Goal: Information Seeking & Learning: Learn about a topic

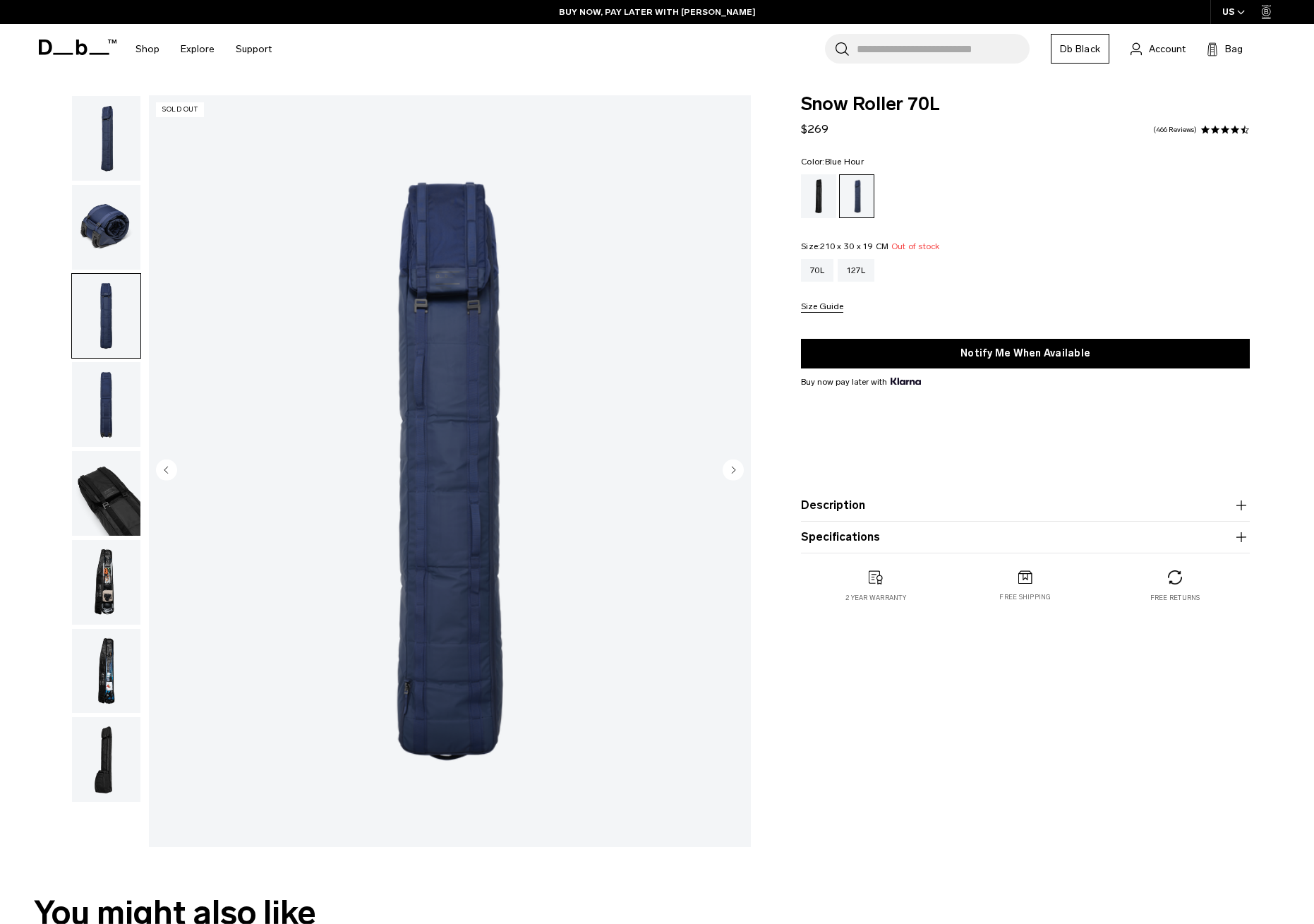
click at [114, 148] on img "button" at bounding box center [107, 138] width 69 height 85
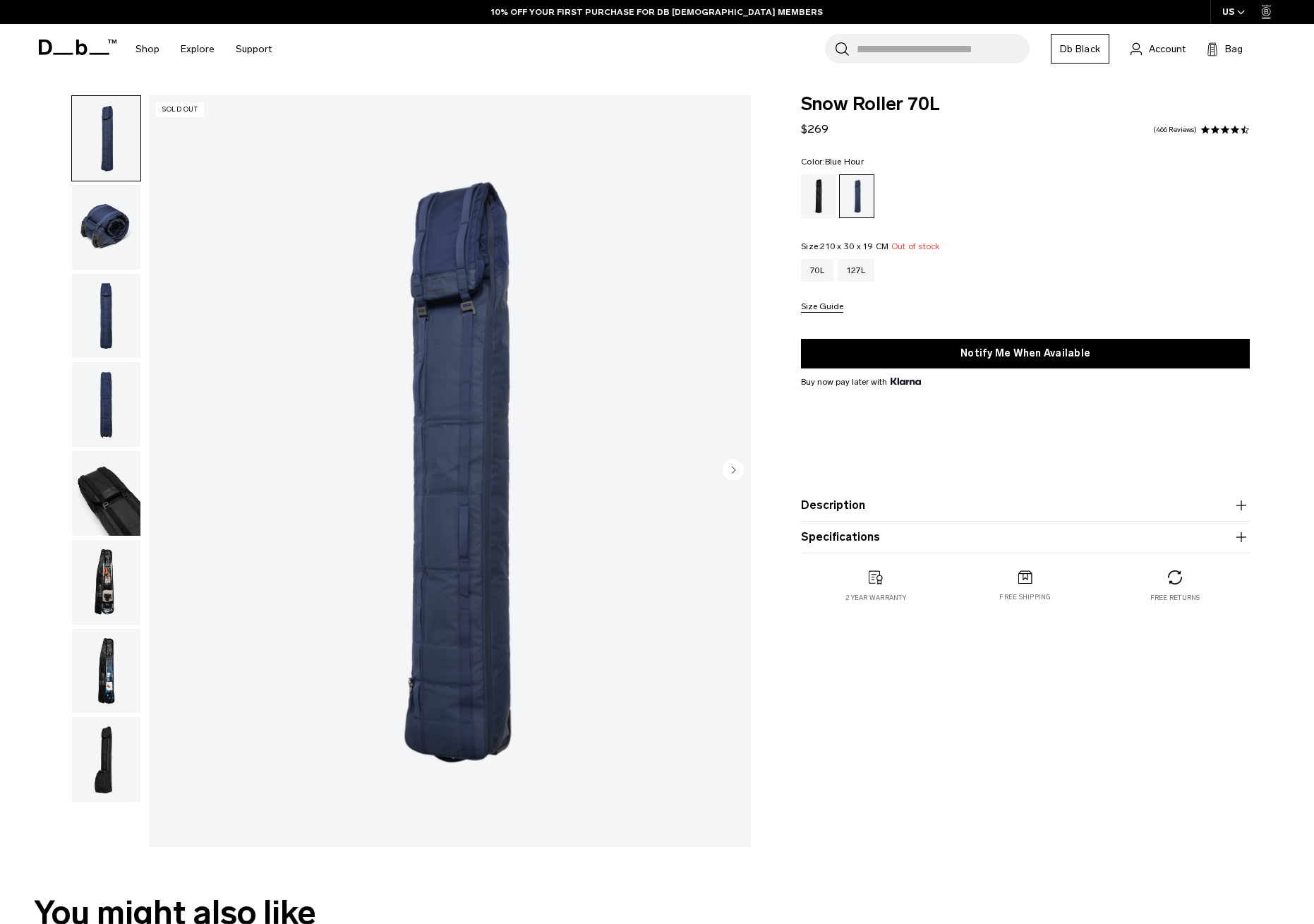
click at [117, 224] on img "button" at bounding box center [107, 227] width 69 height 85
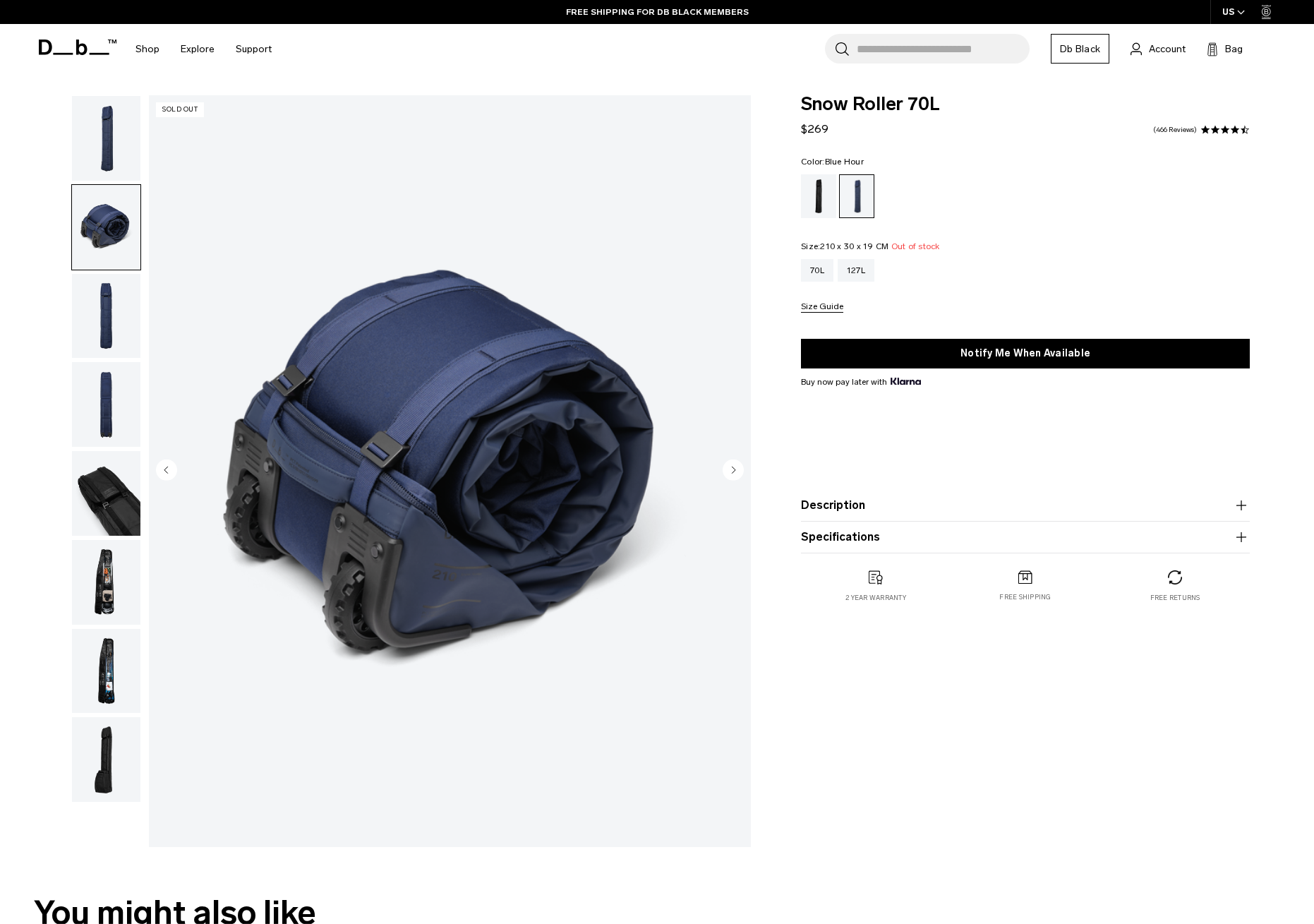
click at [117, 326] on img "button" at bounding box center [107, 317] width 69 height 85
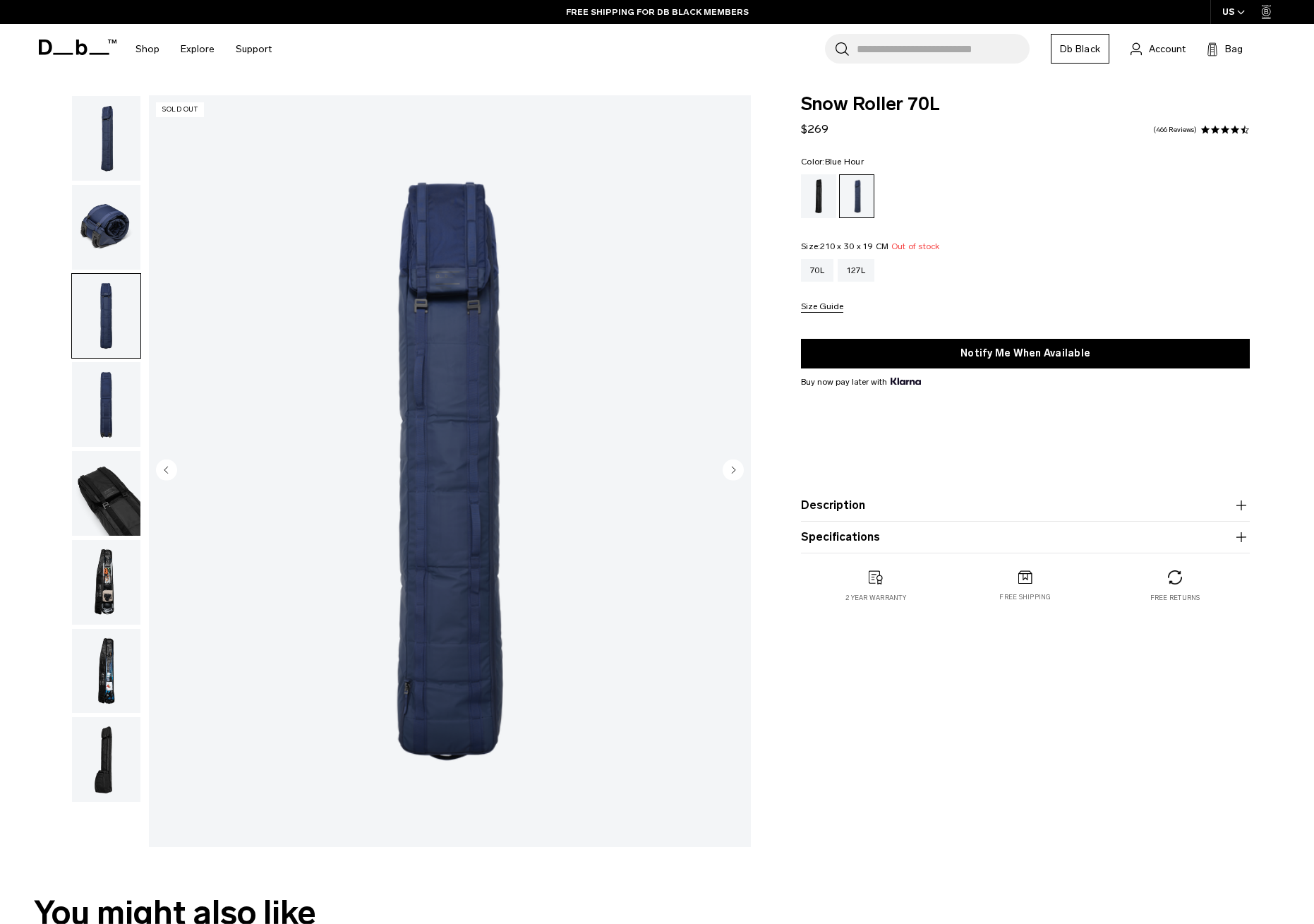
click at [119, 412] on img "button" at bounding box center [107, 405] width 69 height 85
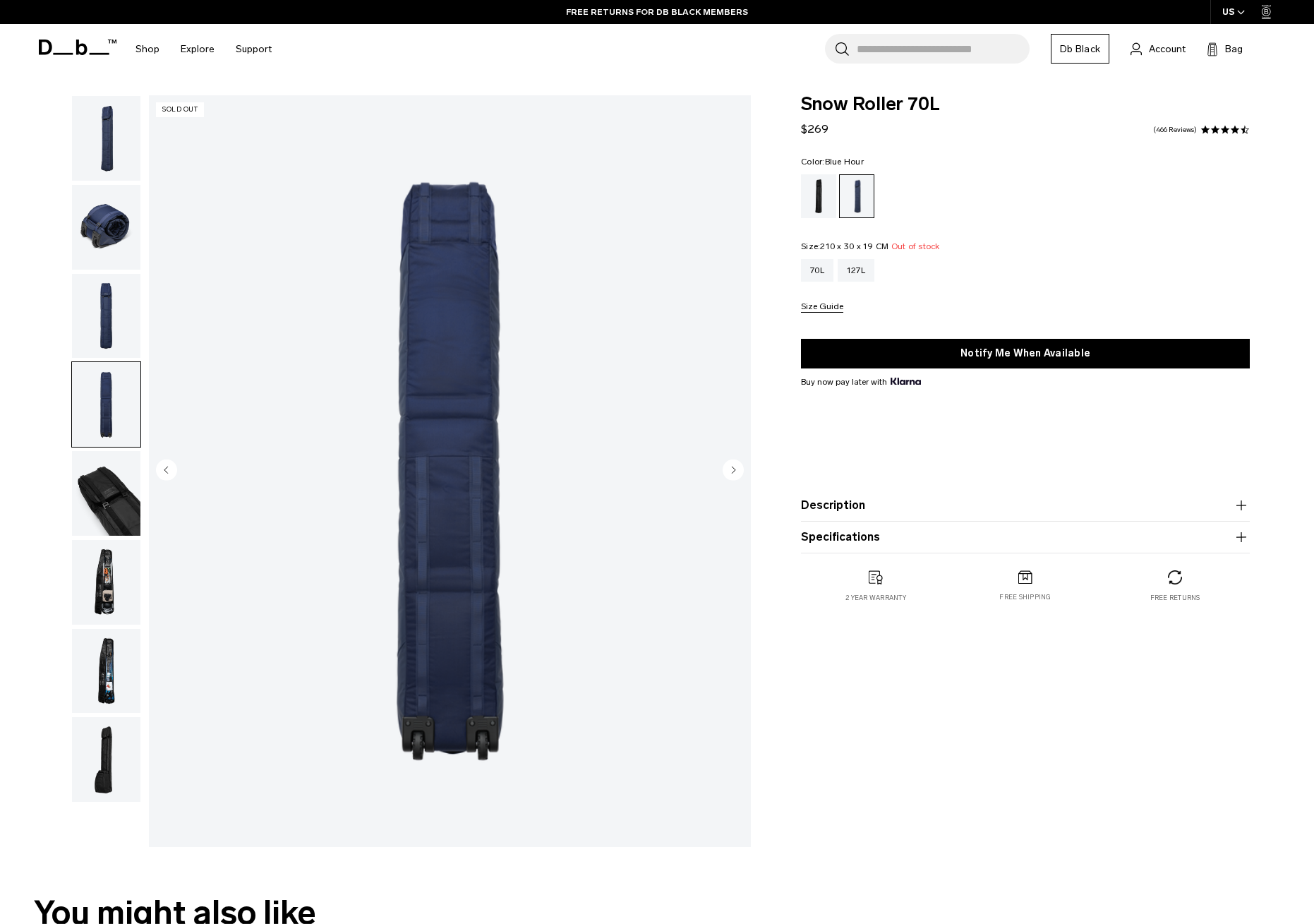
click at [119, 506] on img "button" at bounding box center [107, 493] width 69 height 85
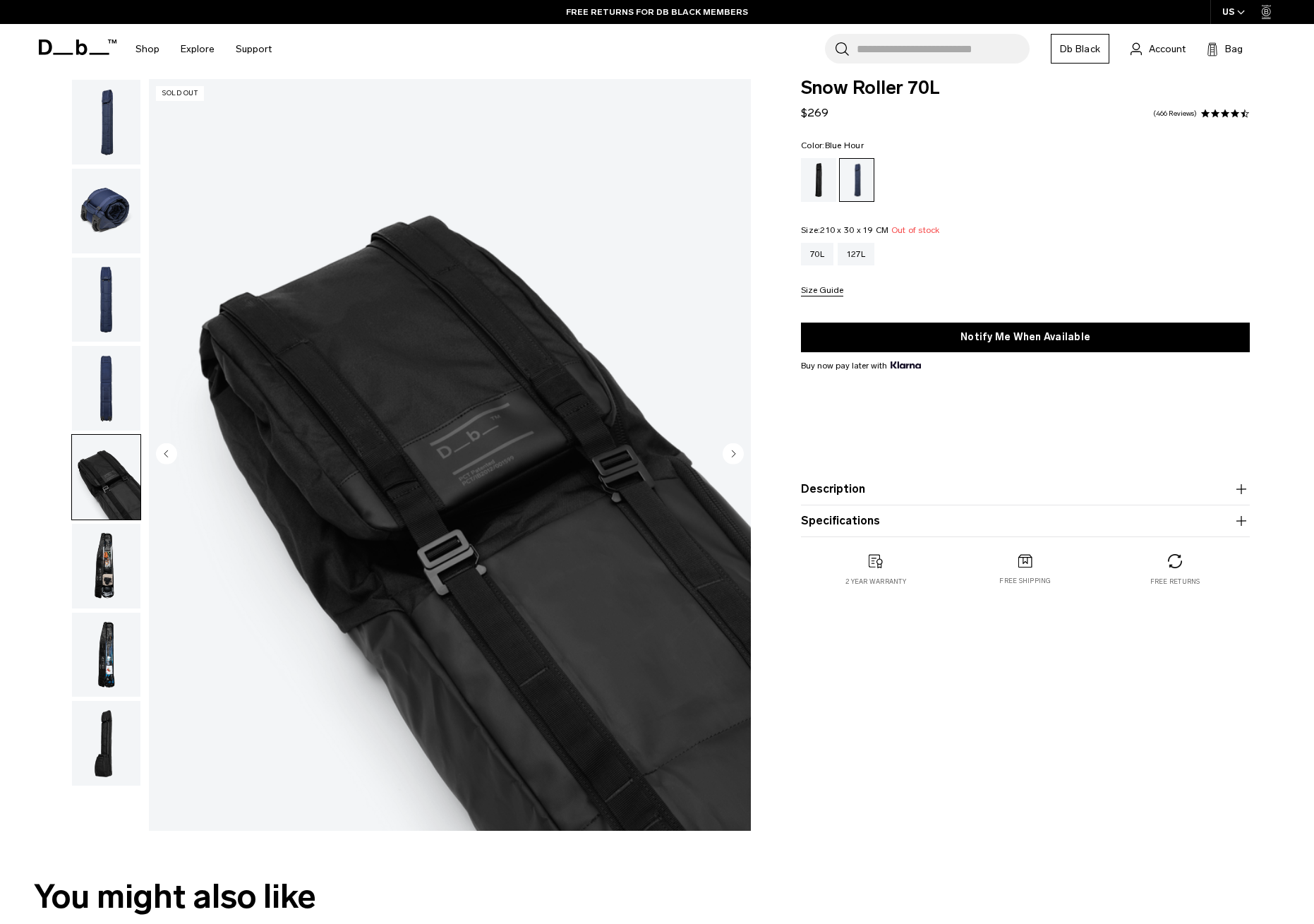
scroll to position [17, 0]
click at [116, 554] on img "button" at bounding box center [107, 566] width 69 height 85
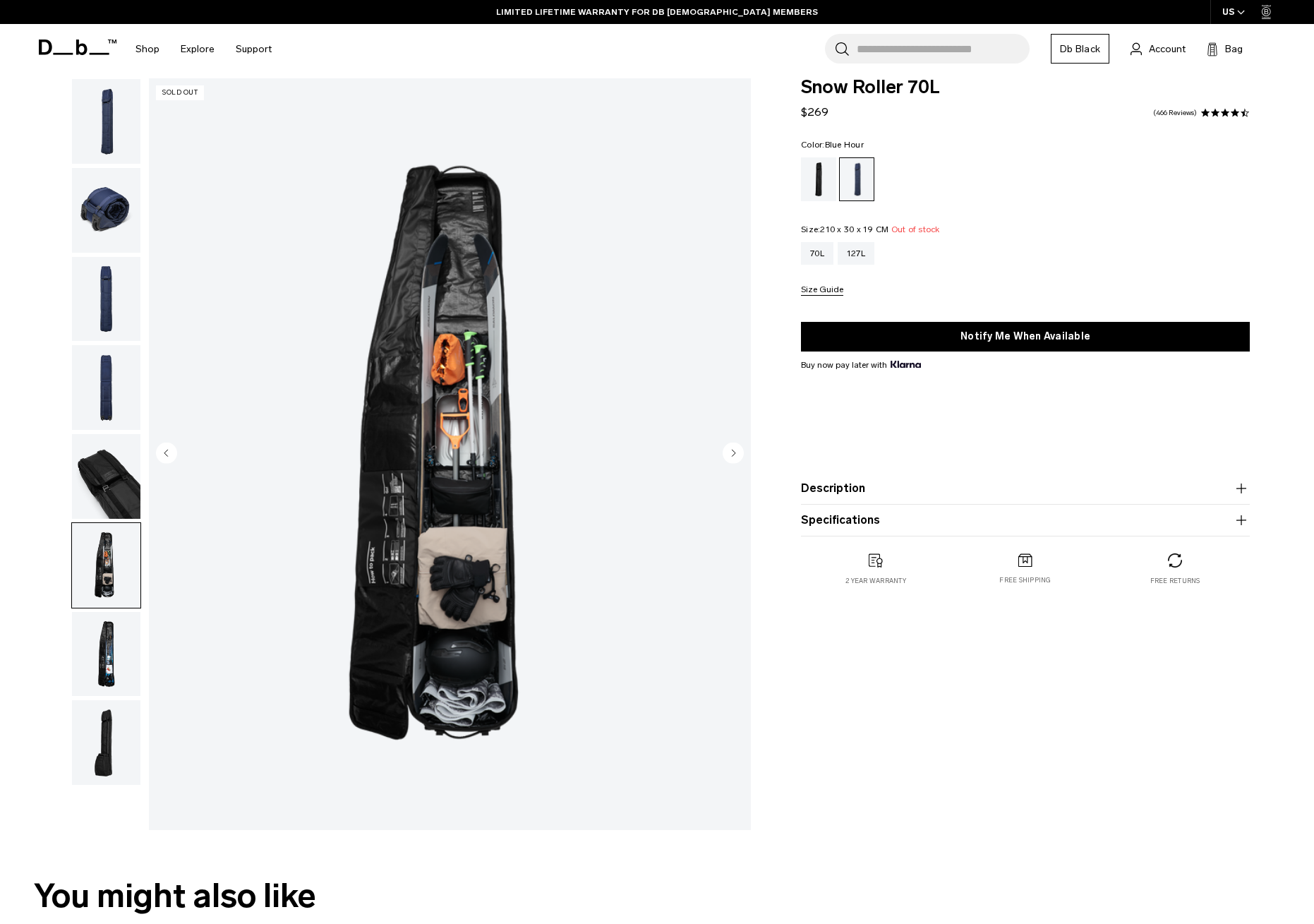
scroll to position [37, 0]
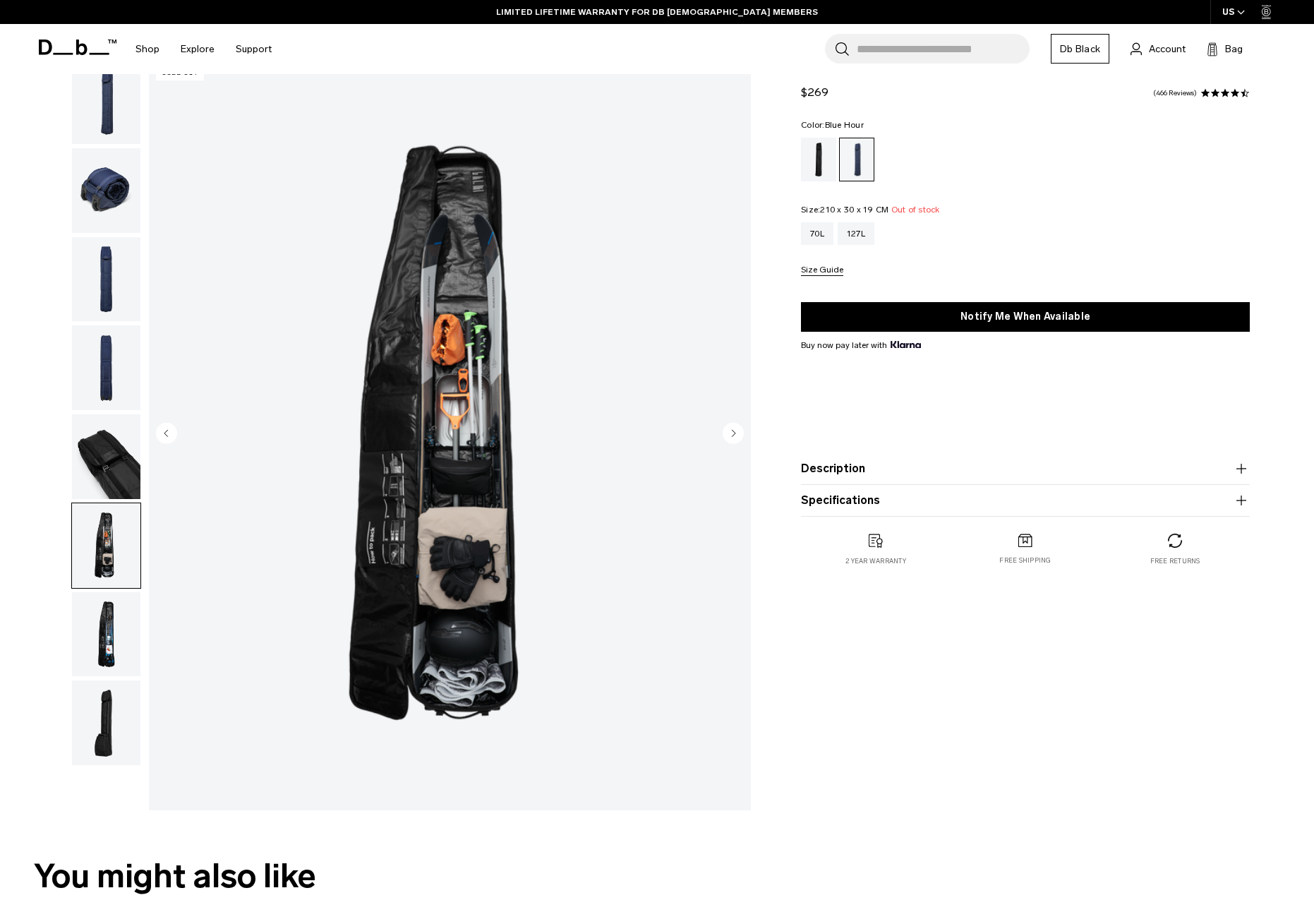
click at [118, 636] on img "button" at bounding box center [107, 634] width 69 height 85
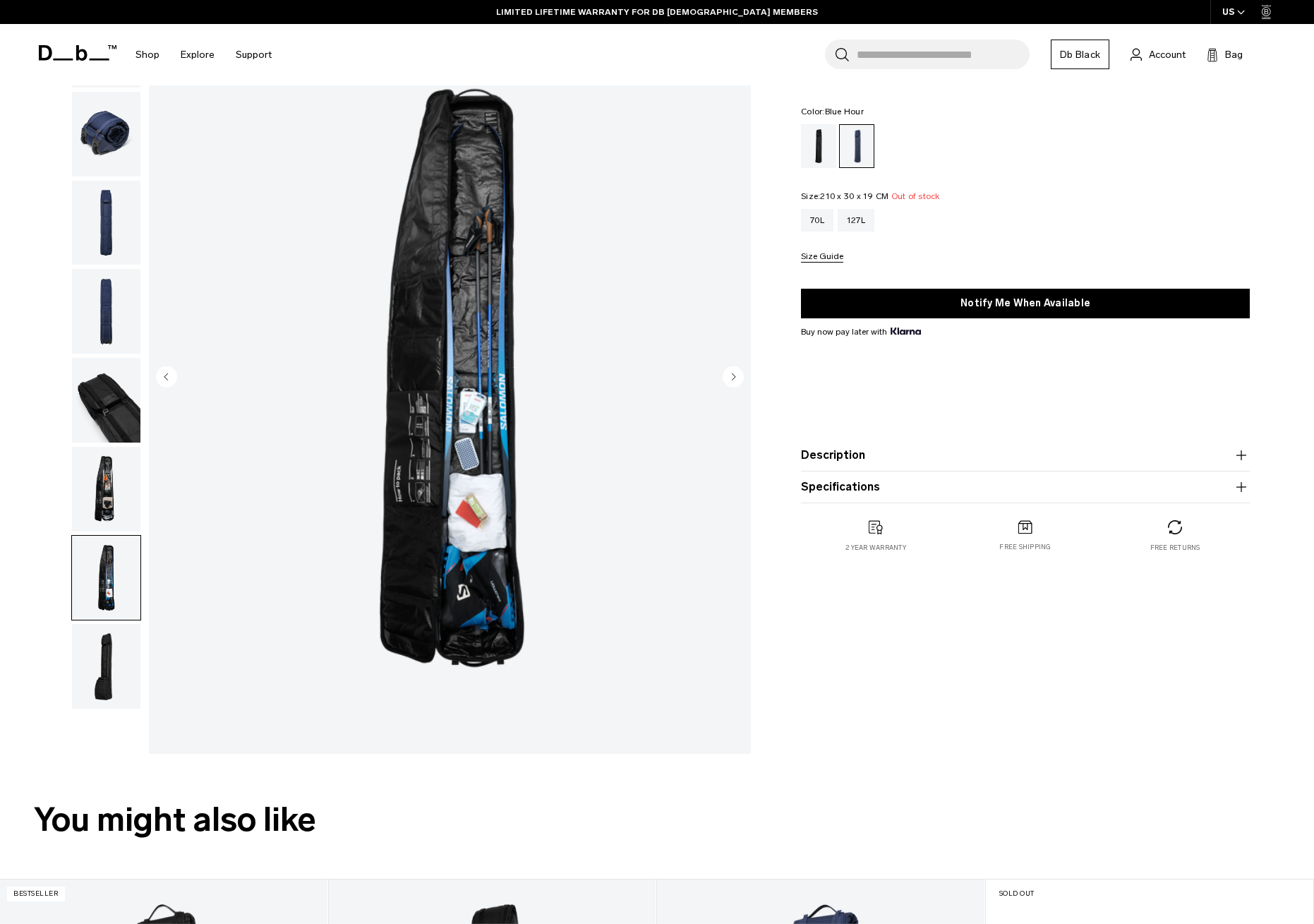
scroll to position [104, 0]
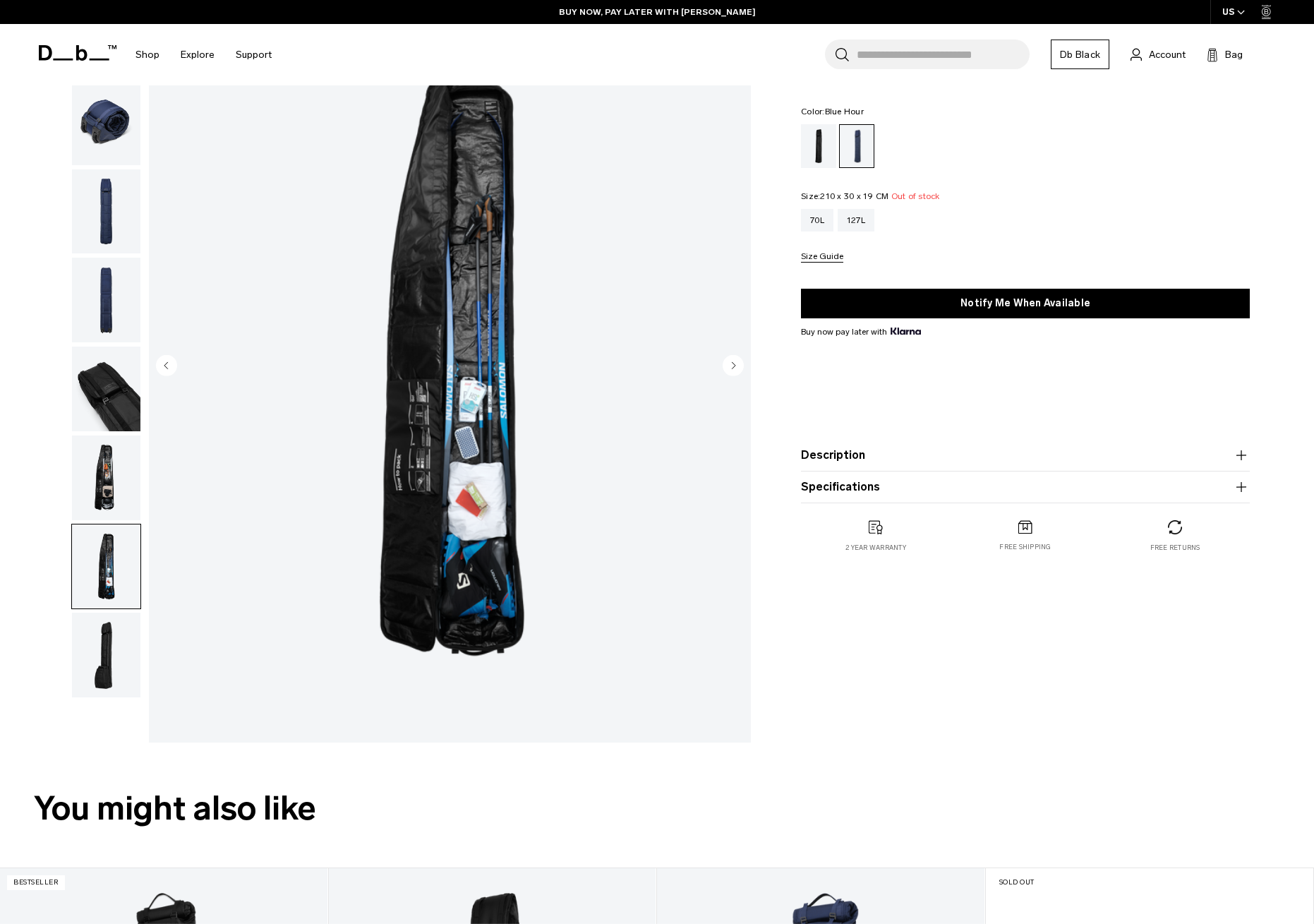
click at [116, 660] on img "button" at bounding box center [107, 655] width 69 height 85
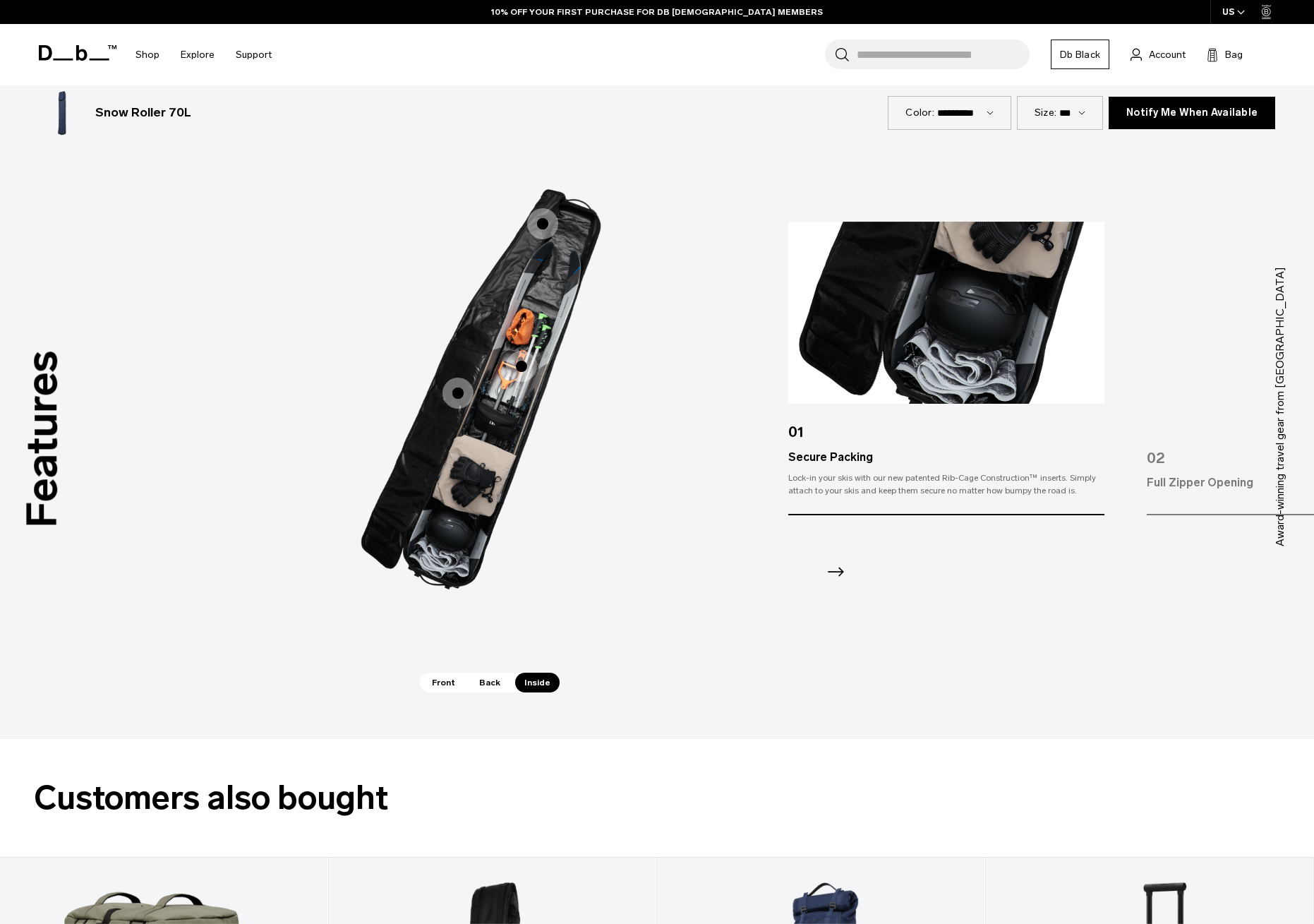
scroll to position [1898, 0]
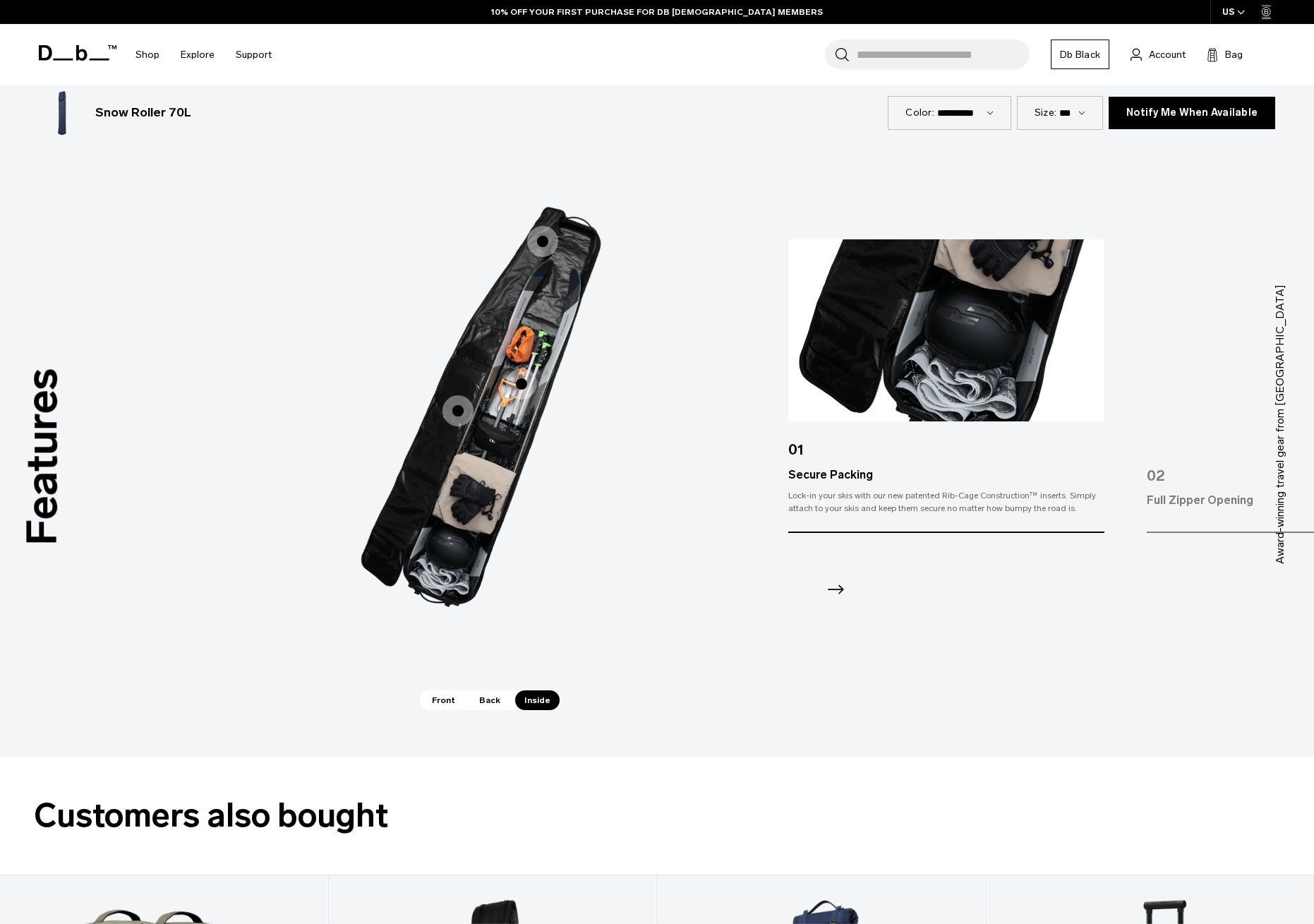
click at [541, 238] on span "3 / 3" at bounding box center [543, 242] width 31 height 31
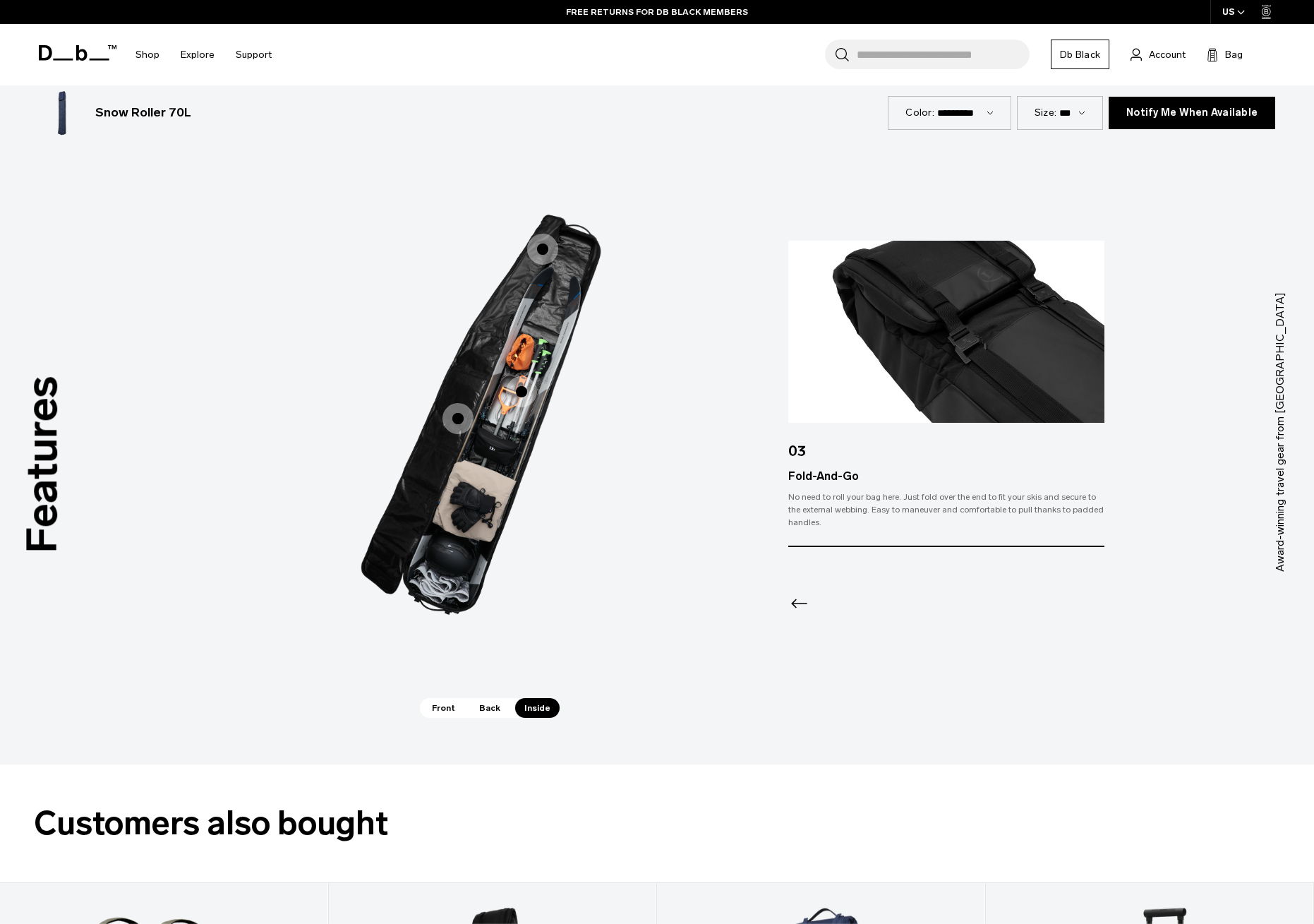
scroll to position [1889, 0]
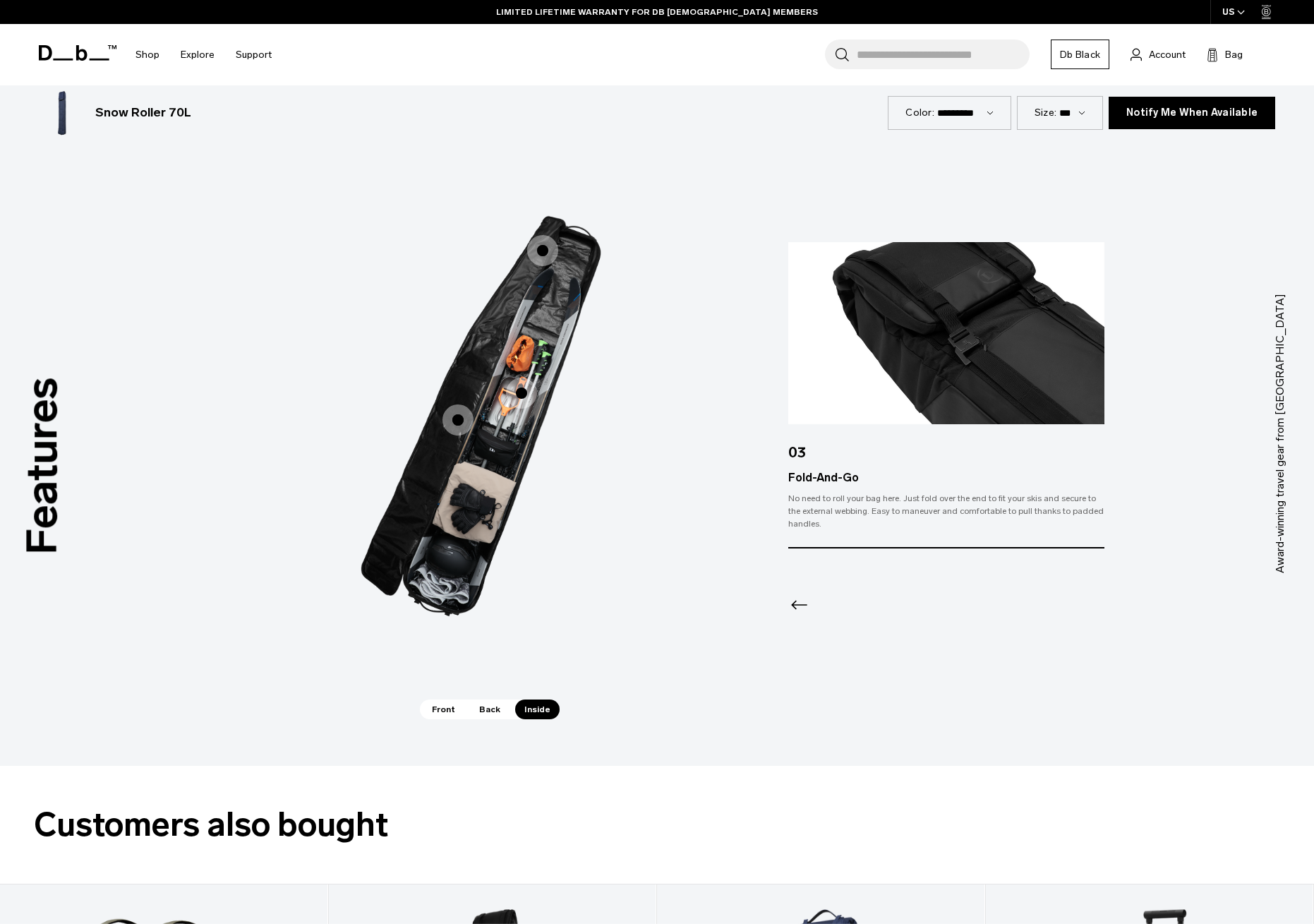
click at [797, 602] on icon "Previous slide" at bounding box center [799, 605] width 23 height 23
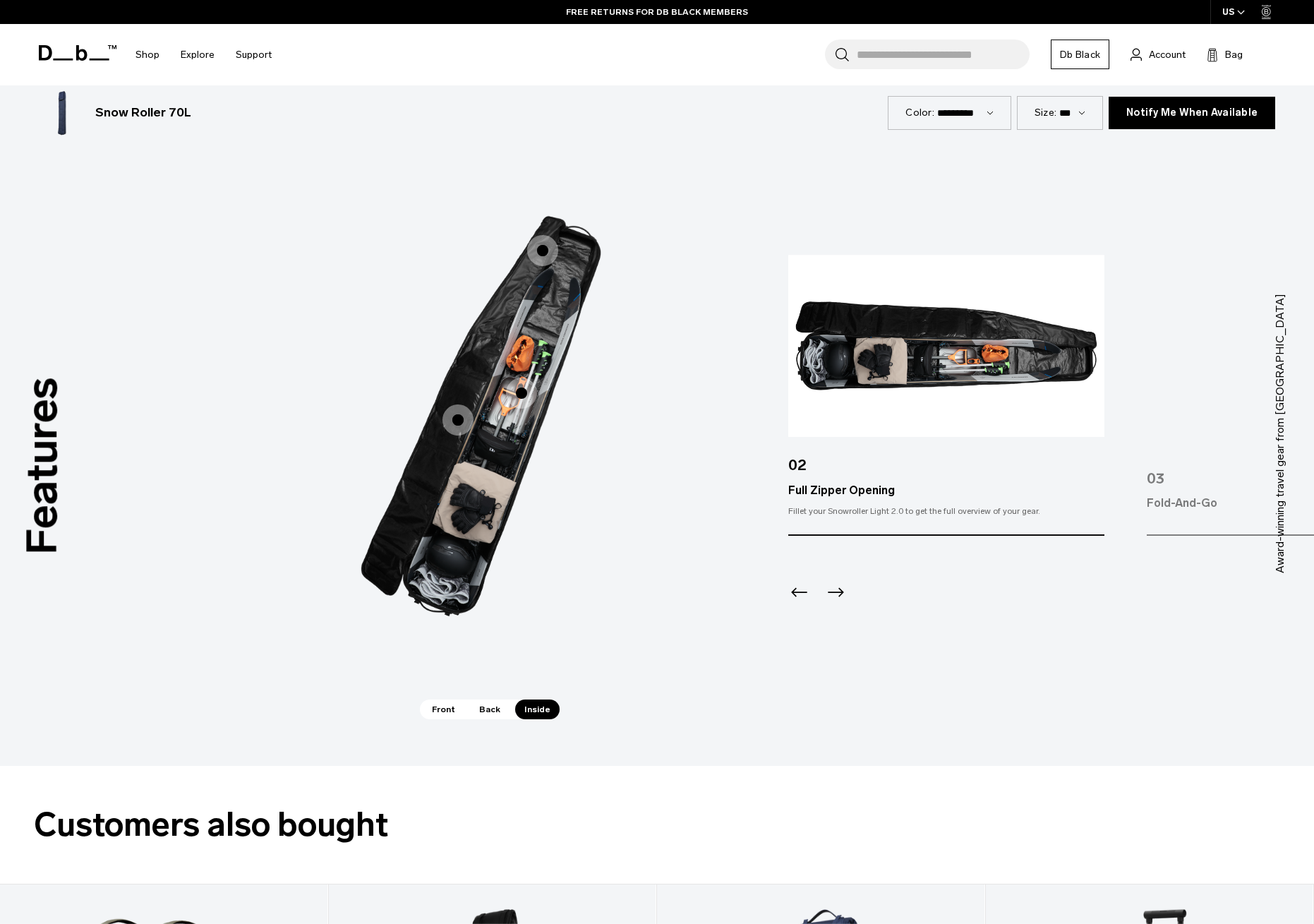
click at [798, 592] on icon "Previous slide" at bounding box center [799, 593] width 16 height 9
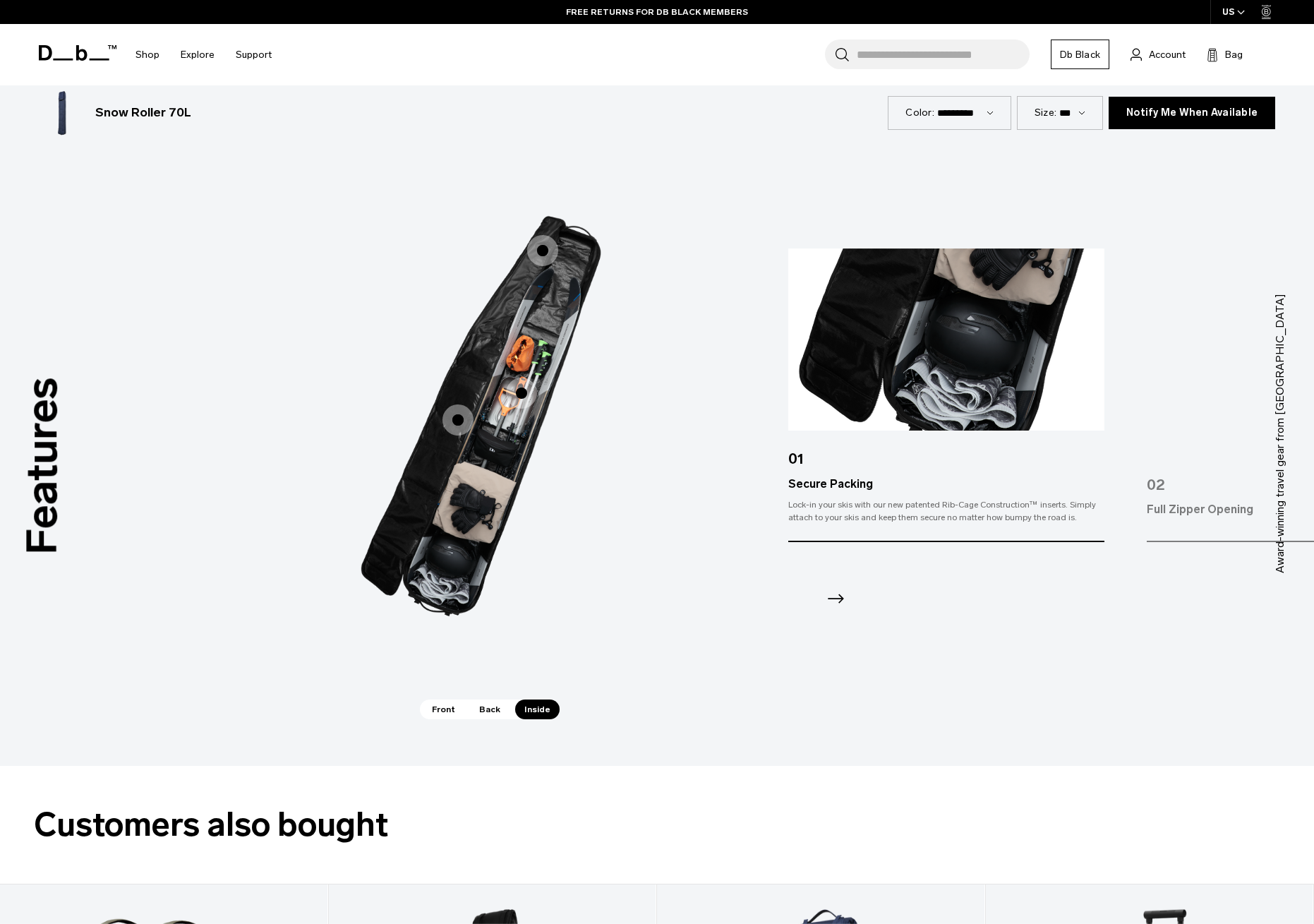
click at [492, 710] on span "Back" at bounding box center [490, 710] width 40 height 20
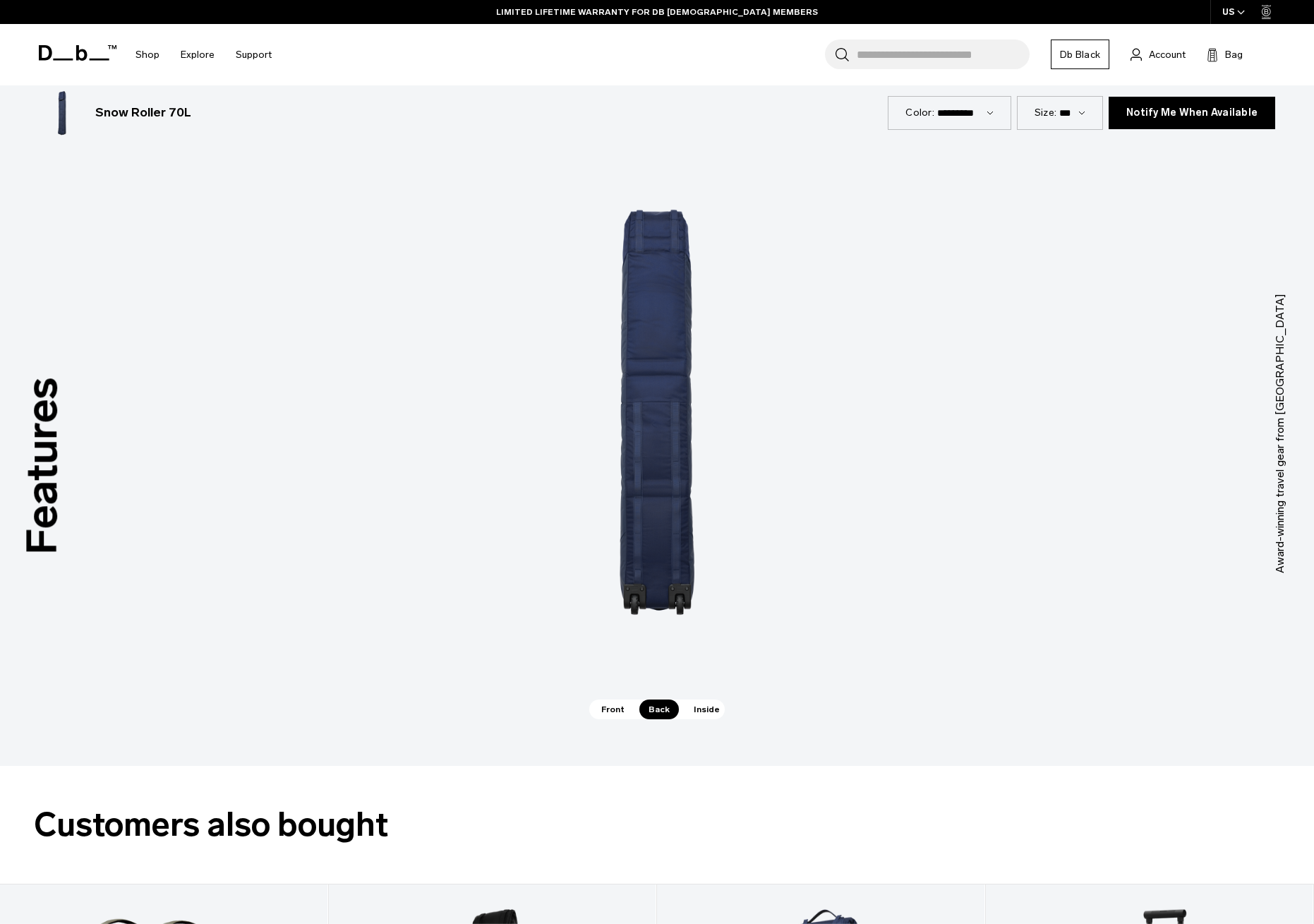
click at [614, 708] on span "Front" at bounding box center [613, 710] width 42 height 20
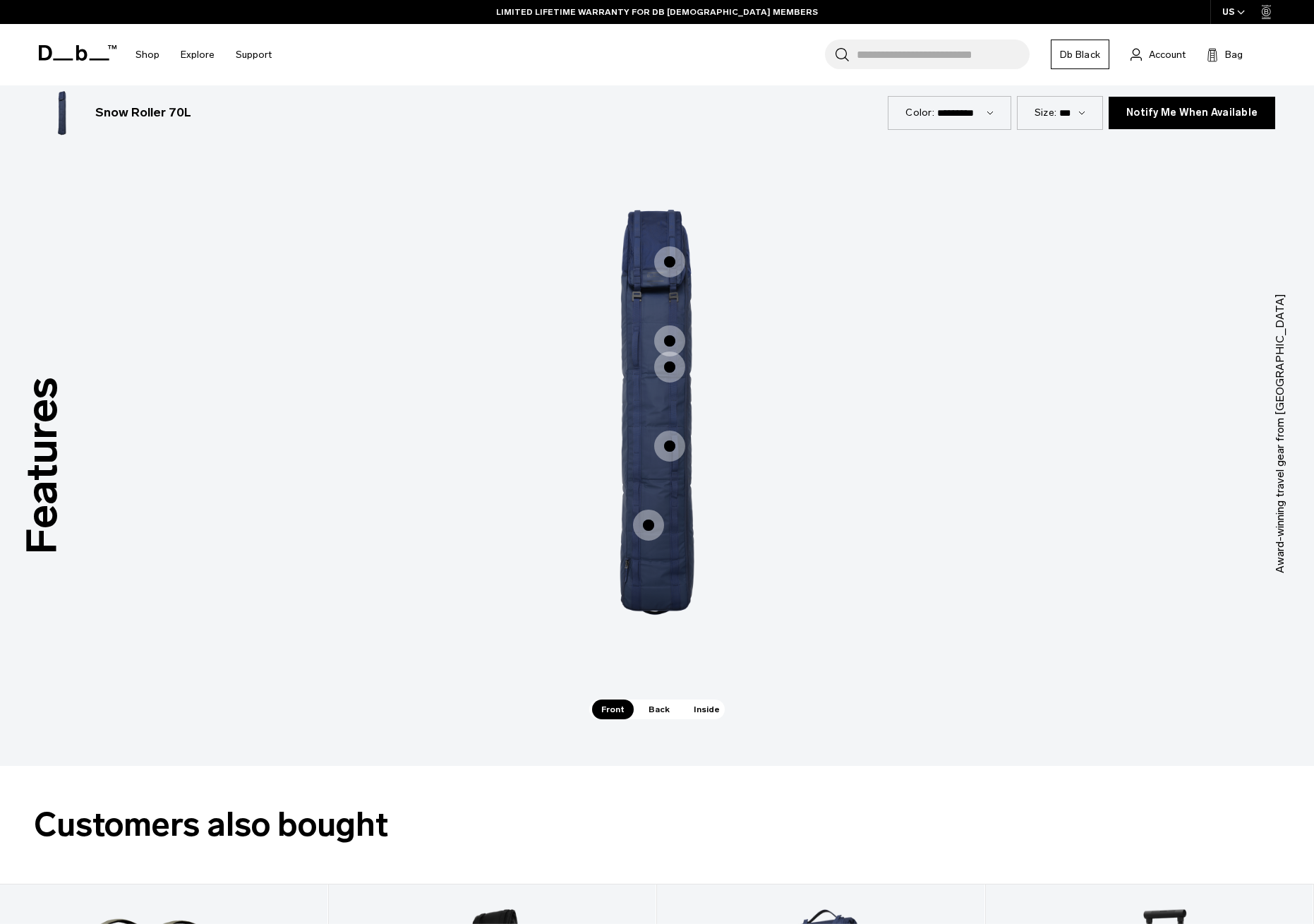
click at [673, 262] on span "1 / 3" at bounding box center [670, 262] width 31 height 31
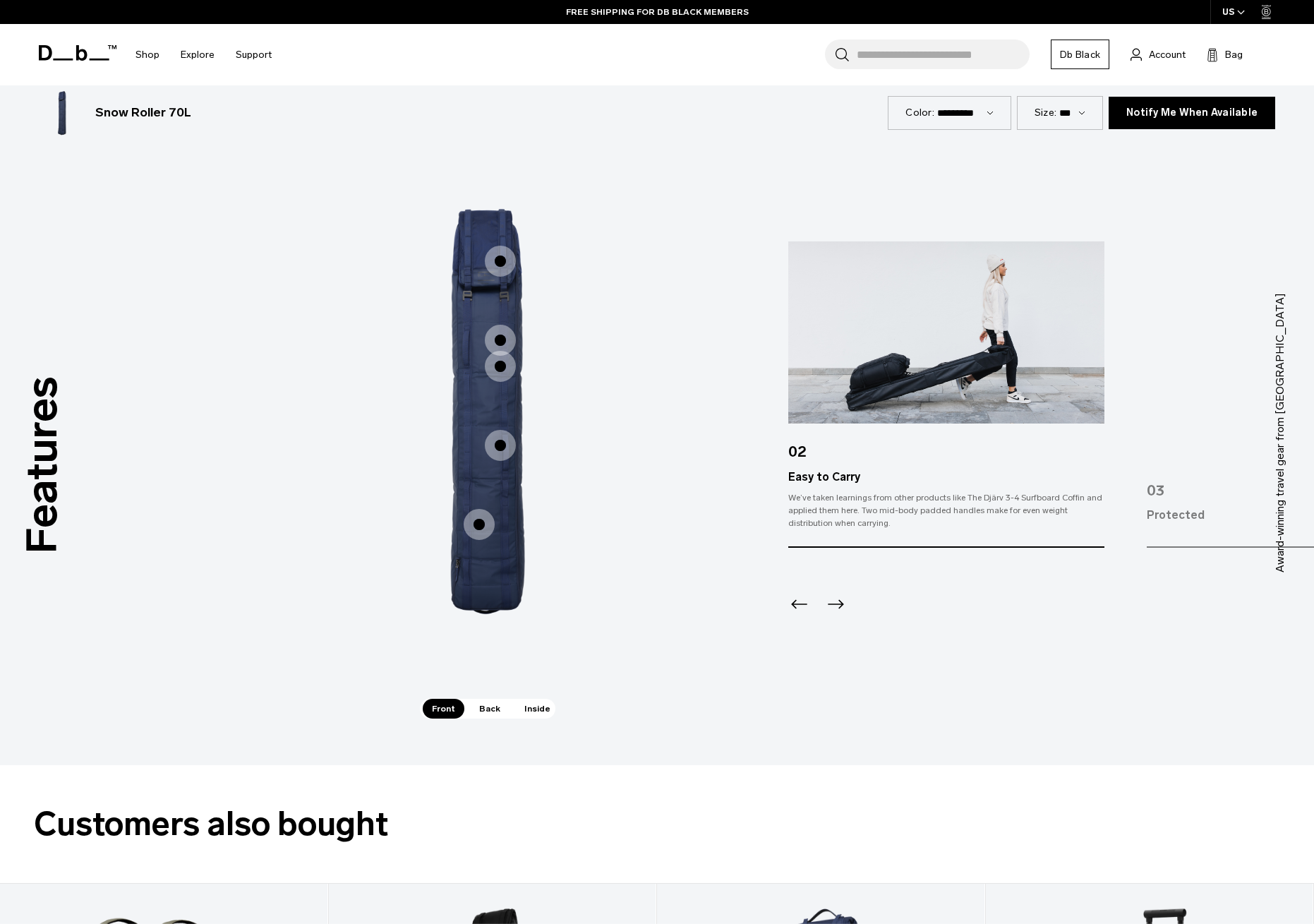
scroll to position [1890, 0]
click at [801, 603] on icon "Previous slide" at bounding box center [799, 604] width 23 height 23
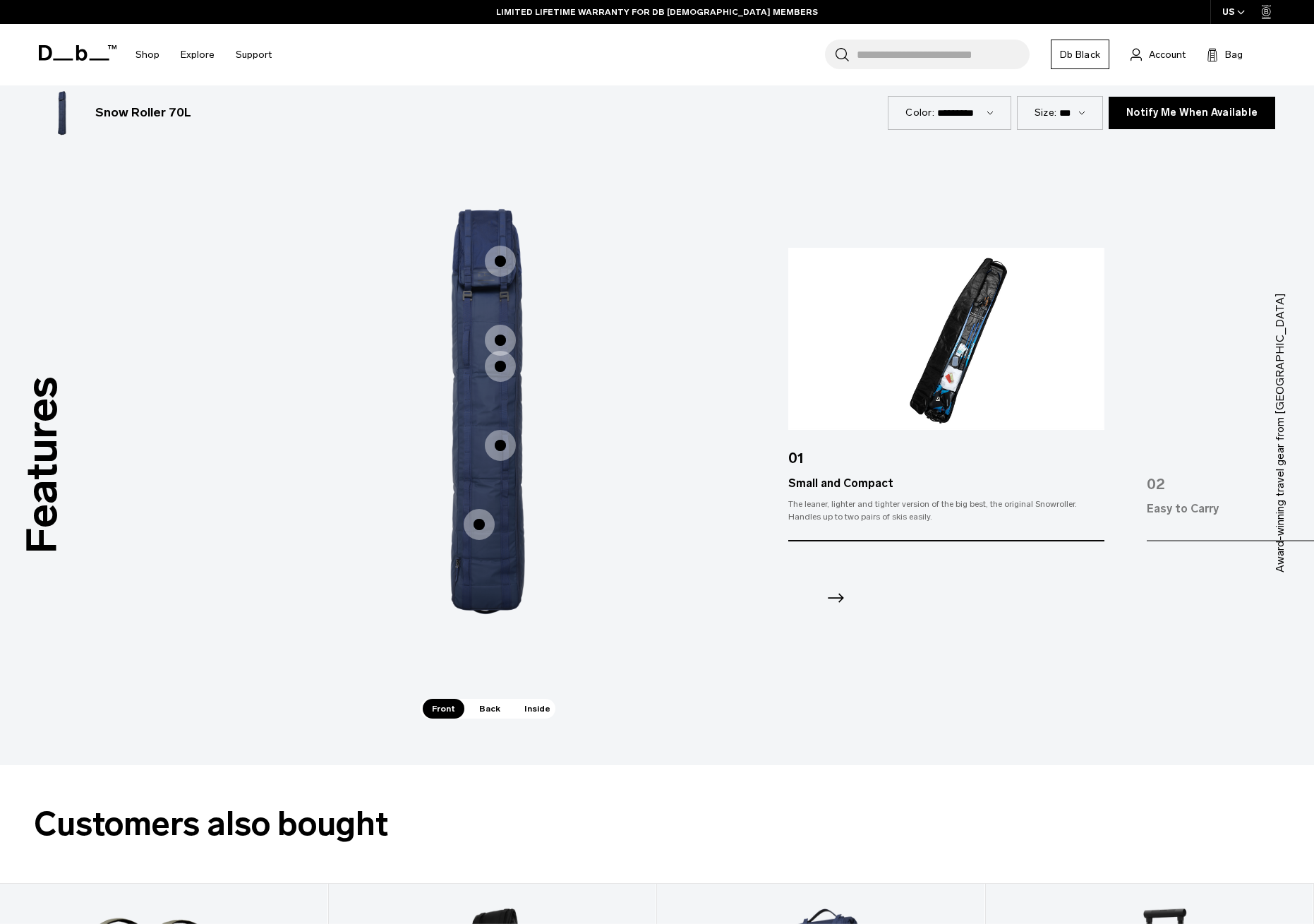
click at [841, 594] on icon "Next slide" at bounding box center [835, 597] width 23 height 23
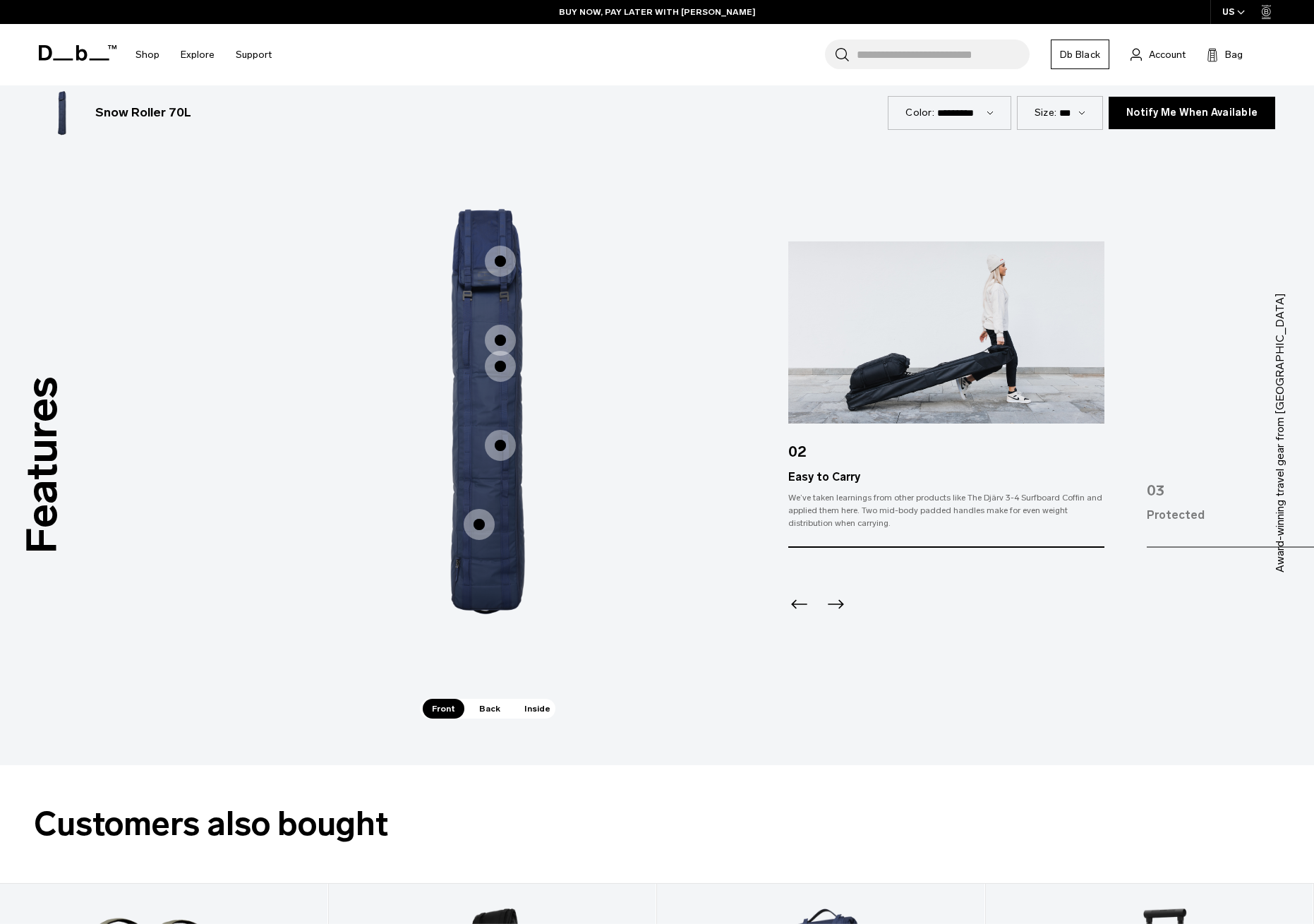
click at [840, 594] on icon "Next slide" at bounding box center [835, 604] width 23 height 23
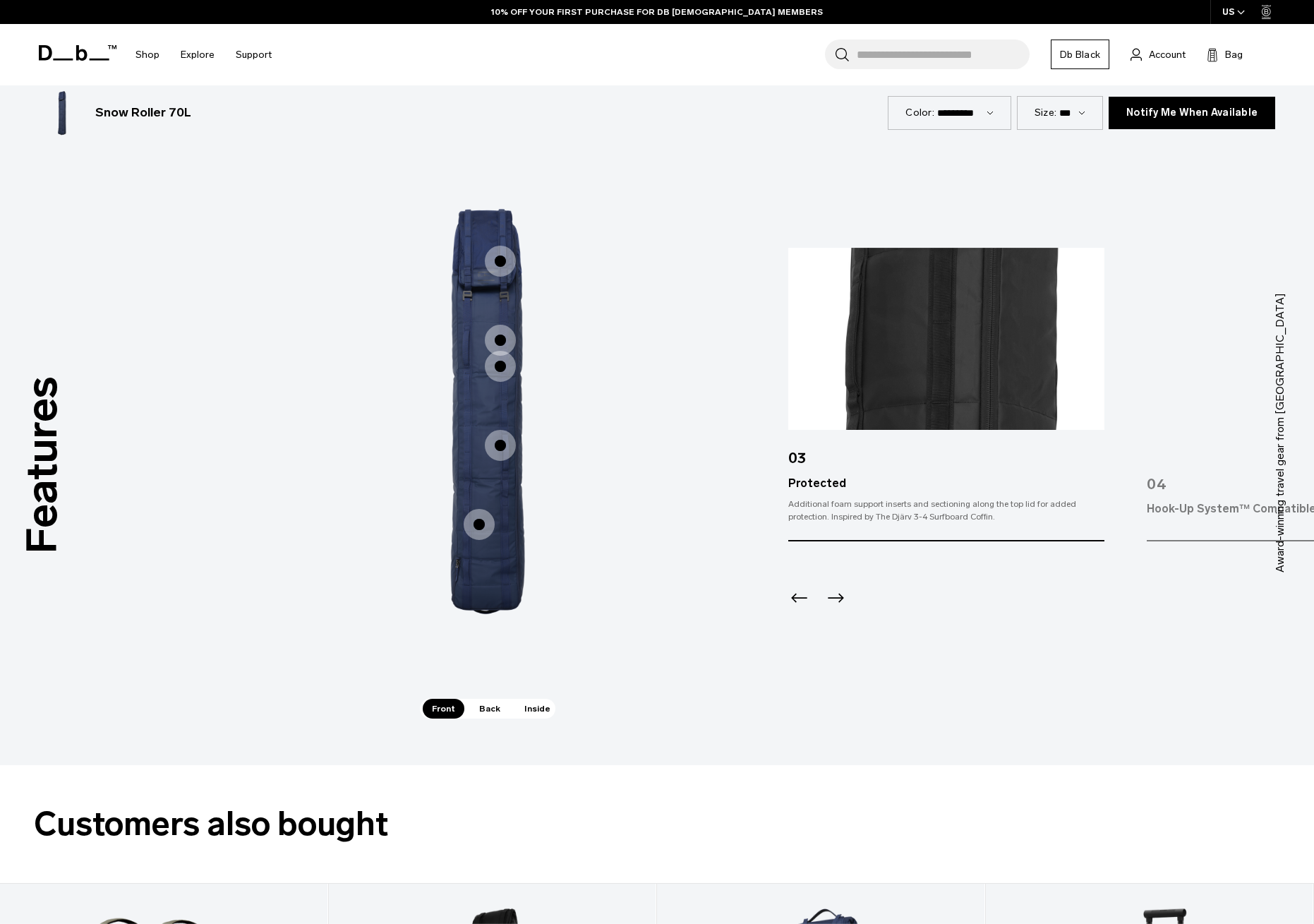
click at [840, 594] on icon "Next slide" at bounding box center [837, 598] width 16 height 9
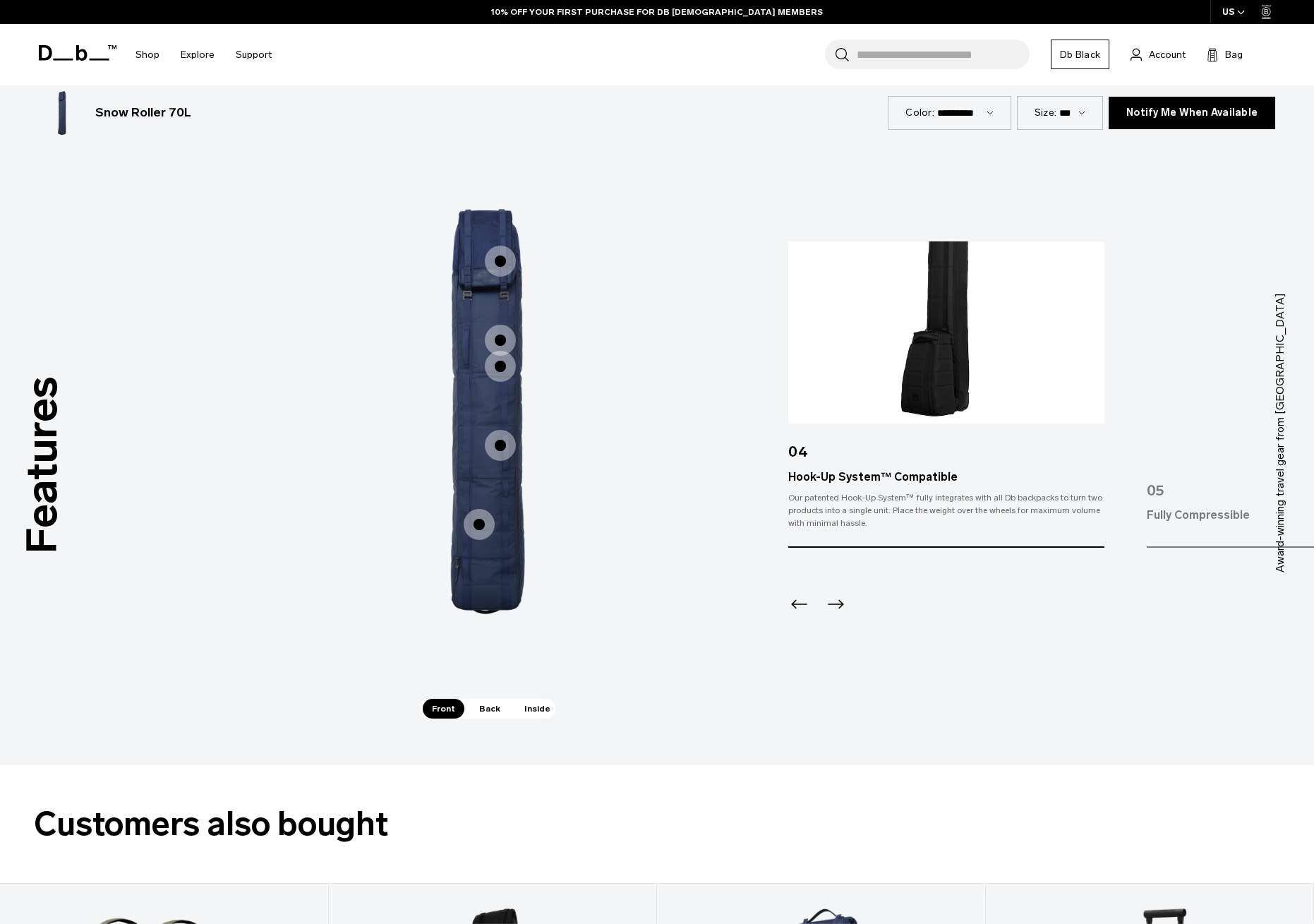
click at [840, 594] on icon "Next slide" at bounding box center [835, 604] width 23 height 23
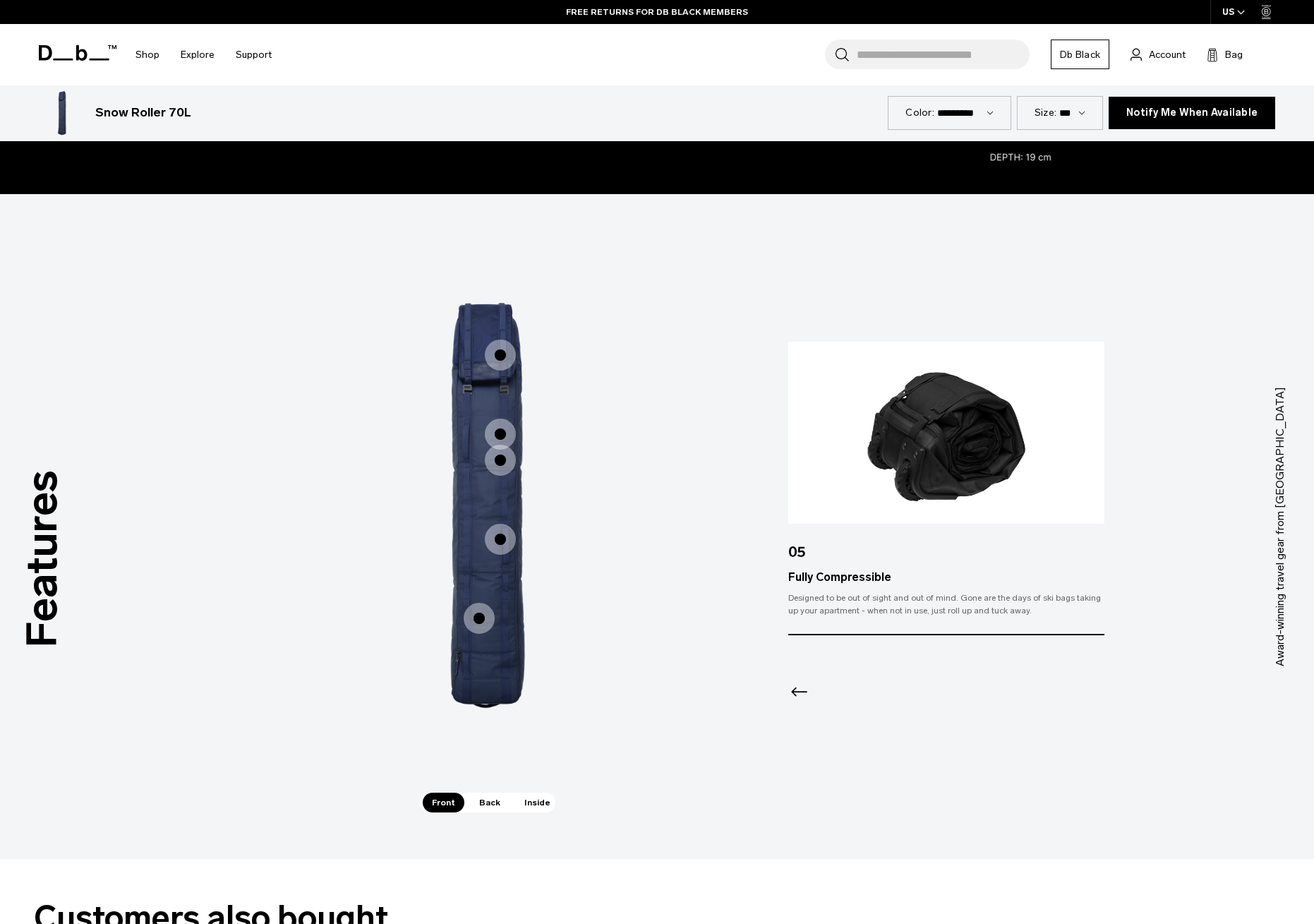
scroll to position [1774, 0]
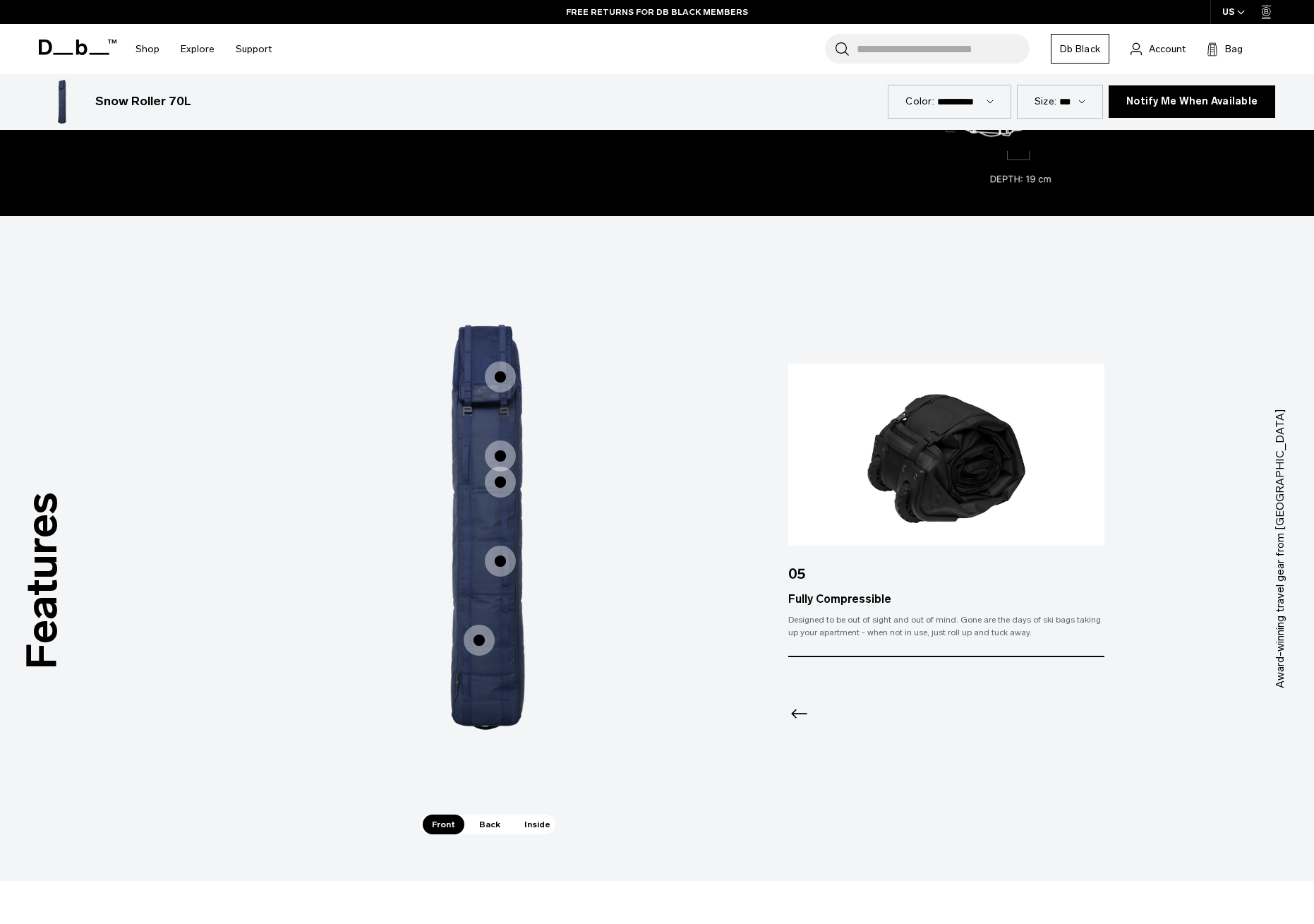
click at [1006, 103] on div "Color: ********* *********" at bounding box center [949, 101] width 124 height 33
select select "**********"
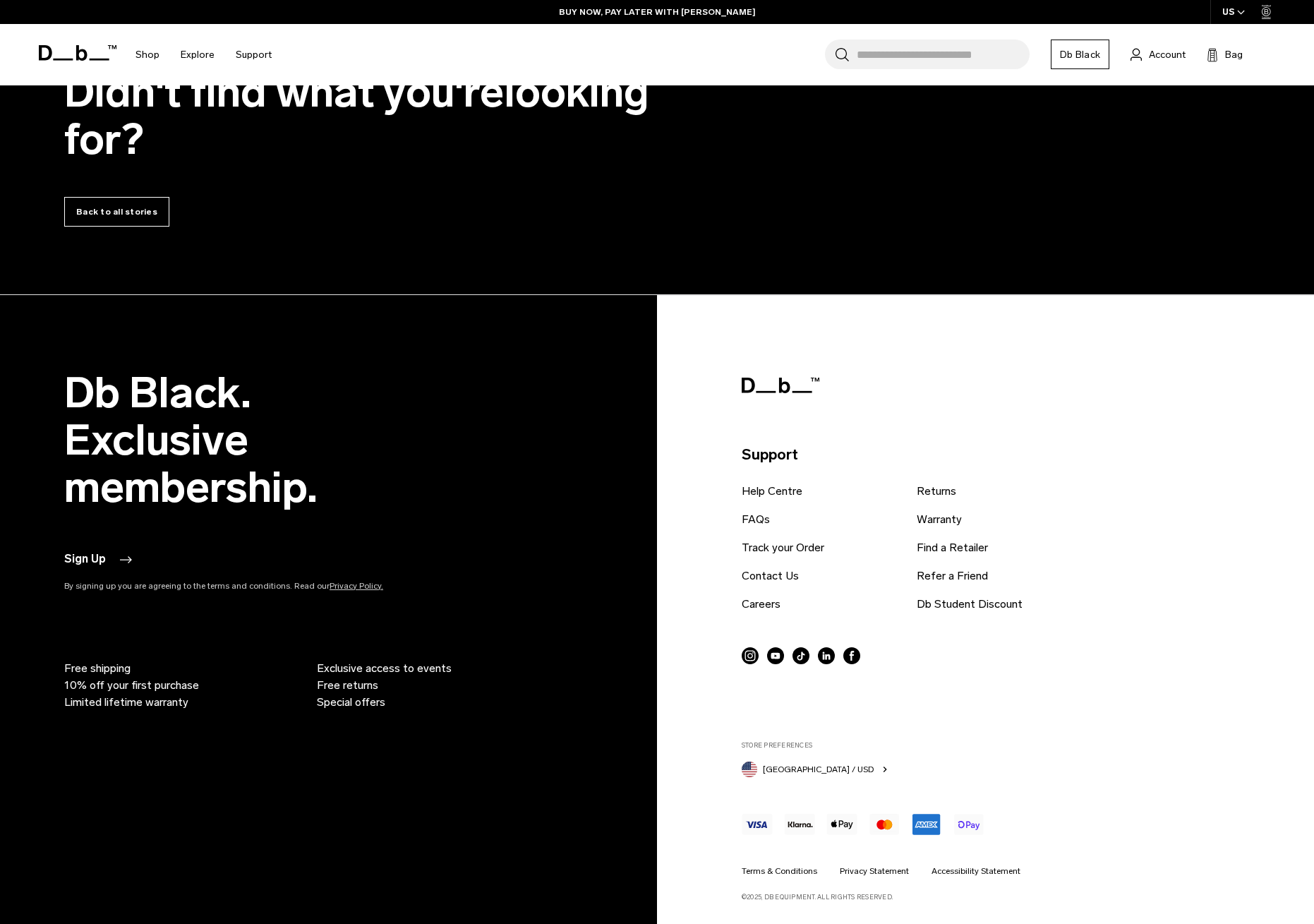
scroll to position [3619, 0]
click at [951, 600] on link "Db Student Discount" at bounding box center [969, 604] width 106 height 17
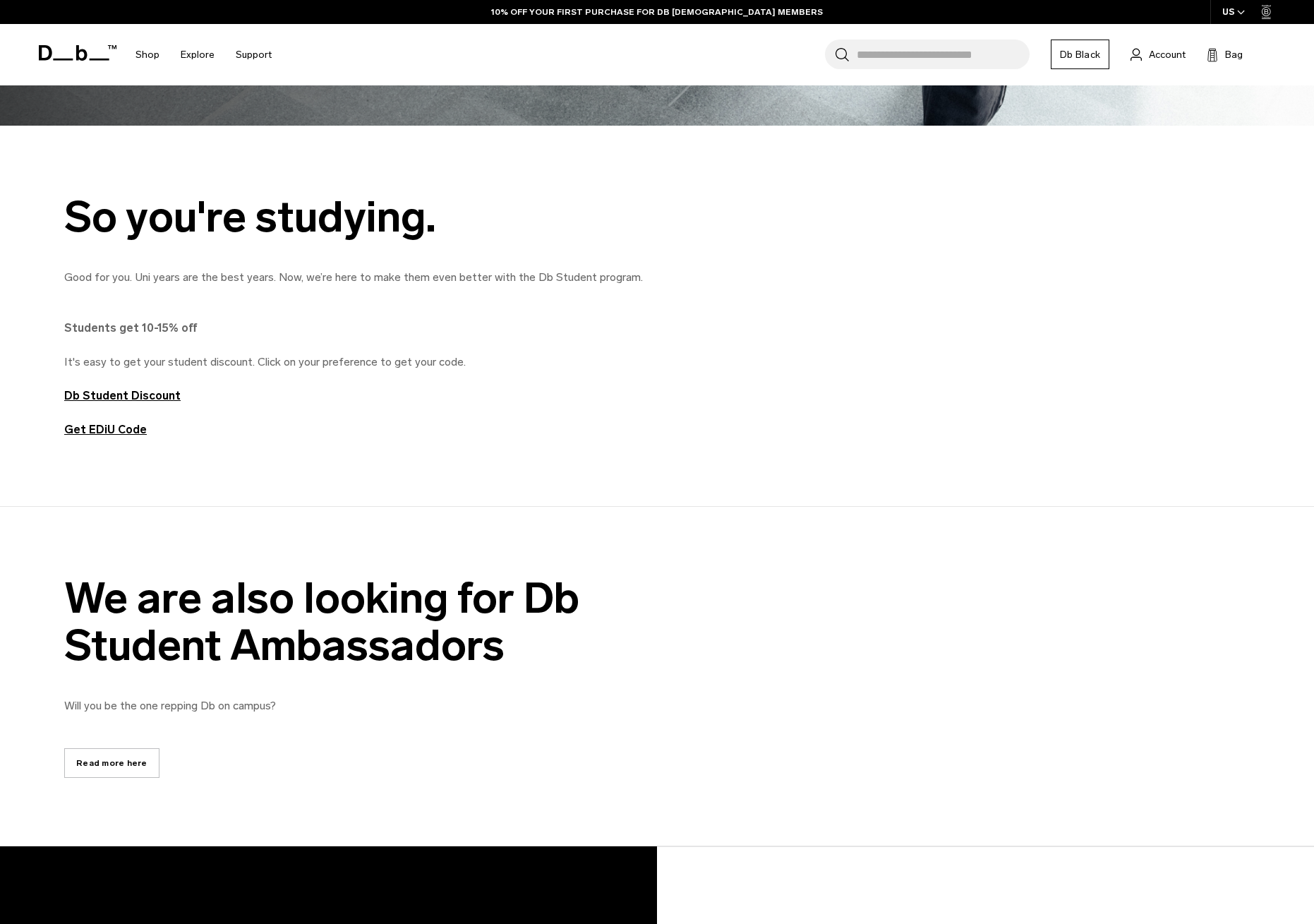
scroll to position [592, 0]
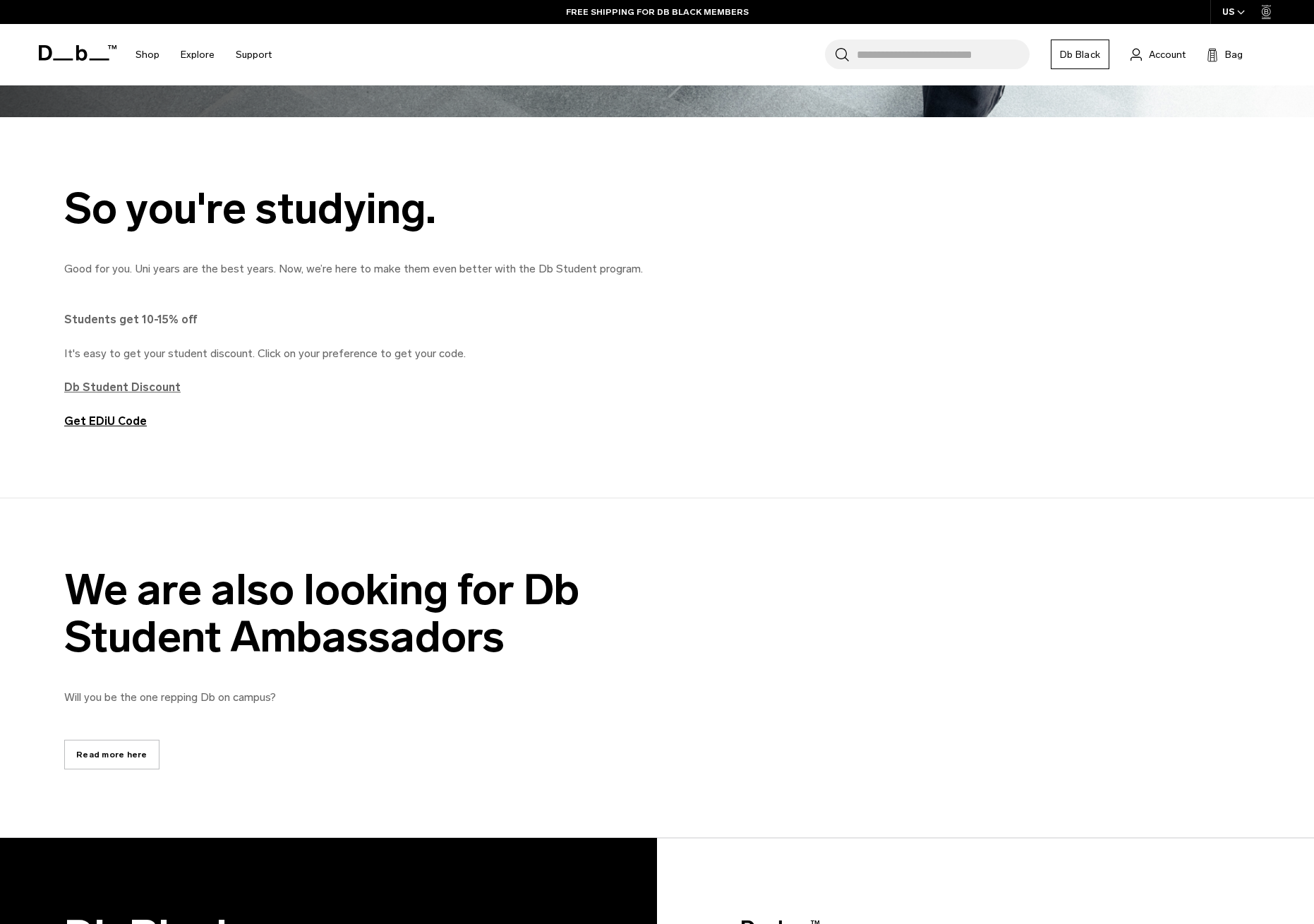
click at [138, 390] on strong "Db Student Discount" at bounding box center [122, 386] width 117 height 14
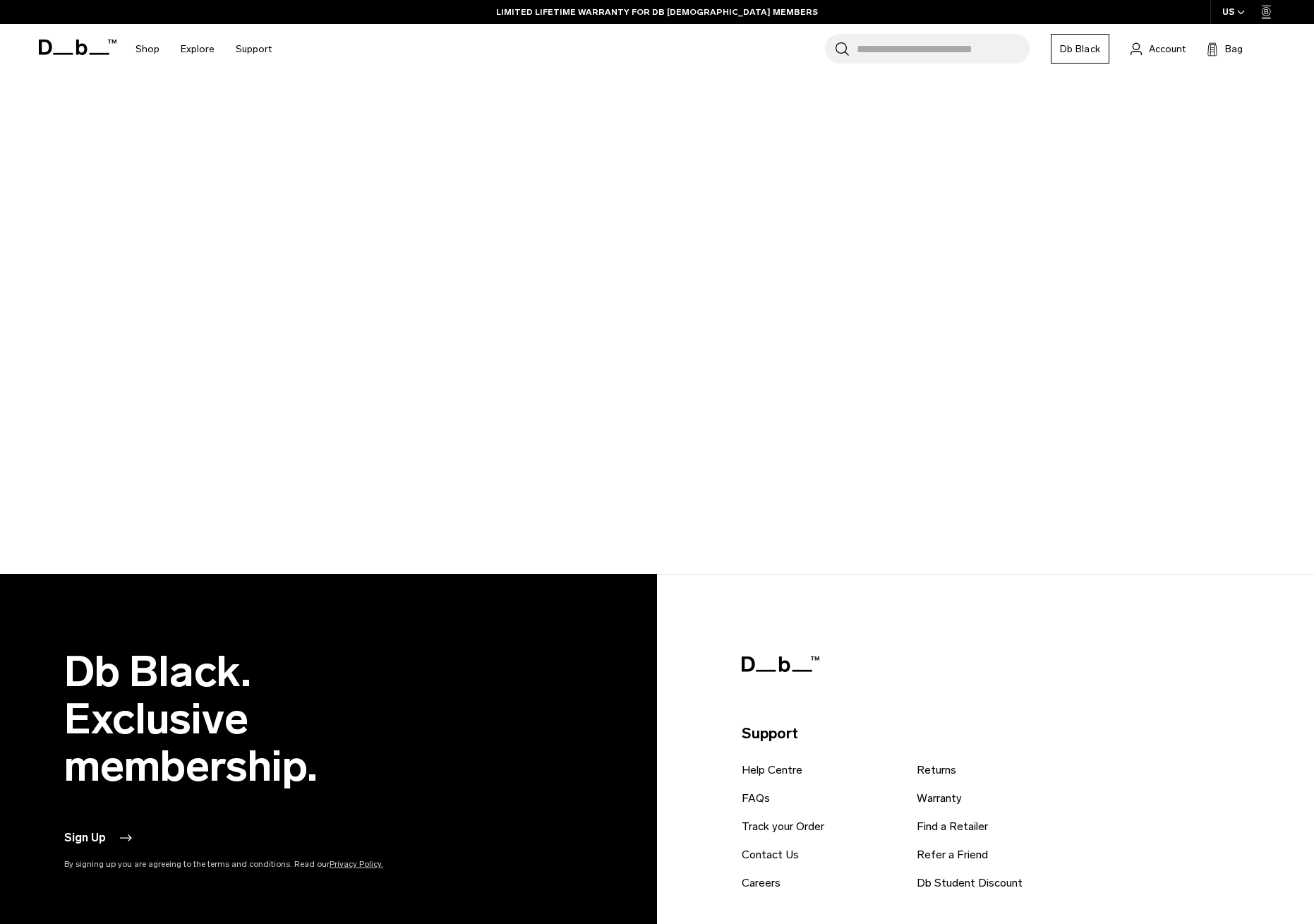
scroll to position [0, 1]
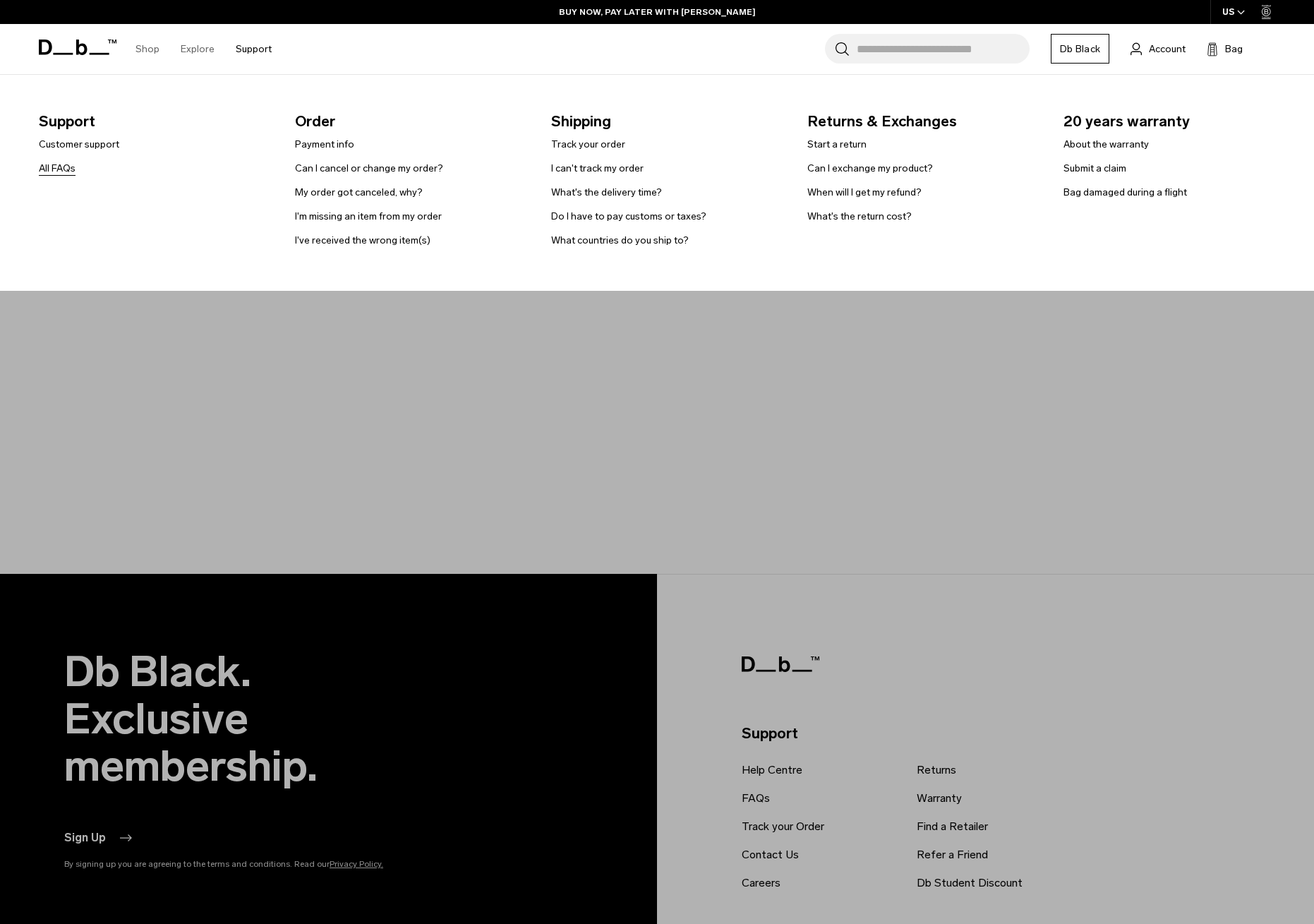
click at [60, 167] on link "All FAQs" at bounding box center [57, 168] width 37 height 14
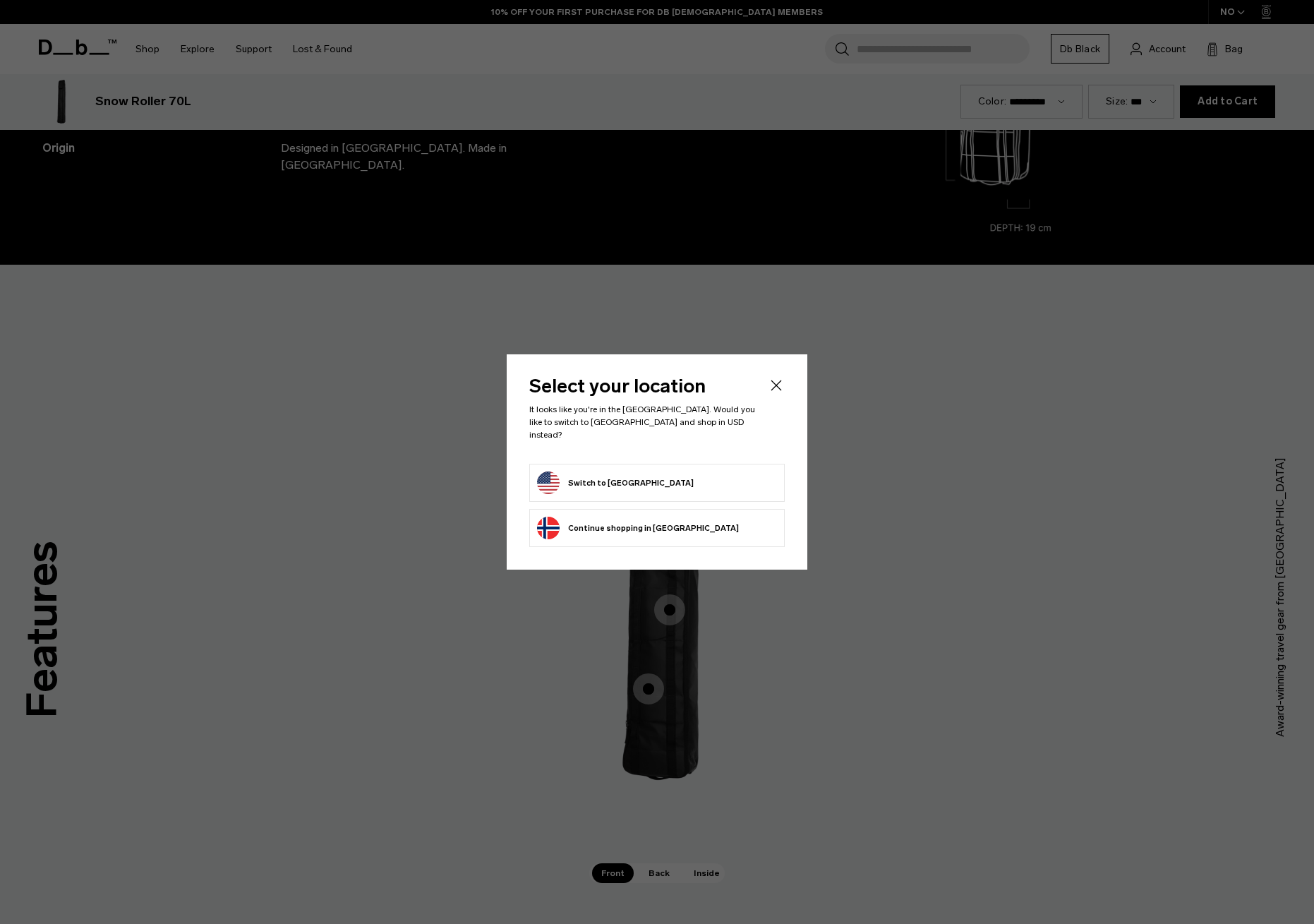
click at [620, 473] on button "Switch to United States" at bounding box center [615, 482] width 157 height 23
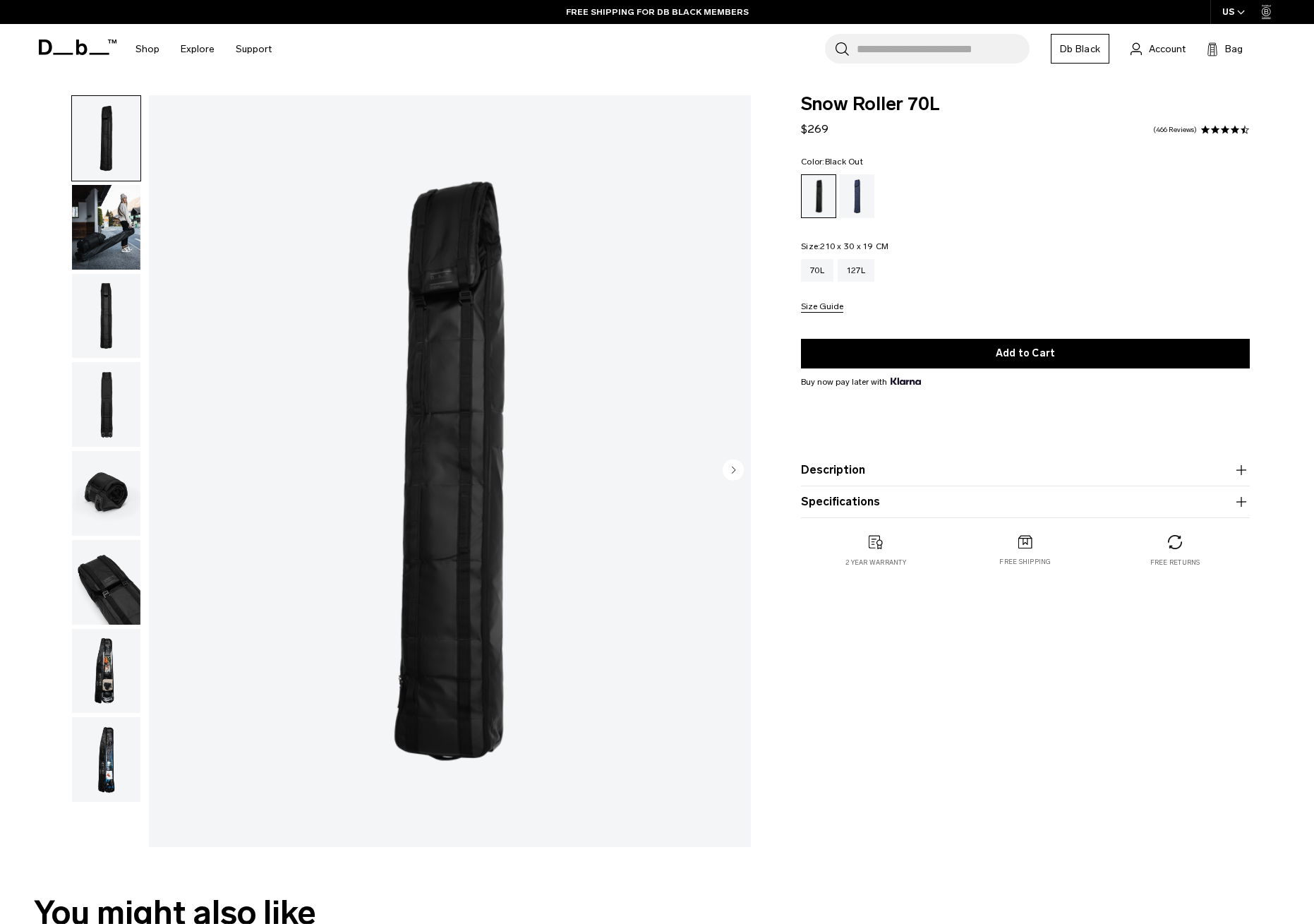
click at [100, 223] on img "button" at bounding box center [107, 227] width 69 height 85
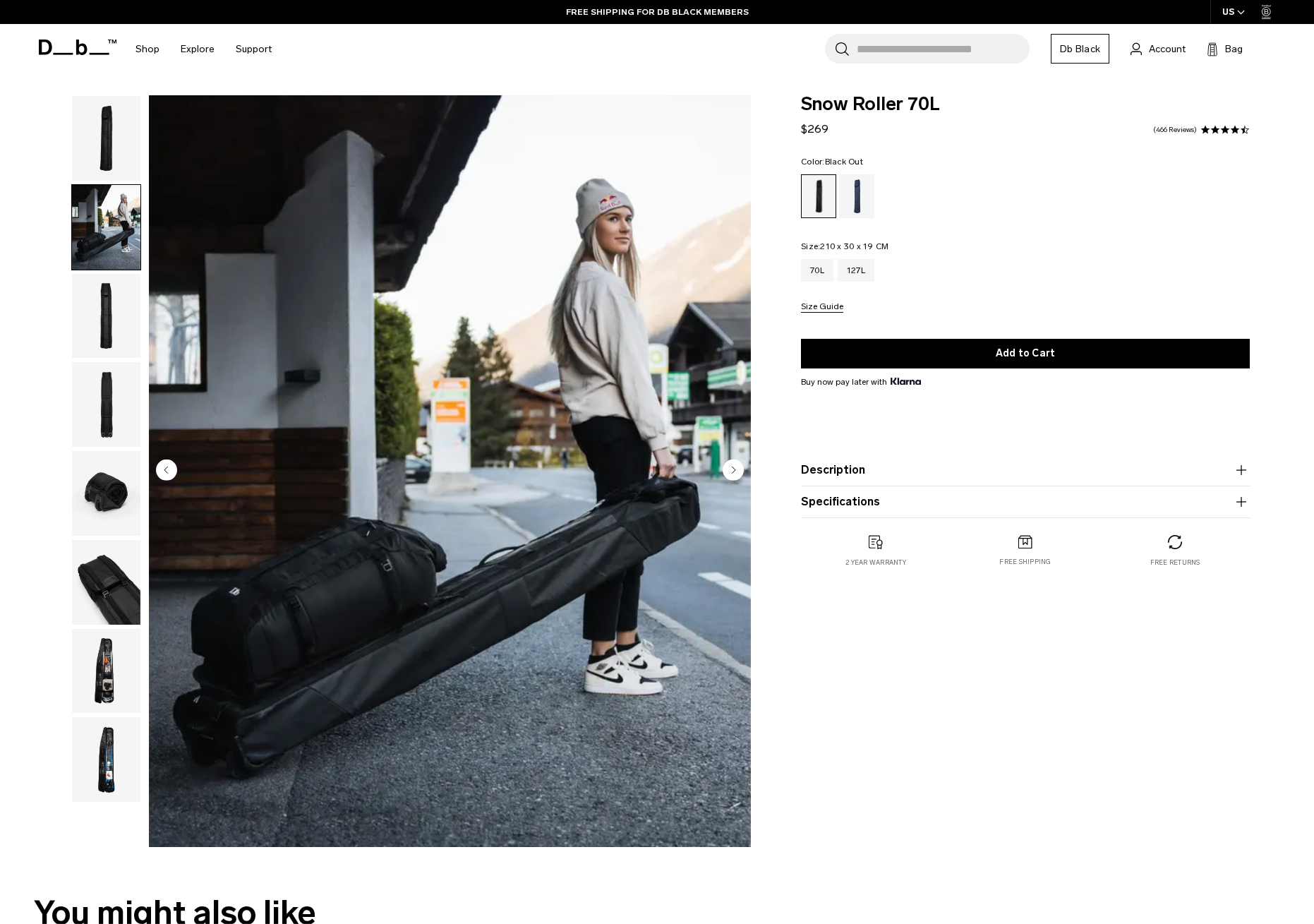
scroll to position [14, 0]
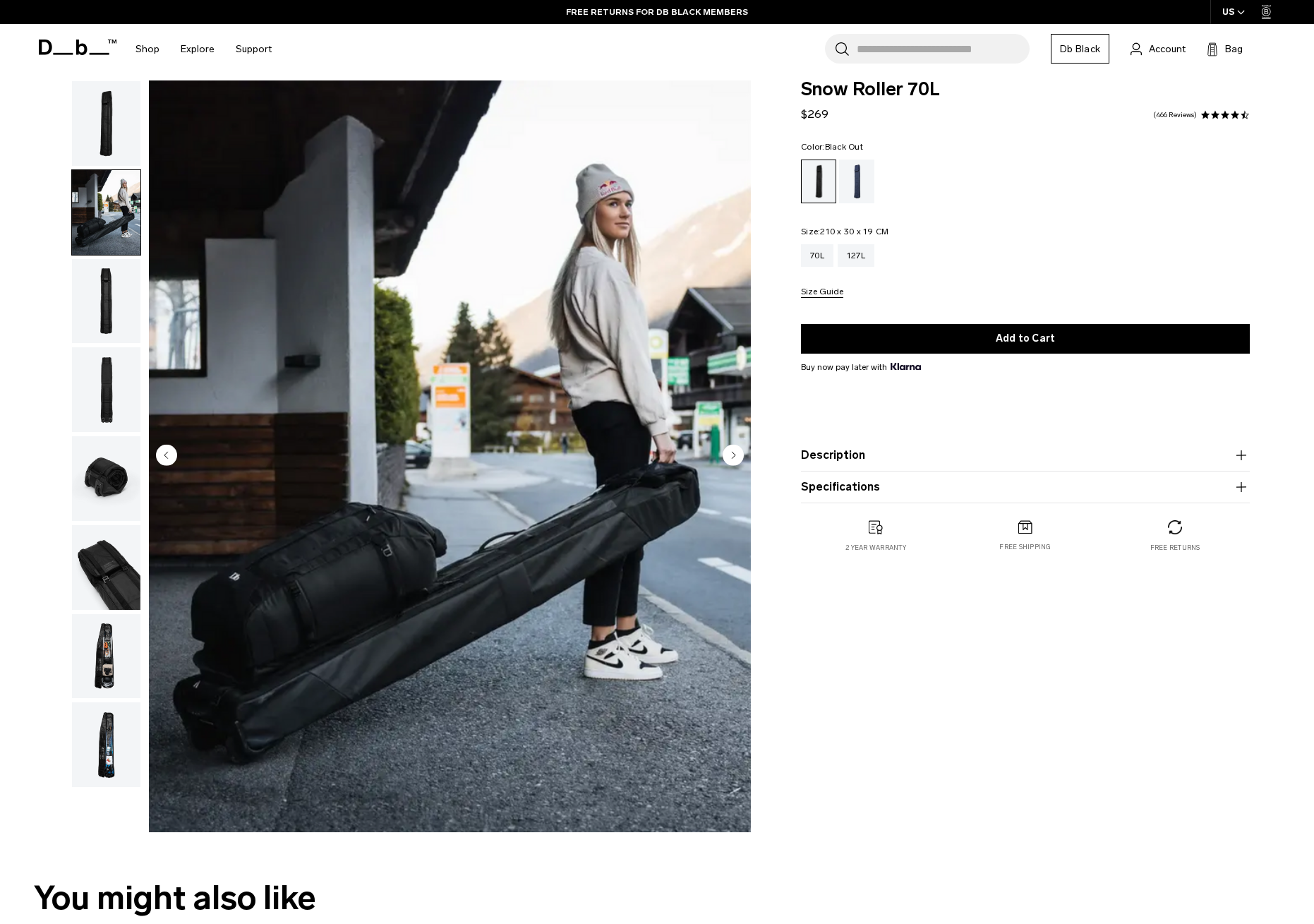
click at [103, 312] on img "button" at bounding box center [107, 301] width 69 height 85
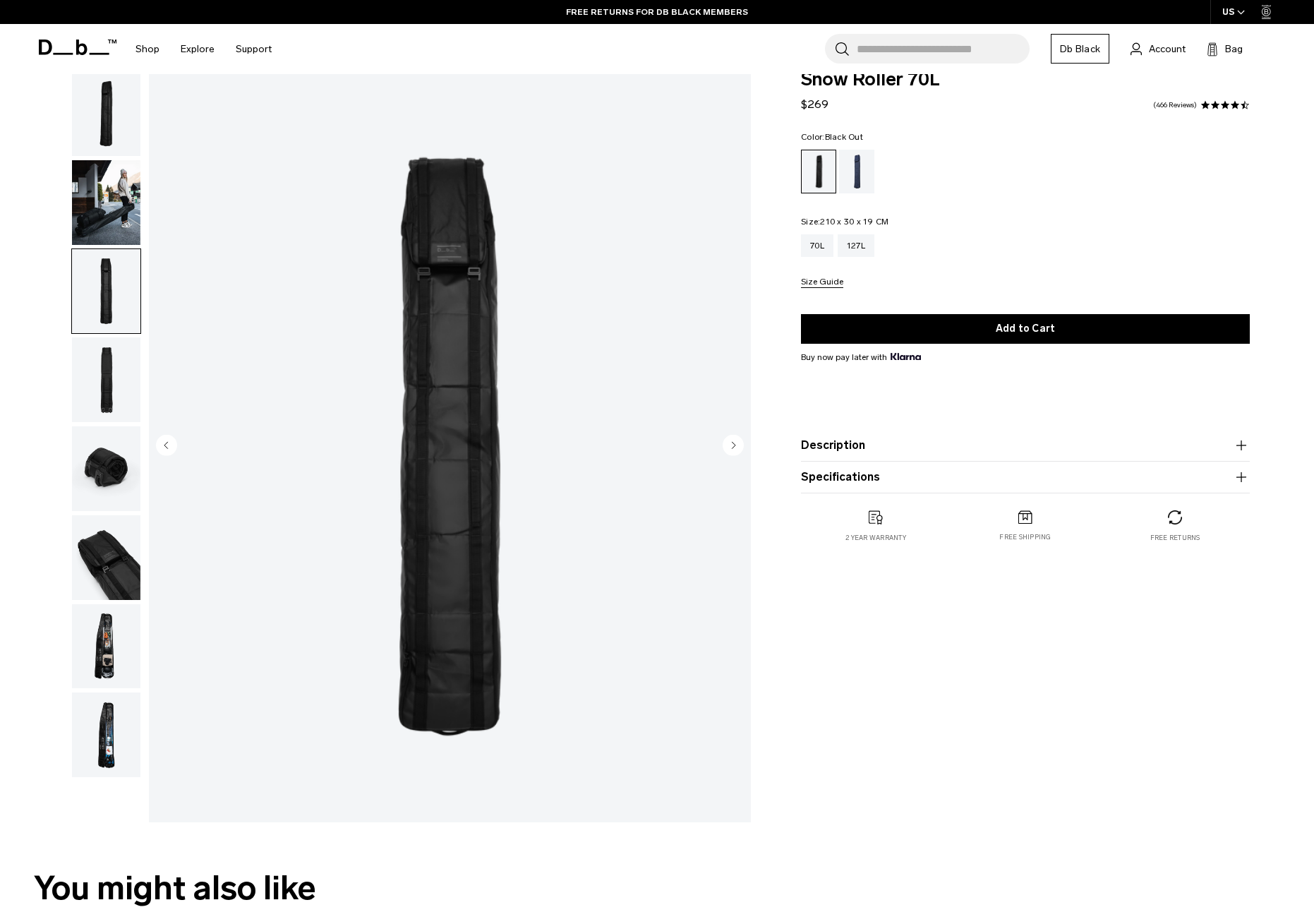
scroll to position [35, 0]
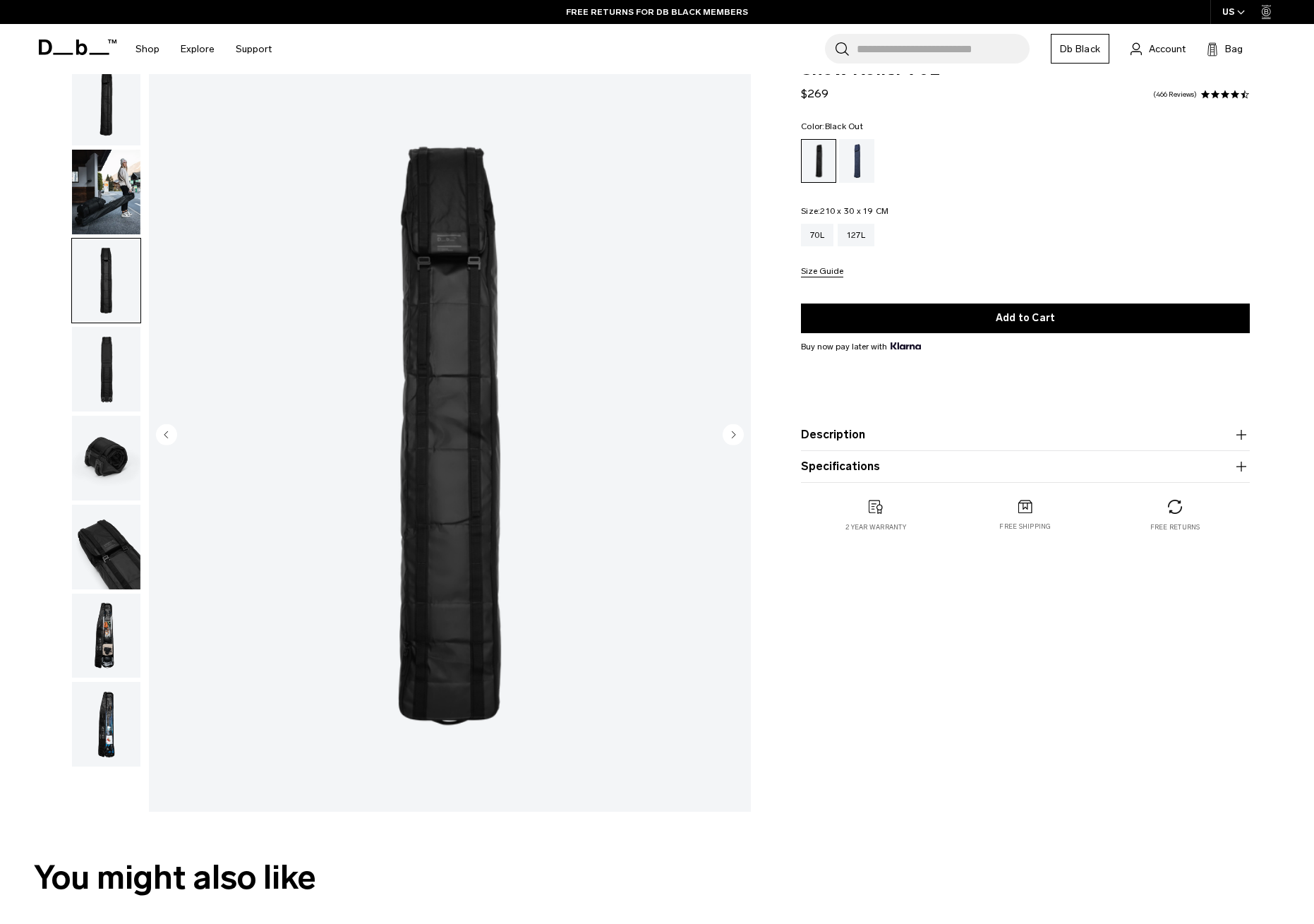
click at [110, 379] on img "button" at bounding box center [107, 369] width 69 height 85
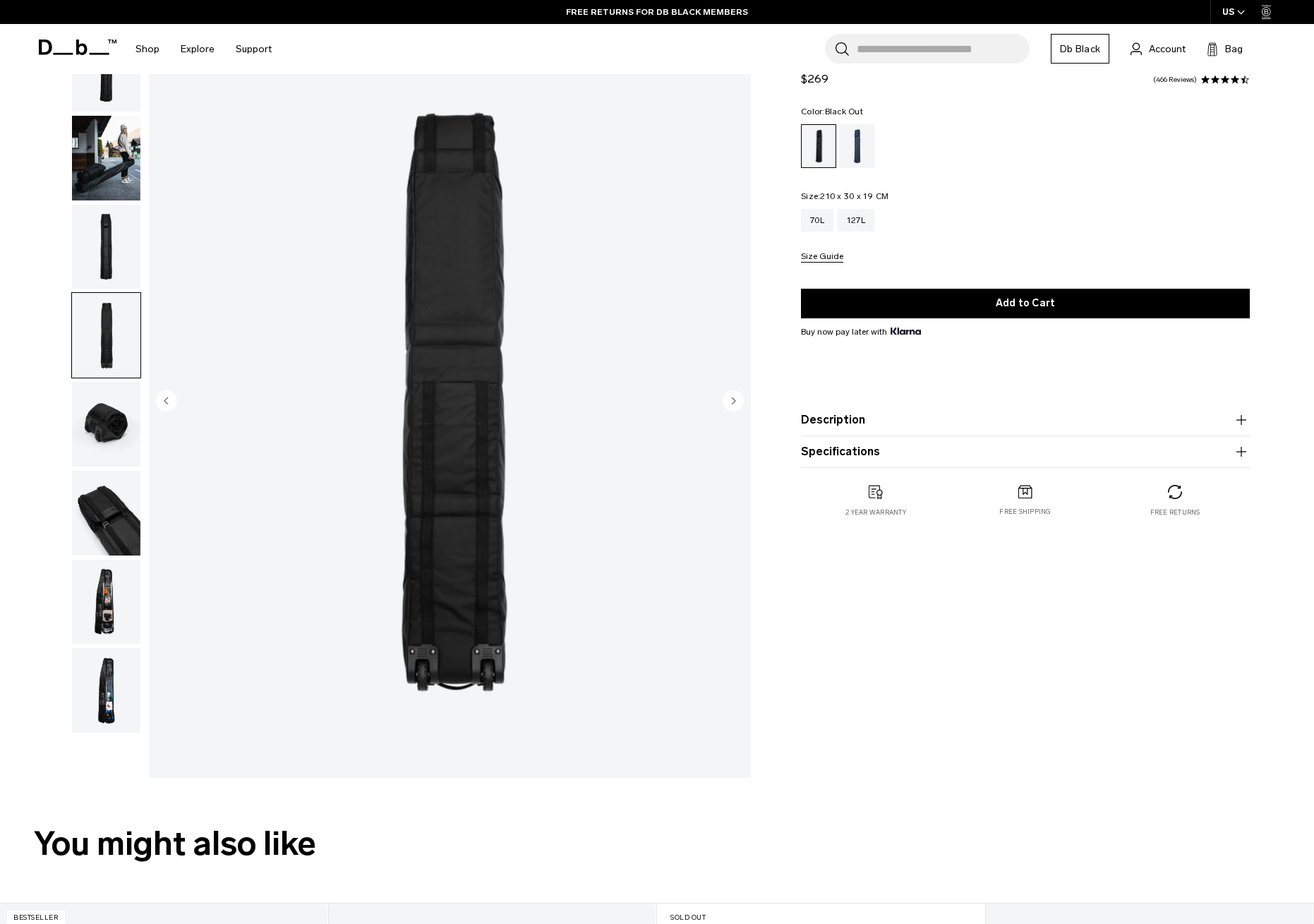
scroll to position [71, 0]
click at [100, 424] on img "button" at bounding box center [107, 423] width 69 height 85
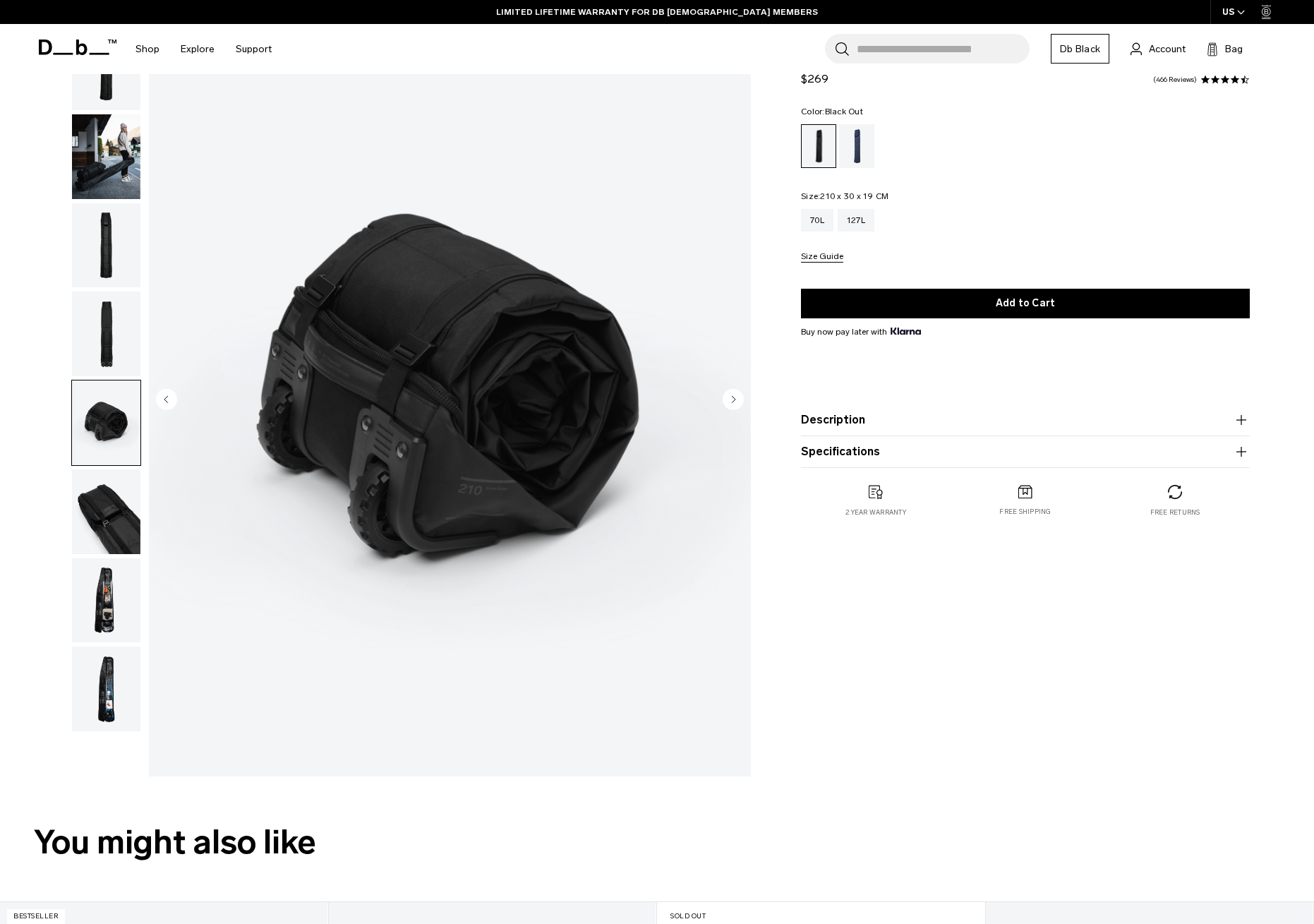
scroll to position [82, 0]
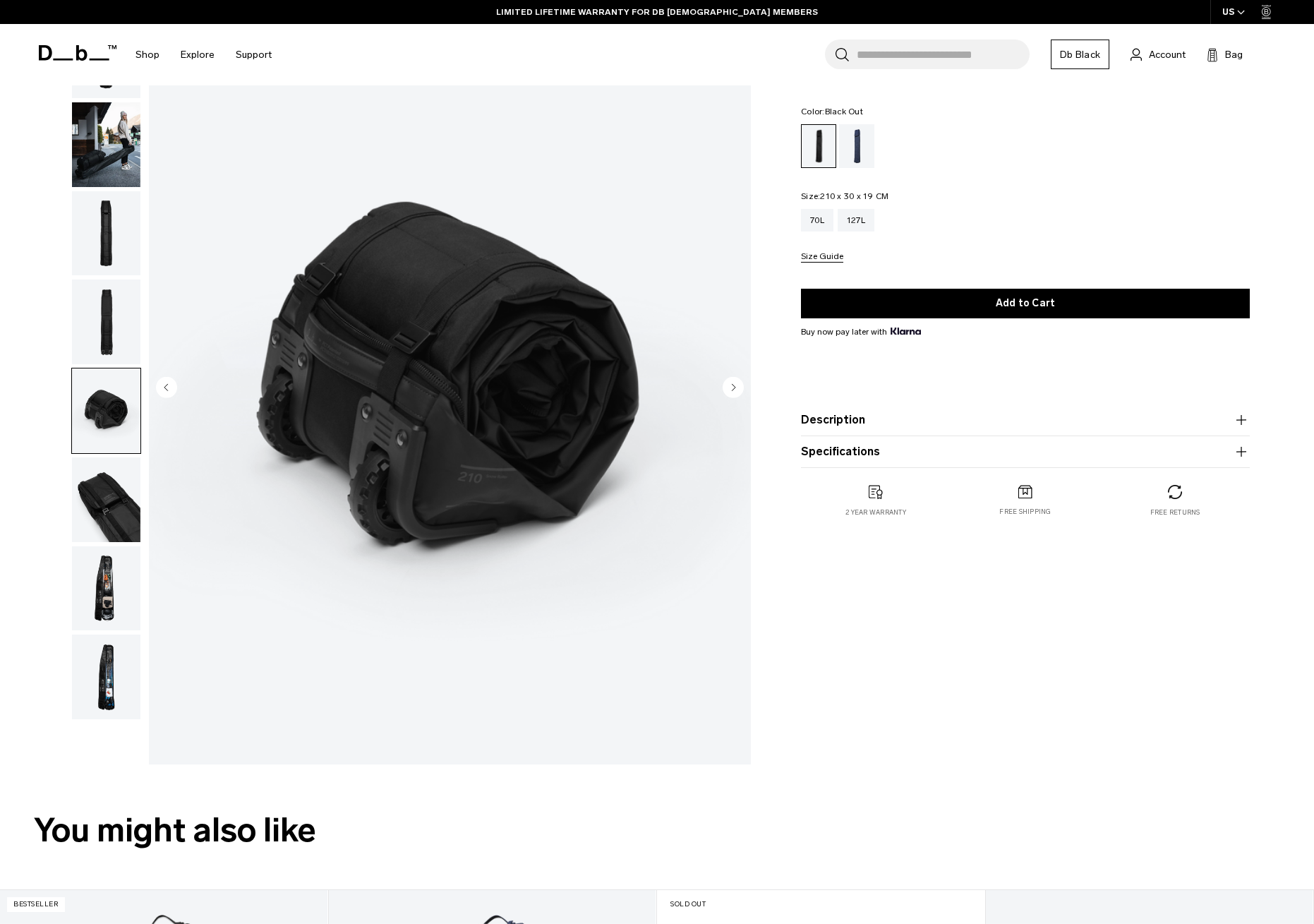
click at [110, 517] on img "button" at bounding box center [107, 500] width 69 height 85
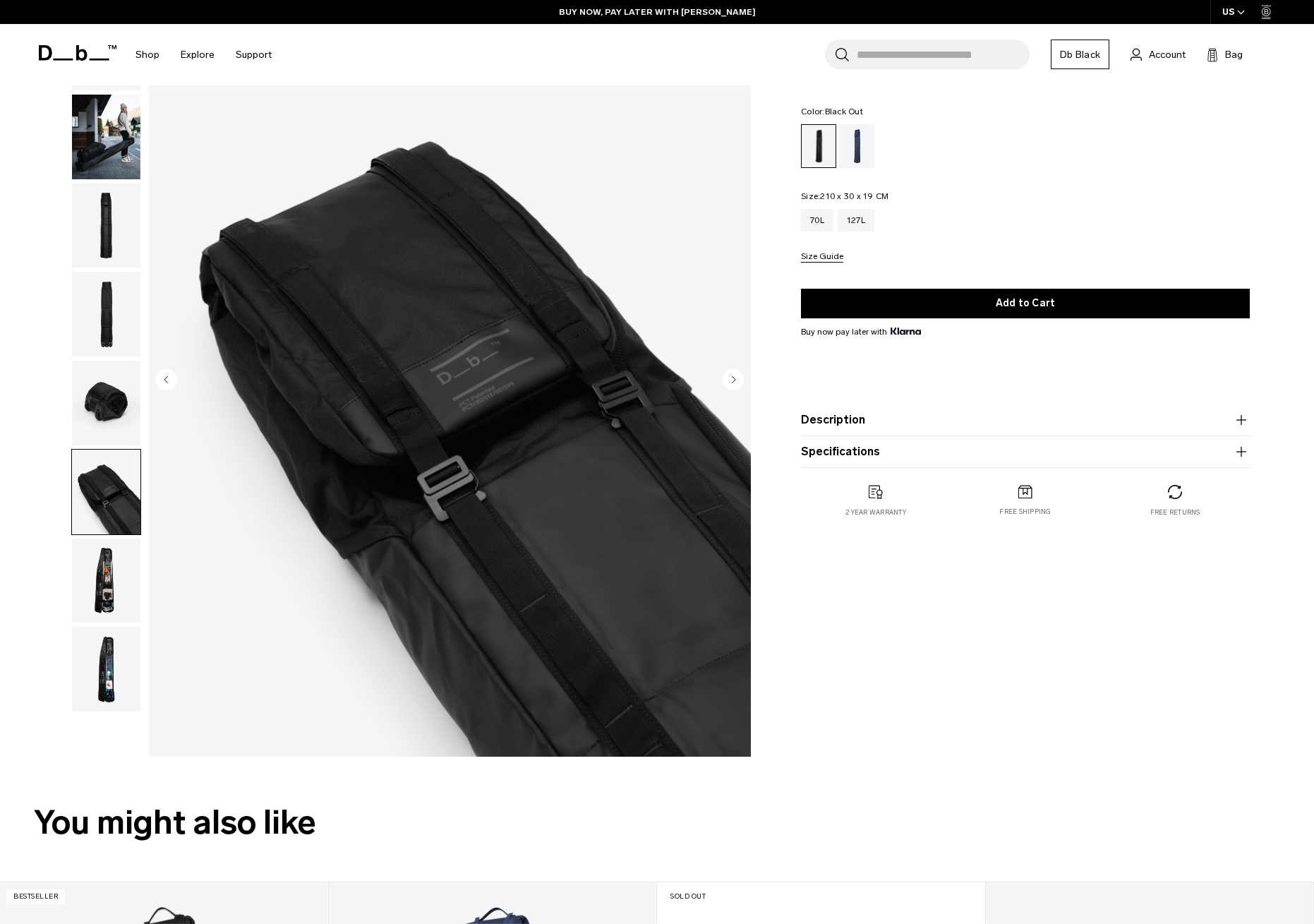
scroll to position [91, 0]
click at [103, 581] on img "button" at bounding box center [107, 580] width 69 height 85
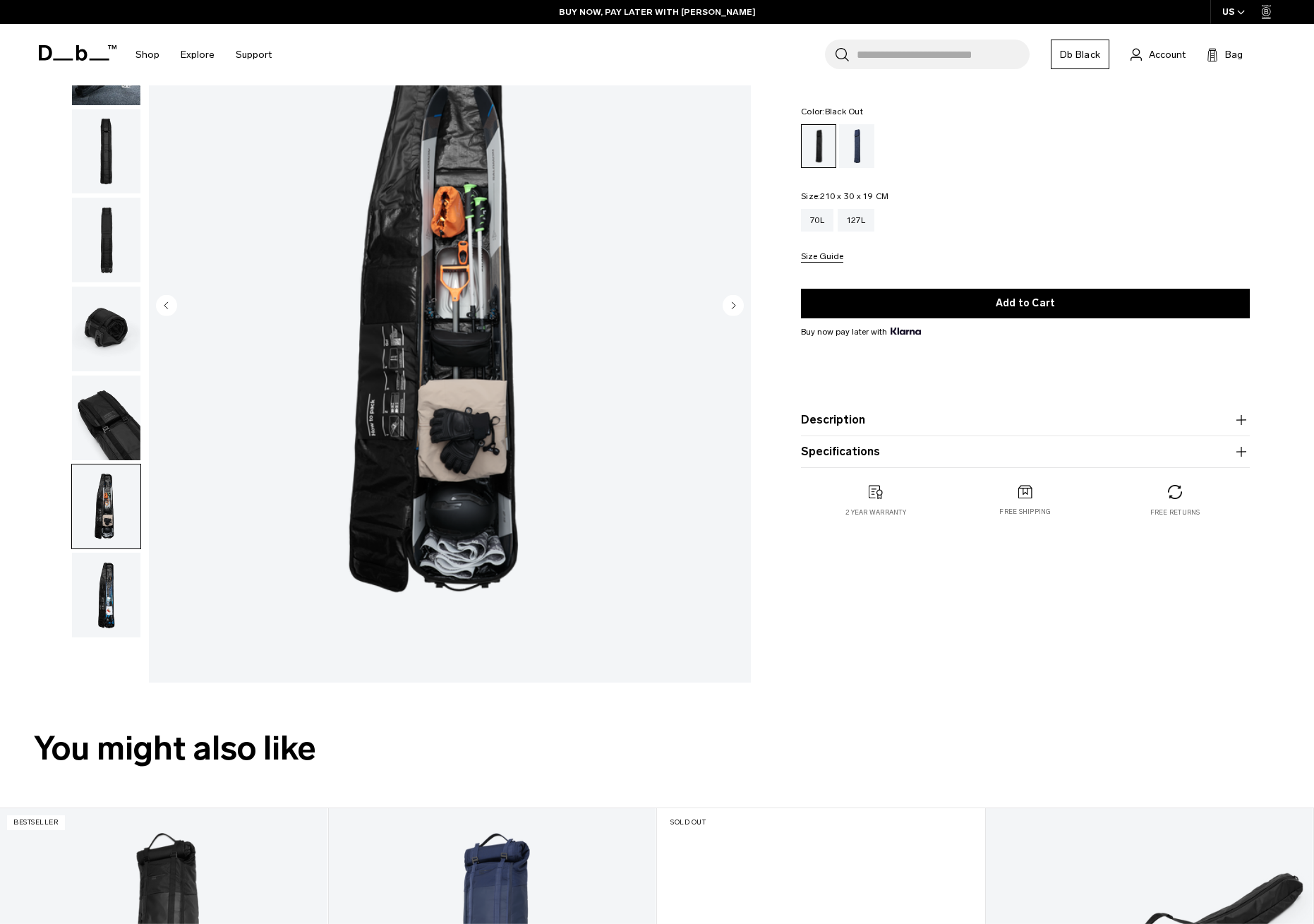
scroll to position [208, 0]
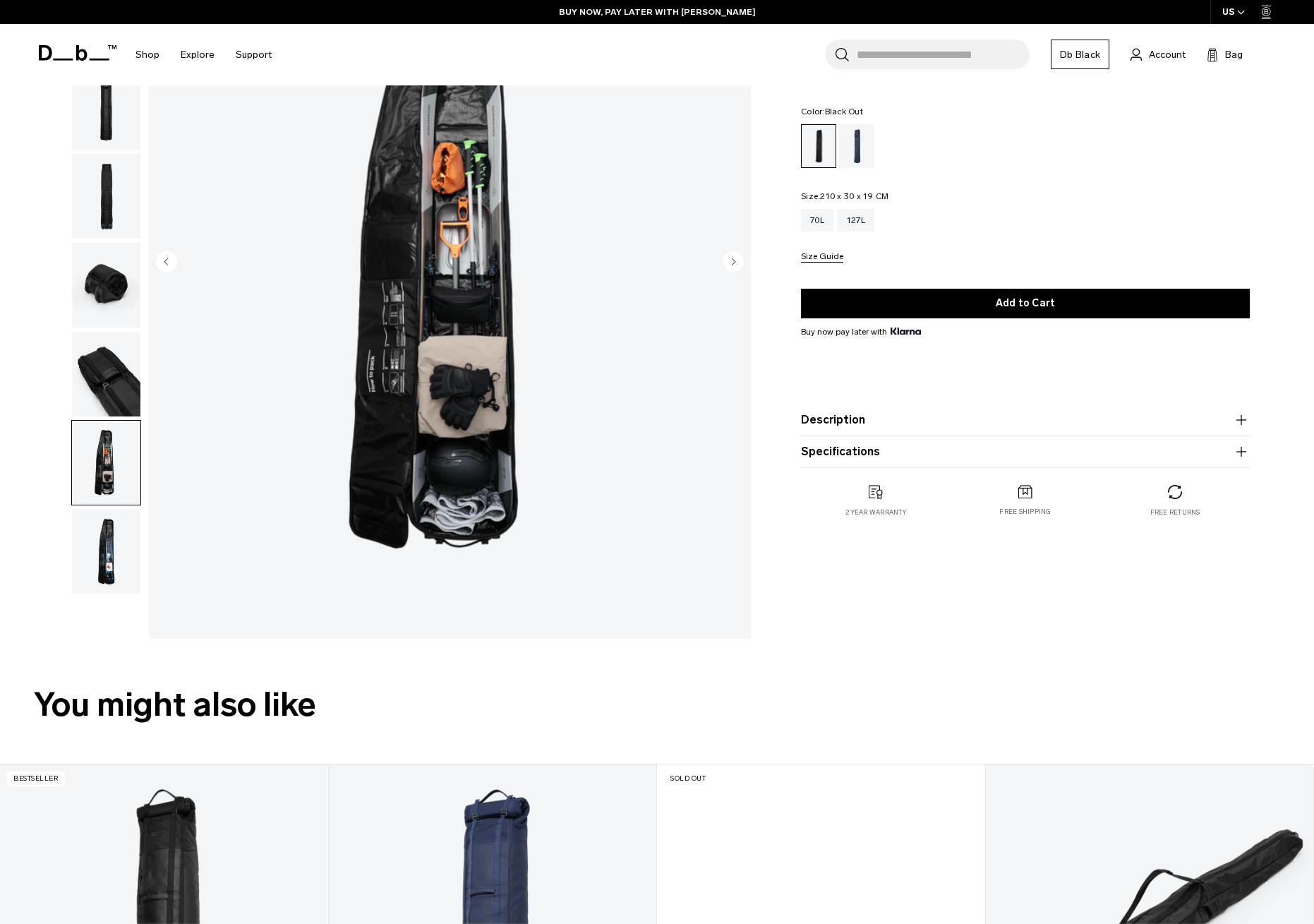
click at [102, 567] on img "button" at bounding box center [107, 551] width 69 height 85
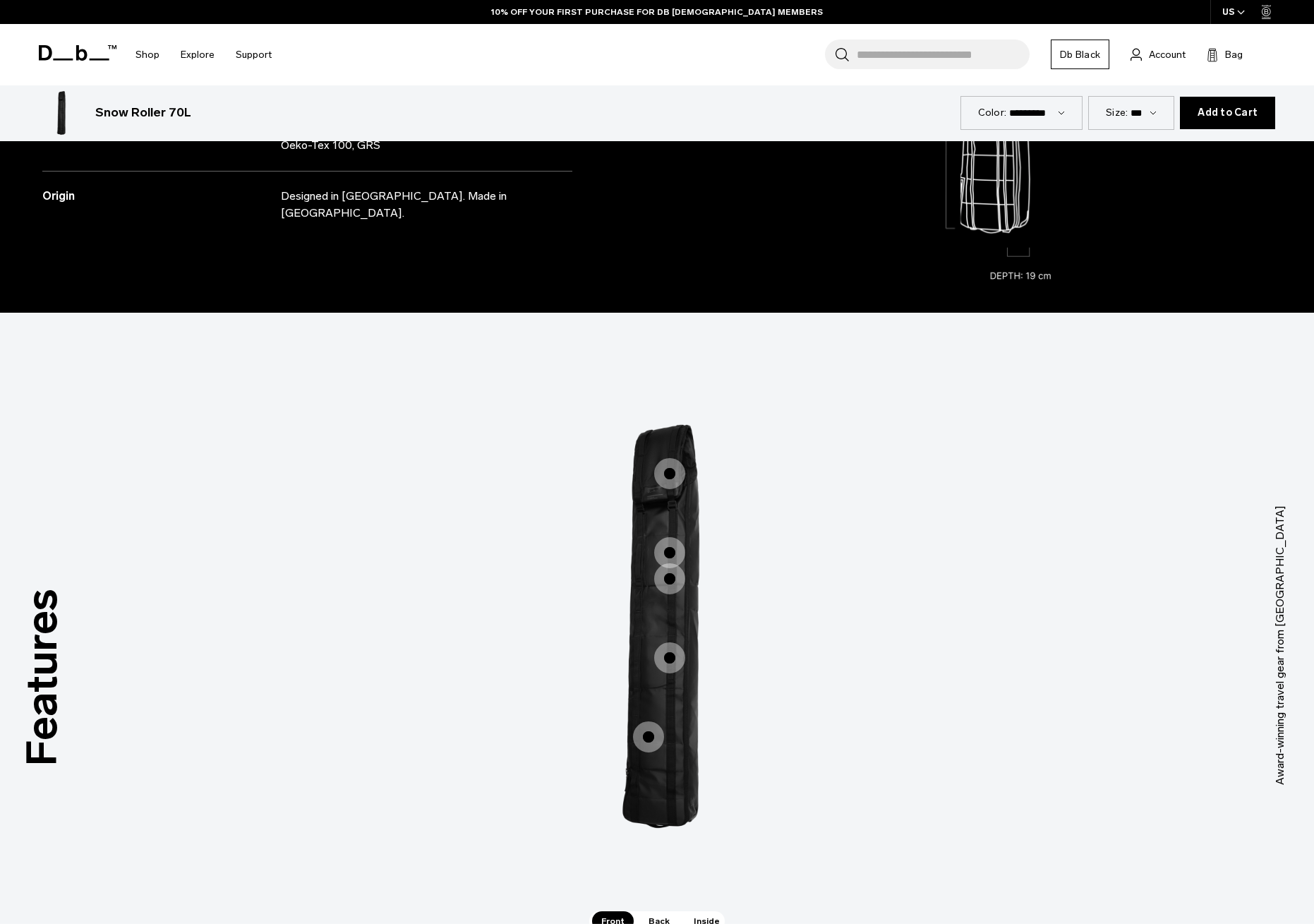
scroll to position [1904, 0]
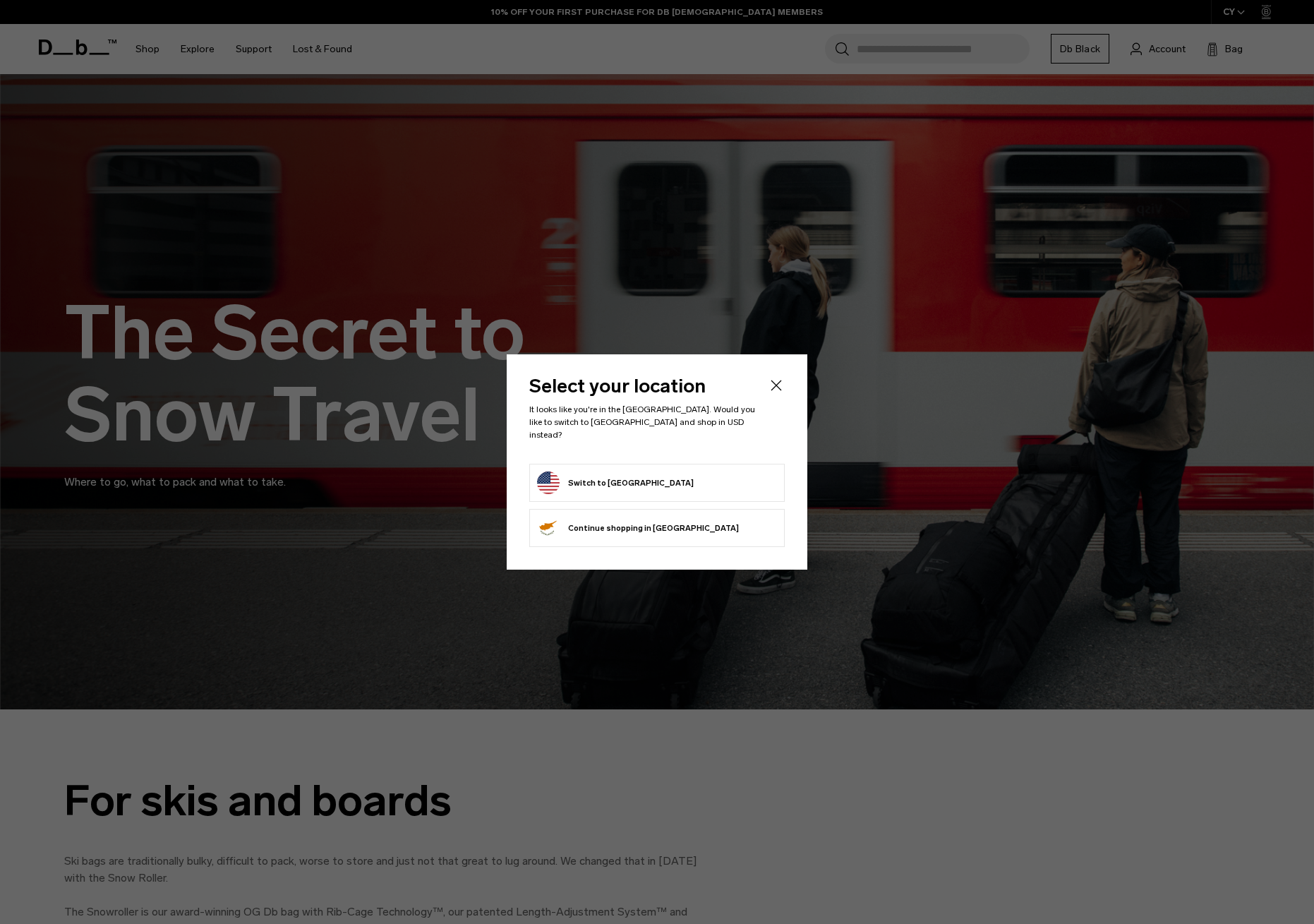
click at [613, 472] on button "Switch to United States" at bounding box center [615, 482] width 157 height 23
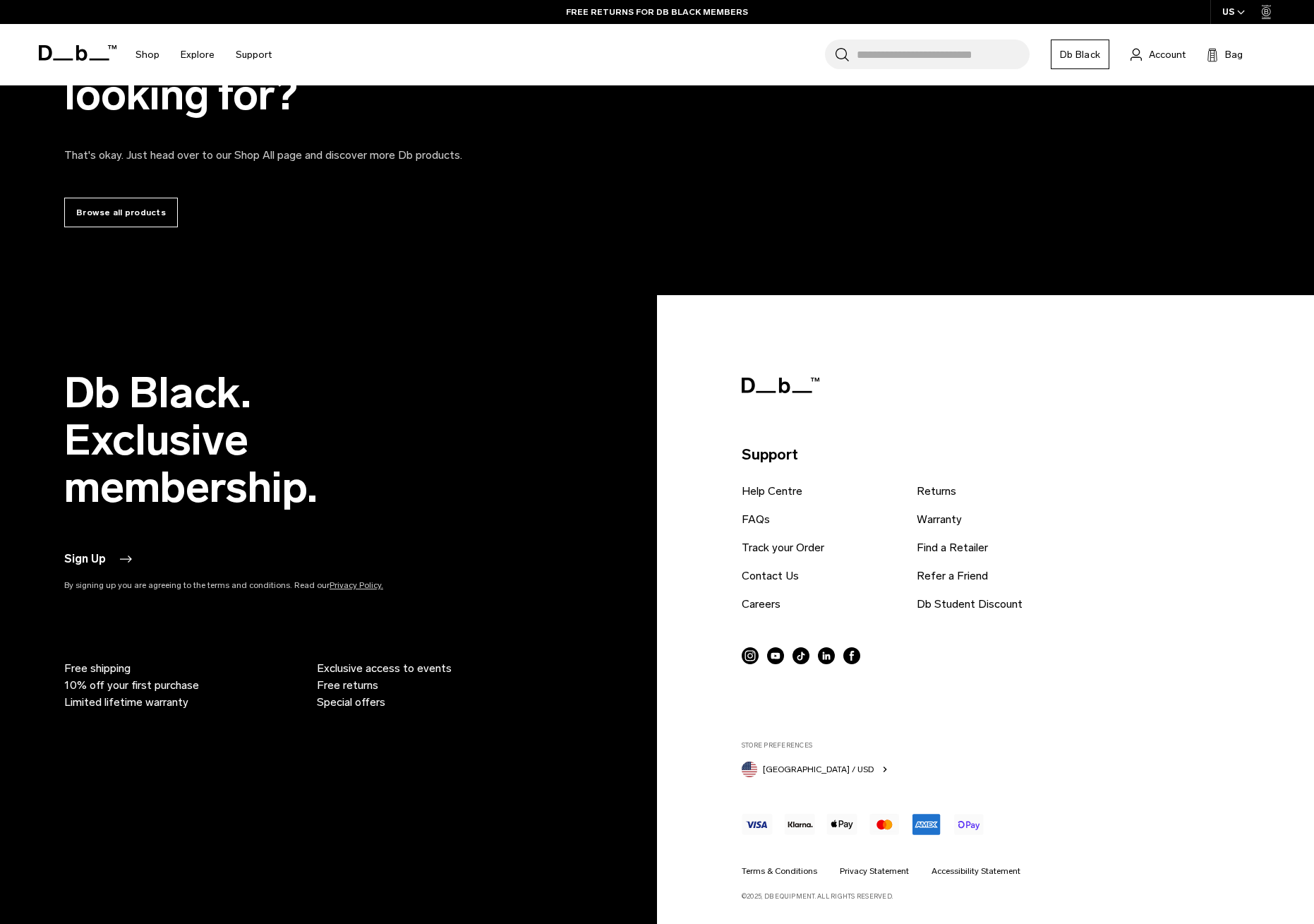
scroll to position [5473, 0]
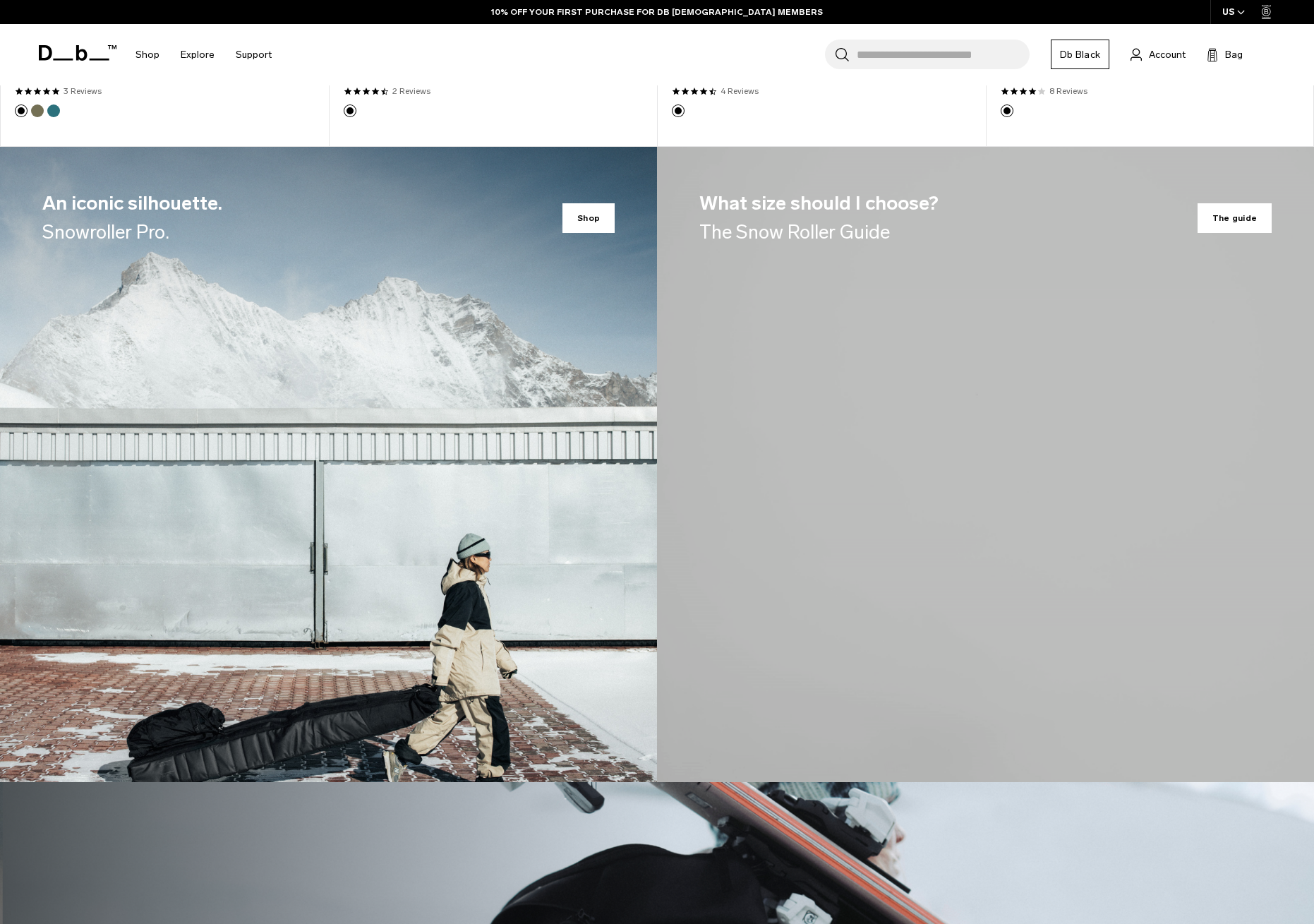
scroll to position [1987, 0]
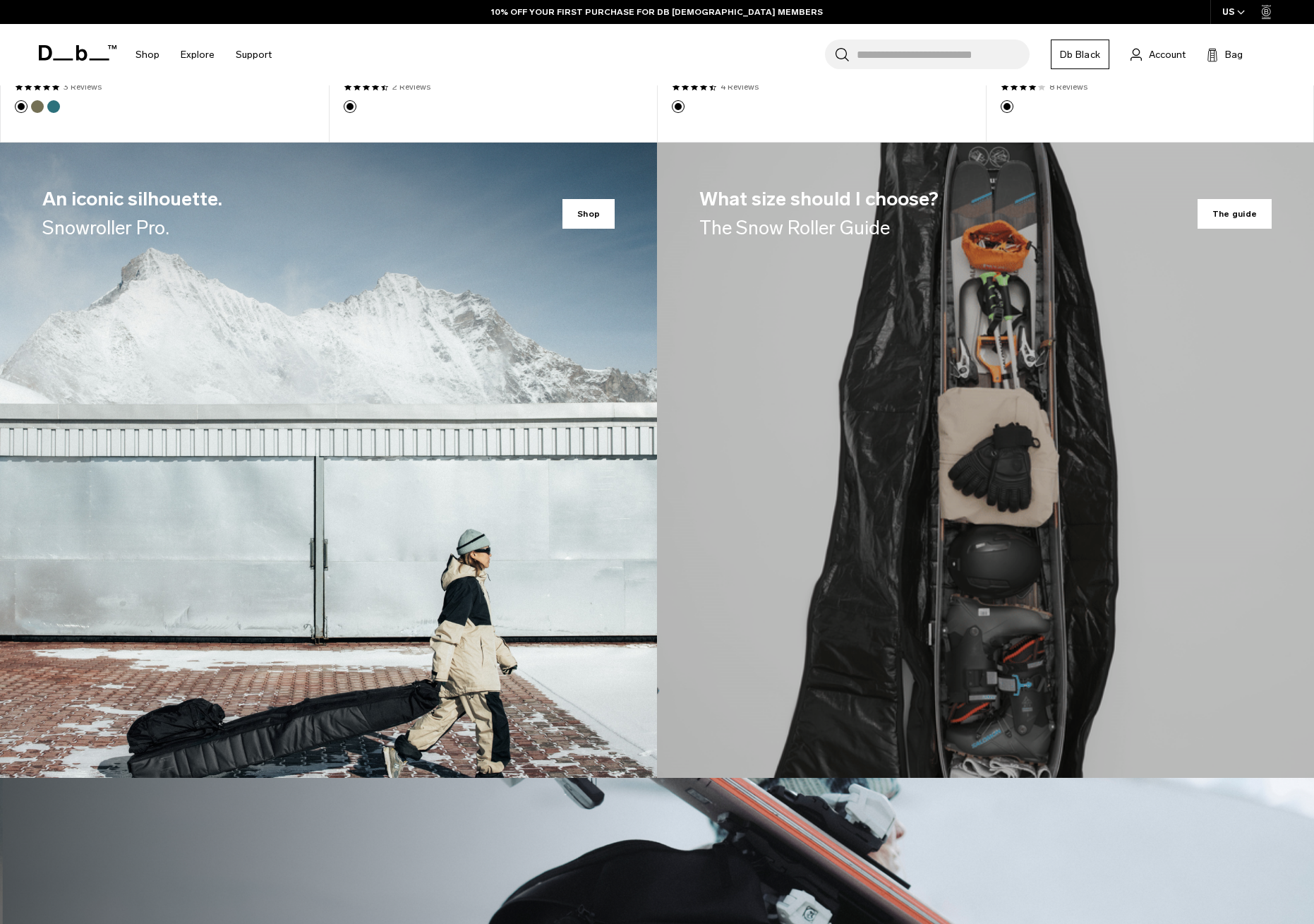
drag, startPoint x: 1233, startPoint y: 208, endPoint x: 1178, endPoint y: 258, distance: 74.3
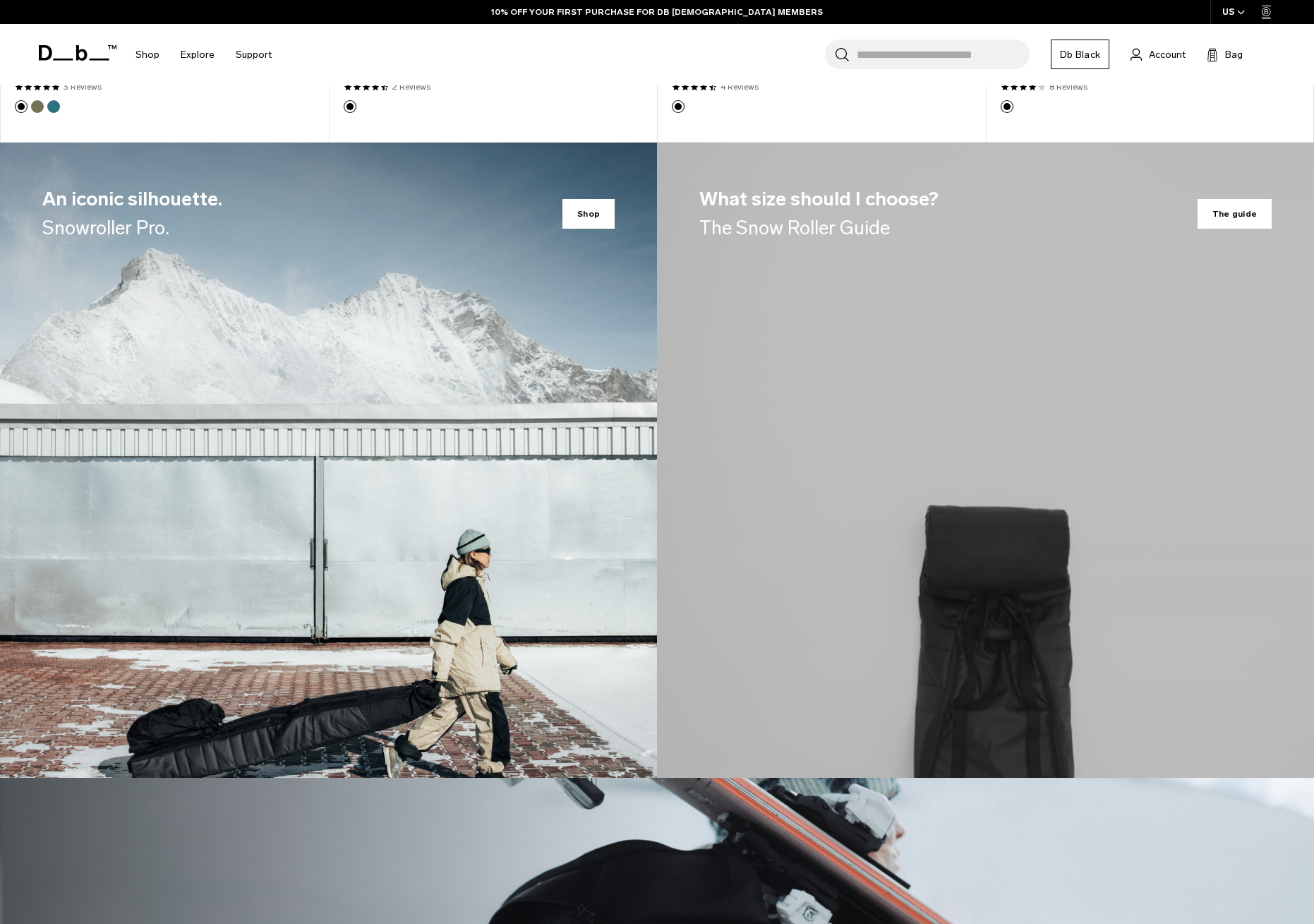
click at [1233, 208] on span "The guide" at bounding box center [1235, 214] width 74 height 30
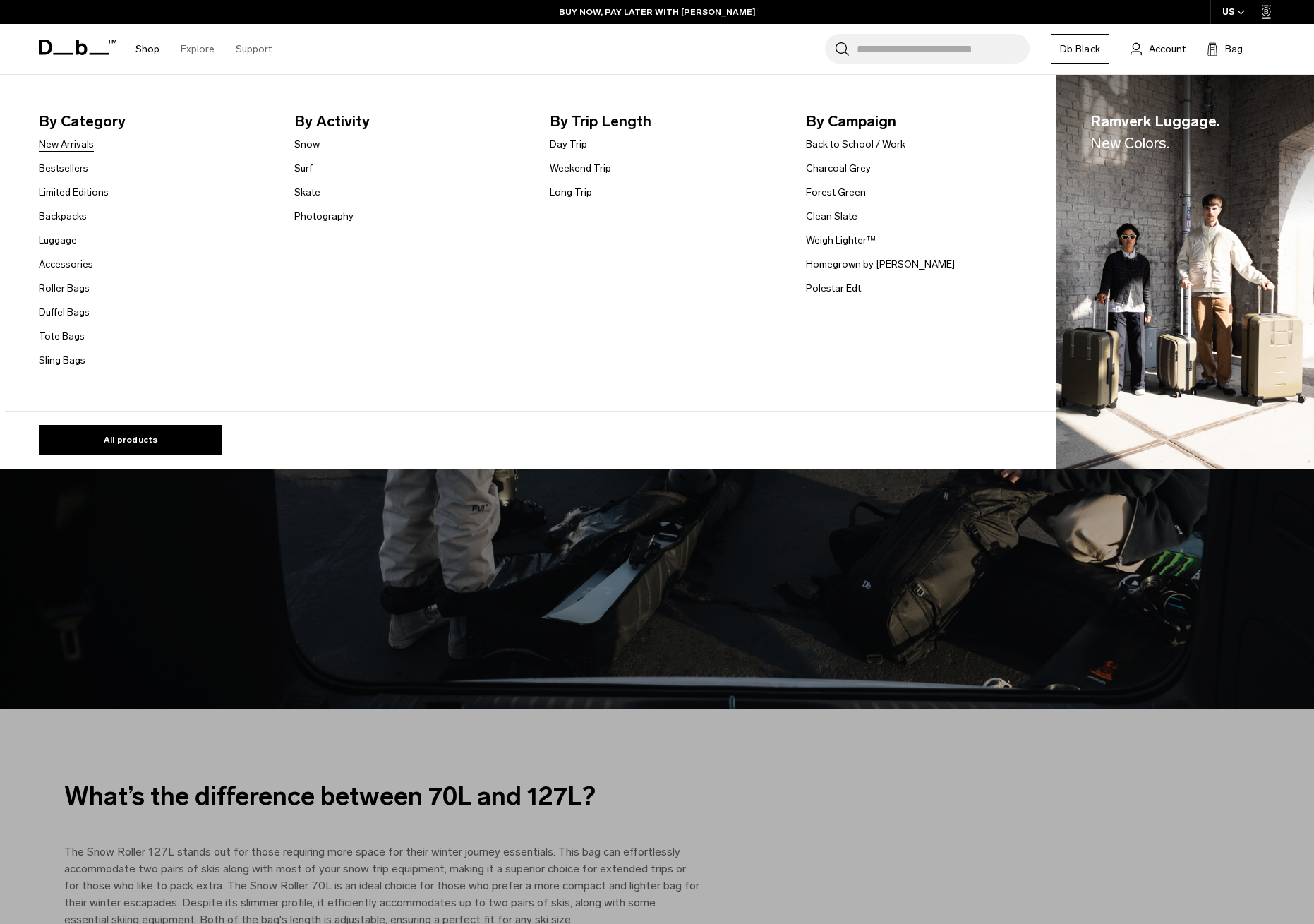
click at [77, 143] on link "New Arrivals" at bounding box center [66, 144] width 55 height 14
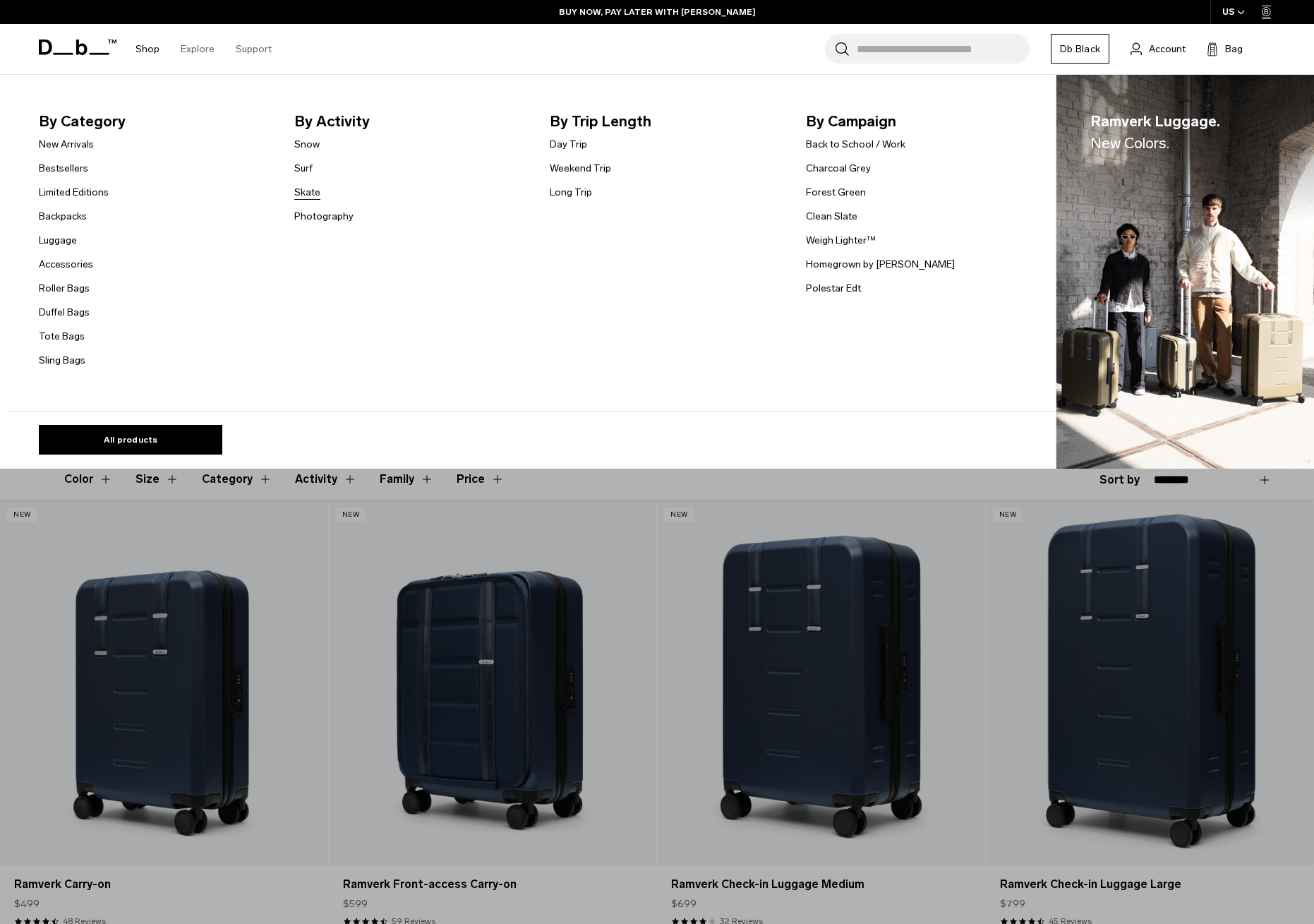
click at [309, 193] on link "Skate" at bounding box center [307, 192] width 26 height 14
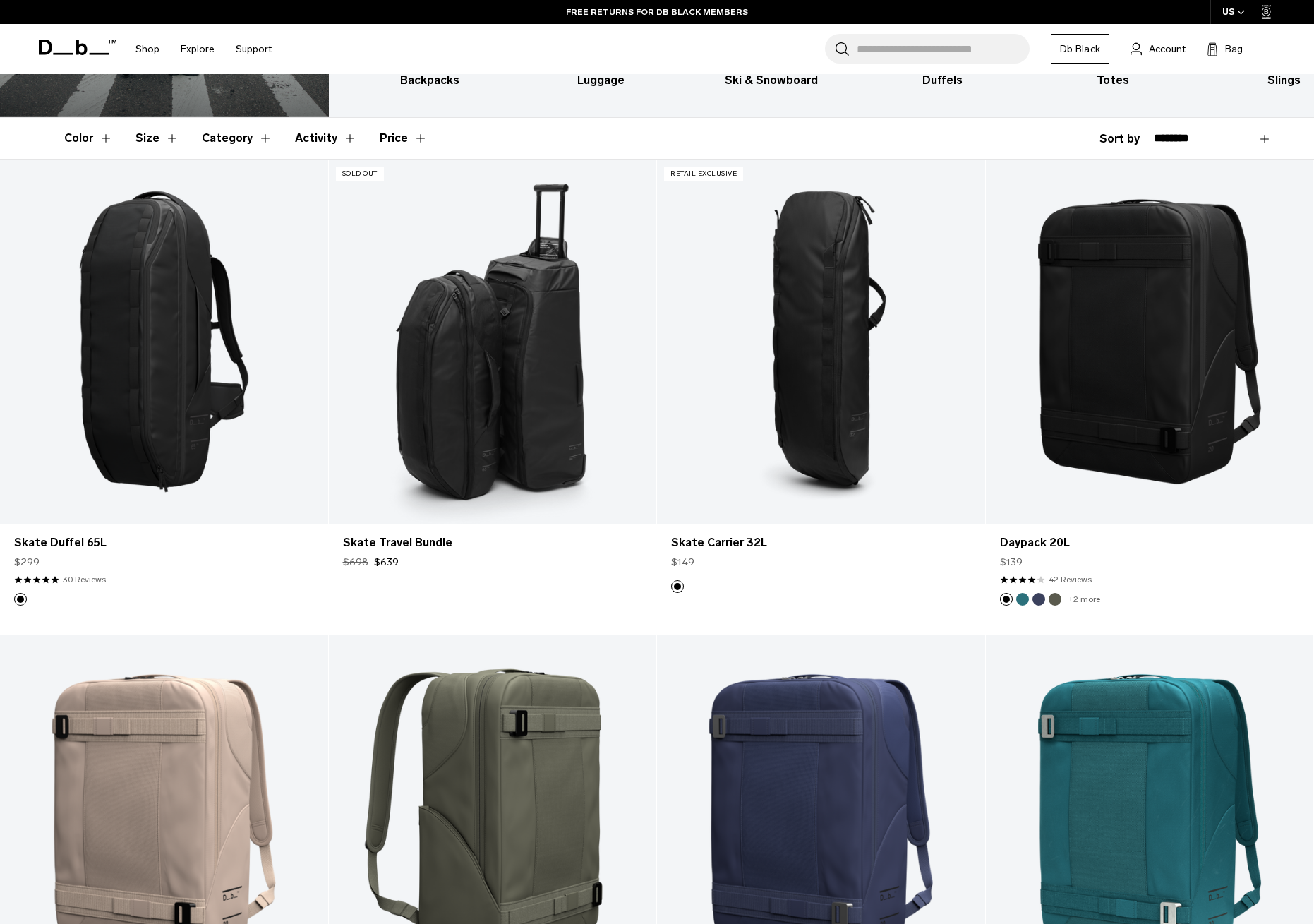
scroll to position [223, 0]
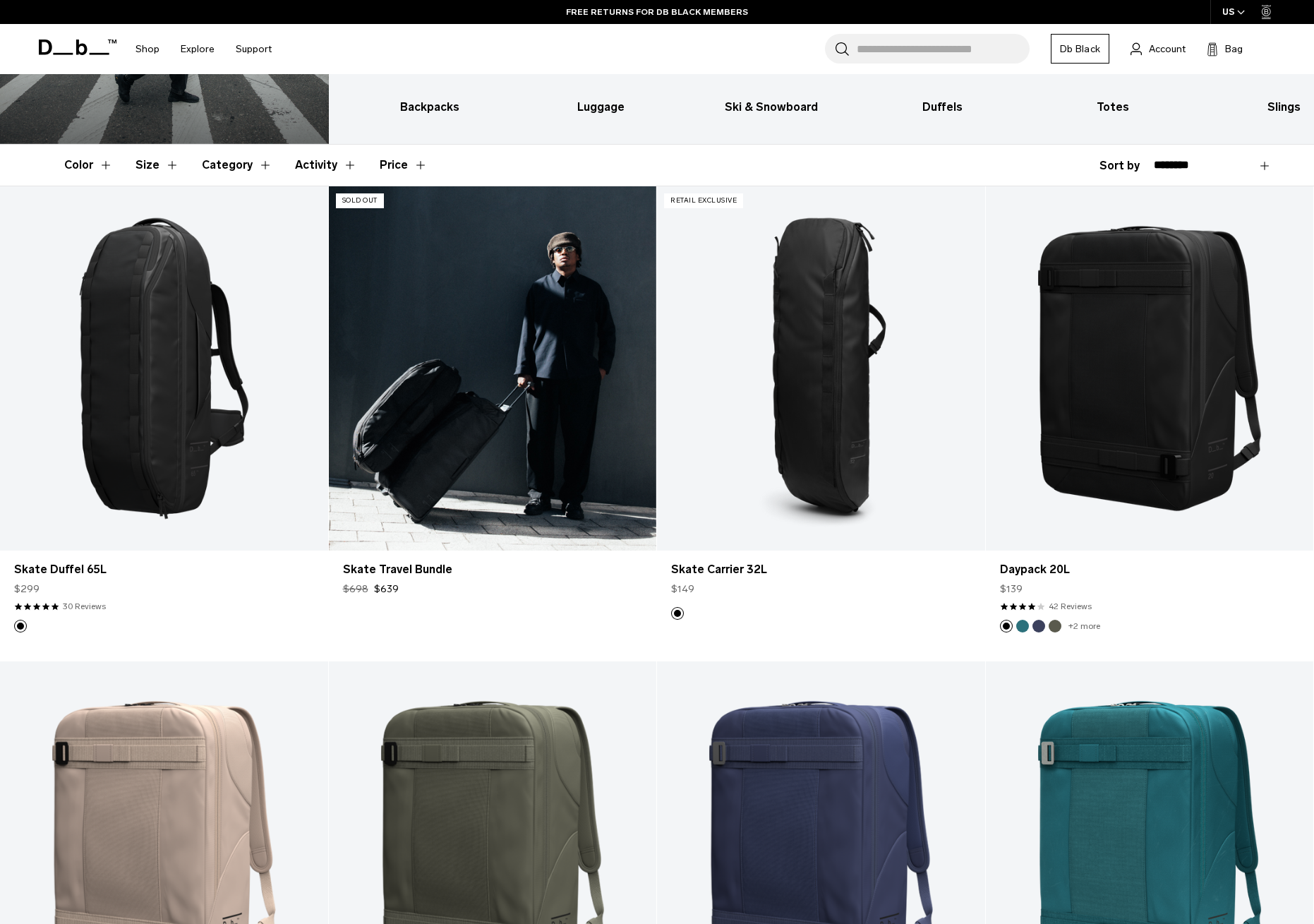
click at [543, 403] on link "Skate Travel Bundle" at bounding box center [492, 368] width 328 height 364
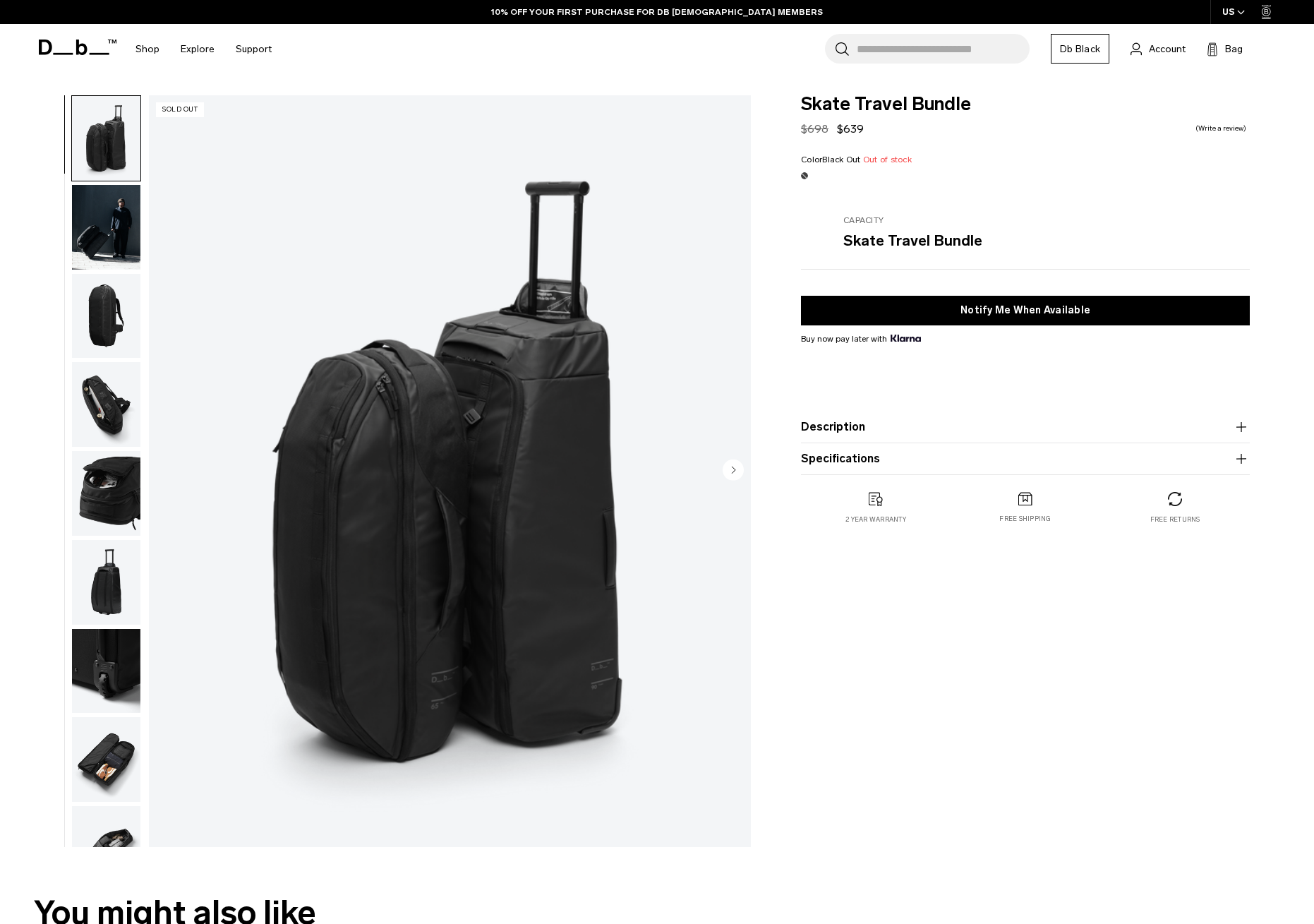
click at [115, 135] on img "button" at bounding box center [107, 138] width 69 height 85
click at [116, 234] on img "button" at bounding box center [107, 227] width 69 height 85
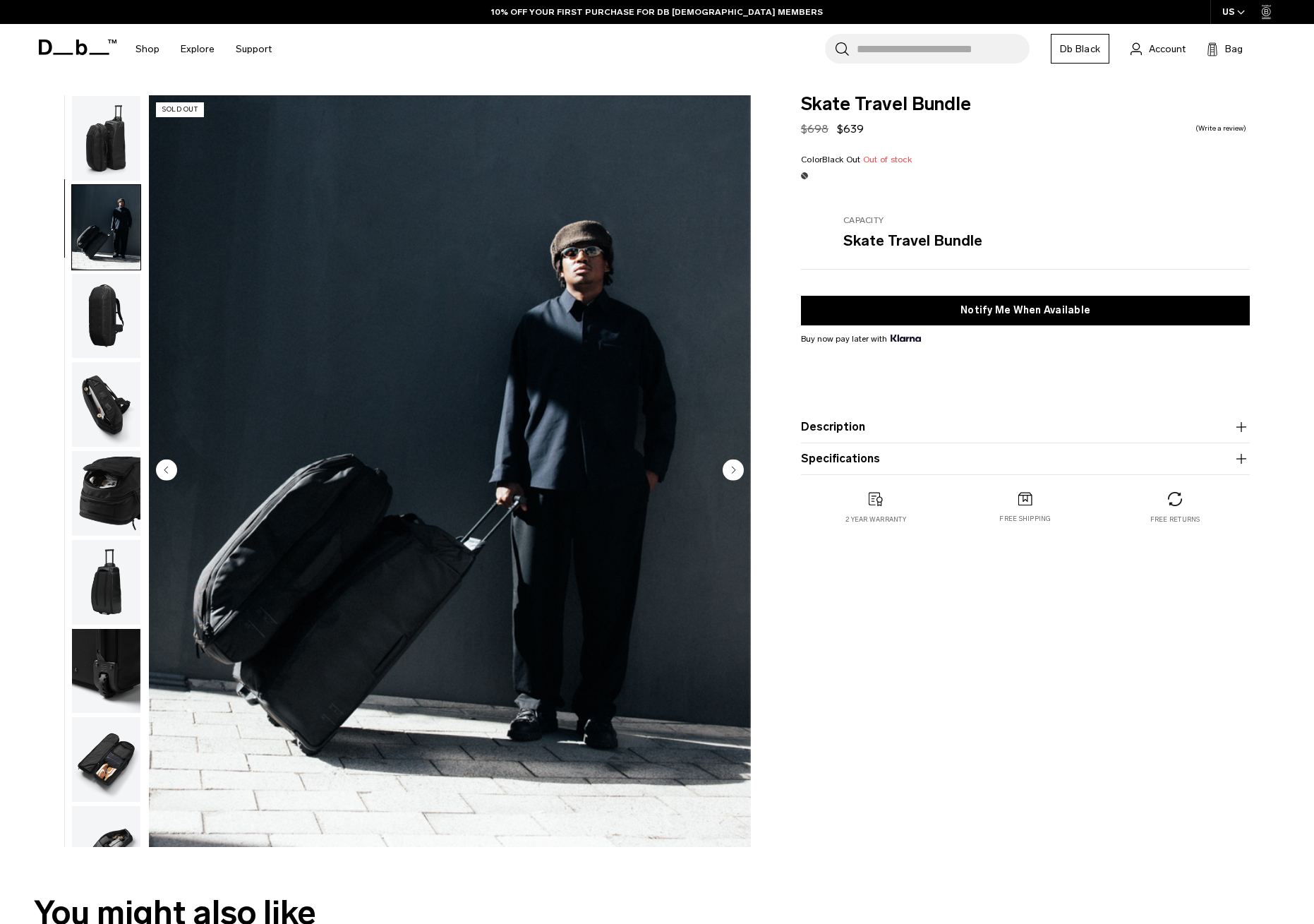
scroll to position [53, 0]
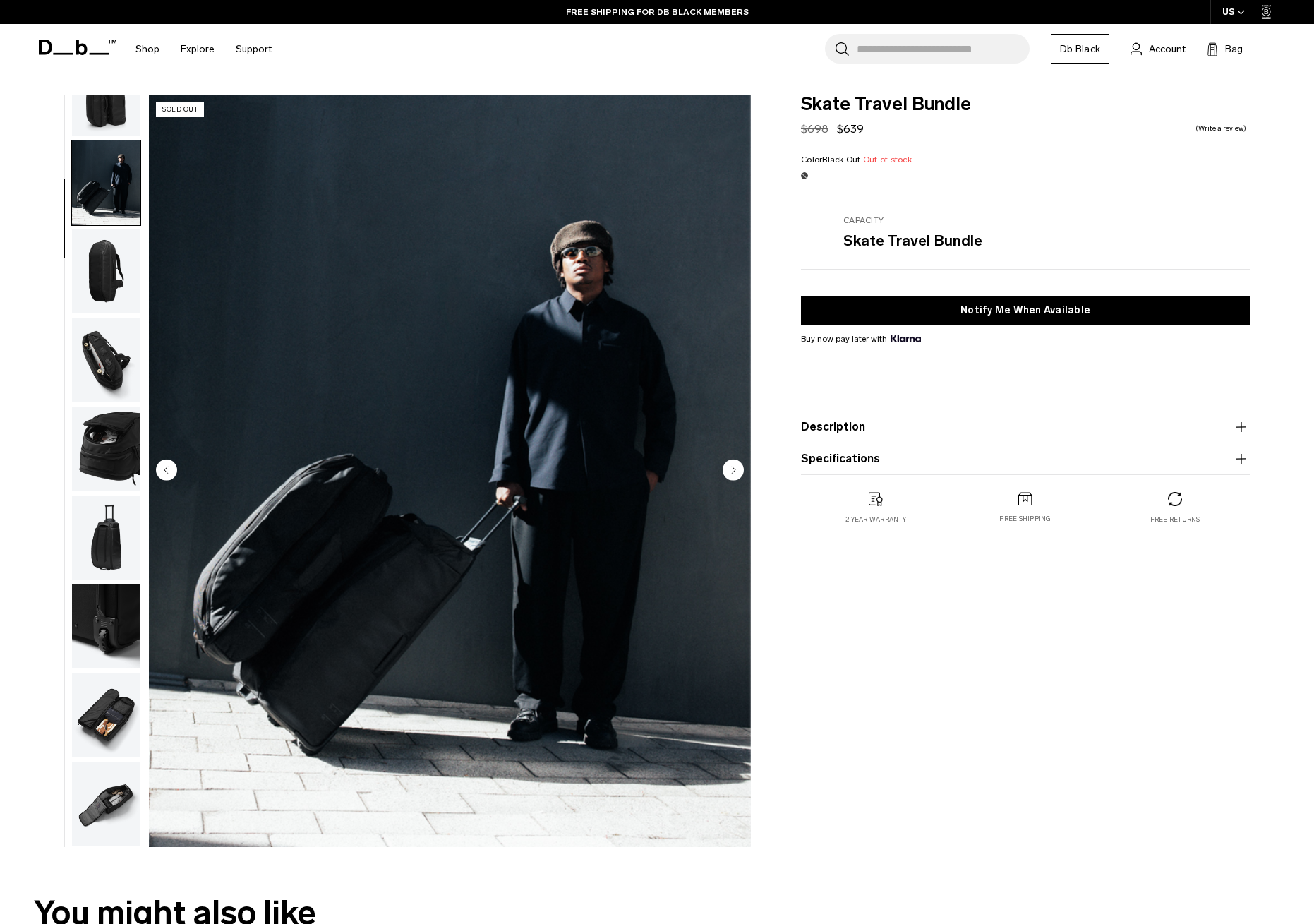
click at [107, 261] on img "button" at bounding box center [107, 272] width 69 height 85
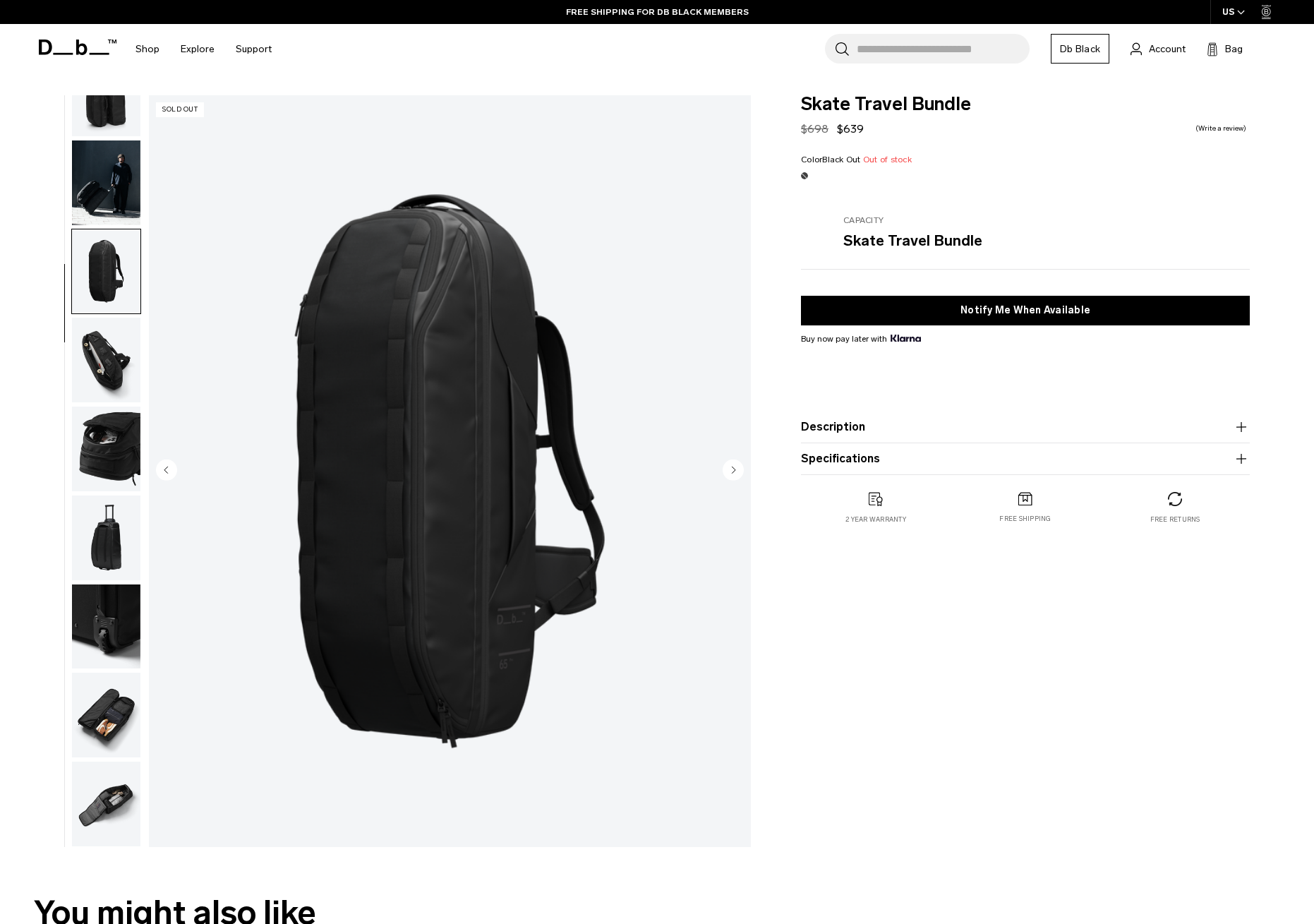
click at [112, 354] on img "button" at bounding box center [107, 360] width 69 height 85
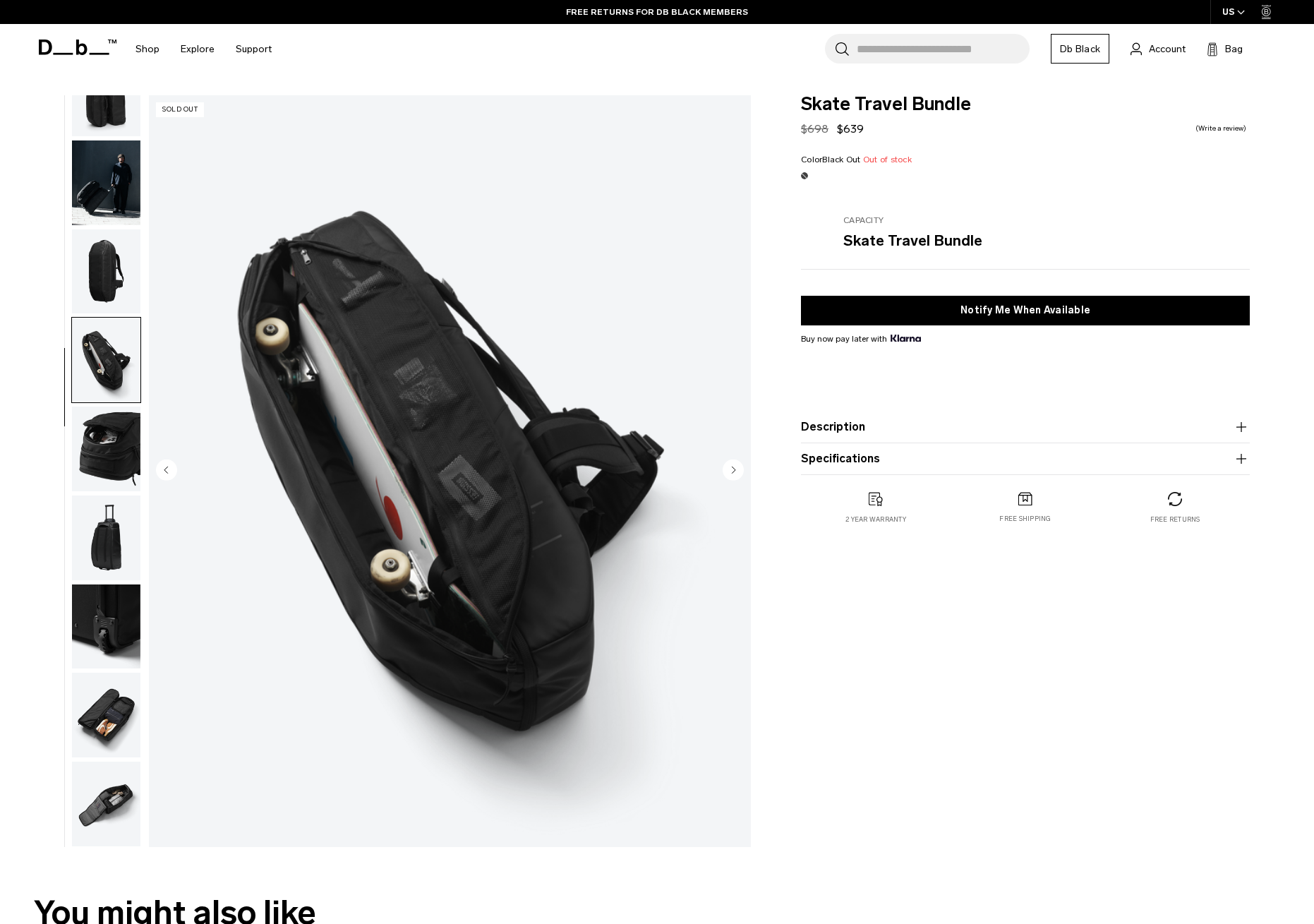
click at [108, 436] on img "button" at bounding box center [107, 449] width 69 height 85
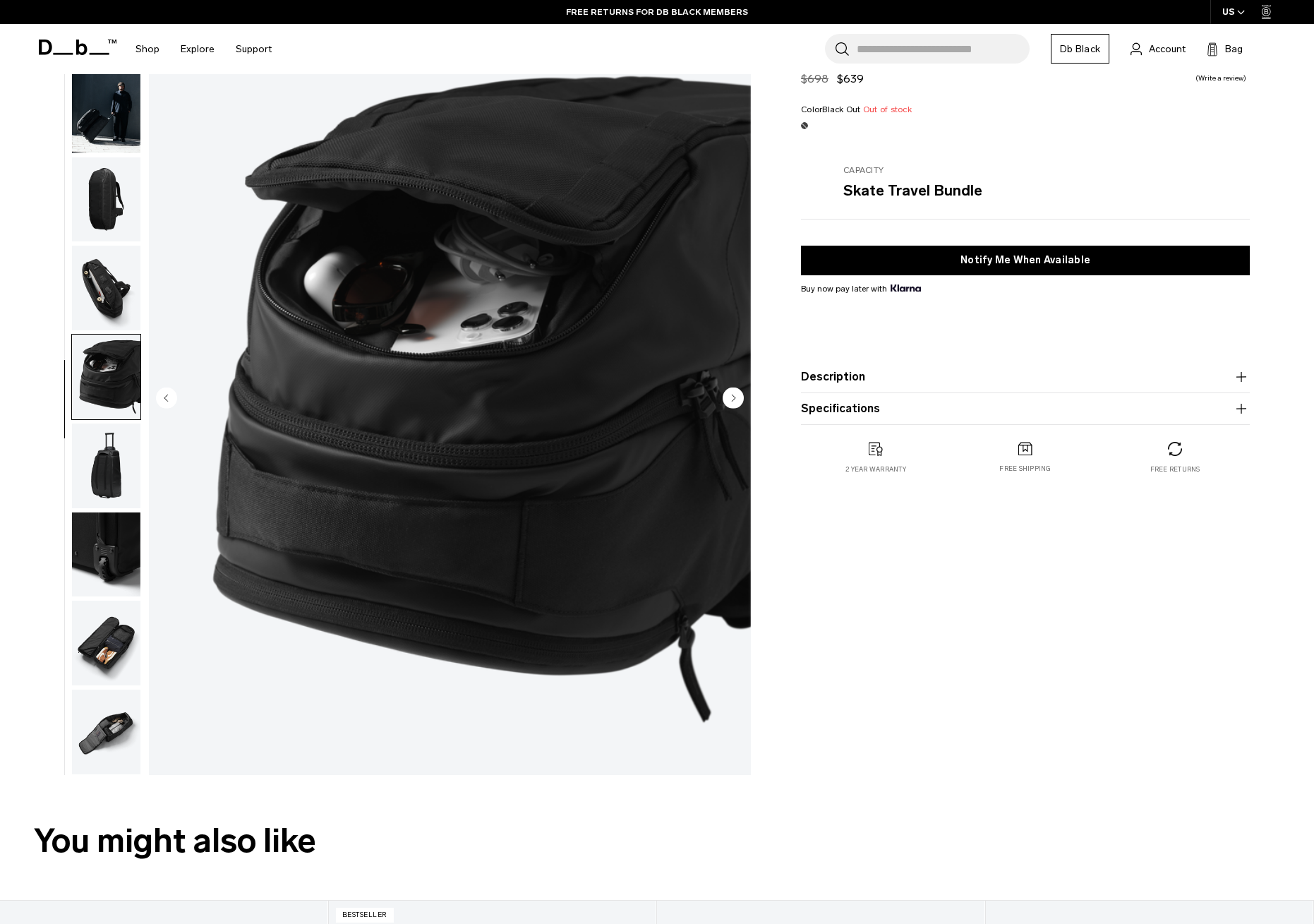
scroll to position [79, 0]
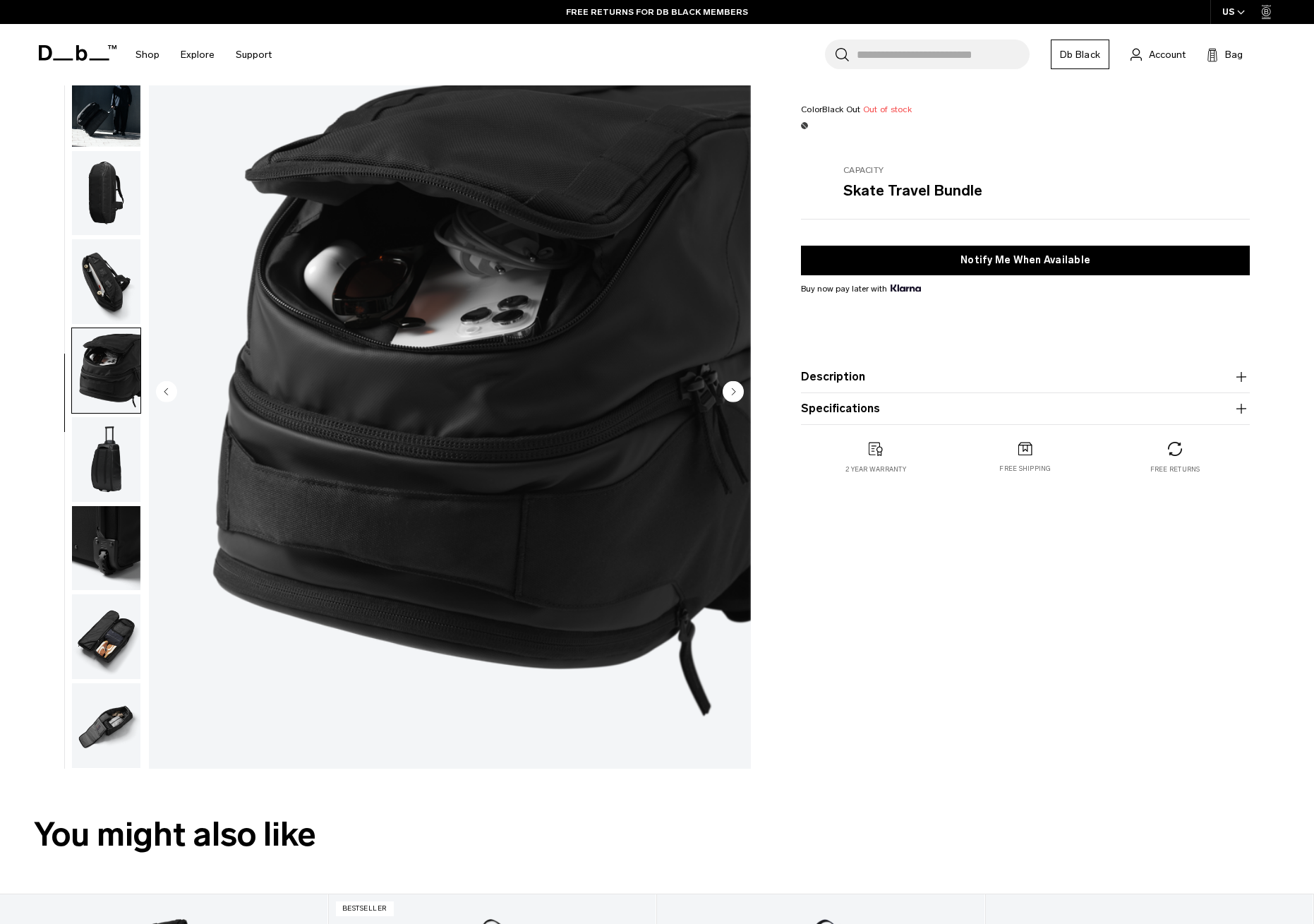
click at [110, 461] on img "button" at bounding box center [107, 460] width 69 height 85
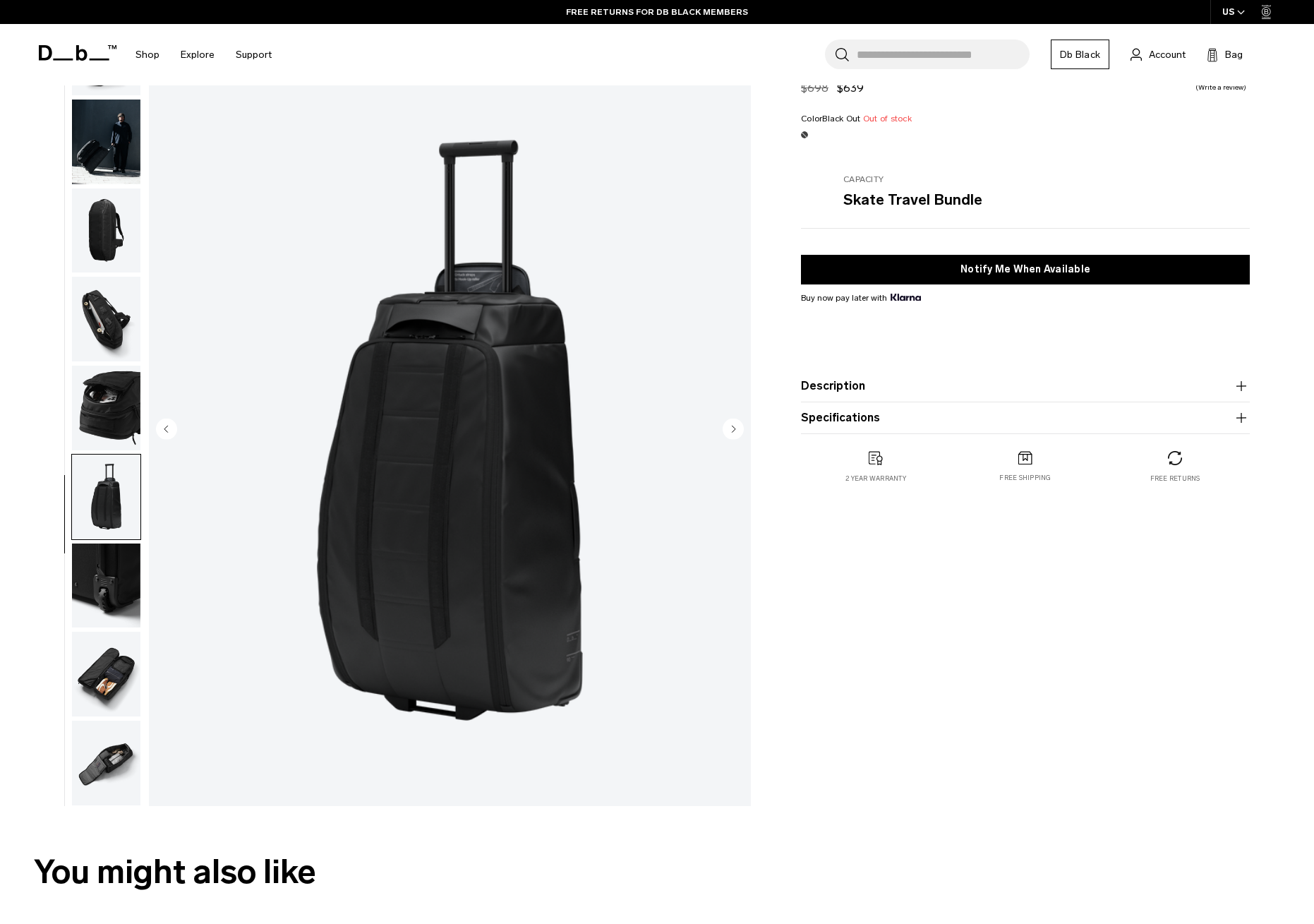
scroll to position [34, 0]
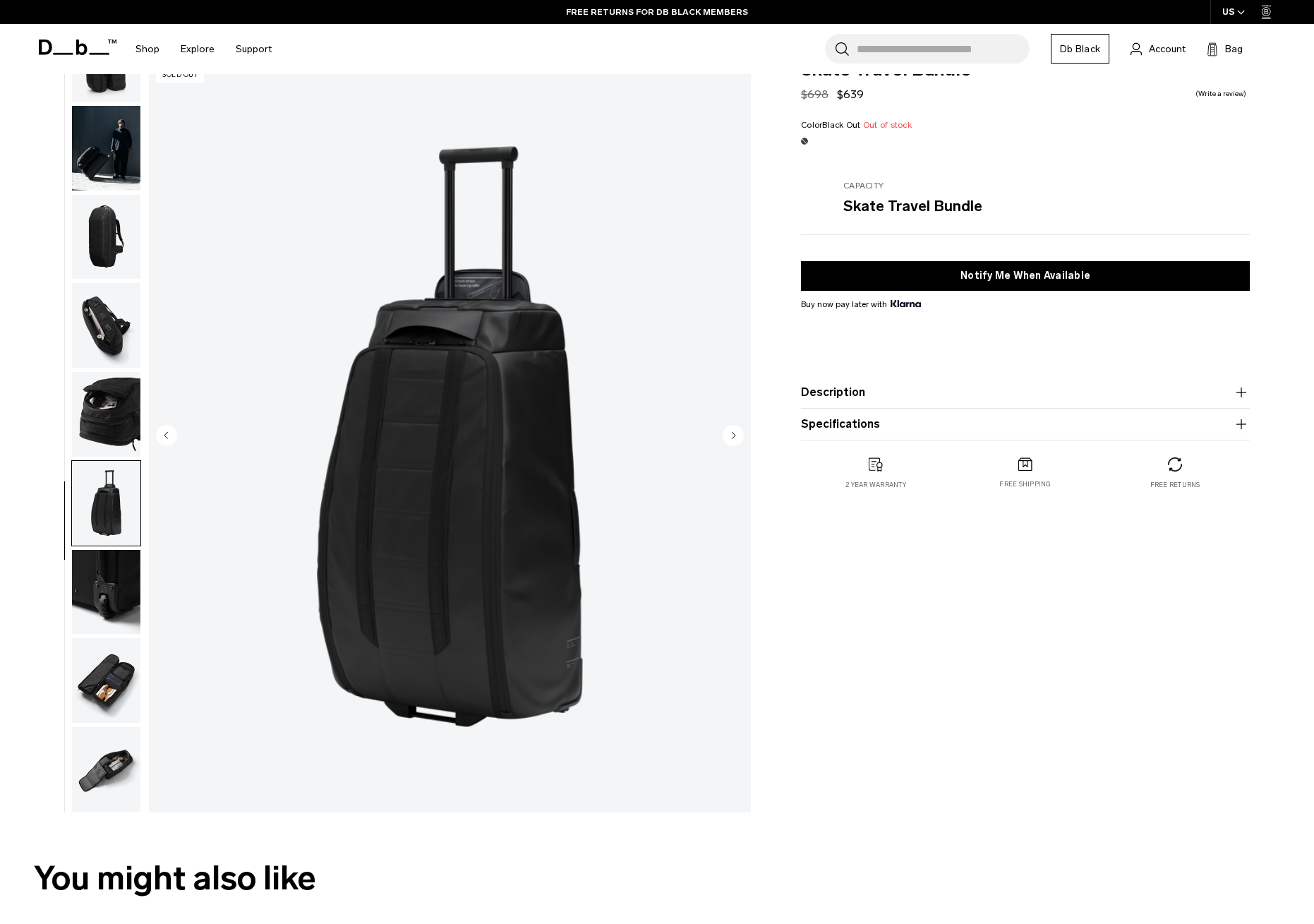
click at [736, 435] on icon "Next slide" at bounding box center [735, 434] width 4 height 6
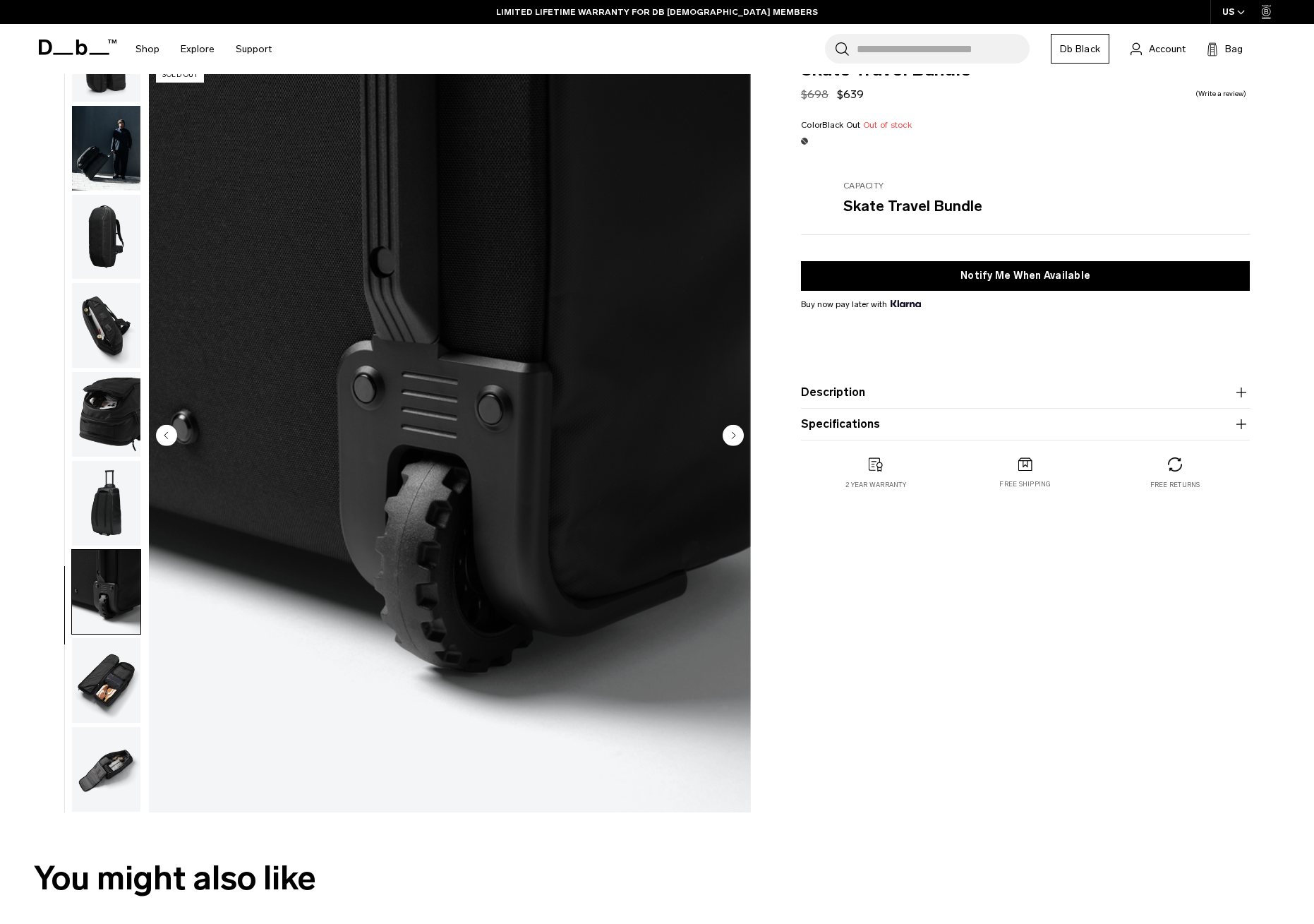
click at [736, 435] on icon "Next slide" at bounding box center [735, 434] width 4 height 6
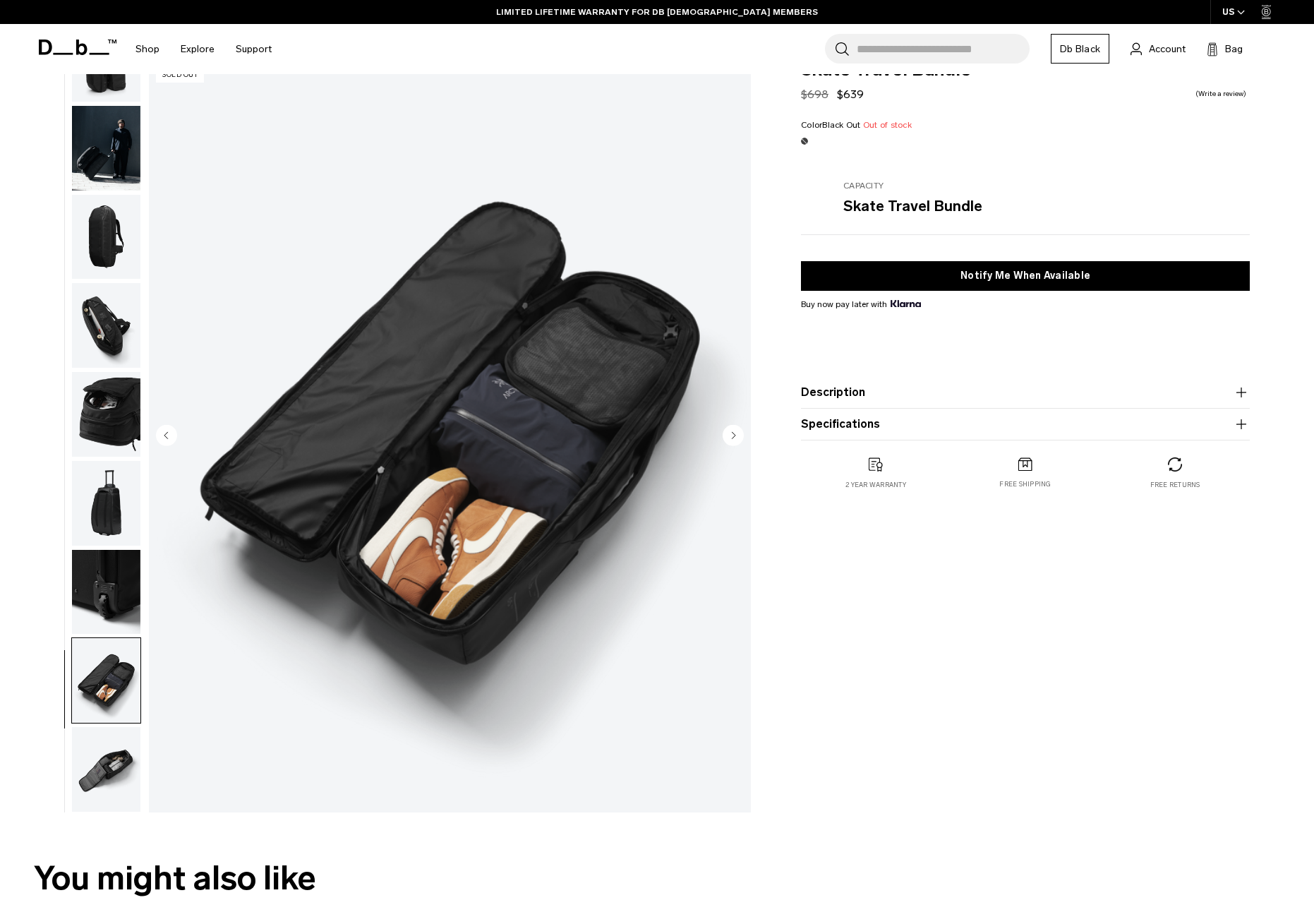
click at [736, 435] on icon "Next slide" at bounding box center [735, 434] width 4 height 6
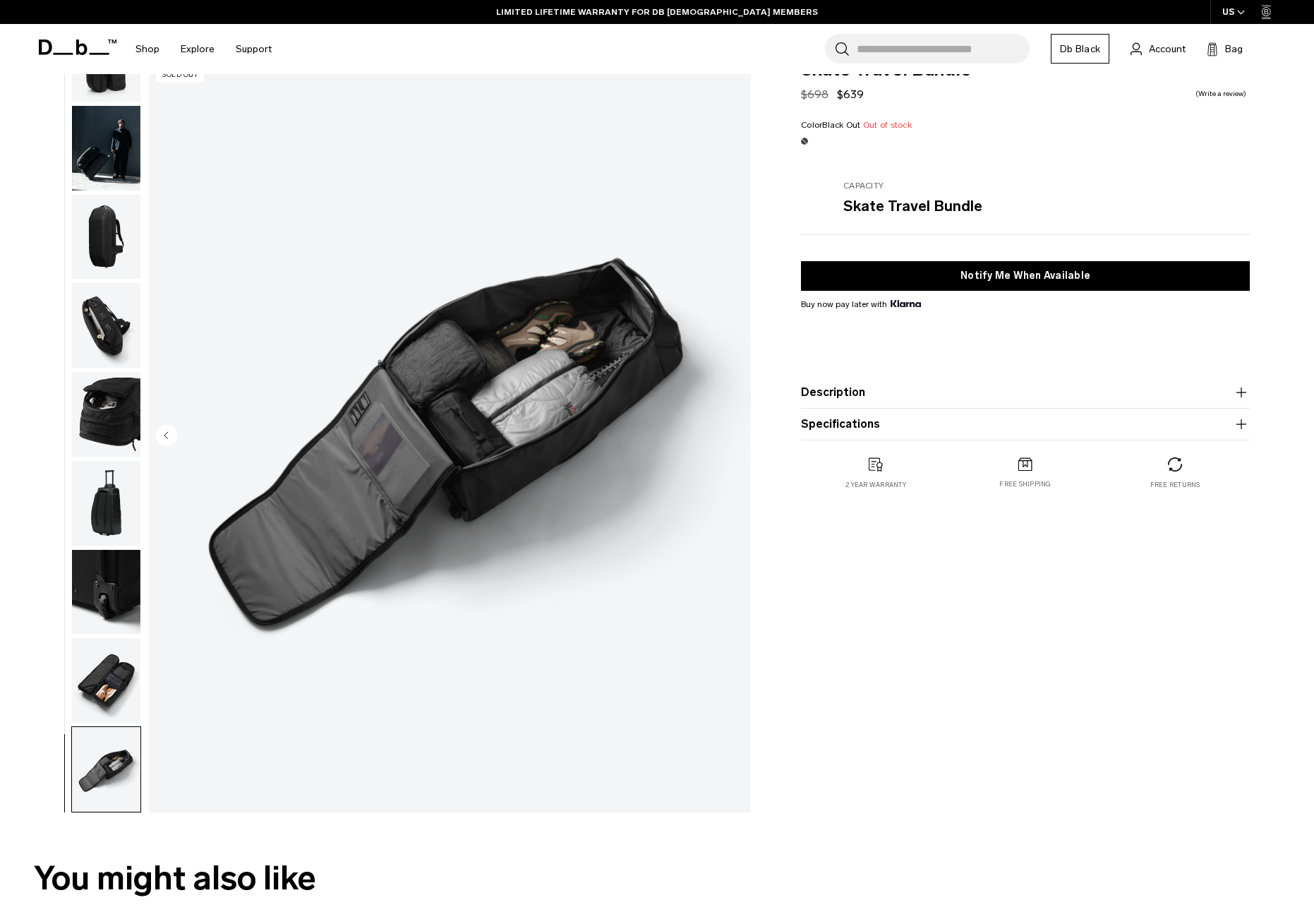
click at [736, 435] on img "9 / 9" at bounding box center [450, 436] width 602 height 752
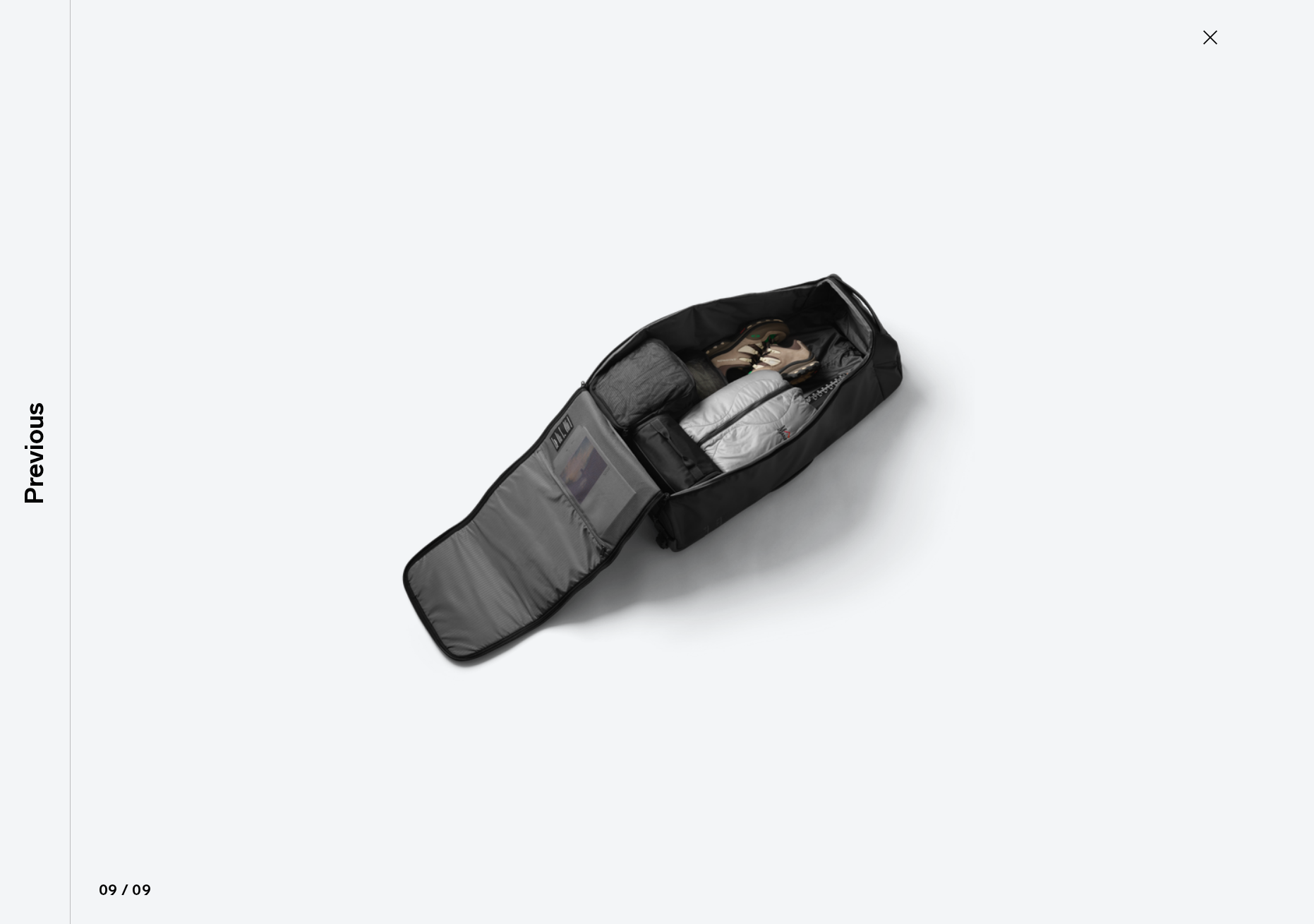
drag, startPoint x: 1209, startPoint y: 40, endPoint x: 1195, endPoint y: 50, distance: 17.2
click at [1209, 40] on icon at bounding box center [1210, 37] width 23 height 23
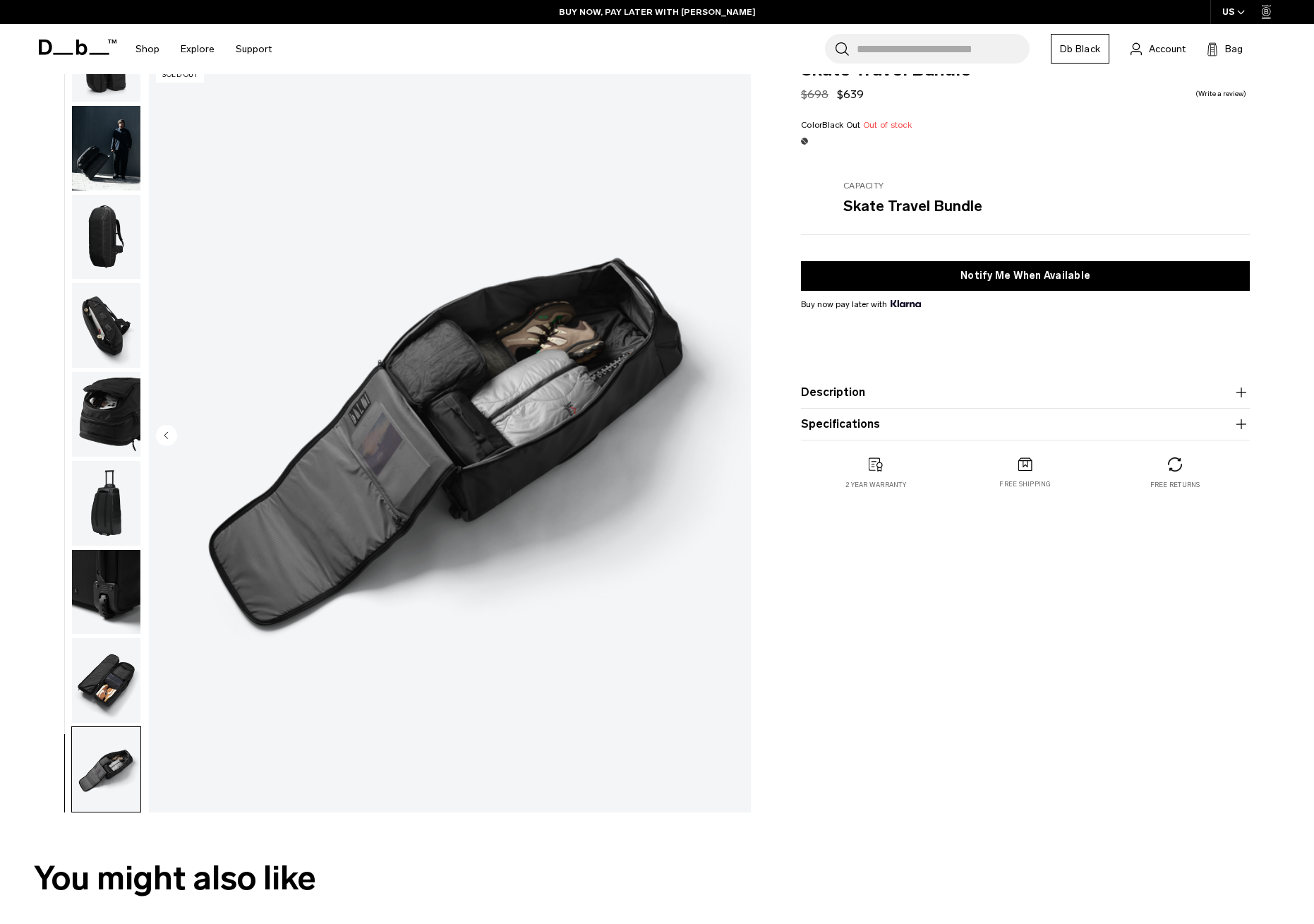
click at [833, 389] on button "Description" at bounding box center [1025, 392] width 449 height 17
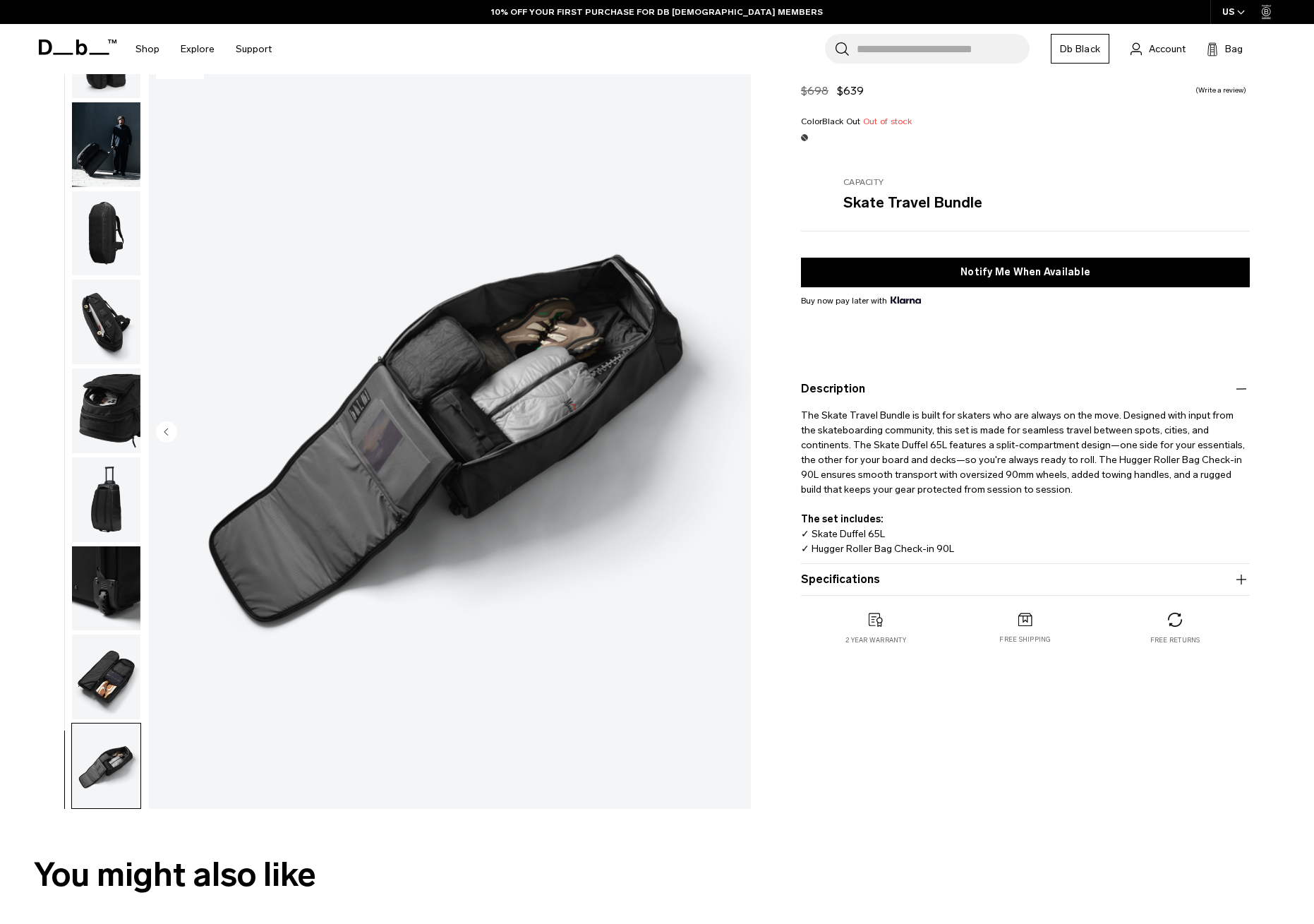
scroll to position [45, 0]
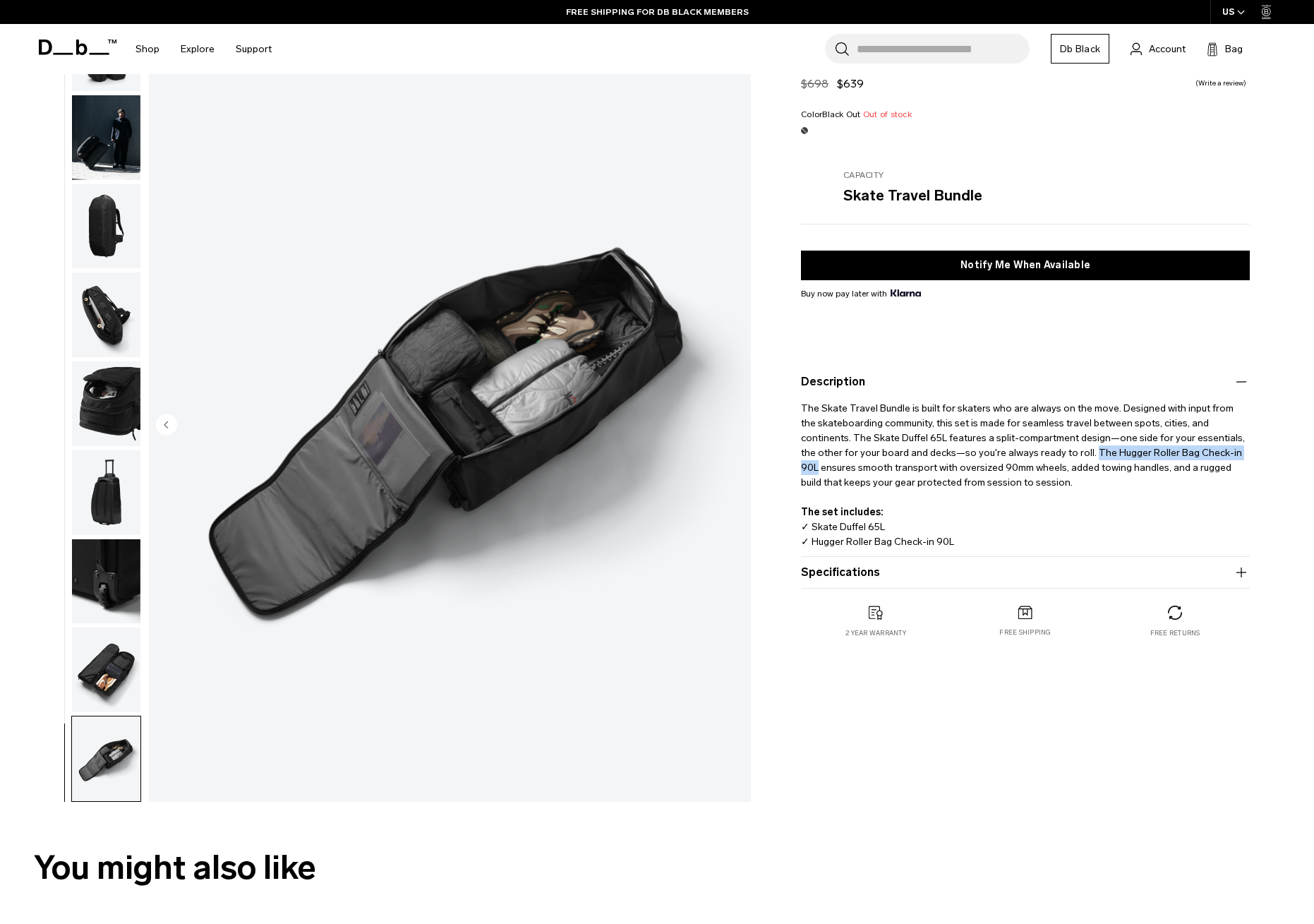
drag, startPoint x: 1042, startPoint y: 453, endPoint x: 1183, endPoint y: 453, distance: 141.0
click at [1189, 453] on p "The Skate Travel Bundle is built for skaters who are always on the move. Design…" at bounding box center [1025, 470] width 449 height 159
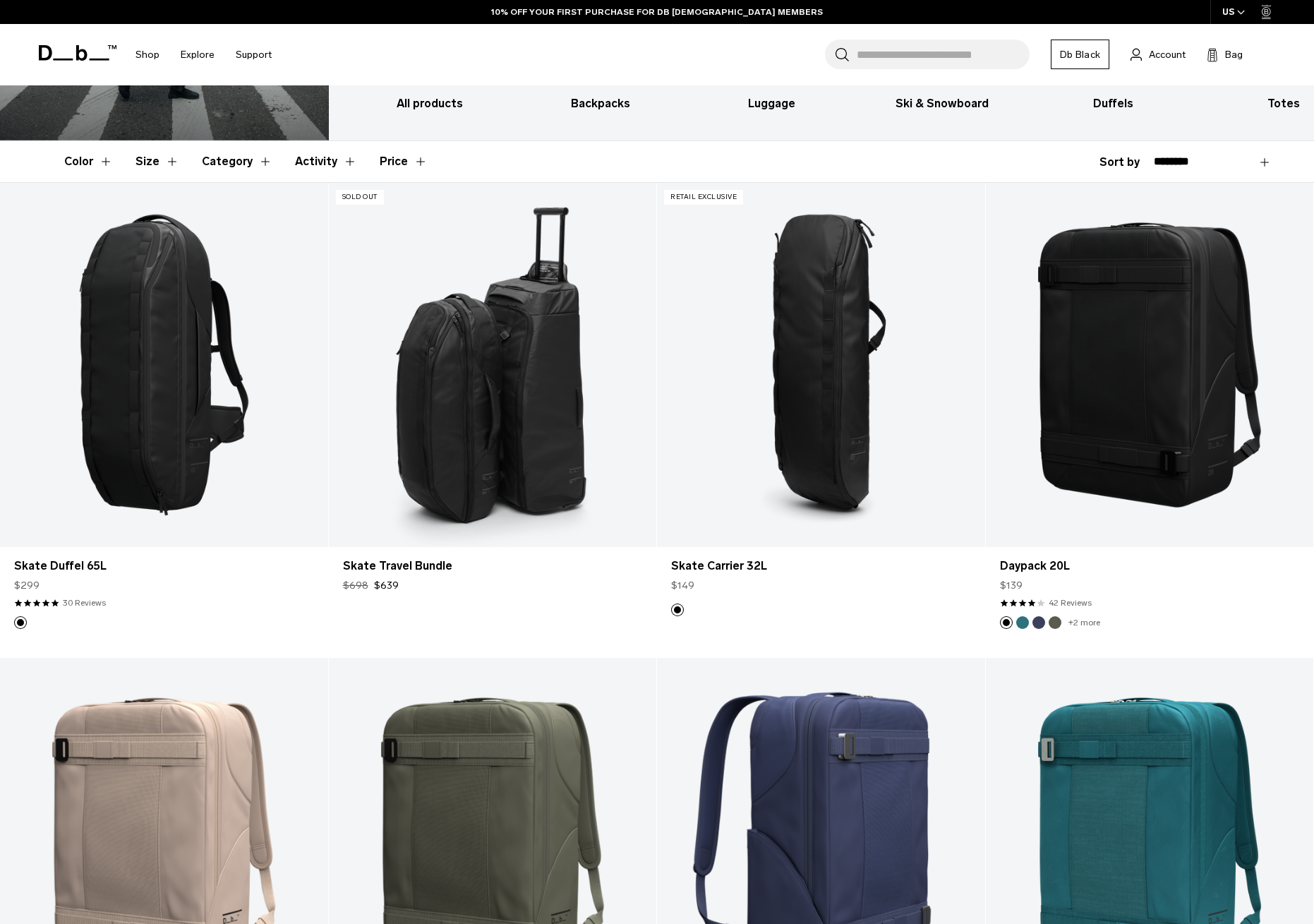
scroll to position [168, 0]
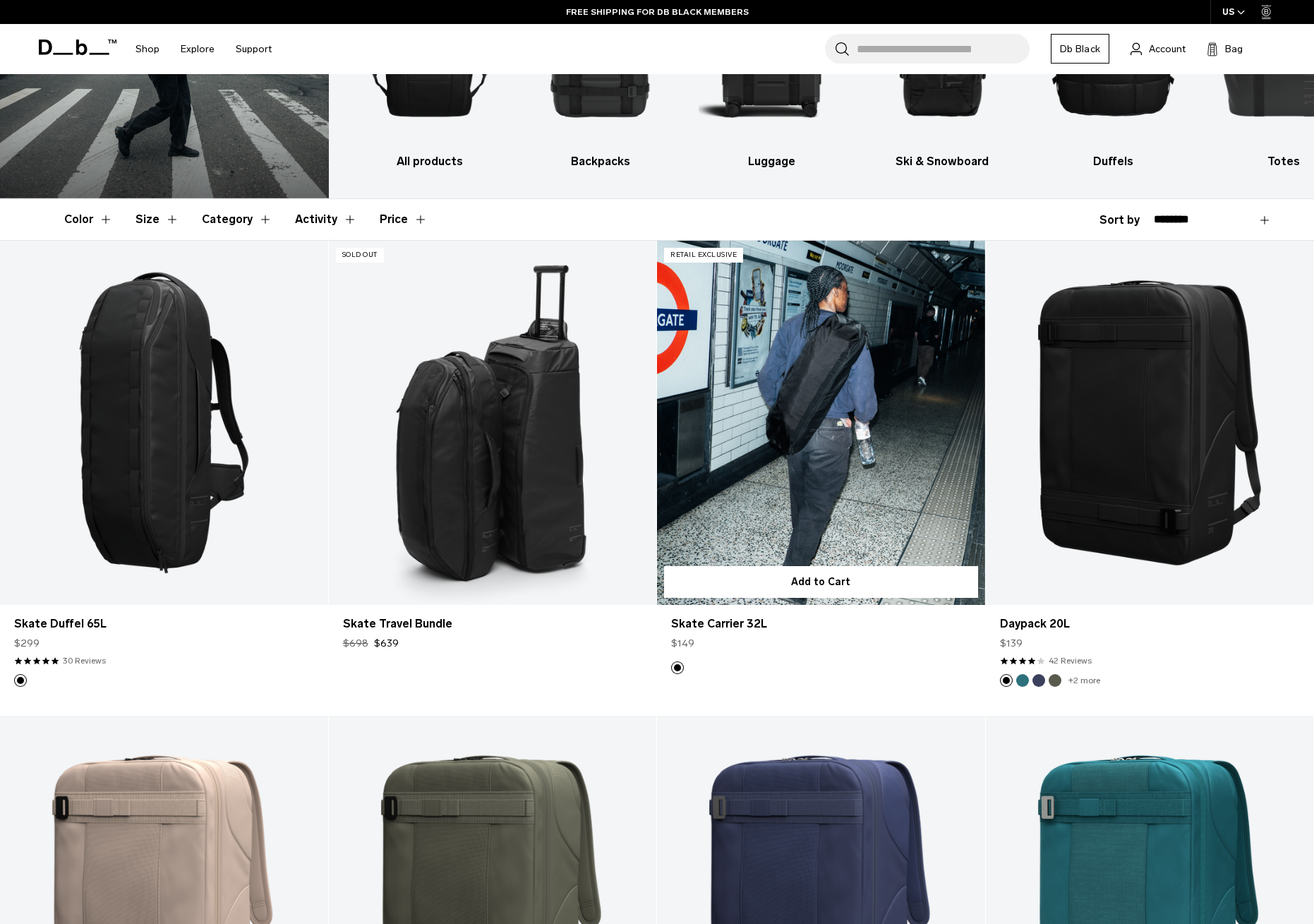
drag, startPoint x: 828, startPoint y: 426, endPoint x: 769, endPoint y: 470, distance: 73.6
click at [827, 426] on link "Skate Carrier 32L" at bounding box center [821, 423] width 328 height 364
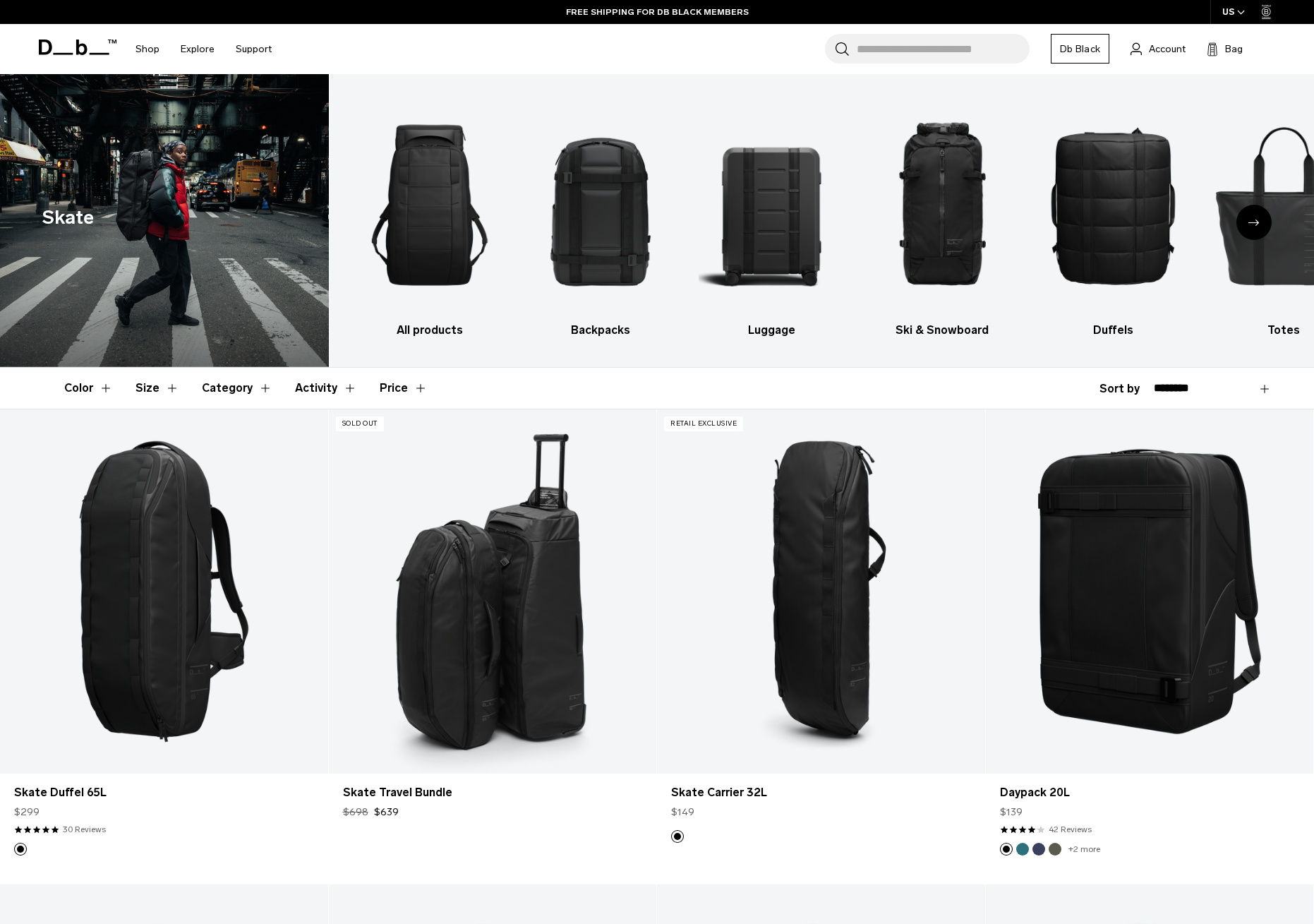
scroll to position [0, 0]
click at [947, 210] on img "4 / 10" at bounding box center [942, 205] width 146 height 220
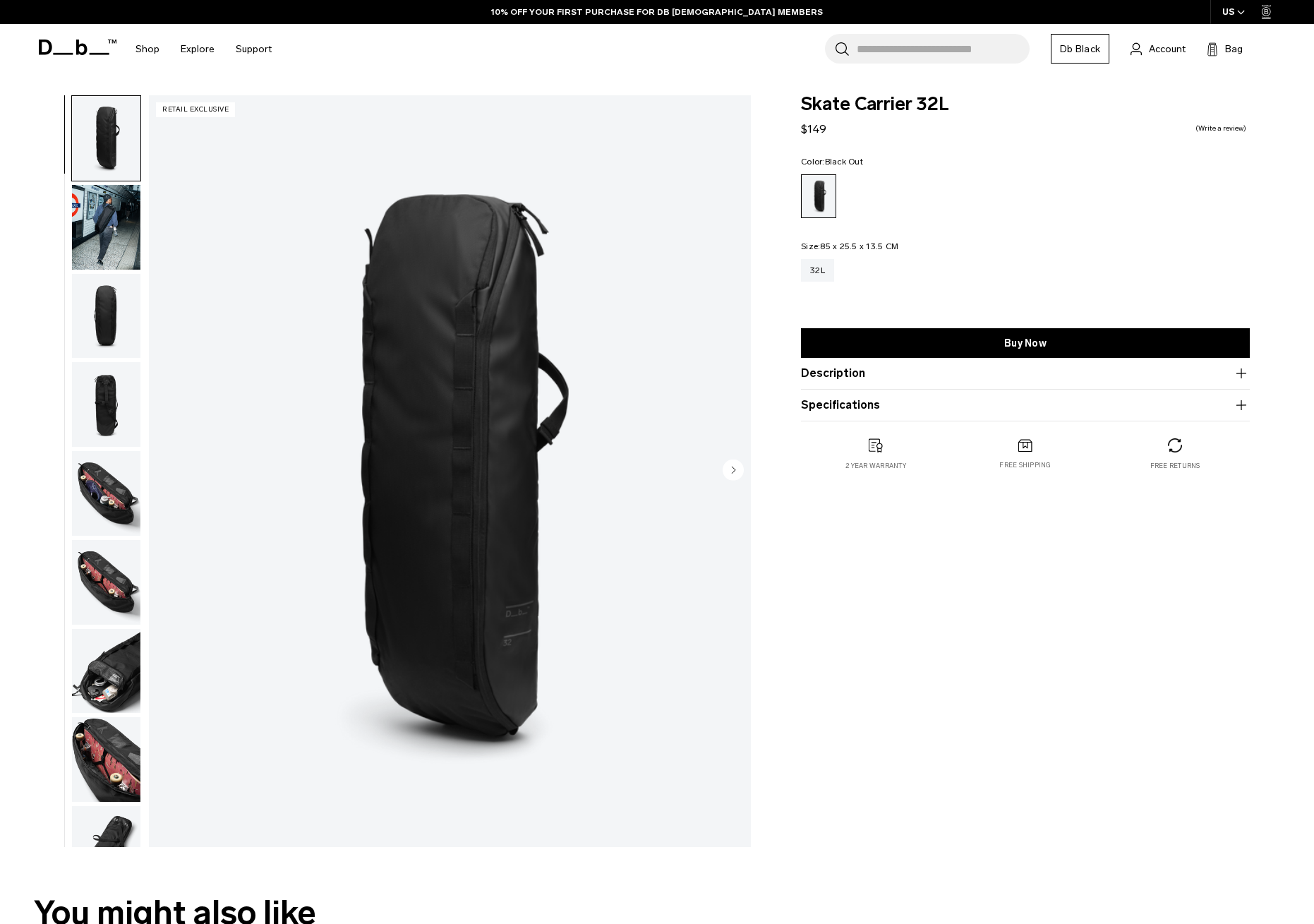
click at [101, 314] on img "button" at bounding box center [107, 317] width 69 height 85
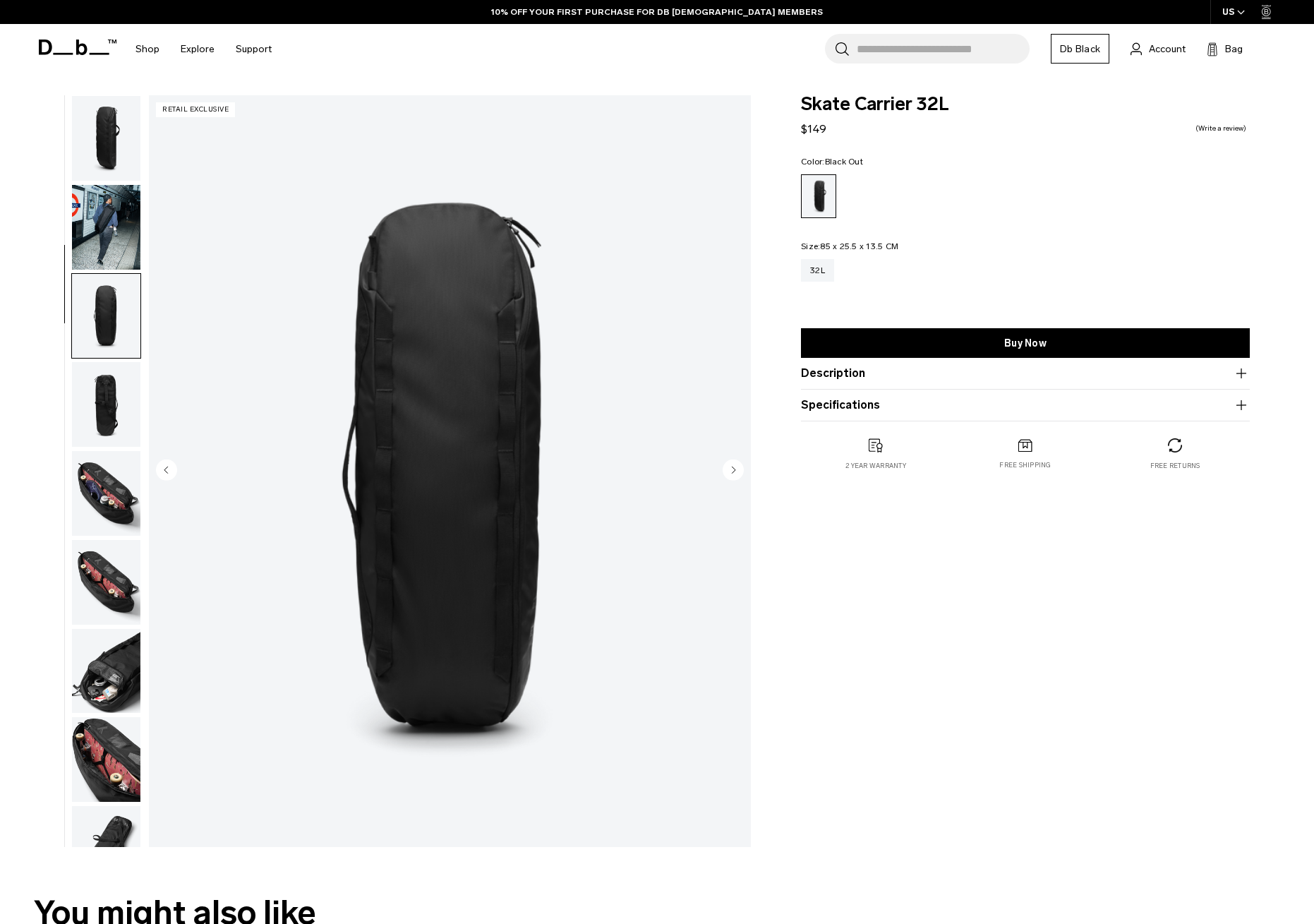
scroll to position [144, 0]
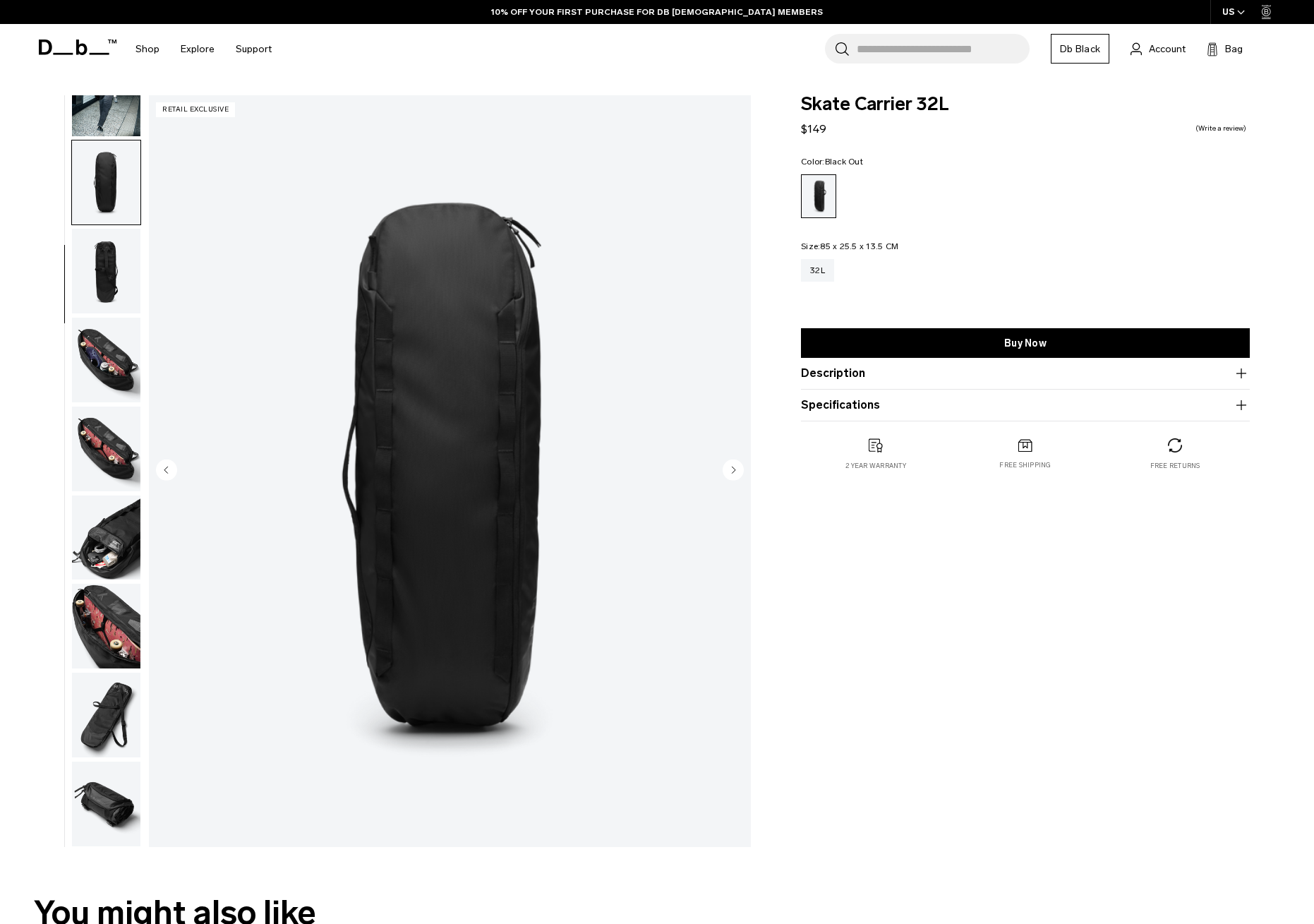
click at [102, 367] on img "button" at bounding box center [107, 360] width 69 height 85
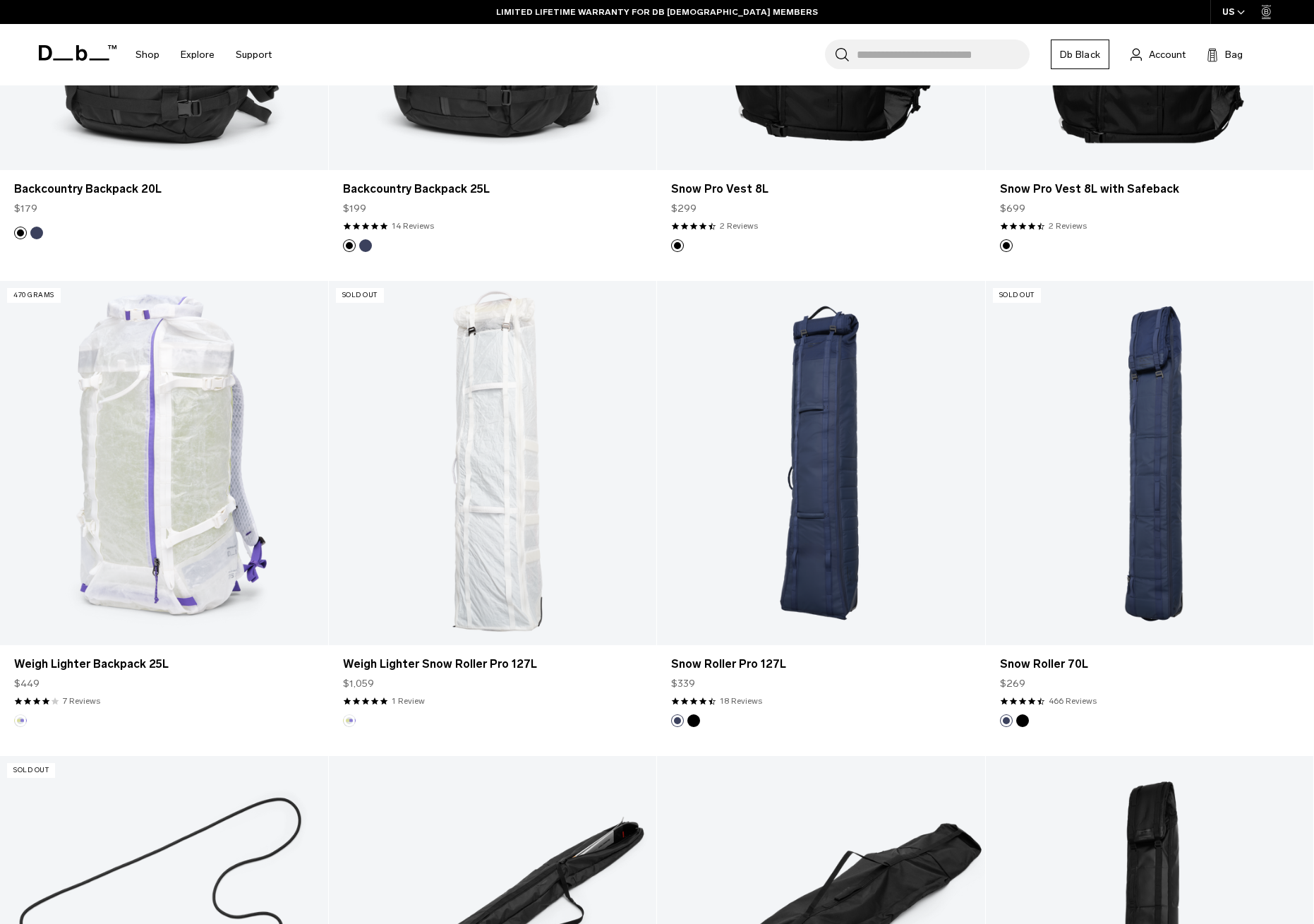
scroll to position [1081, 0]
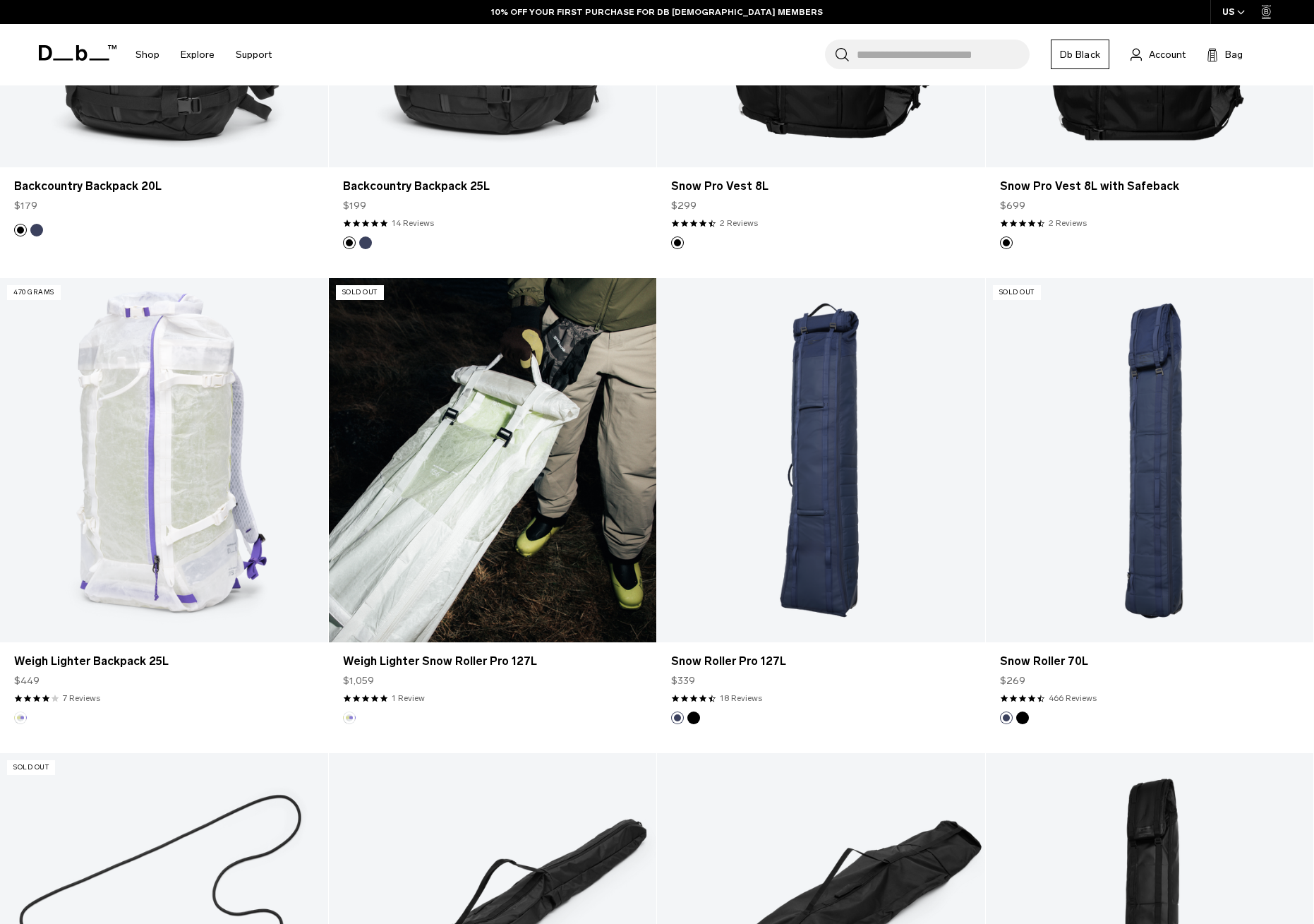
click at [495, 540] on link "Weigh Lighter Snow Roller Pro 127L" at bounding box center [492, 460] width 328 height 364
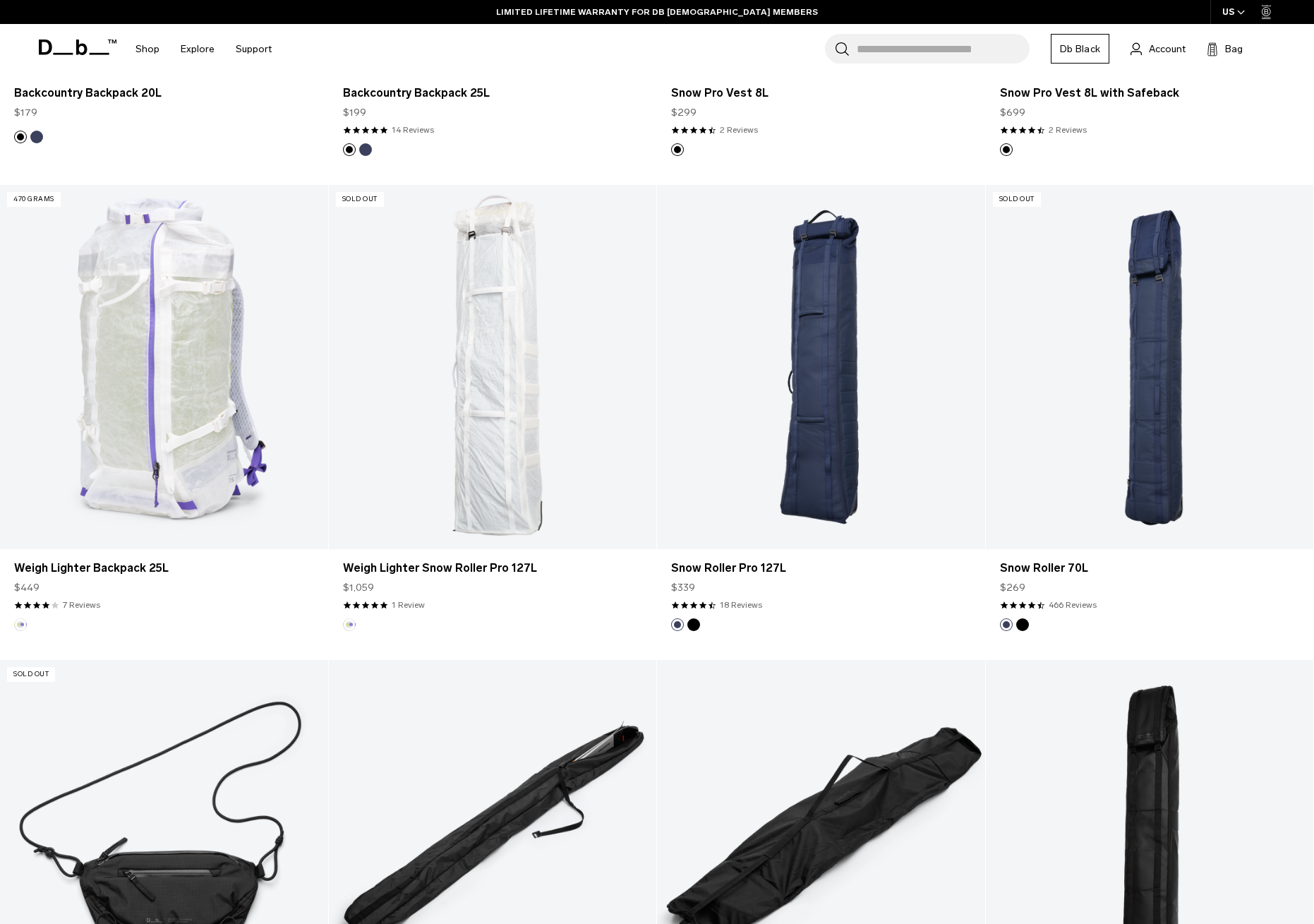
scroll to position [1145, 0]
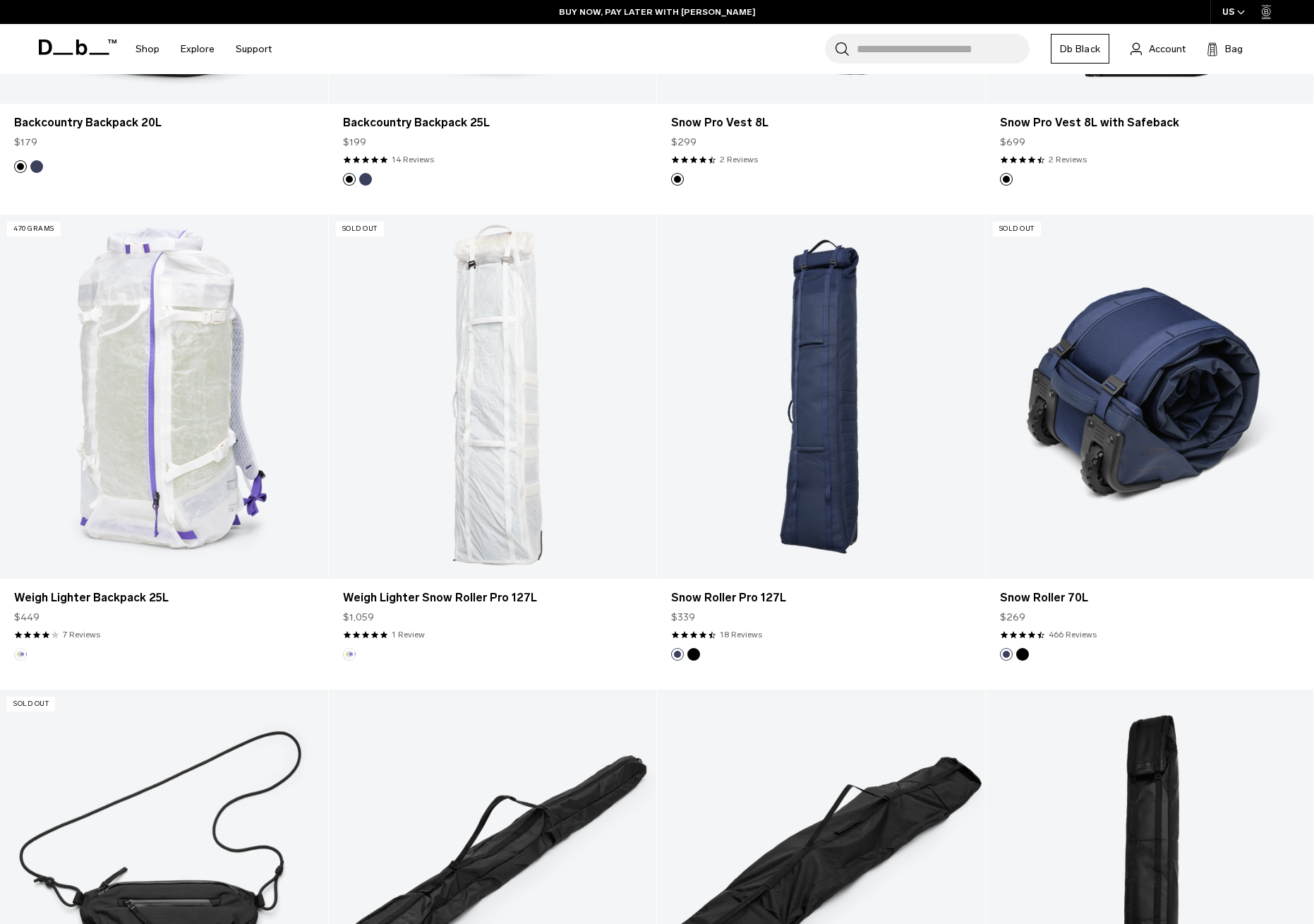
click at [1147, 417] on link "Snow Roller 70L" at bounding box center [1150, 396] width 328 height 364
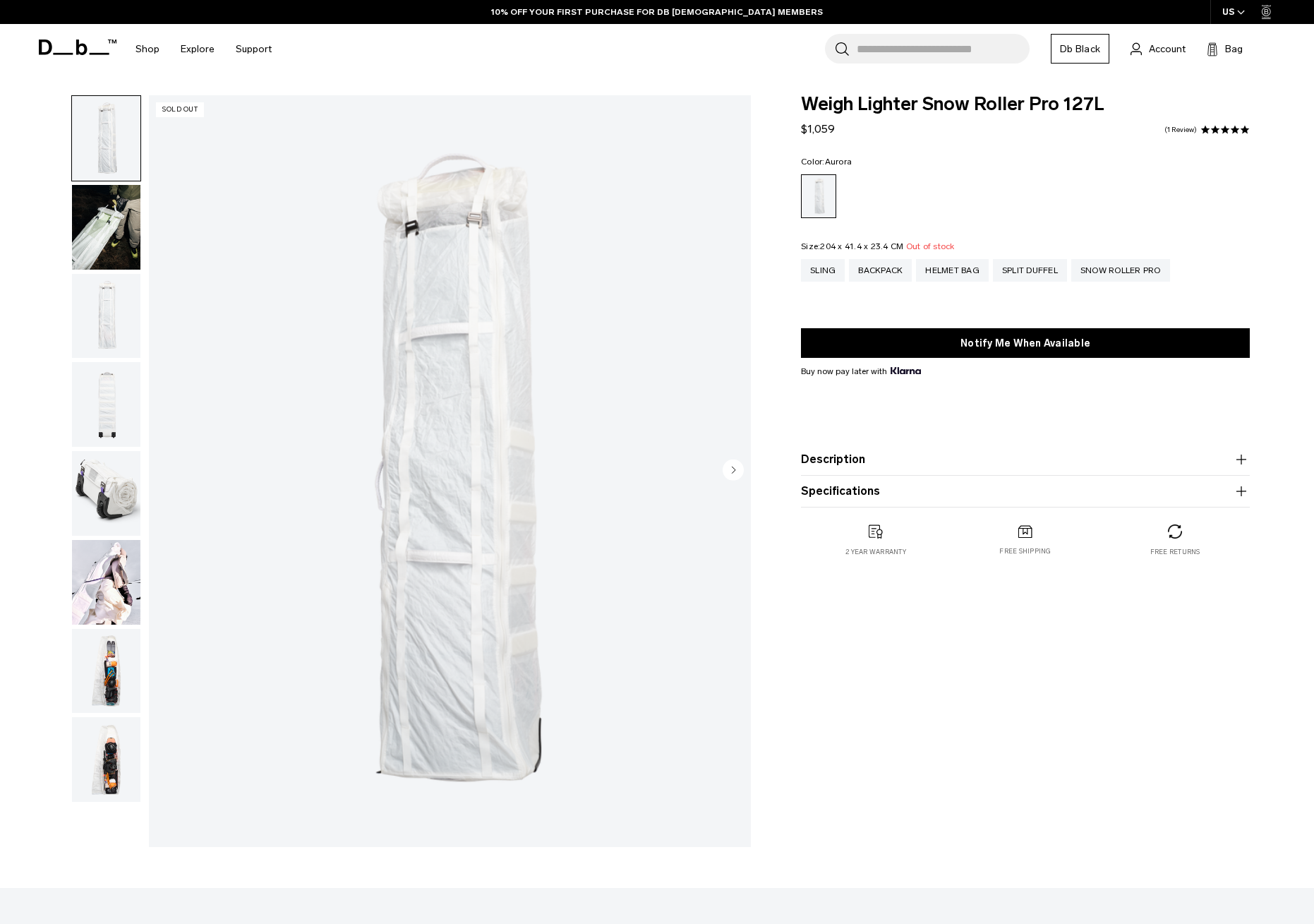
click at [848, 457] on button "Description" at bounding box center [1025, 459] width 449 height 17
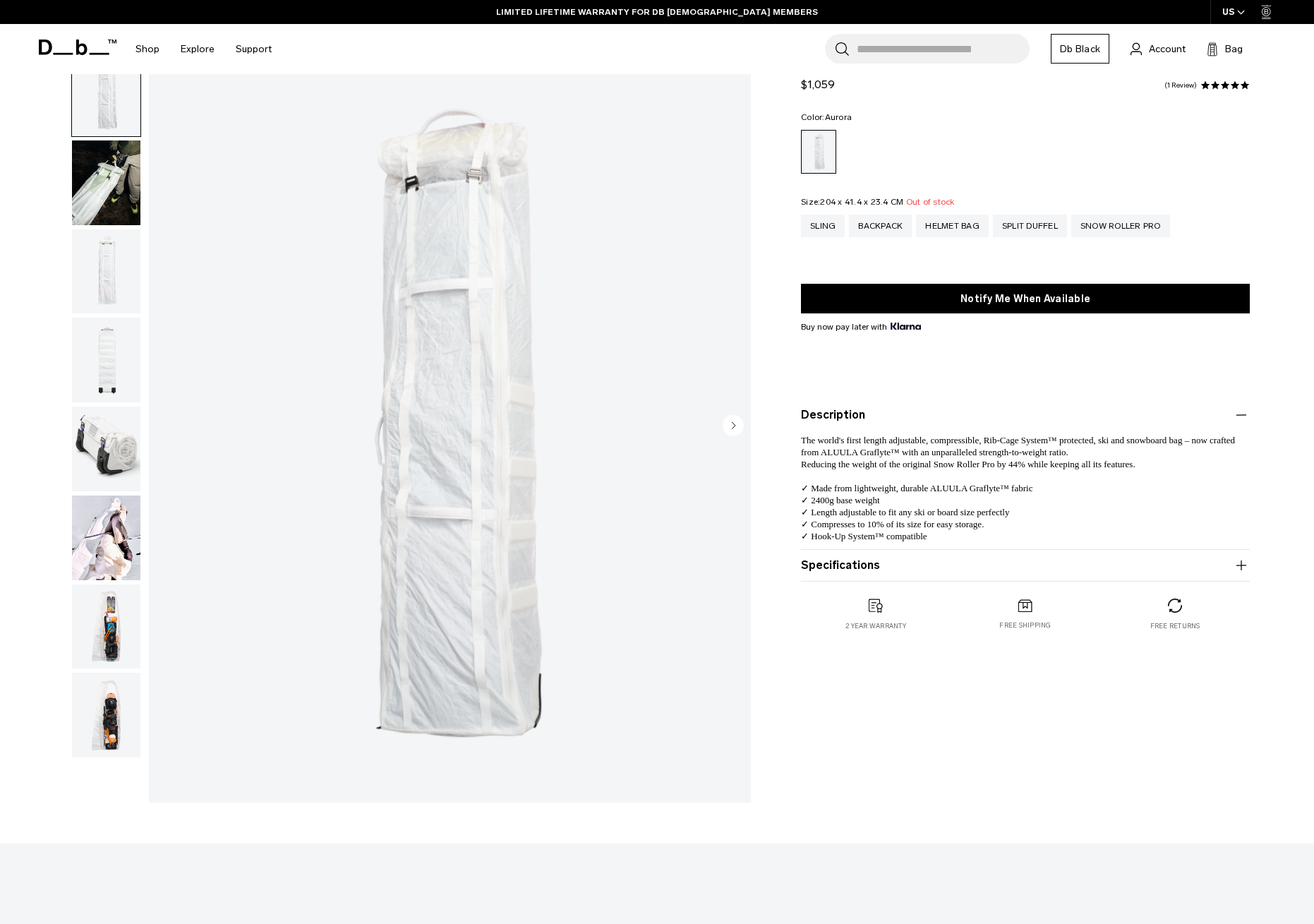
scroll to position [46, 0]
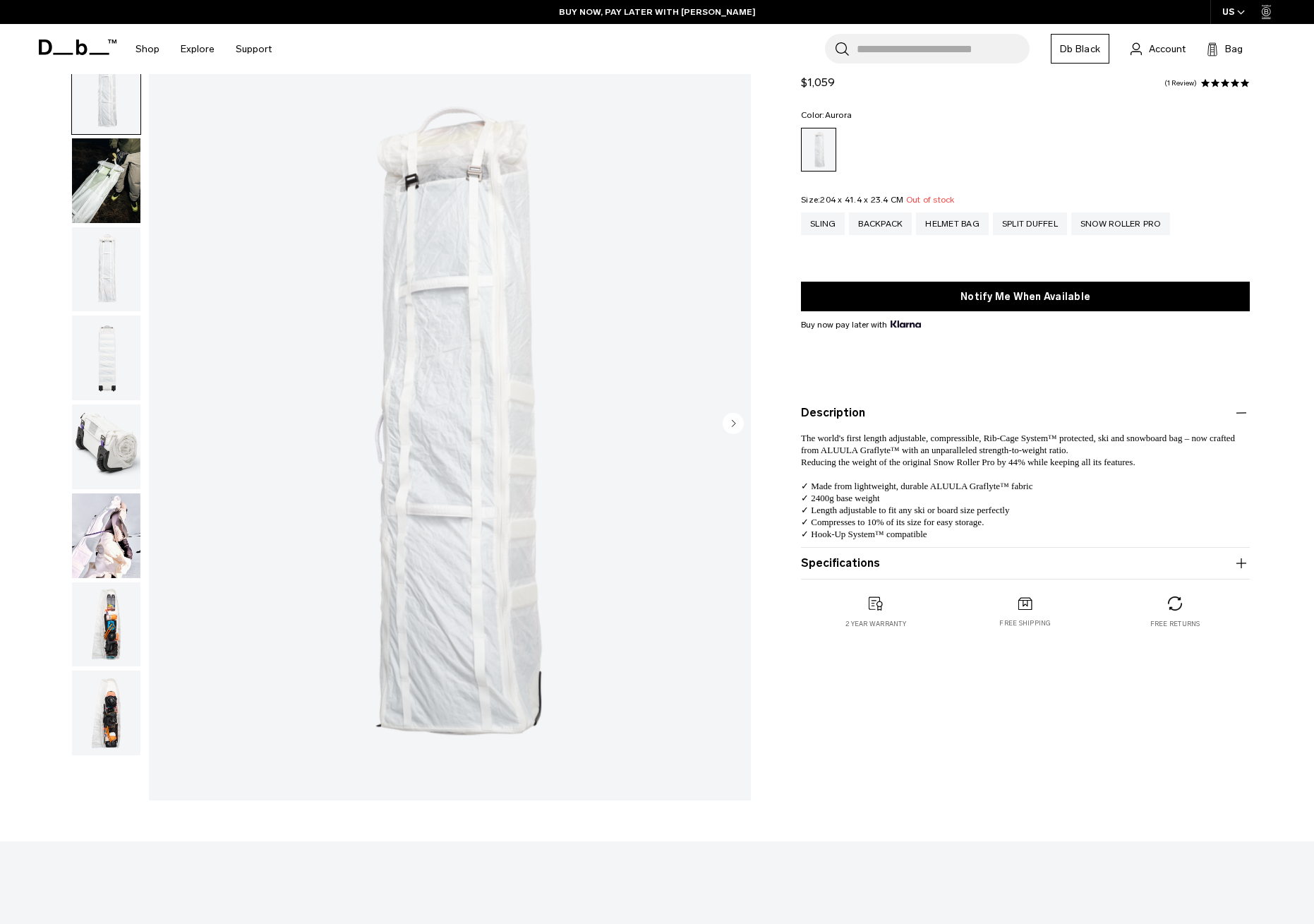
click at [733, 425] on icon "Next slide" at bounding box center [735, 423] width 4 height 6
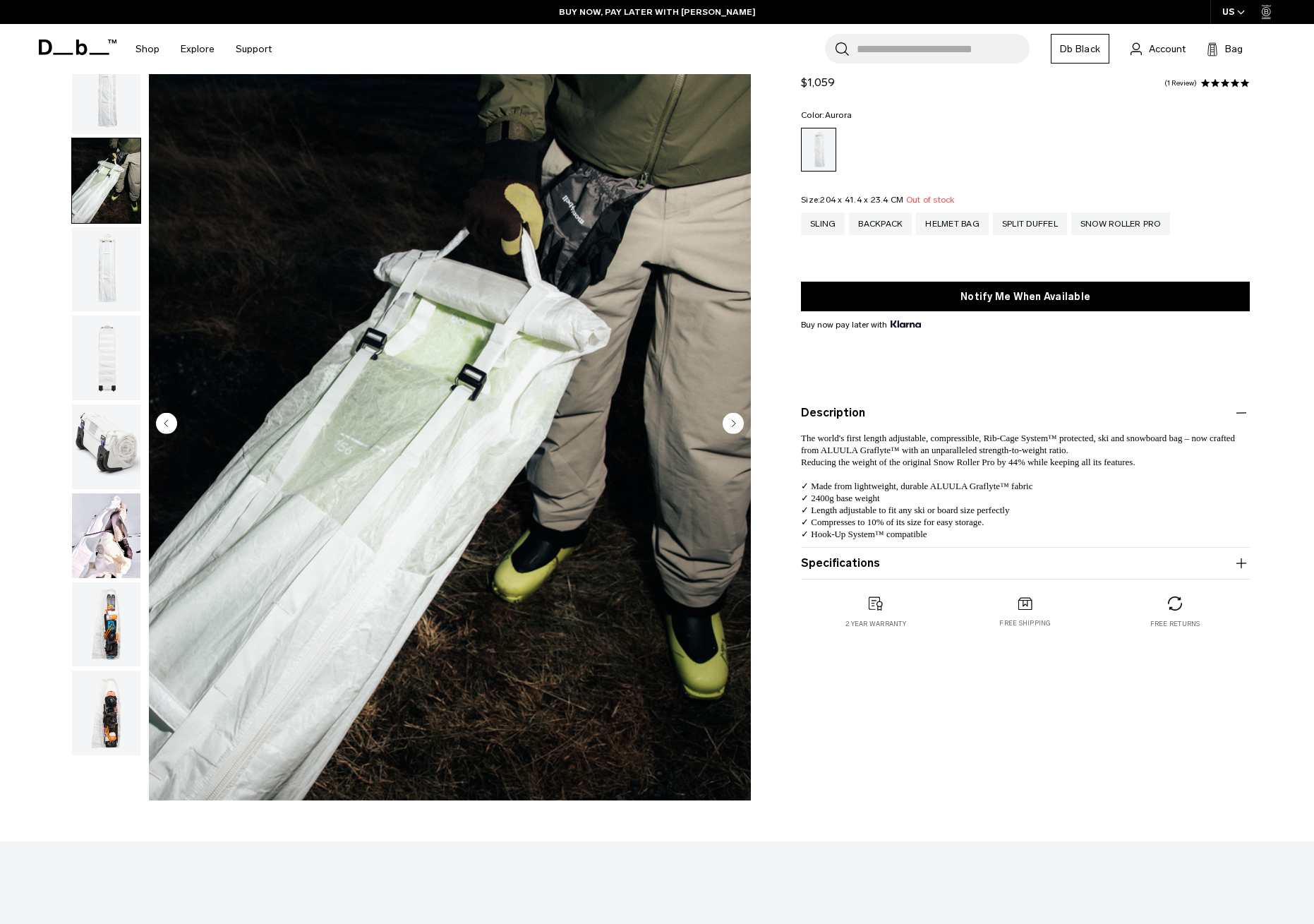
click at [730, 425] on circle "Next slide" at bounding box center [733, 423] width 21 height 21
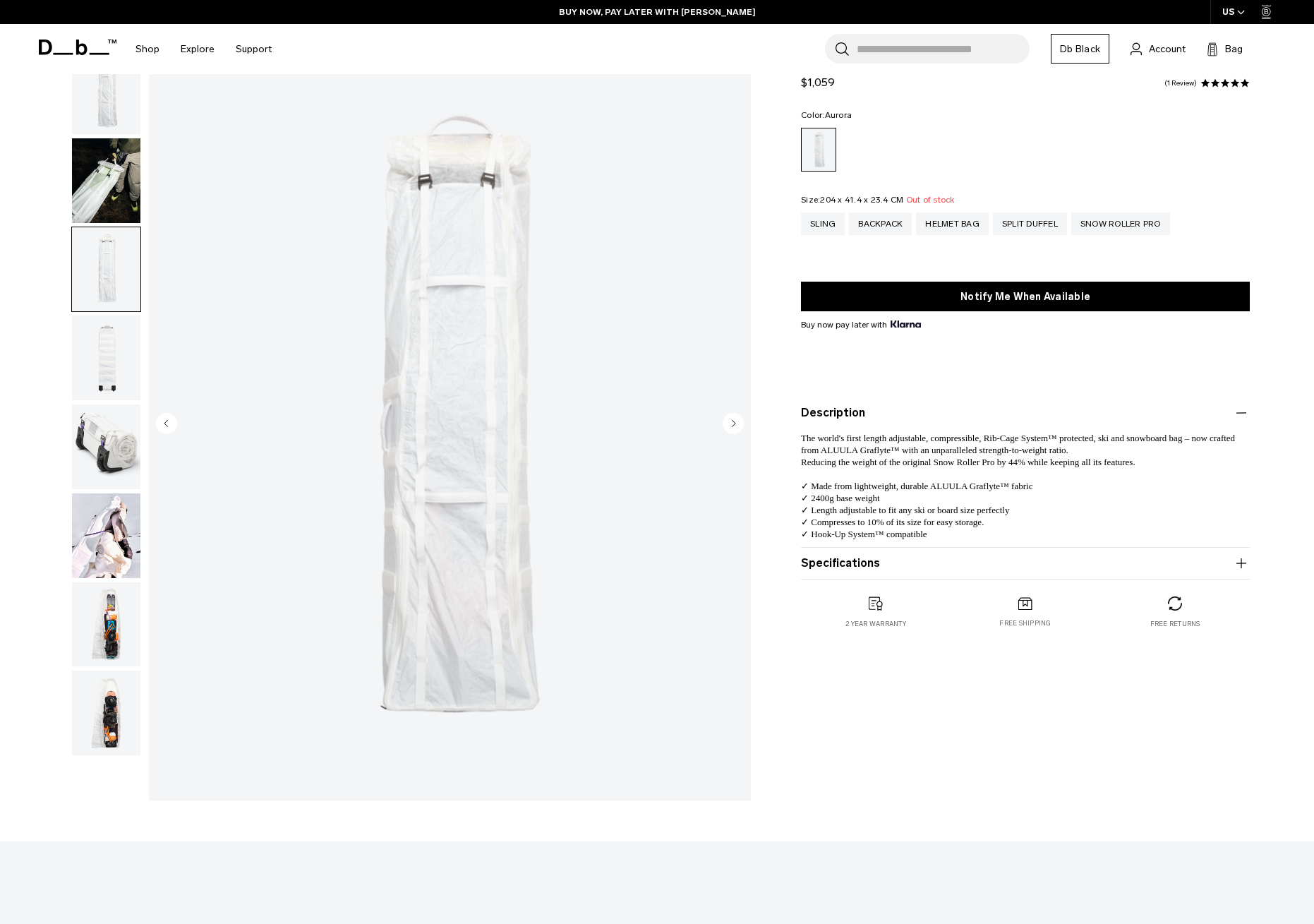
click at [730, 425] on circle "Next slide" at bounding box center [733, 423] width 21 height 21
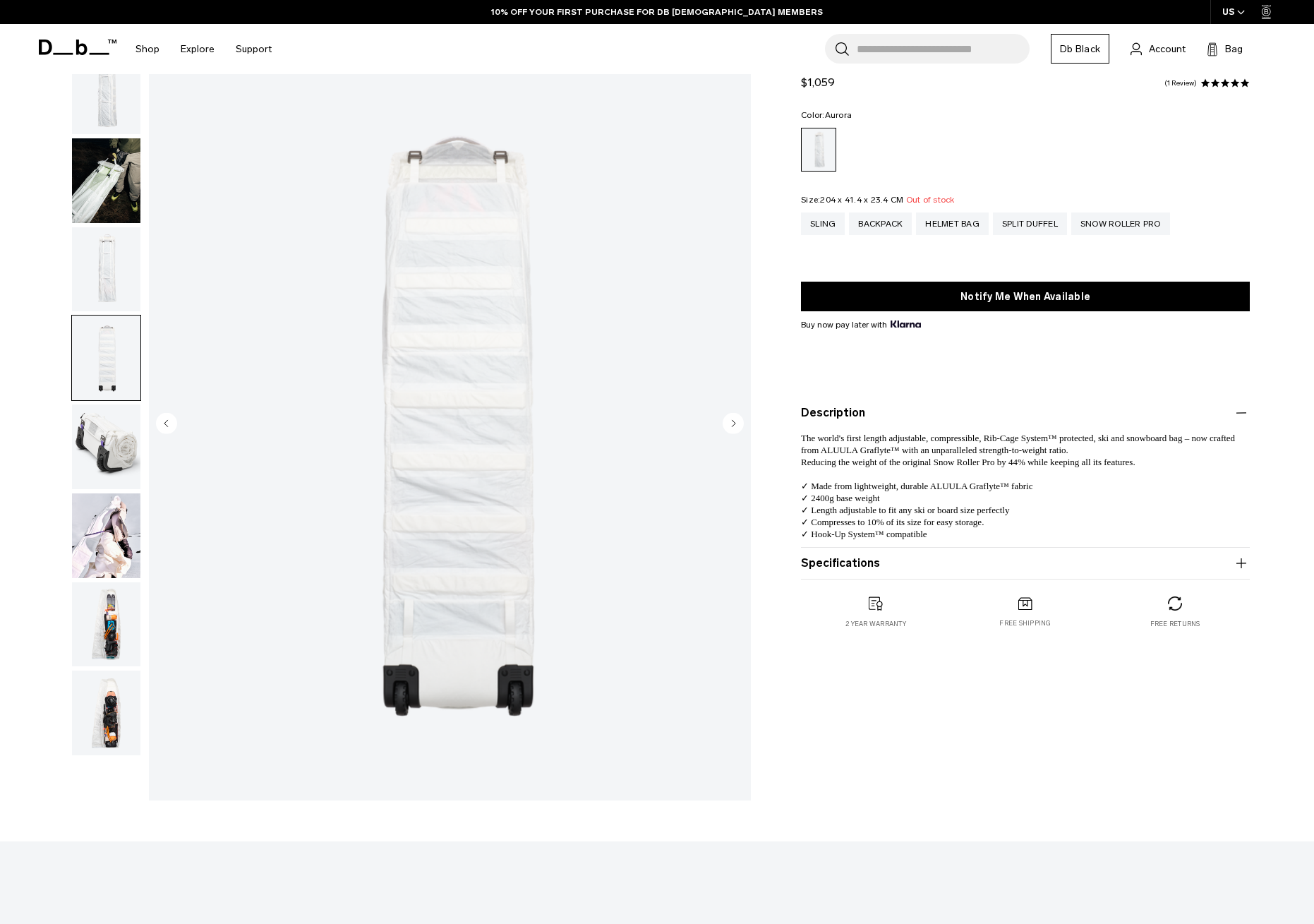
click at [730, 425] on circle "Next slide" at bounding box center [733, 423] width 21 height 21
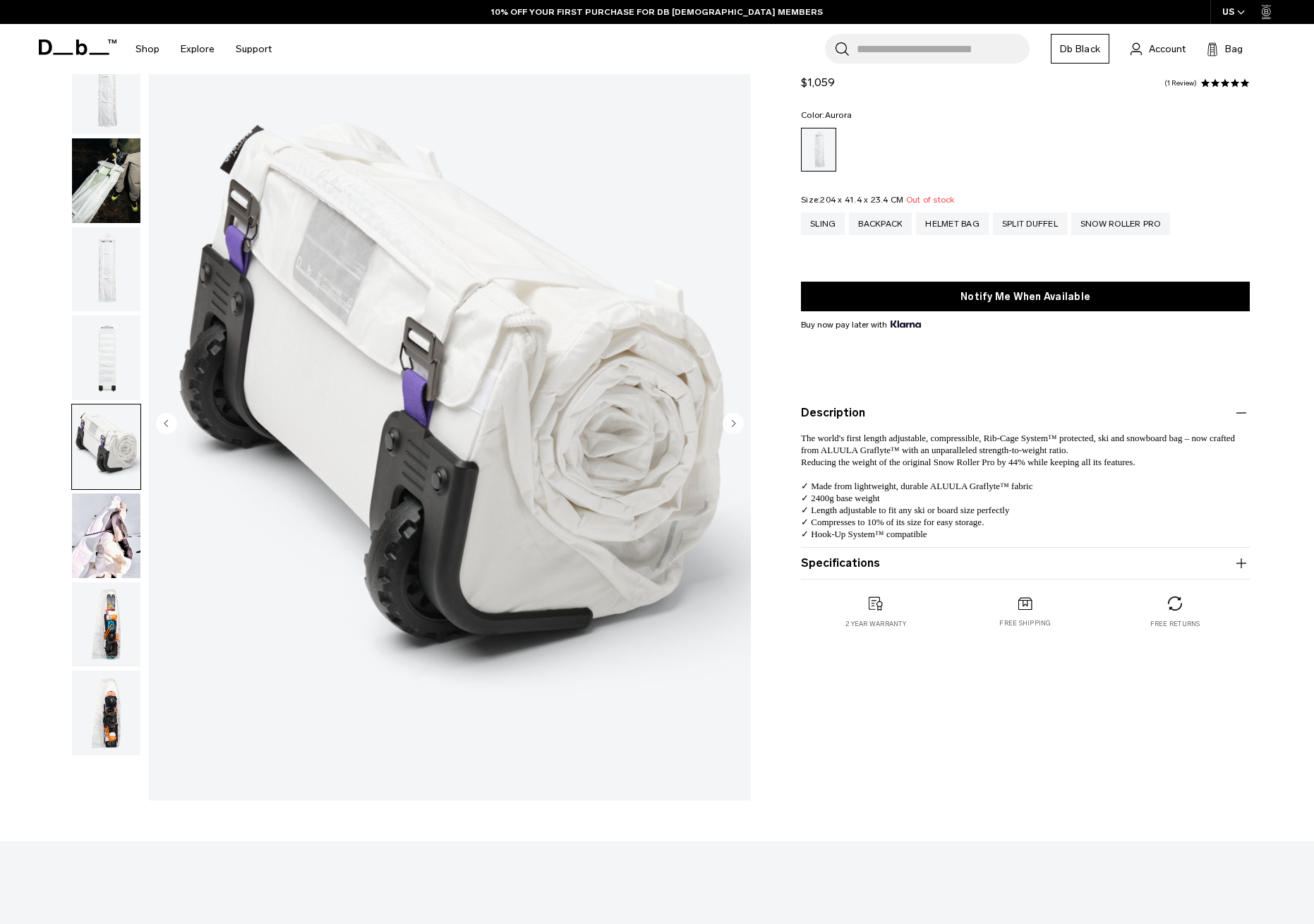
click at [730, 425] on circle "Next slide" at bounding box center [733, 423] width 21 height 21
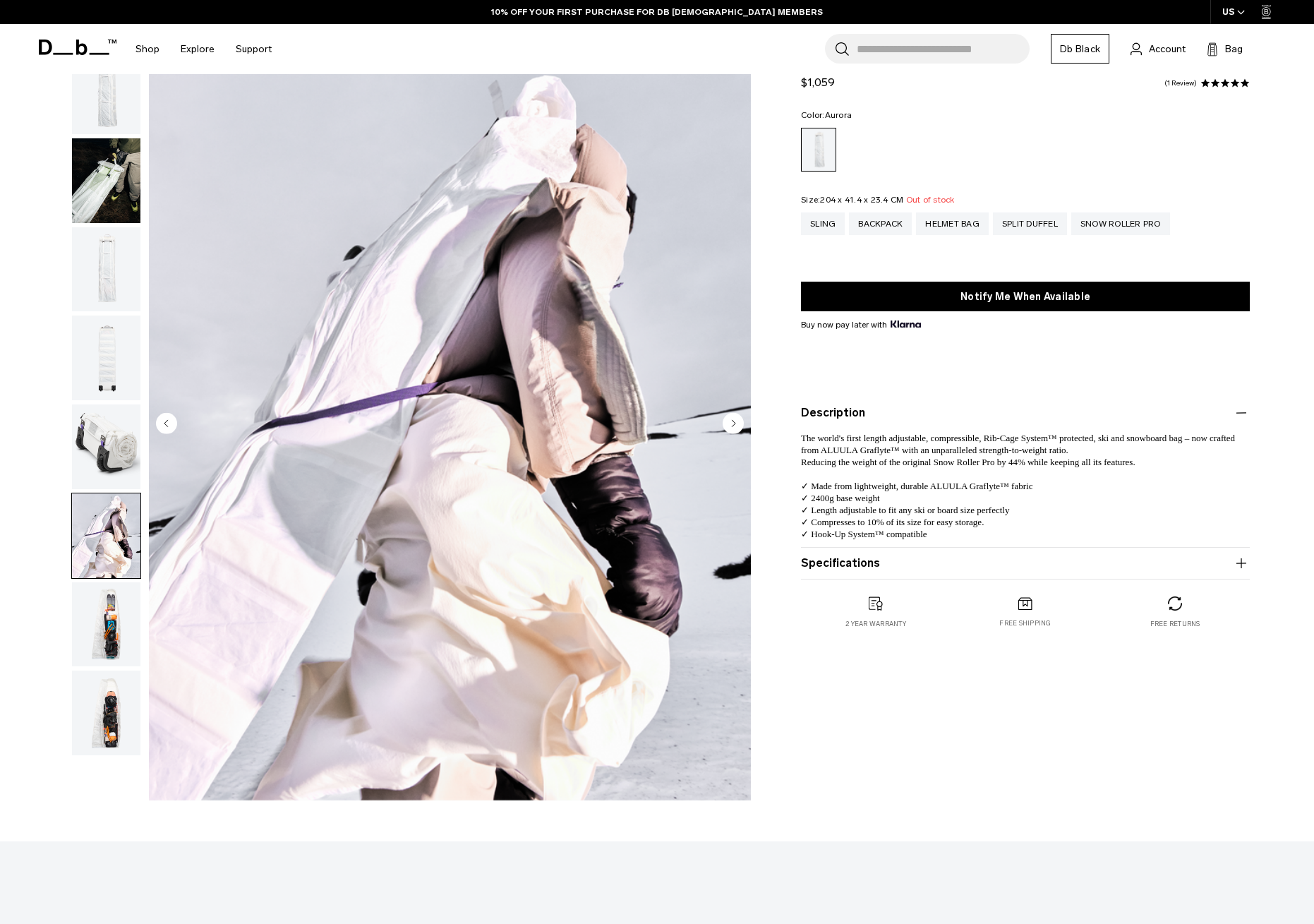
click at [730, 425] on circle "Next slide" at bounding box center [733, 423] width 21 height 21
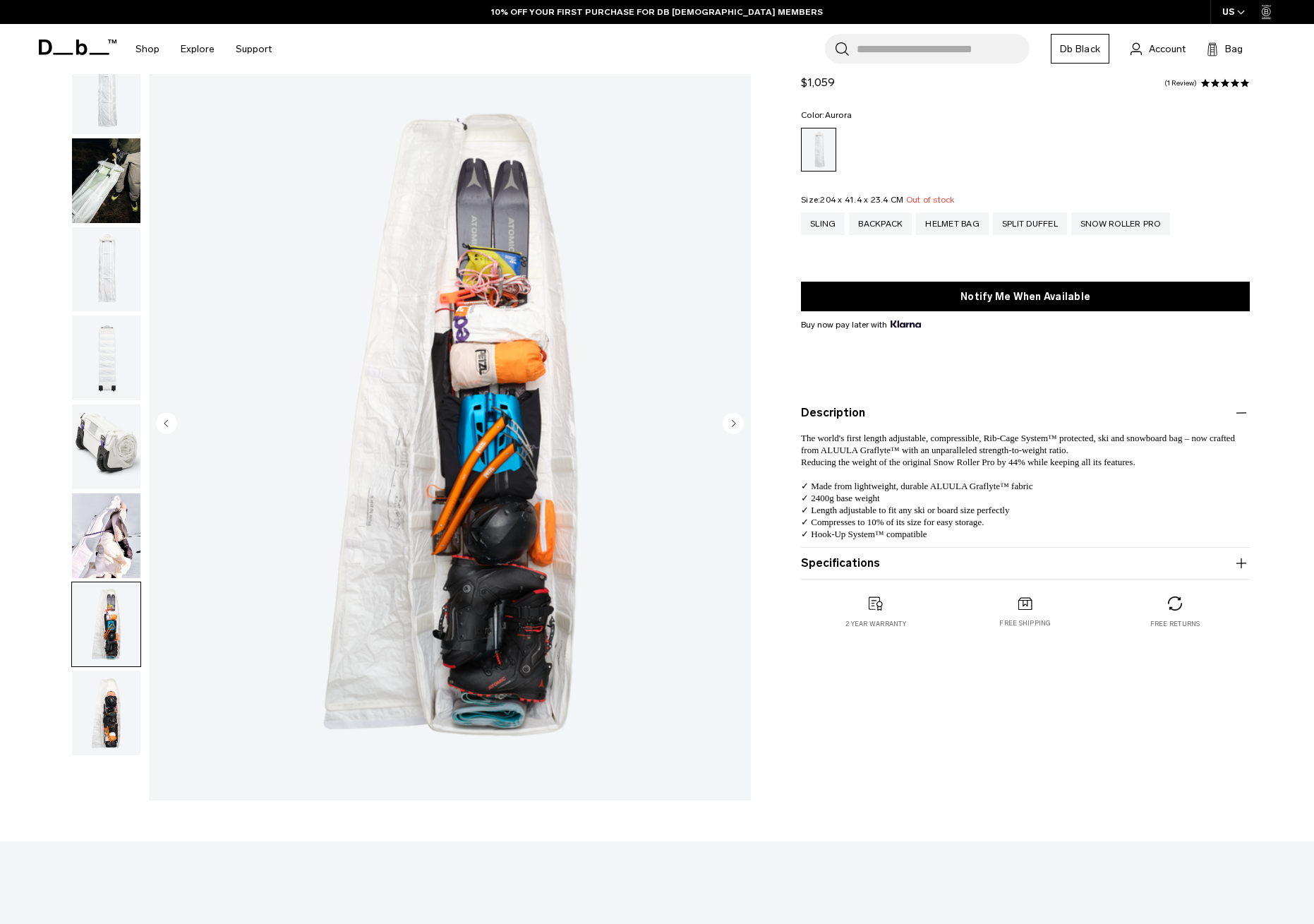
click at [730, 425] on circle "Next slide" at bounding box center [733, 423] width 21 height 21
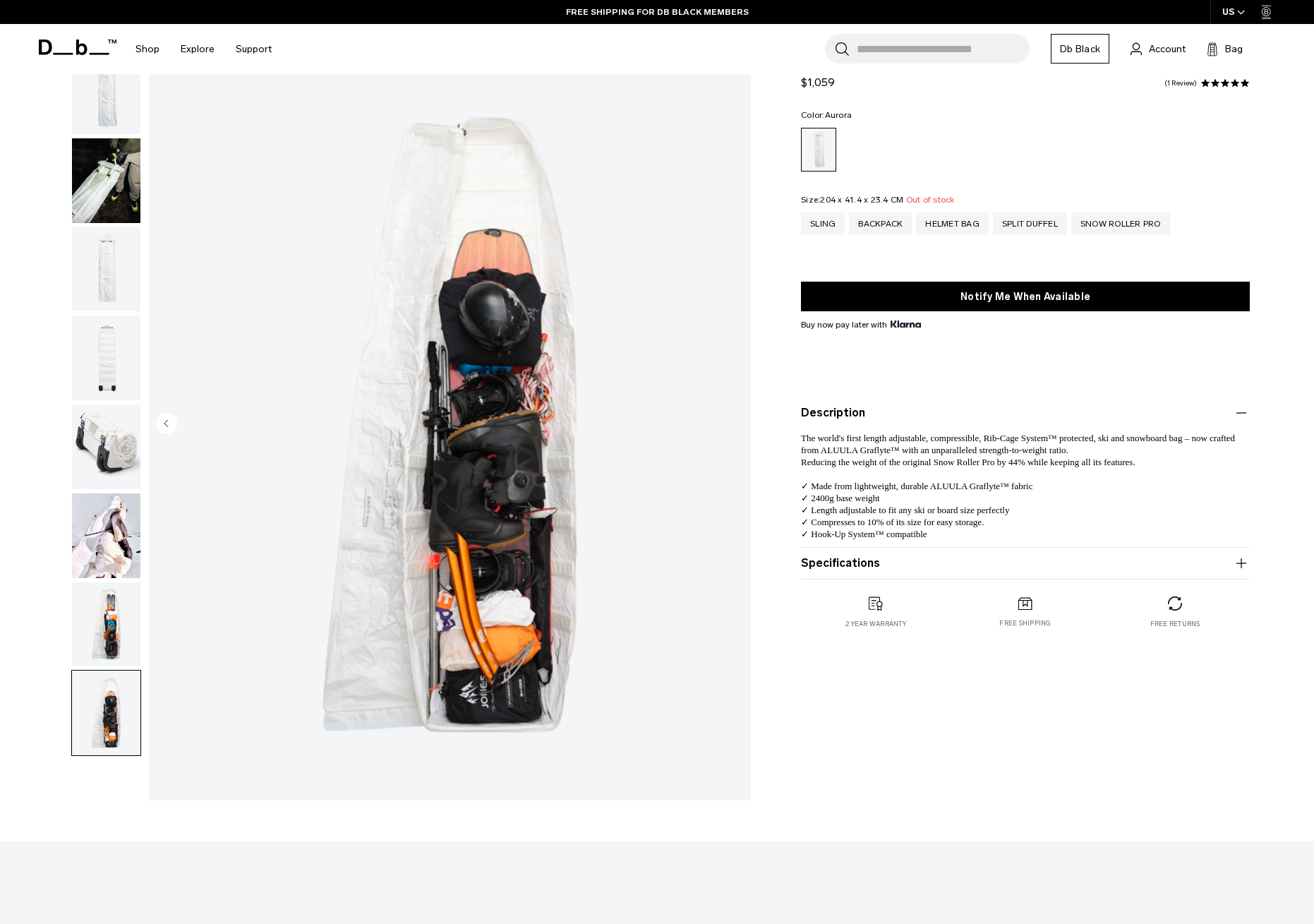
click at [730, 425] on img "8 / 8" at bounding box center [450, 424] width 602 height 752
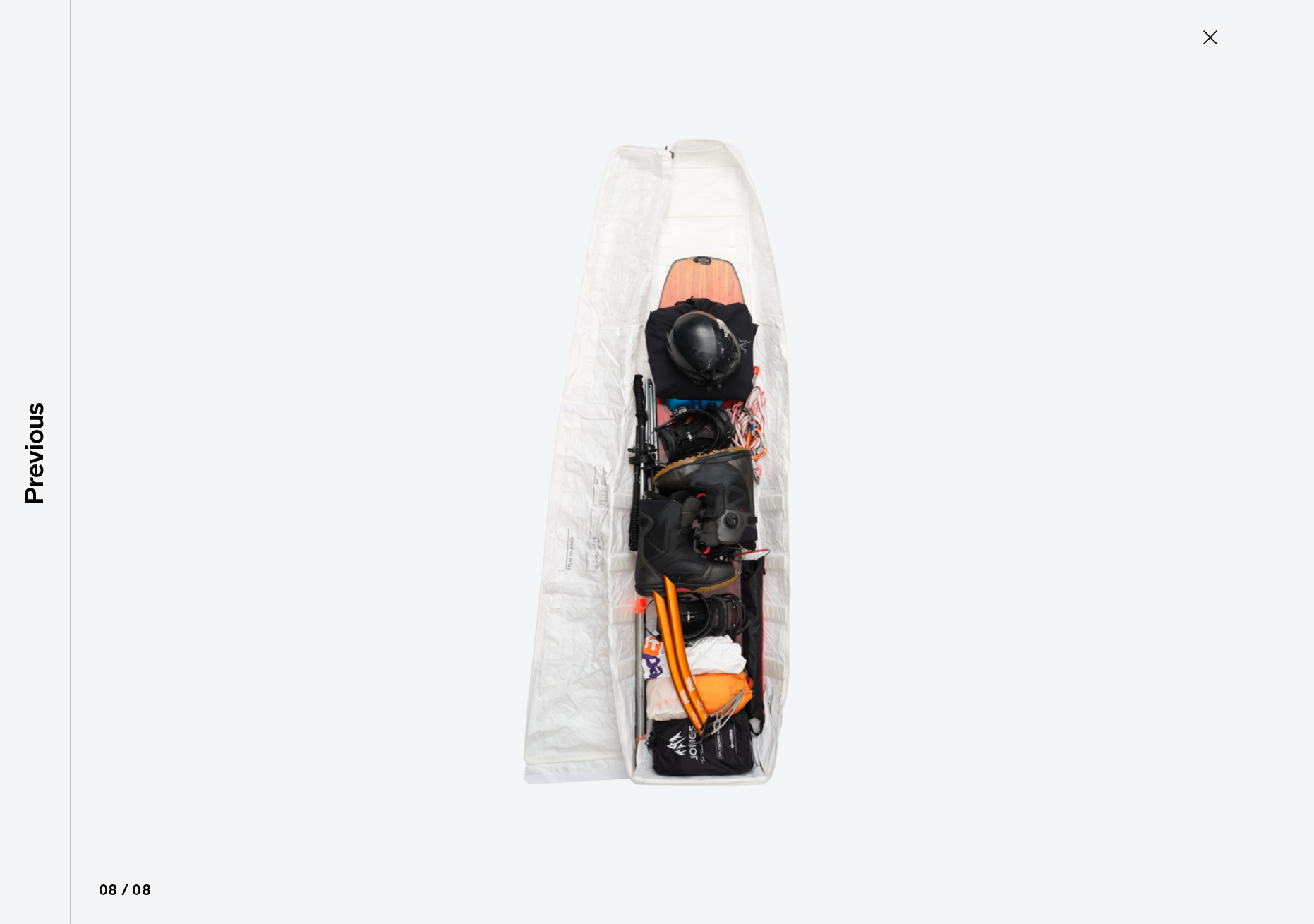
click at [1201, 40] on icon at bounding box center [1210, 37] width 23 height 23
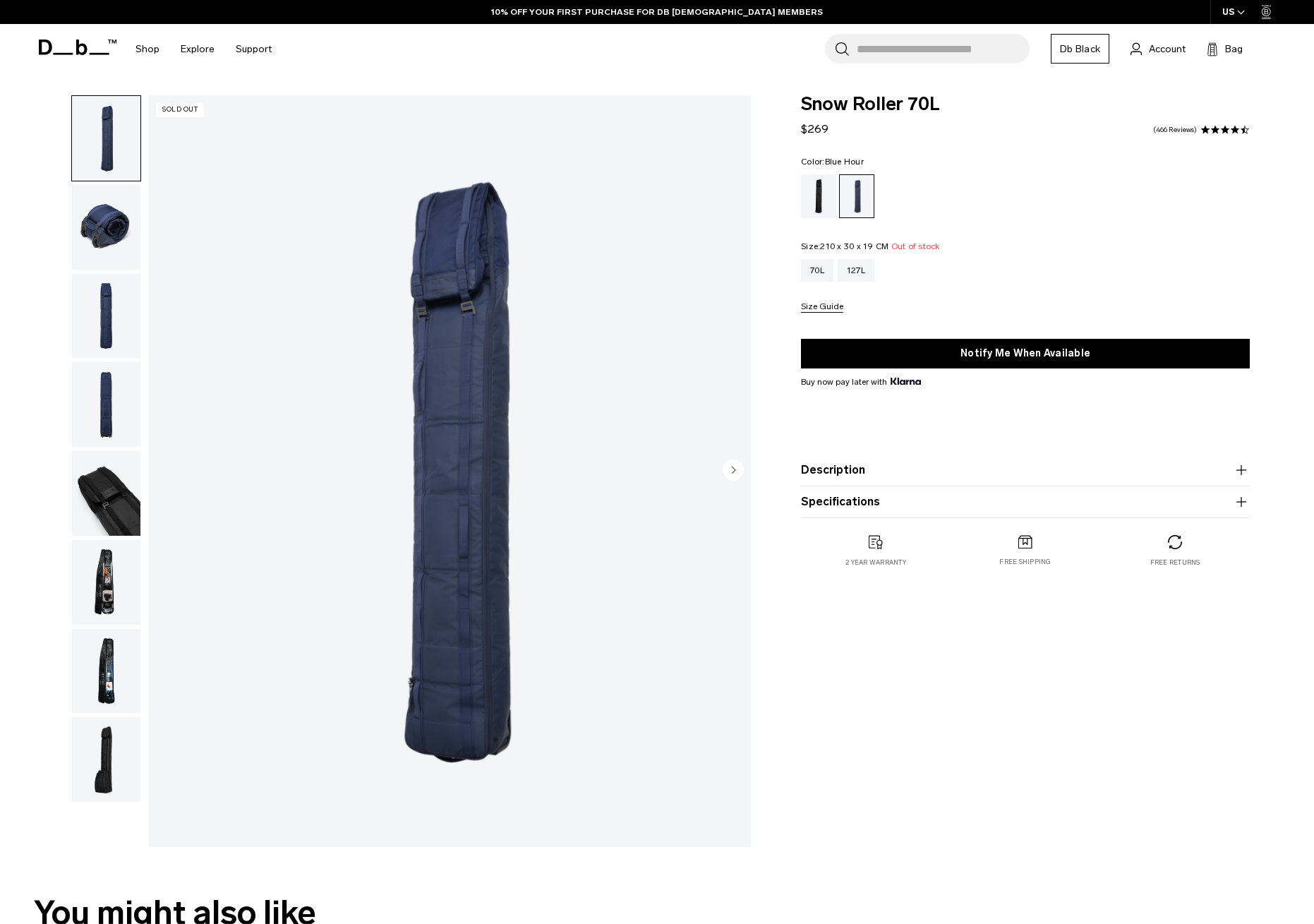
click at [109, 223] on img "button" at bounding box center [107, 227] width 69 height 85
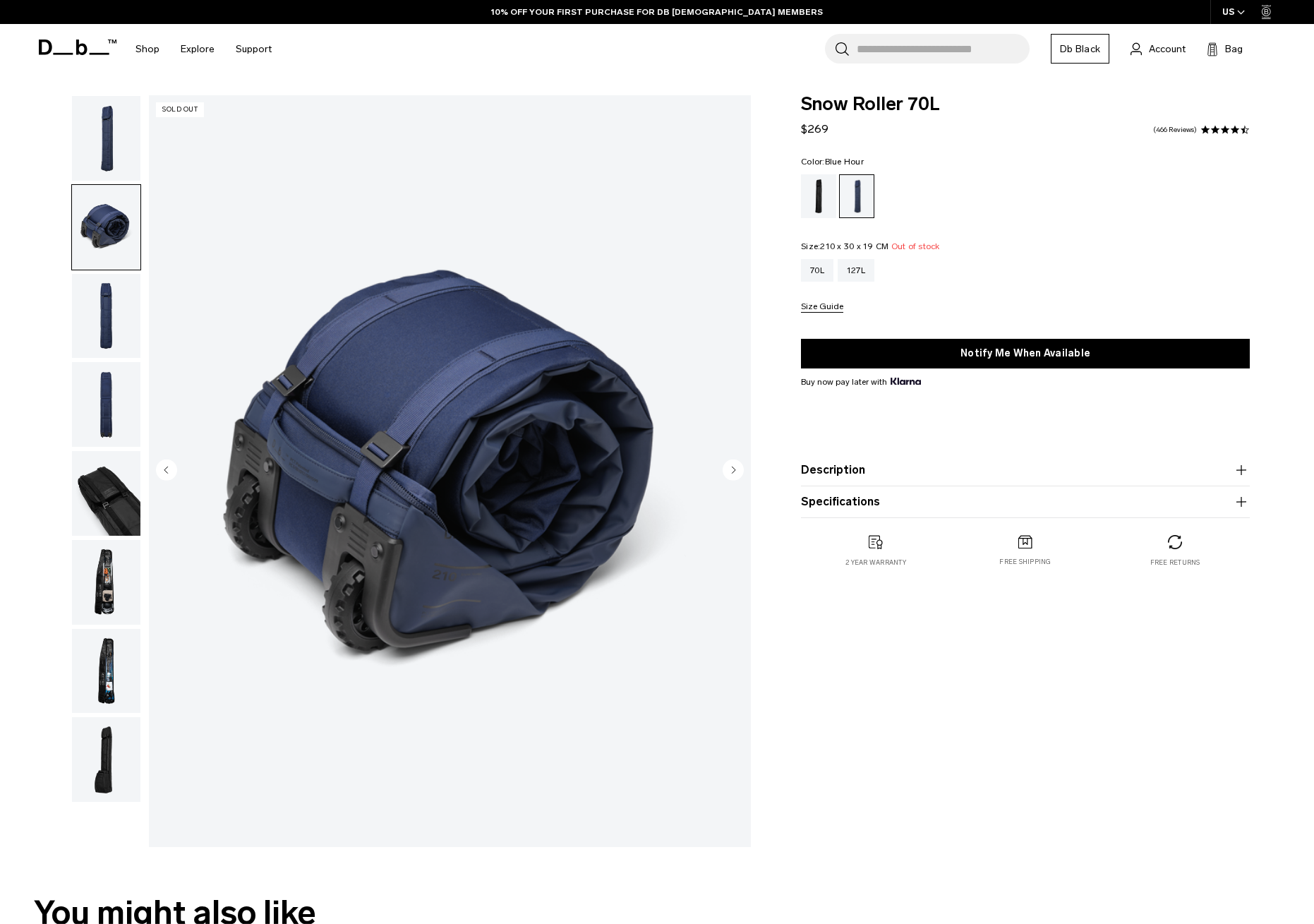
click at [117, 328] on img "button" at bounding box center [107, 317] width 69 height 85
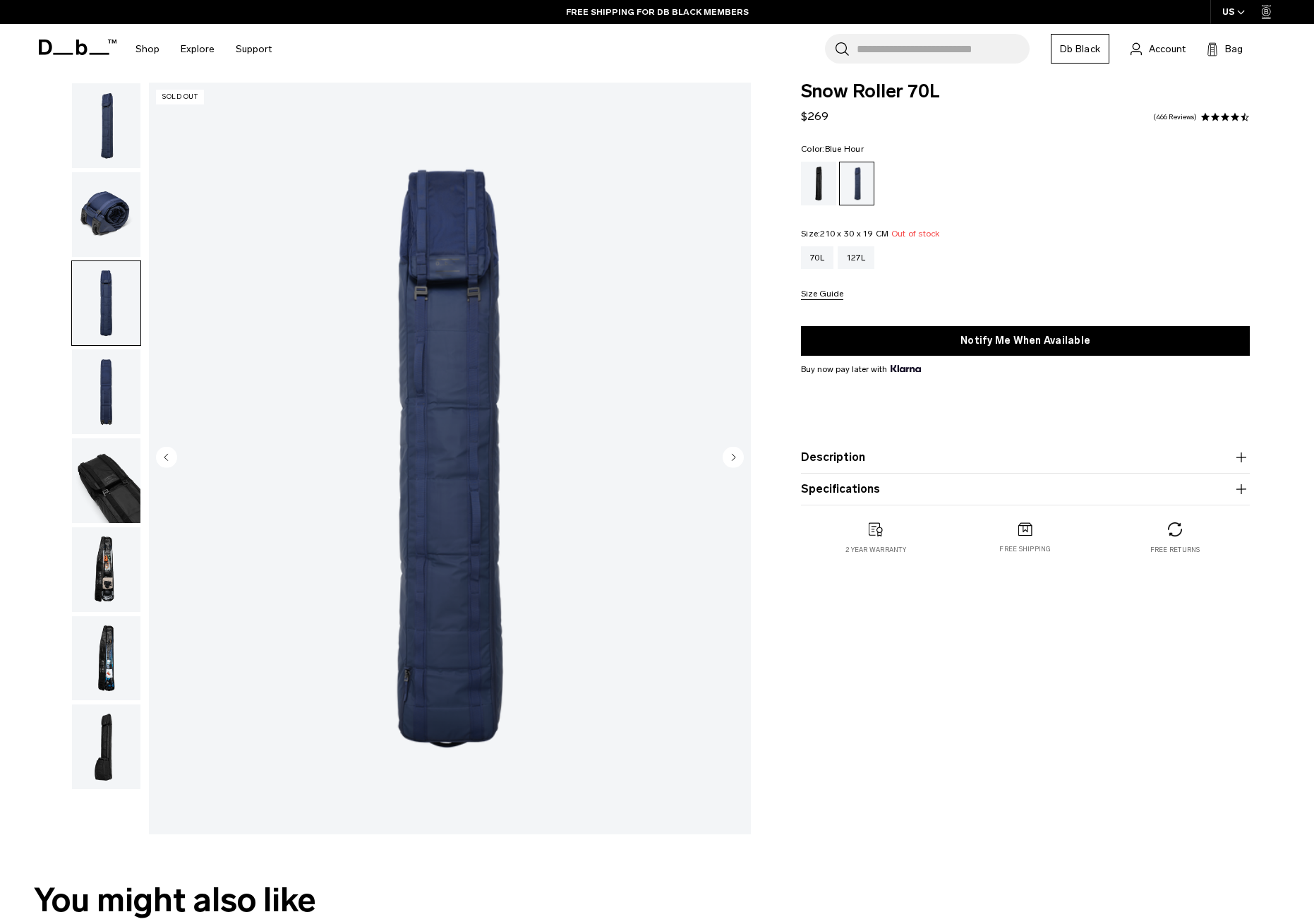
scroll to position [31, 0]
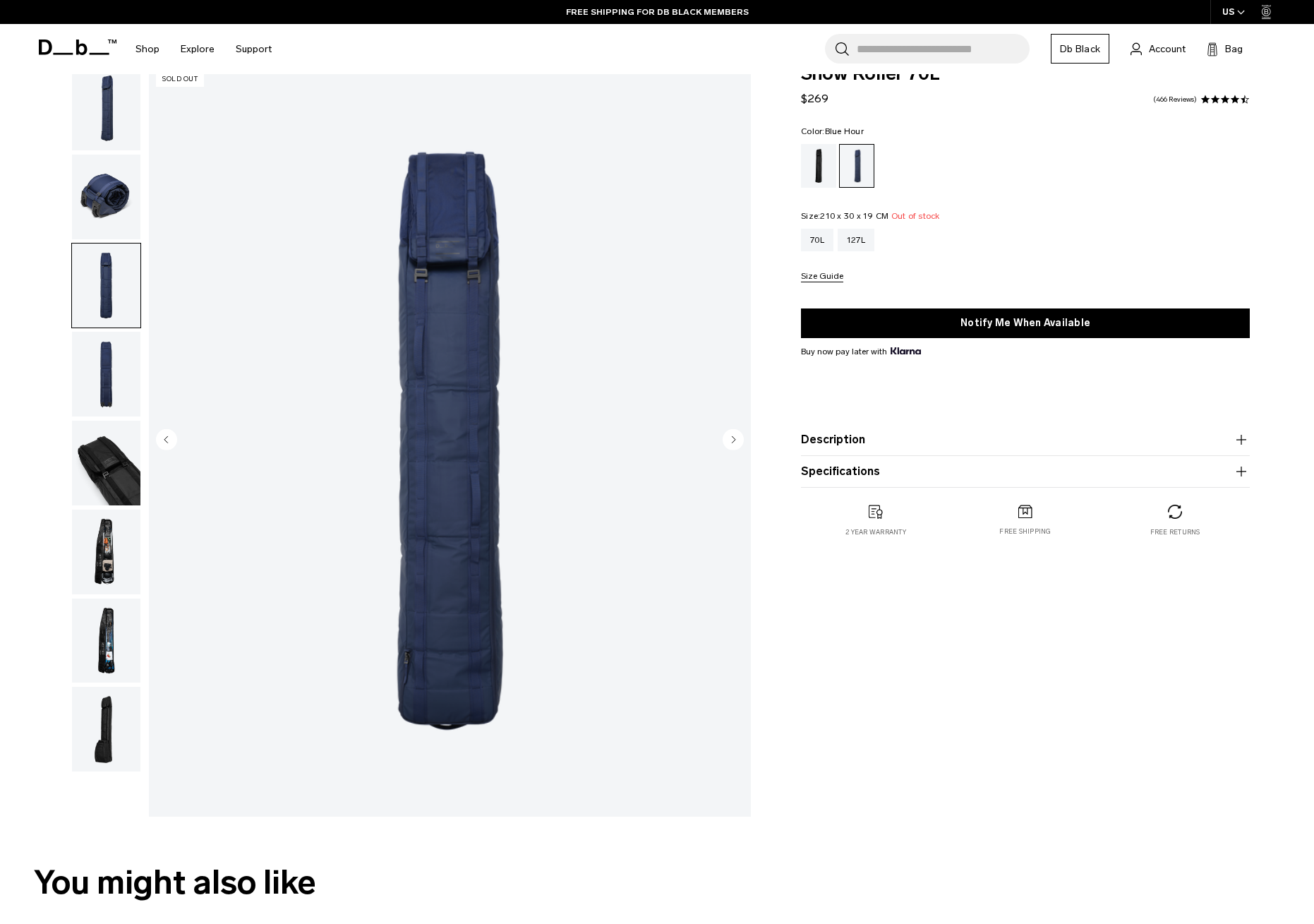
click at [117, 378] on img "button" at bounding box center [107, 375] width 69 height 85
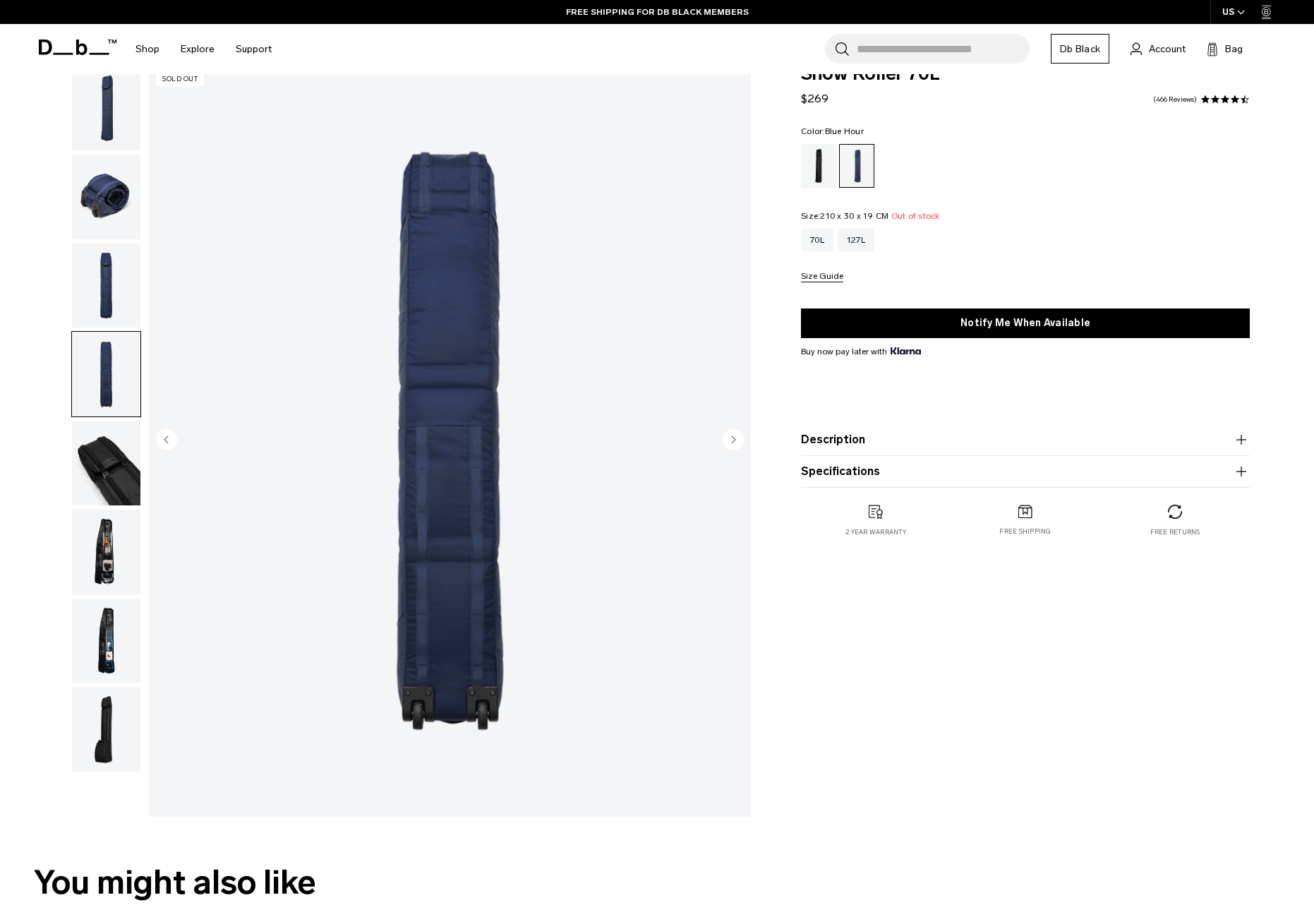
click at [107, 464] on img "button" at bounding box center [107, 463] width 69 height 85
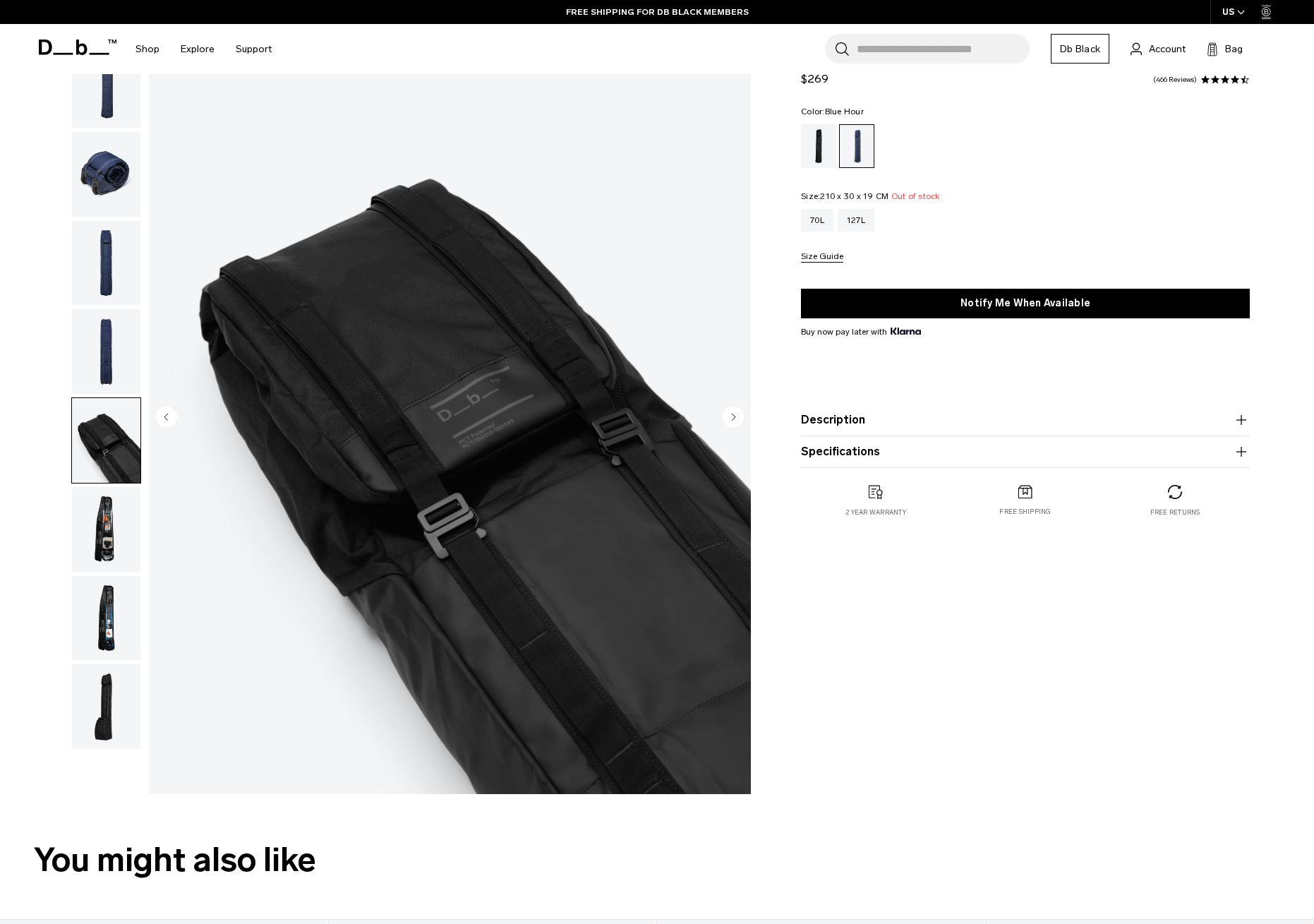
scroll to position [56, 0]
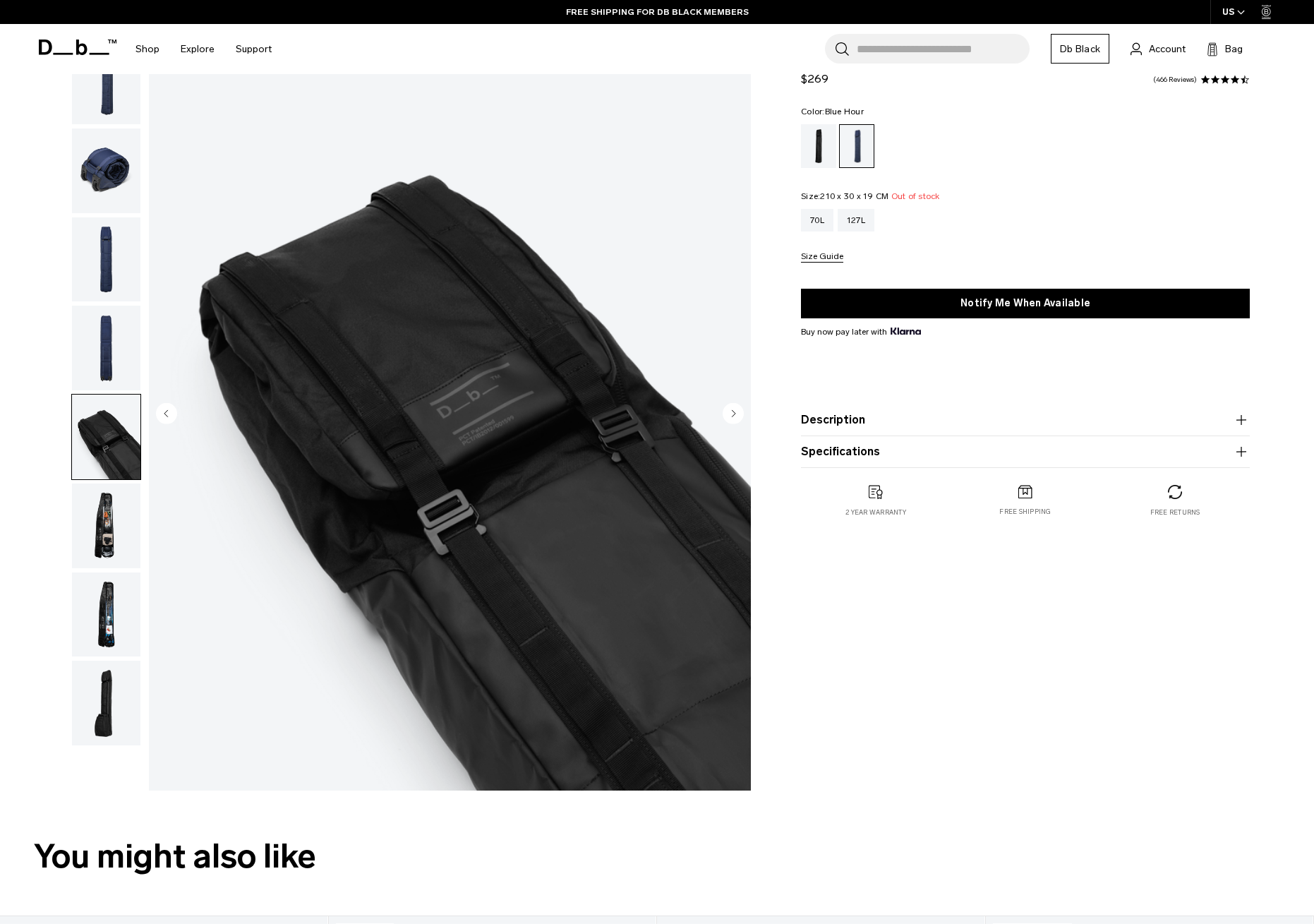
click at [101, 540] on img "button" at bounding box center [107, 526] width 69 height 85
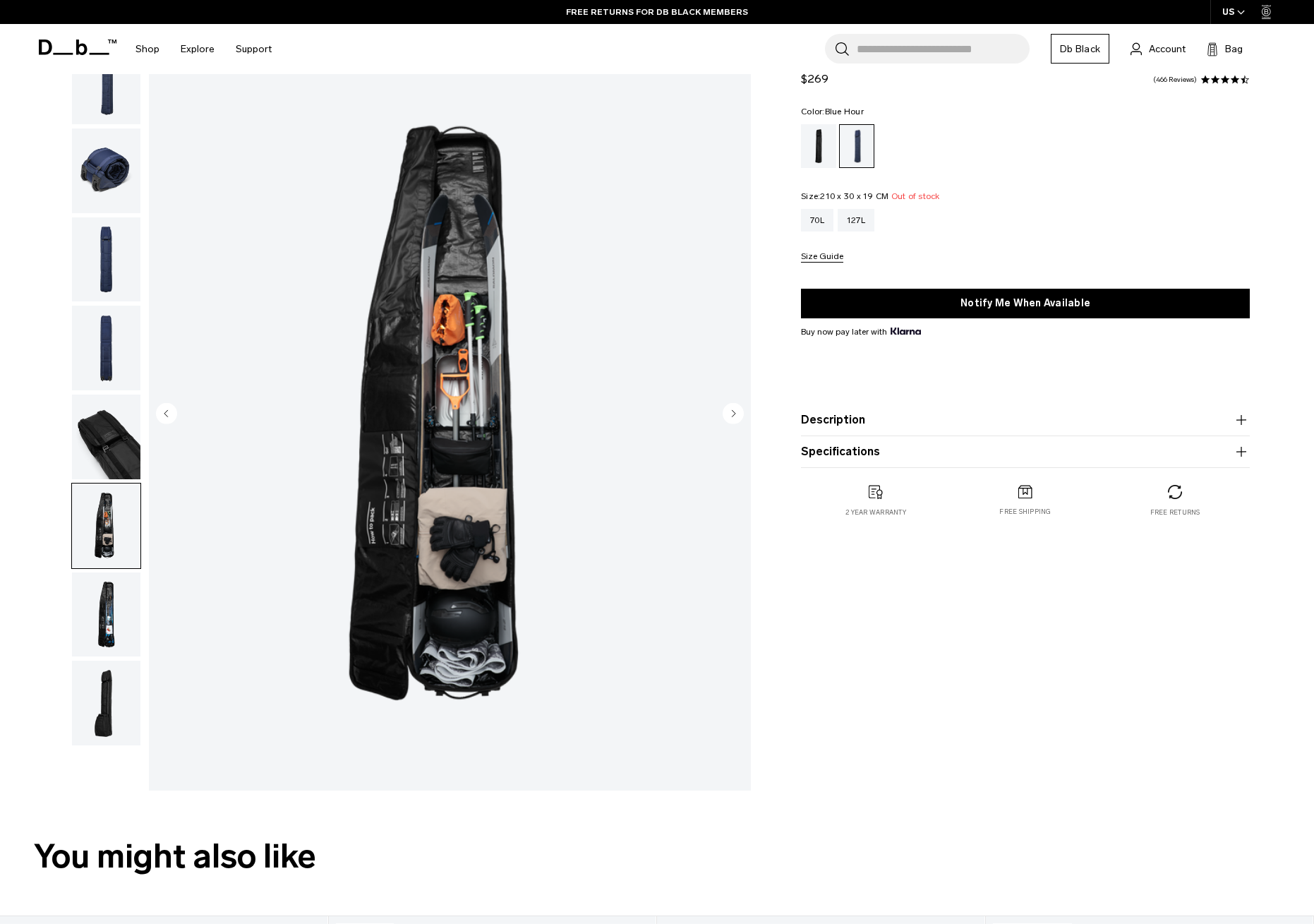
click at [110, 610] on img "button" at bounding box center [107, 615] width 69 height 85
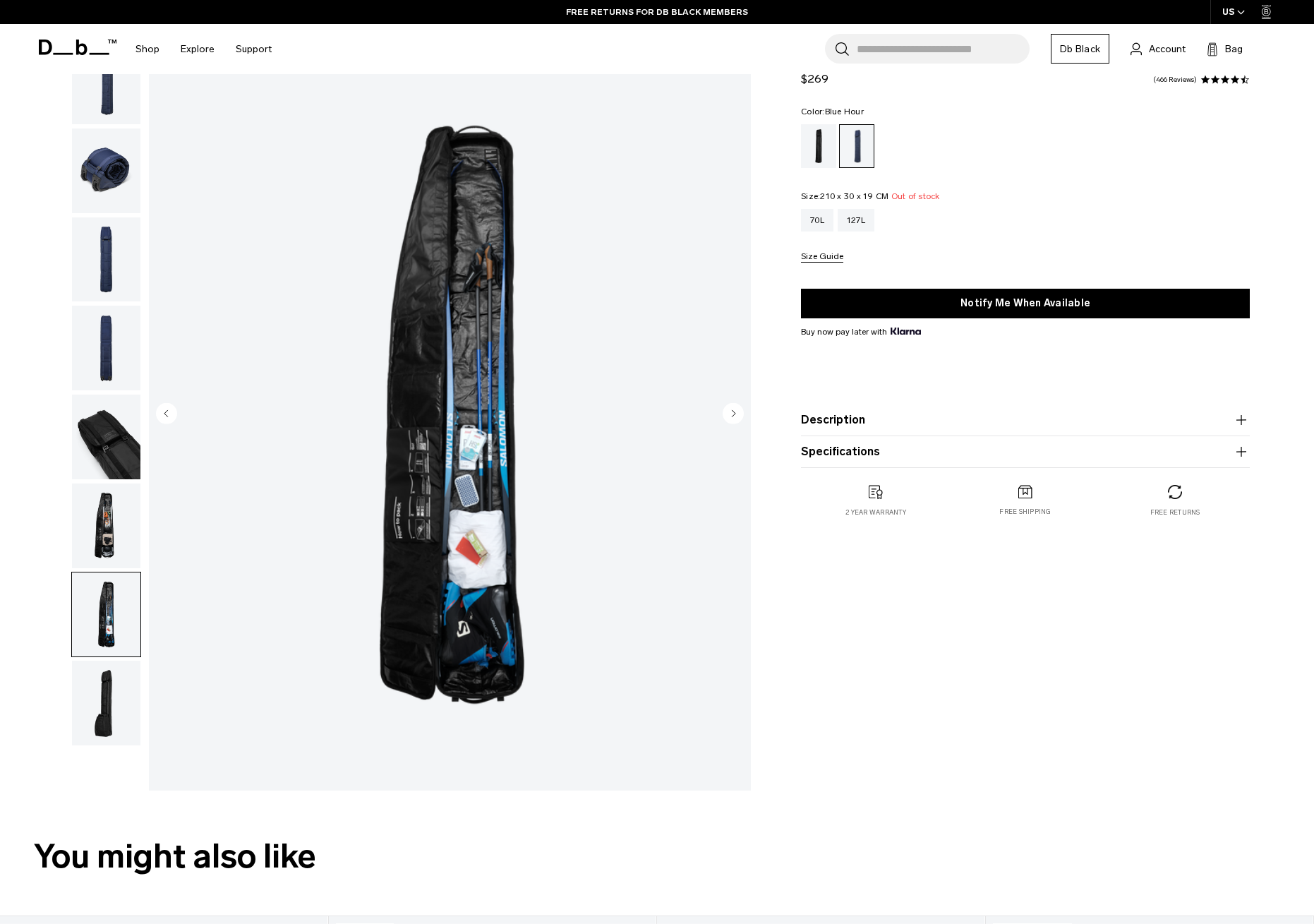
click at [101, 716] on img "button" at bounding box center [107, 703] width 69 height 85
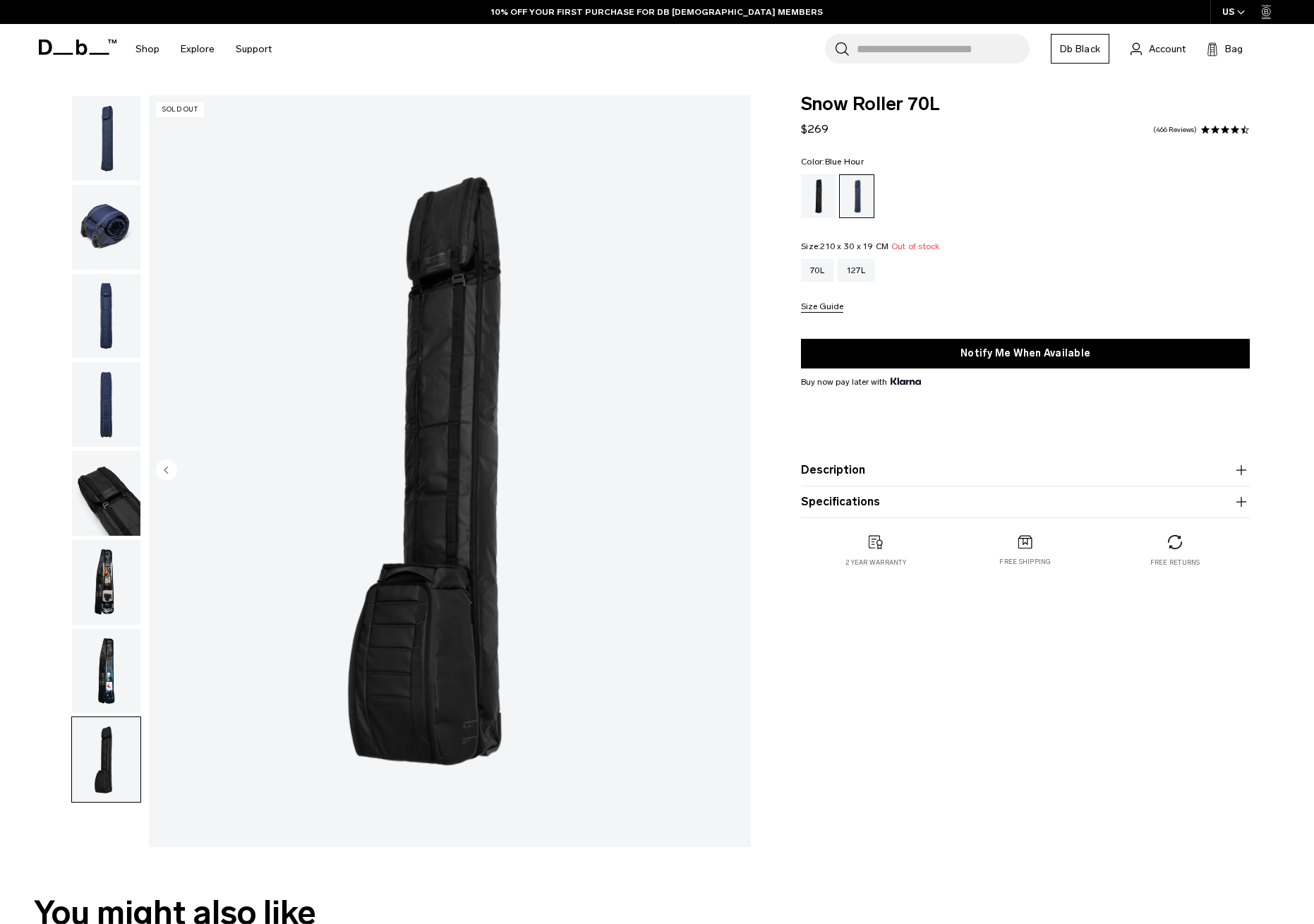
scroll to position [0, 0]
click at [815, 268] on div "70L" at bounding box center [817, 270] width 33 height 23
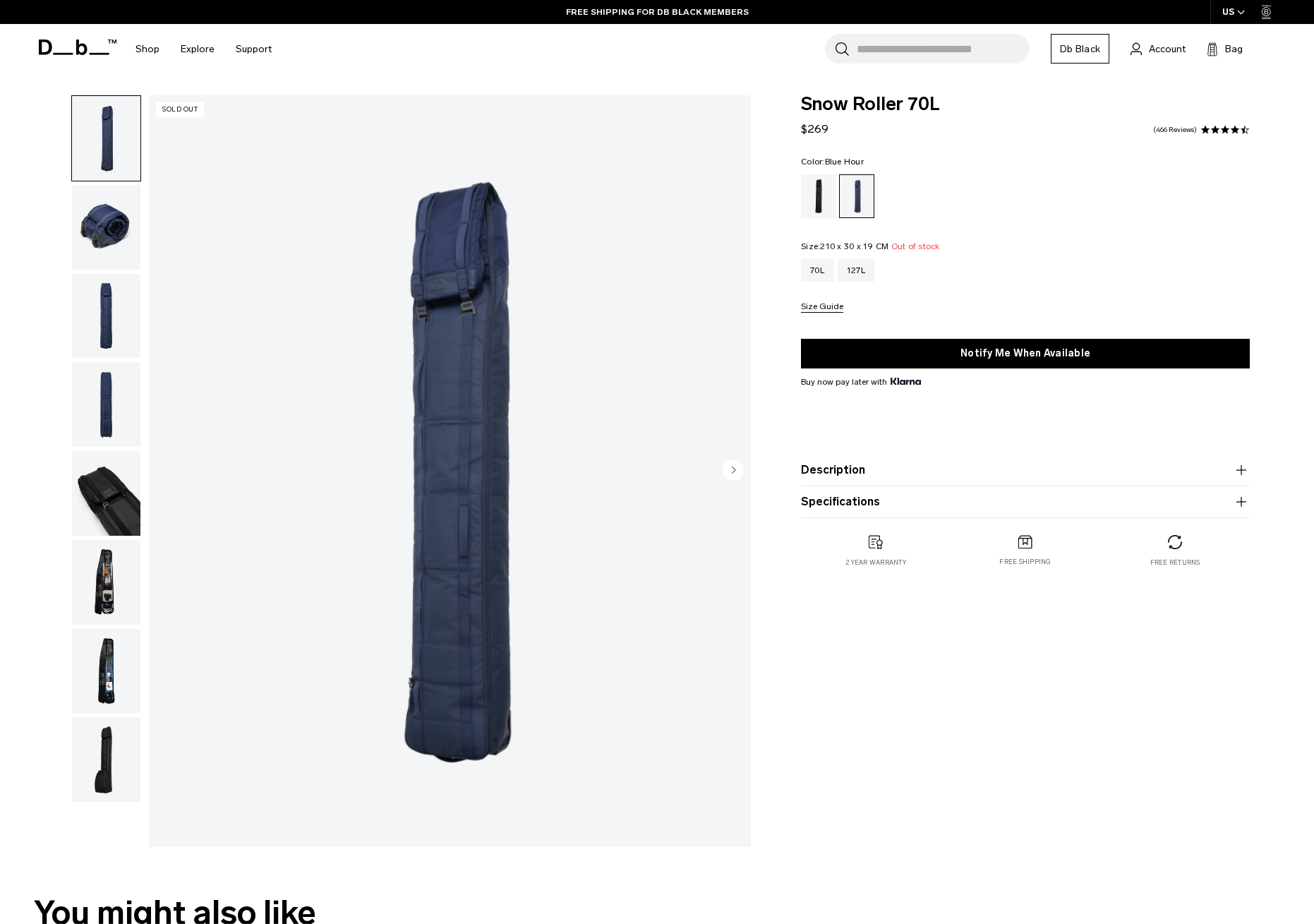
click at [814, 308] on button "Size Guide" at bounding box center [822, 308] width 43 height 11
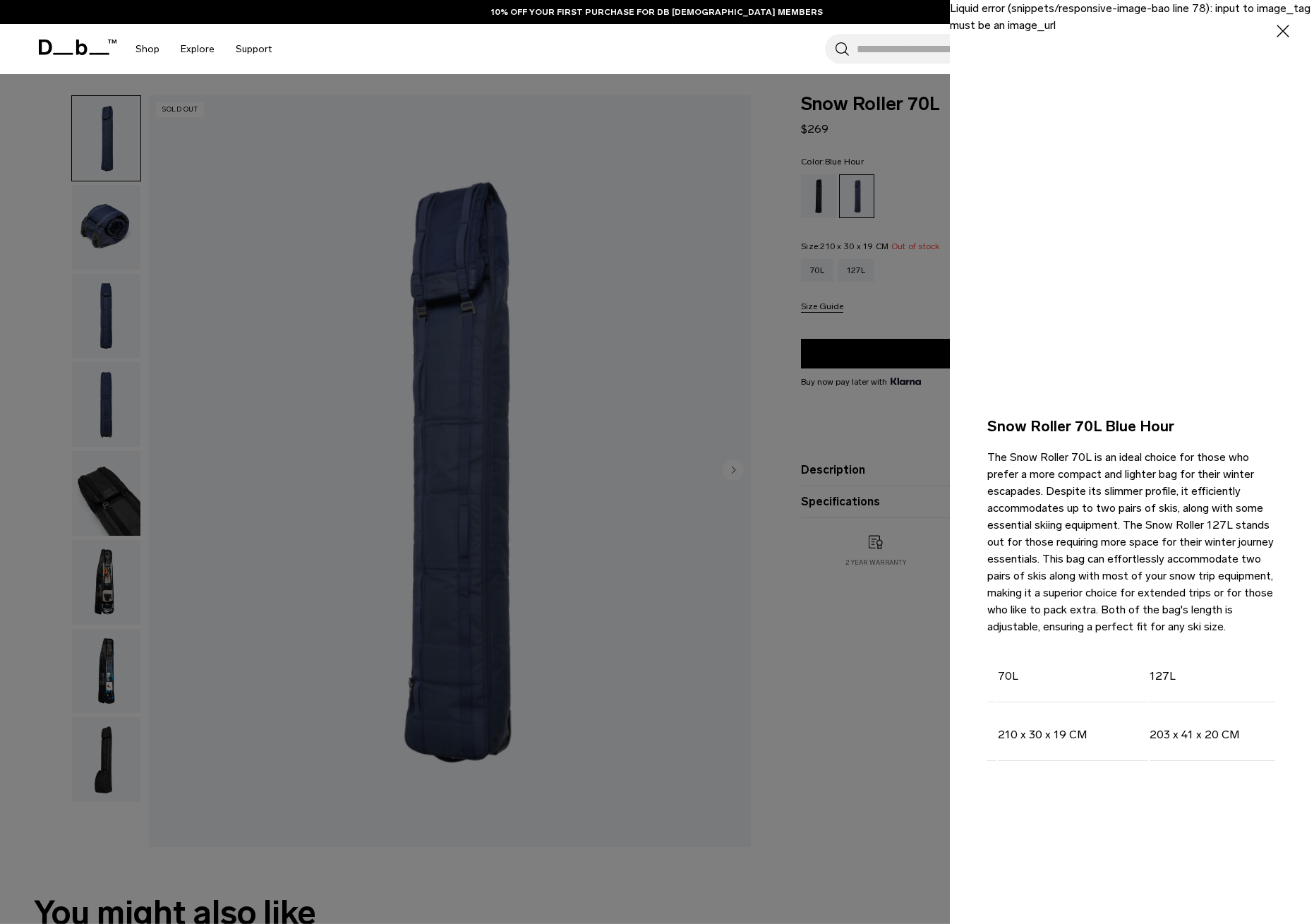
click at [1281, 32] on icon "button" at bounding box center [1283, 31] width 21 height 21
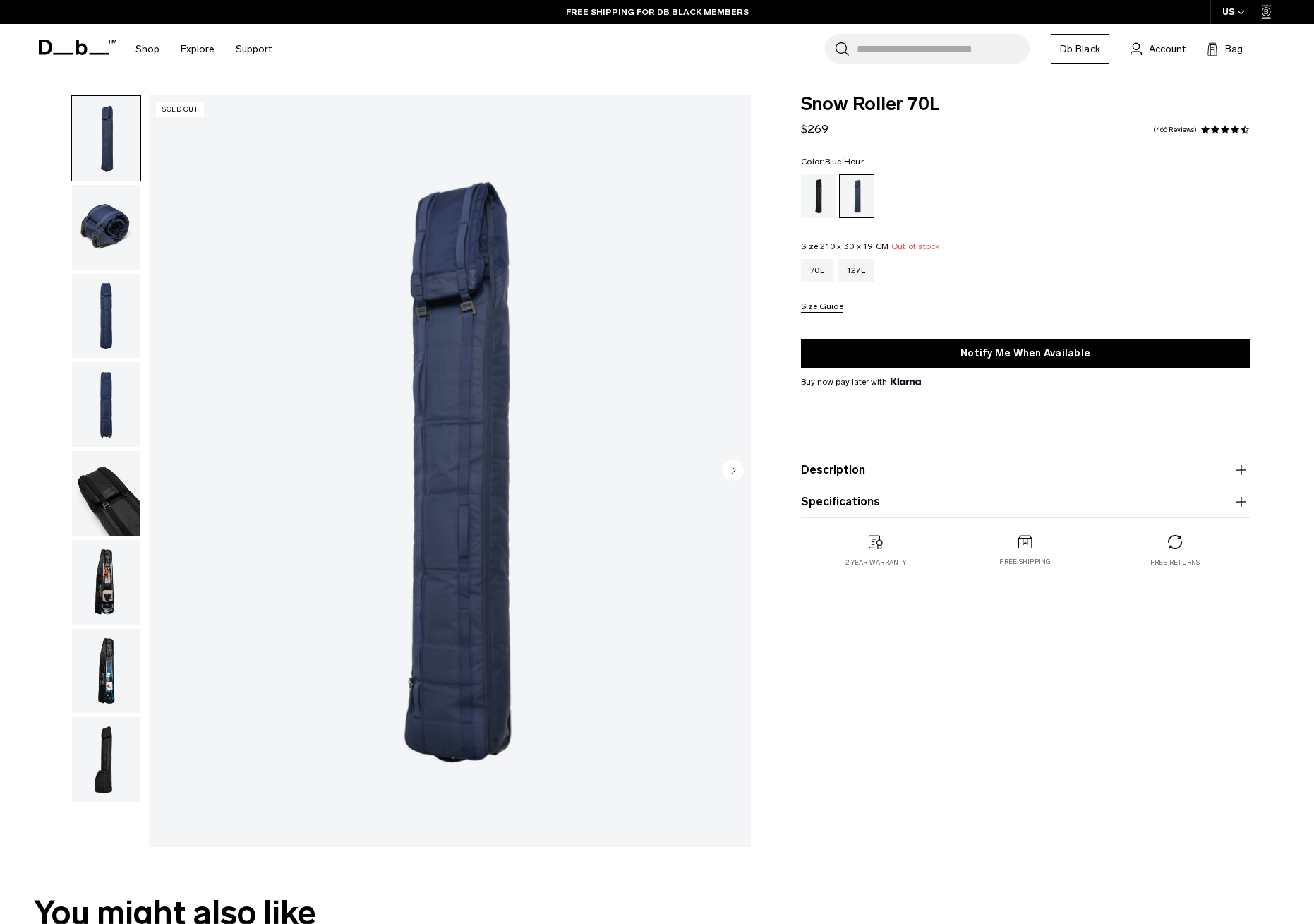
click at [112, 410] on img "button" at bounding box center [107, 405] width 69 height 85
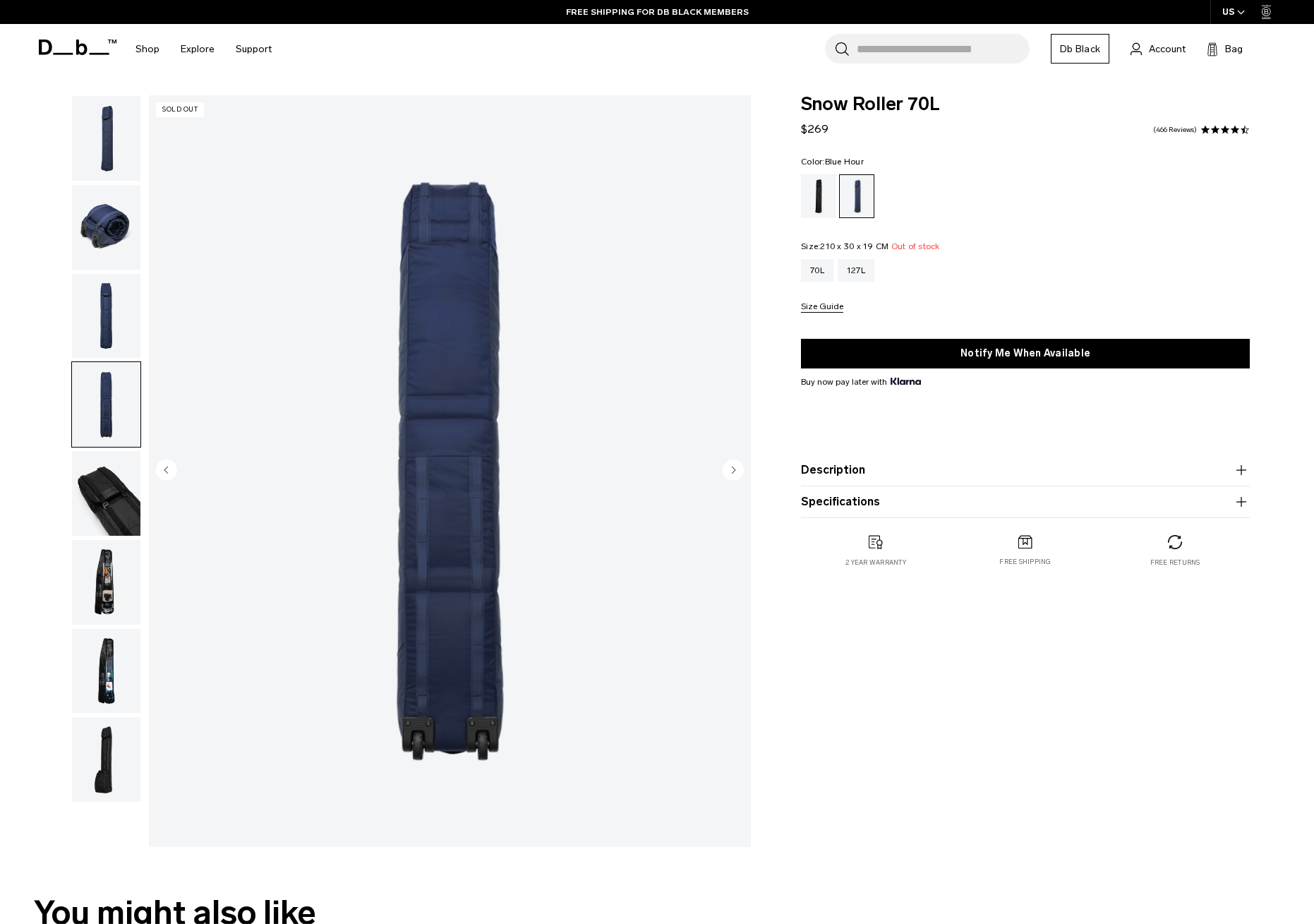
click at [116, 322] on img "button" at bounding box center [107, 317] width 69 height 85
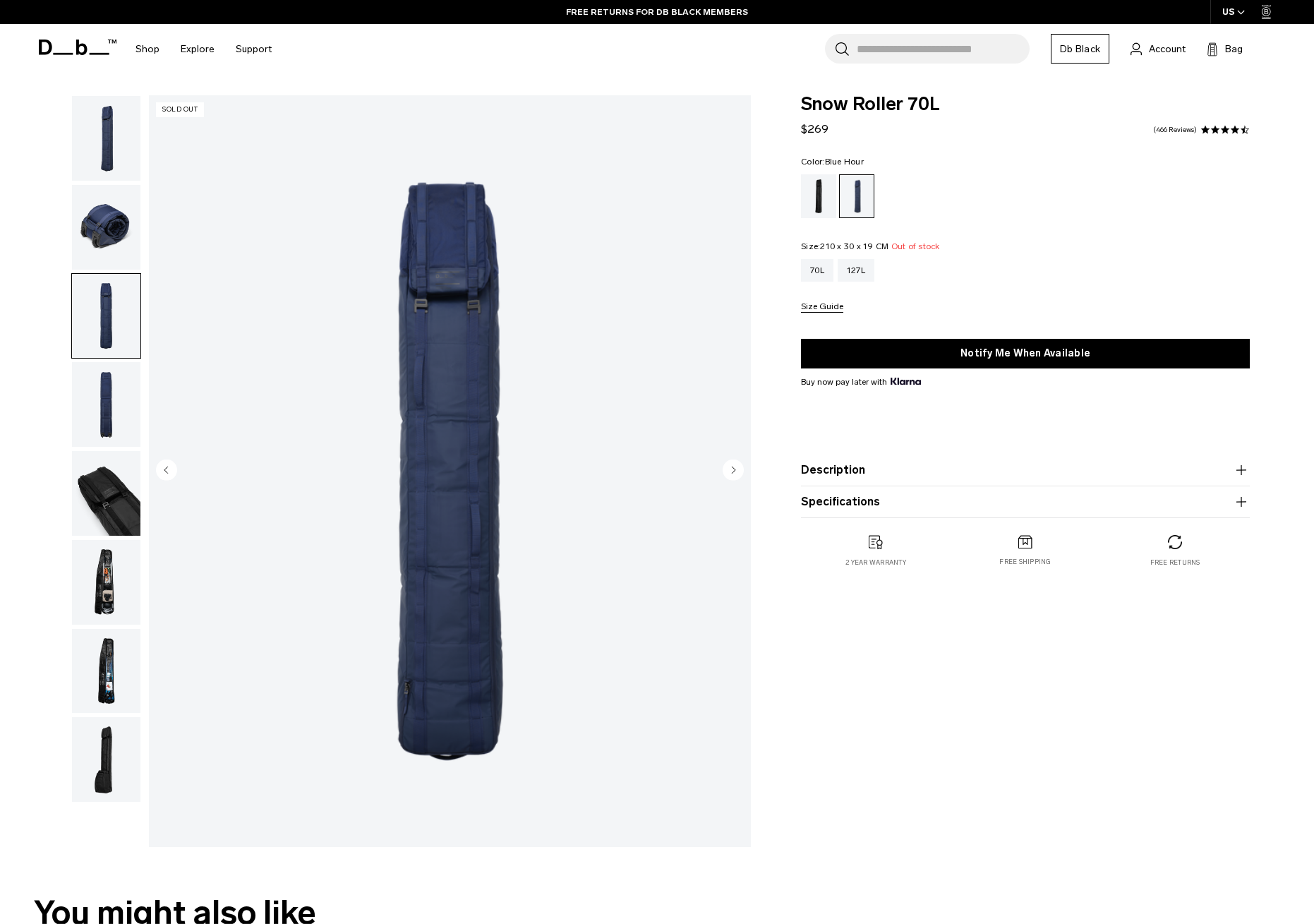
click at [122, 239] on img "button" at bounding box center [107, 227] width 69 height 85
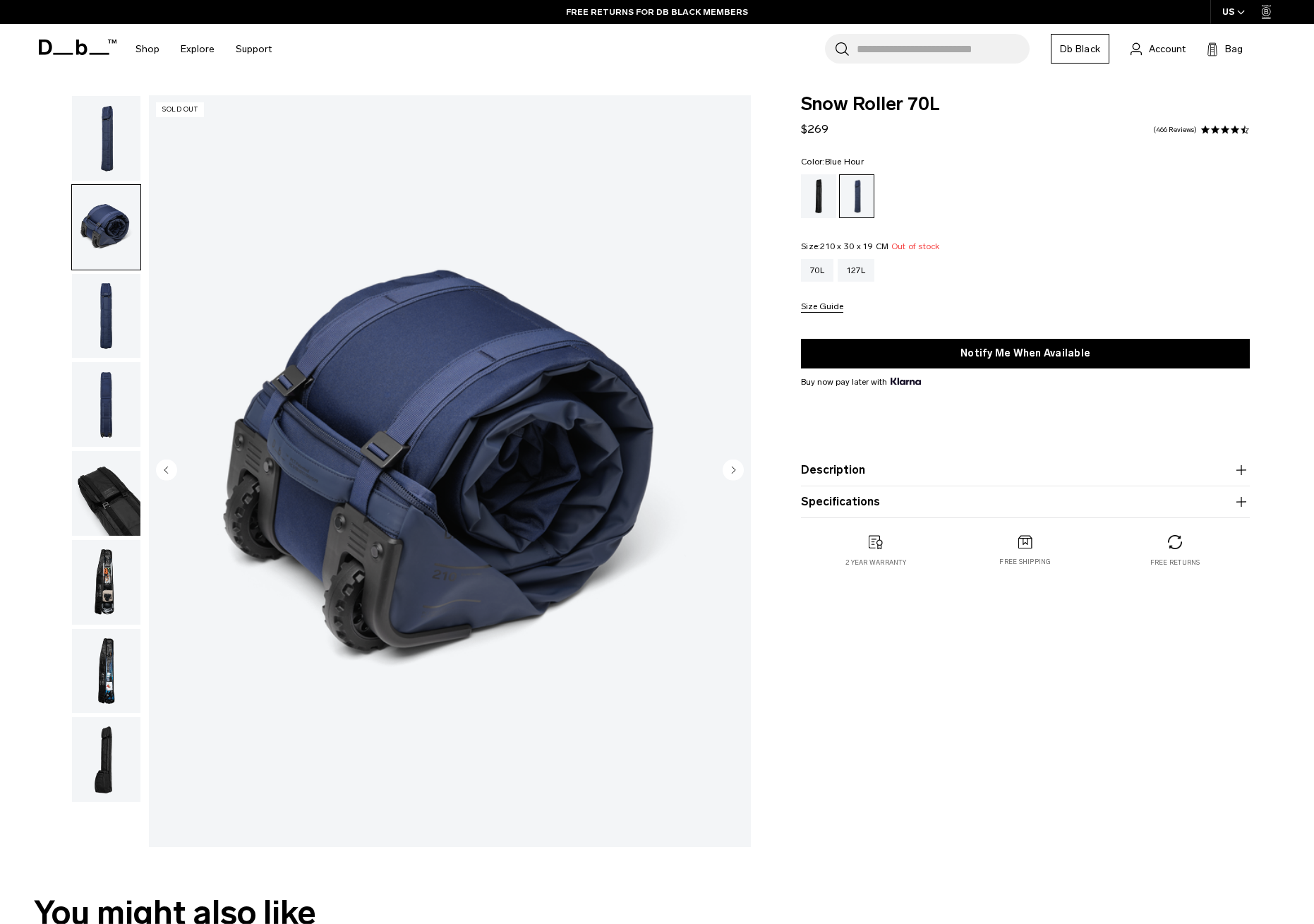
click at [114, 162] on img "button" at bounding box center [107, 138] width 69 height 85
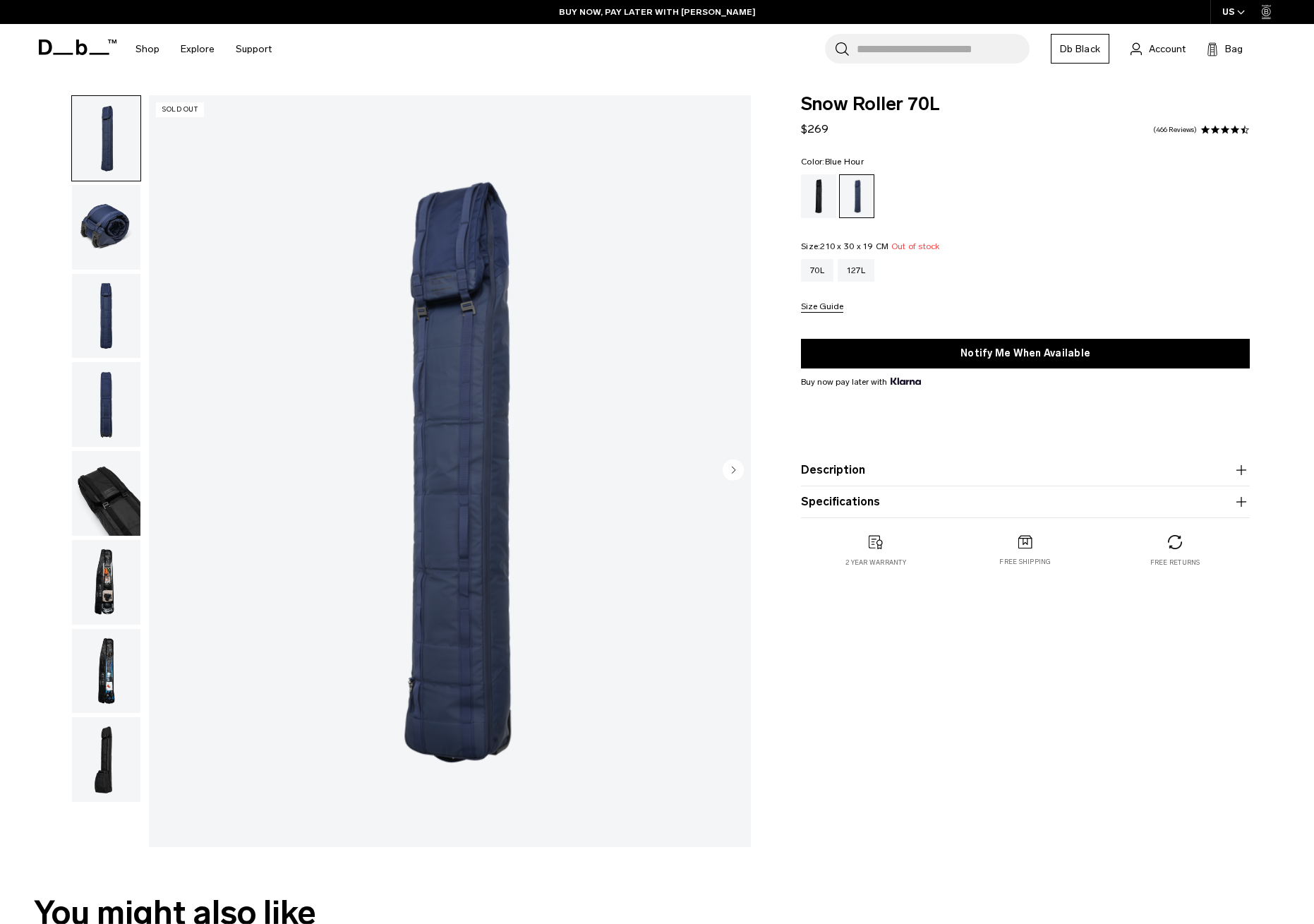
click at [105, 226] on img "button" at bounding box center [107, 227] width 69 height 85
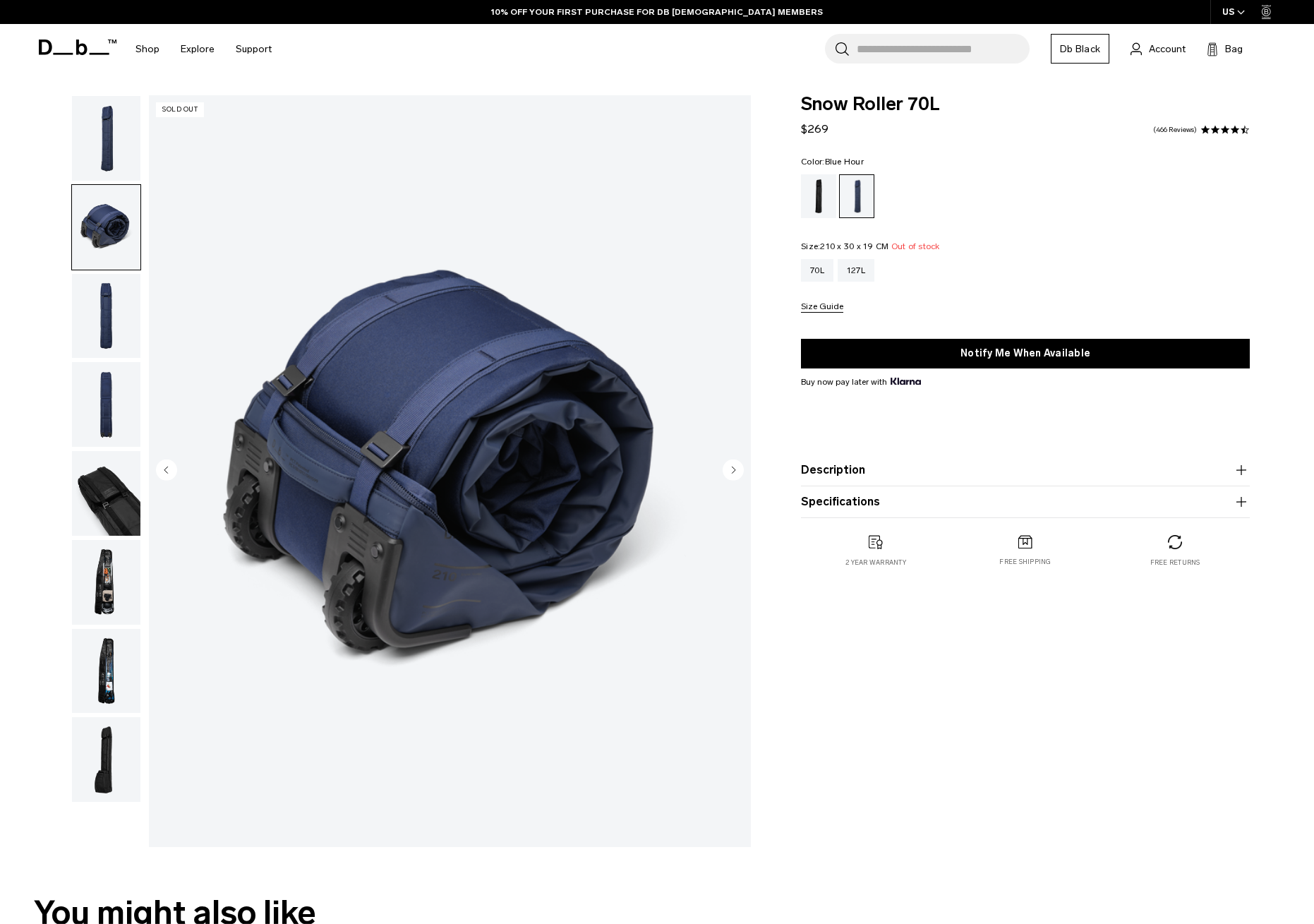
click at [107, 319] on img "button" at bounding box center [107, 317] width 69 height 85
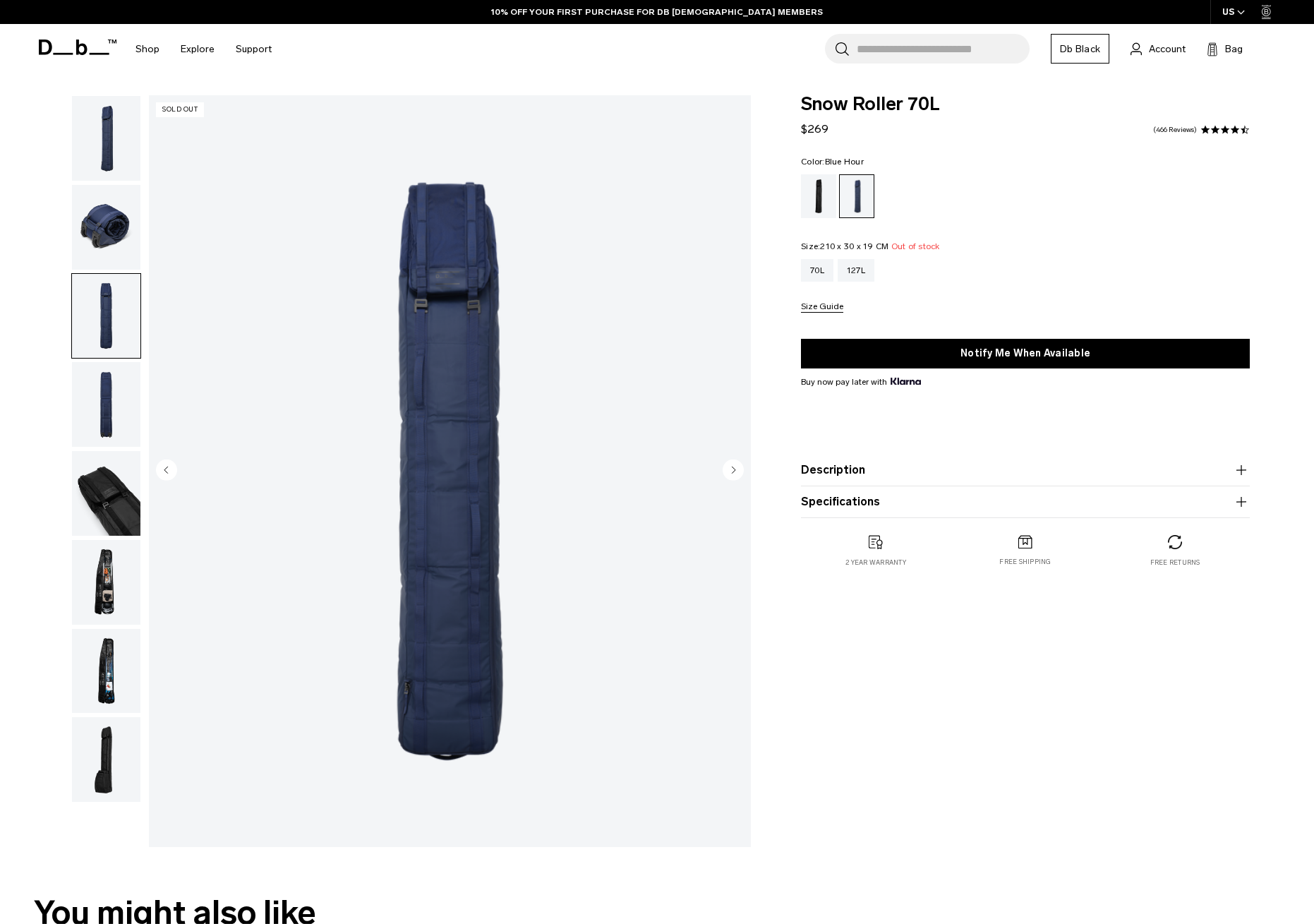
click at [108, 411] on img "button" at bounding box center [107, 405] width 69 height 85
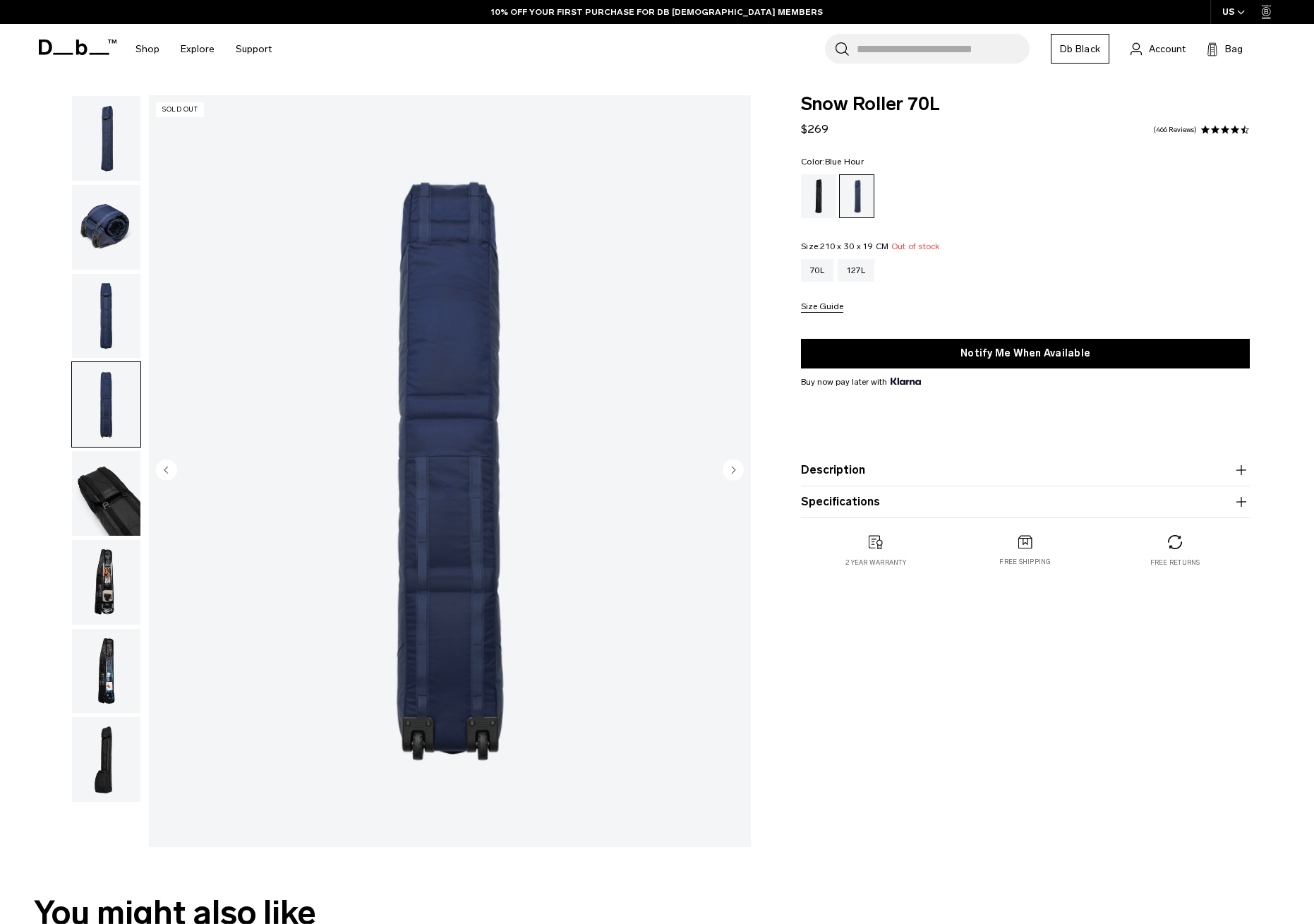
click at [106, 492] on img "button" at bounding box center [107, 493] width 69 height 85
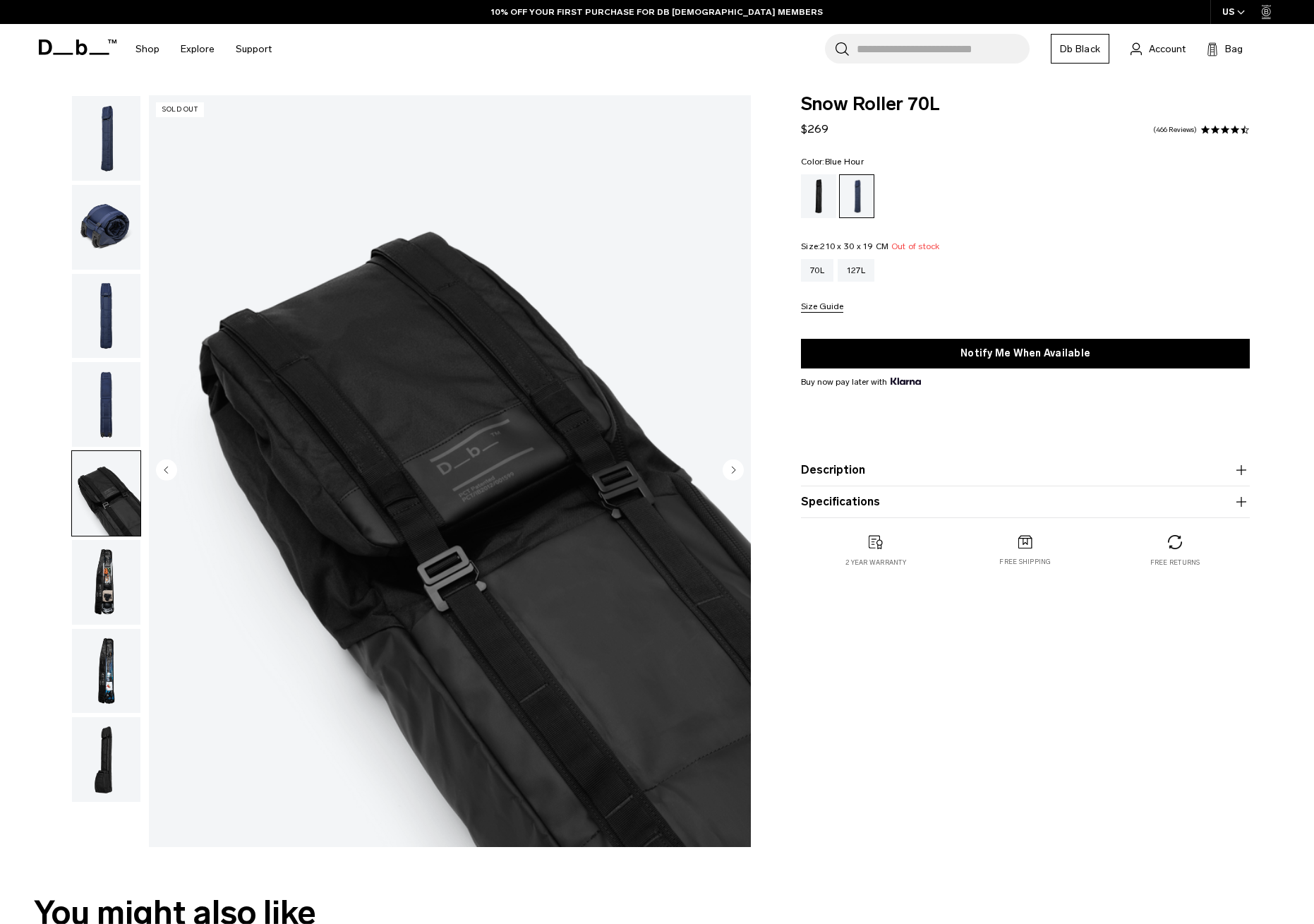
click at [116, 583] on img "button" at bounding box center [107, 583] width 69 height 85
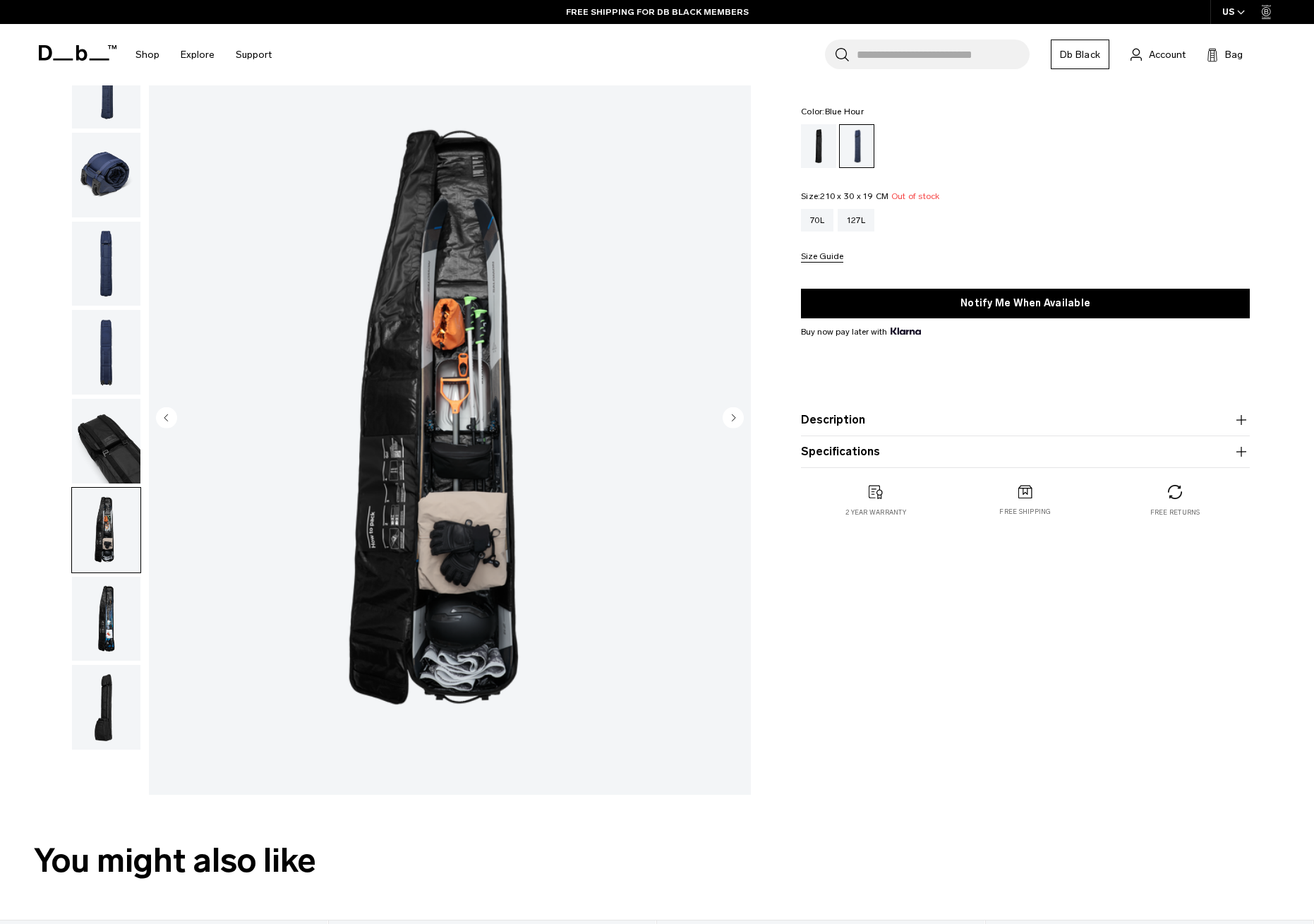
scroll to position [30, 0]
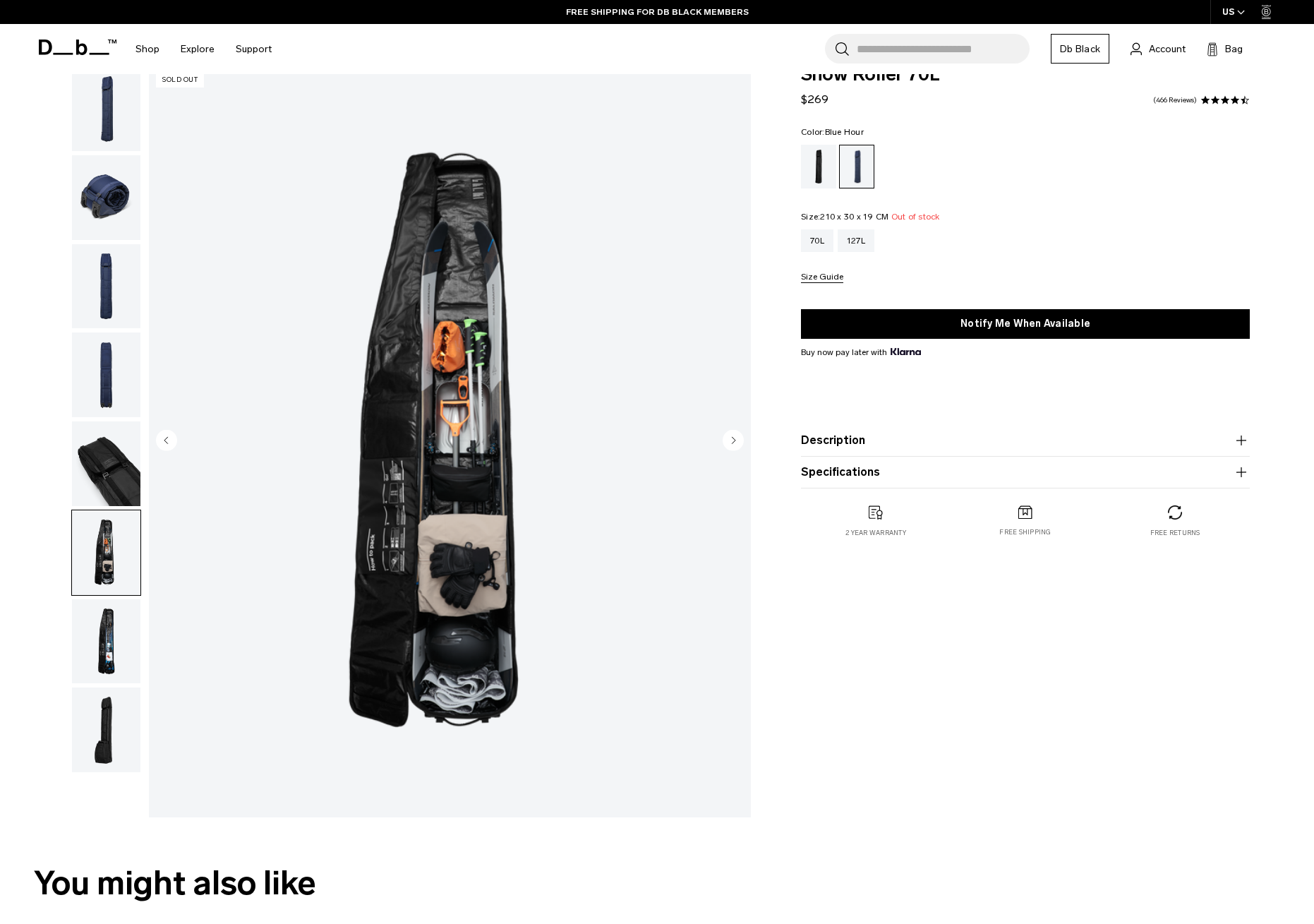
drag, startPoint x: 107, startPoint y: 551, endPoint x: 104, endPoint y: 567, distance: 16.3
click at [107, 551] on img "button" at bounding box center [107, 553] width 69 height 85
click at [110, 639] on img "button" at bounding box center [107, 642] width 69 height 85
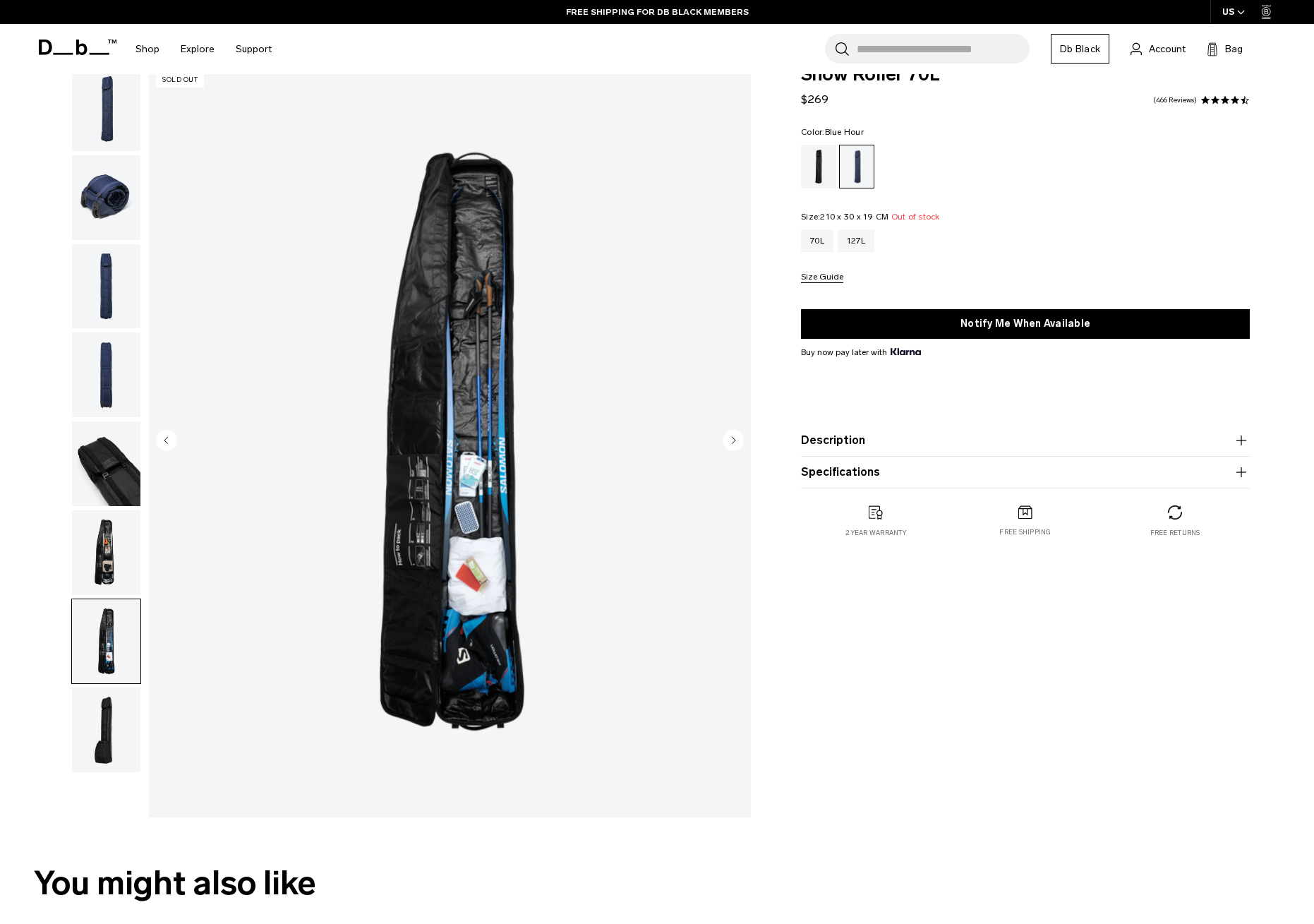
scroll to position [156, 0]
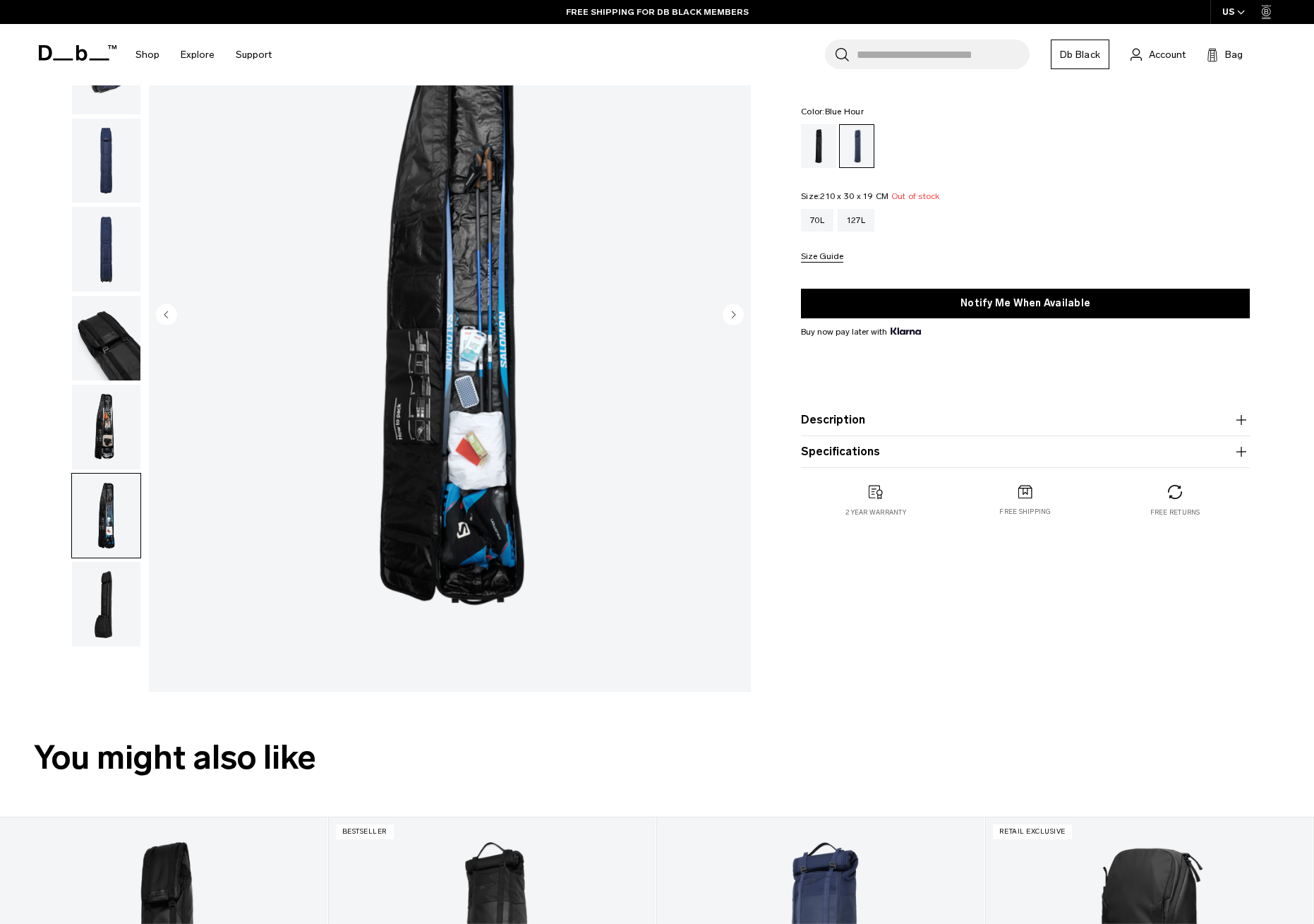
click at [95, 614] on img "button" at bounding box center [107, 605] width 69 height 85
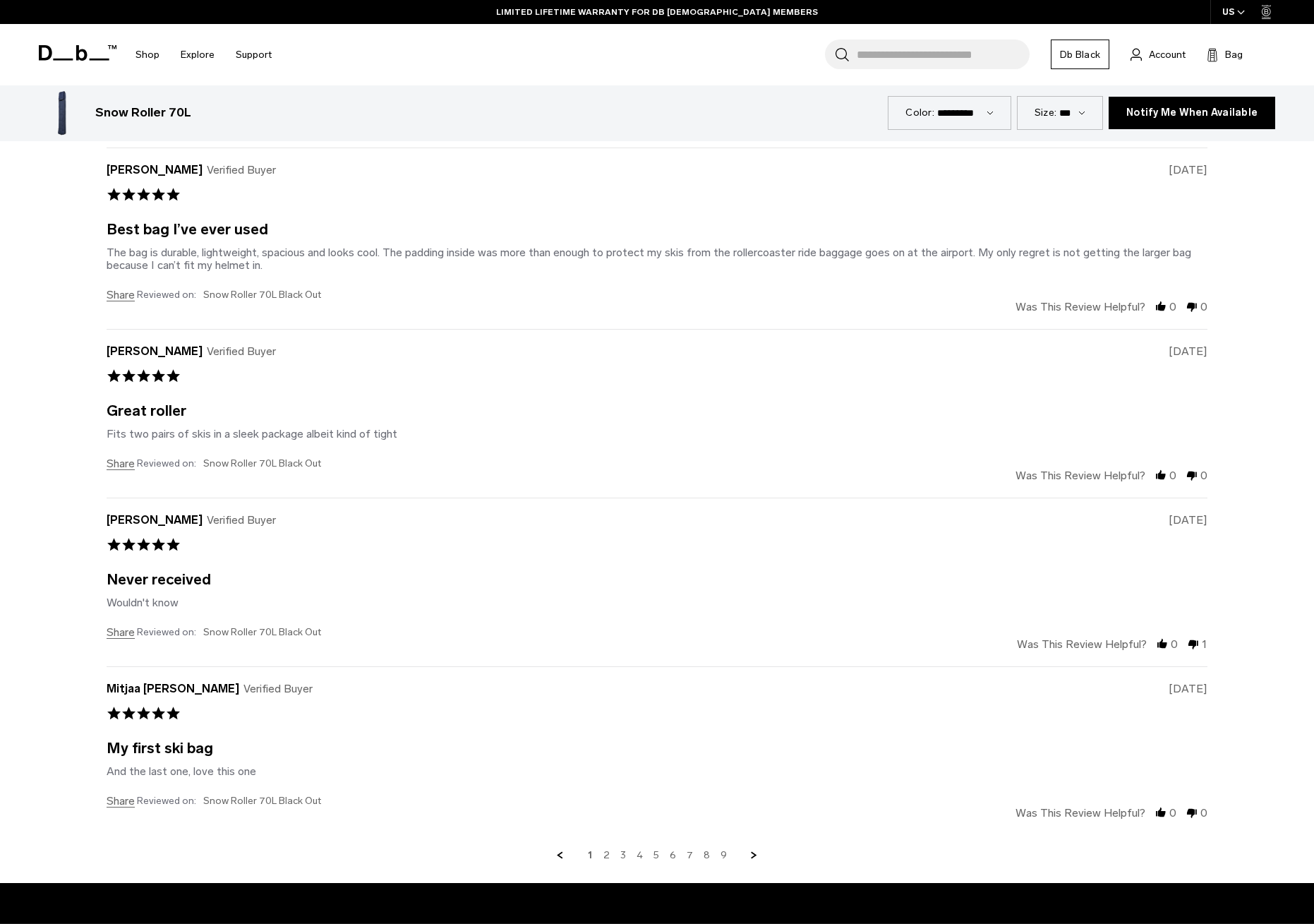
scroll to position [4260, 0]
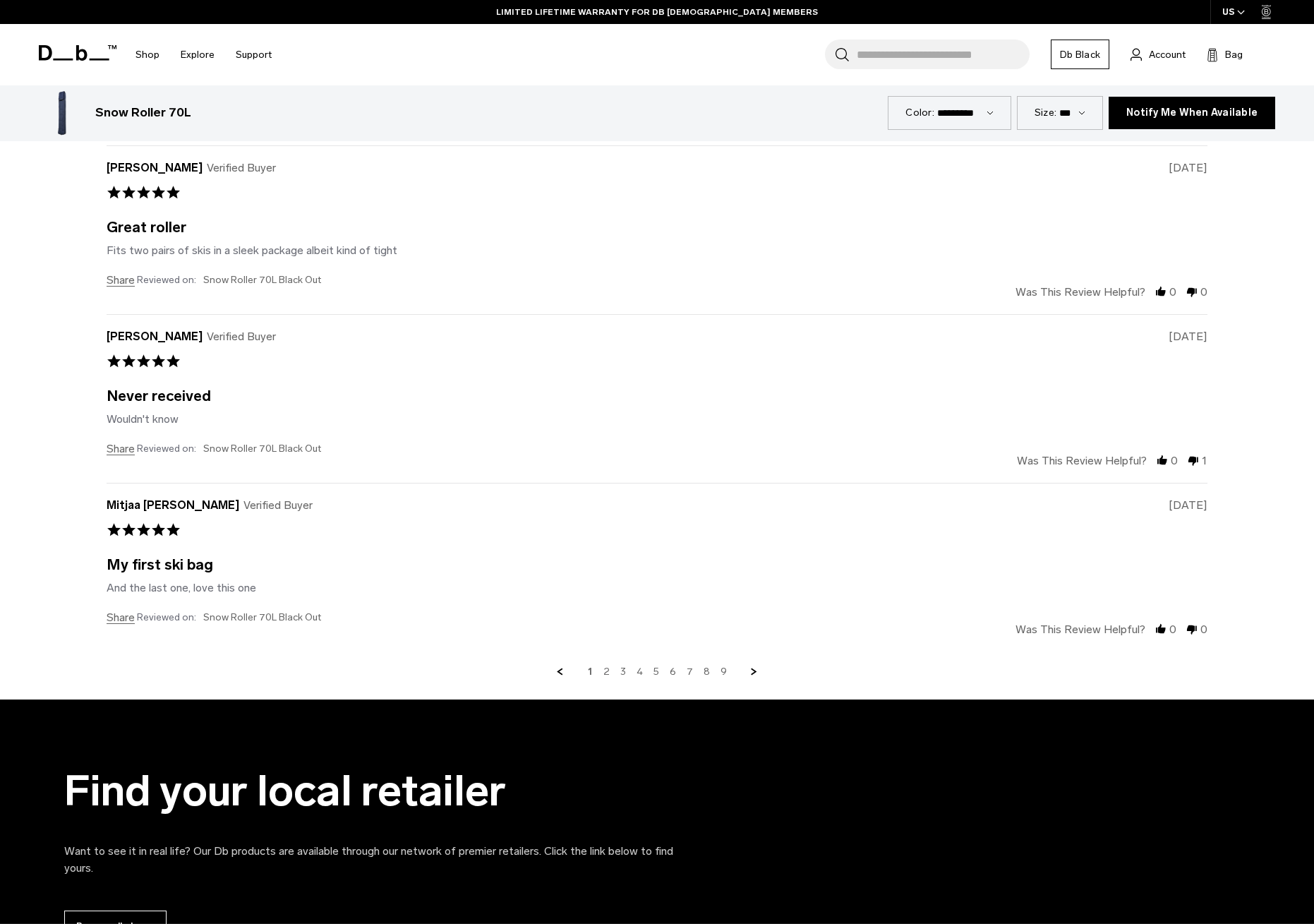
click at [608, 671] on link "2" at bounding box center [606, 672] width 6 height 13
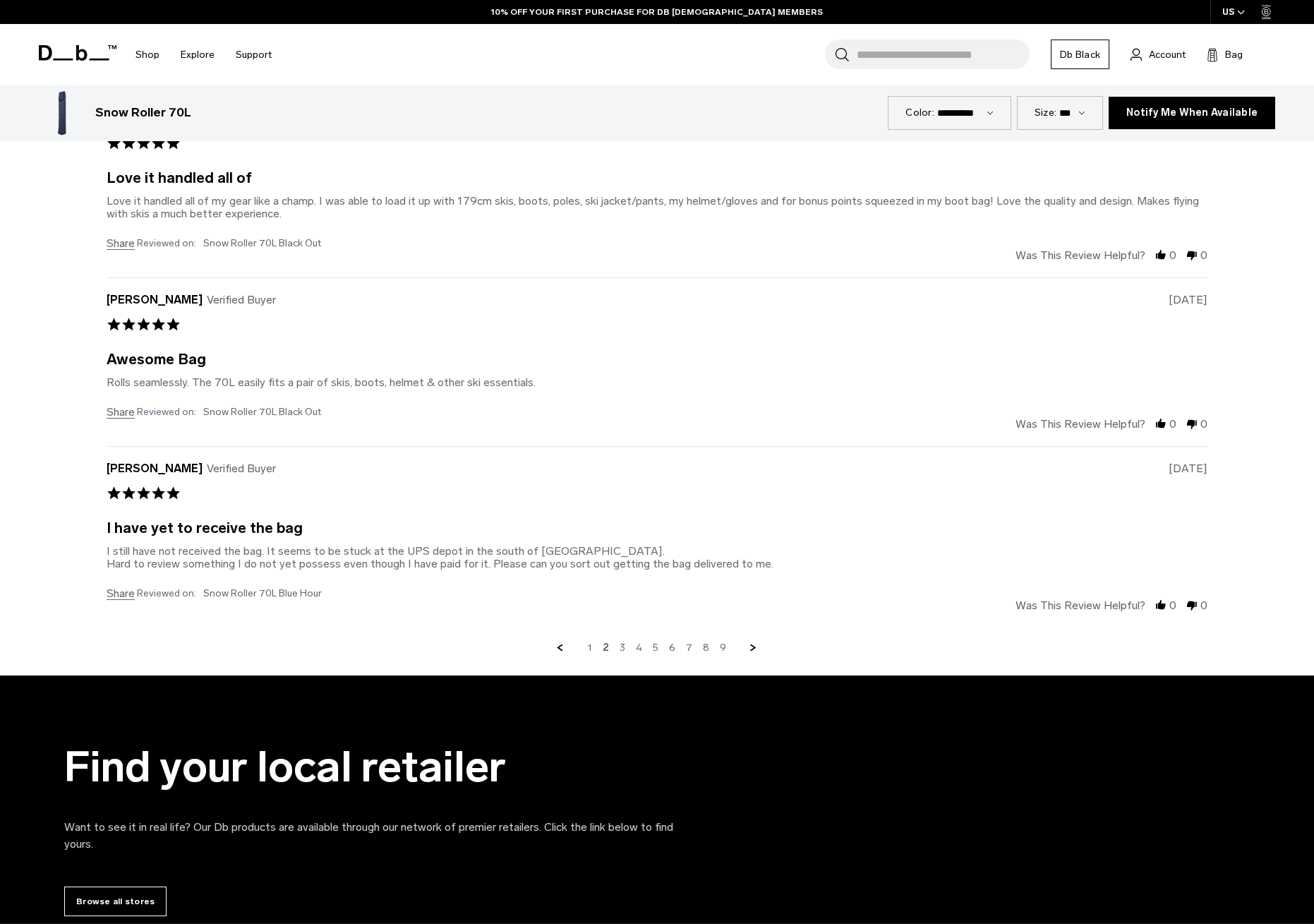
scroll to position [4339, 0]
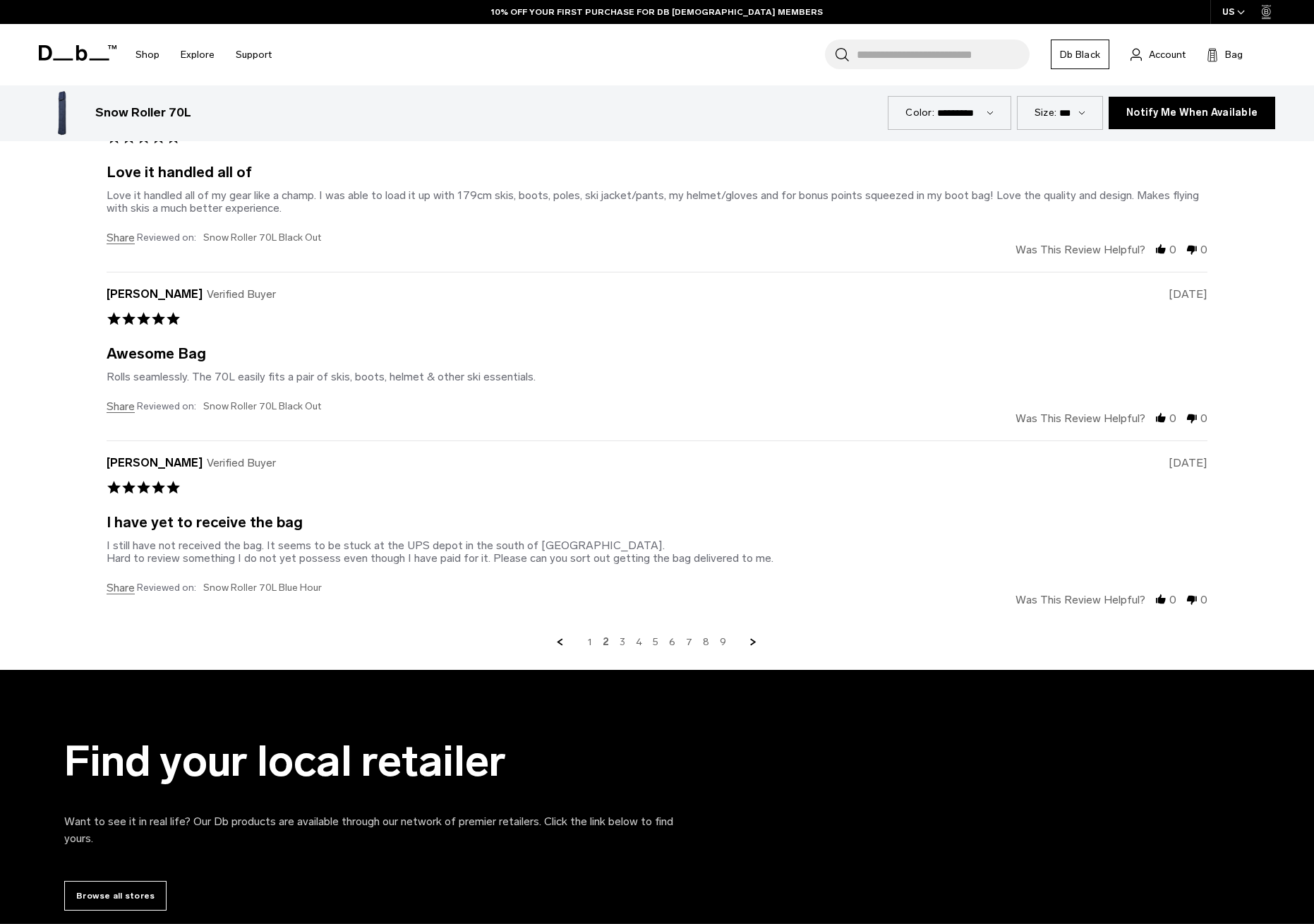
click at [624, 638] on link "3" at bounding box center [623, 643] width 5 height 13
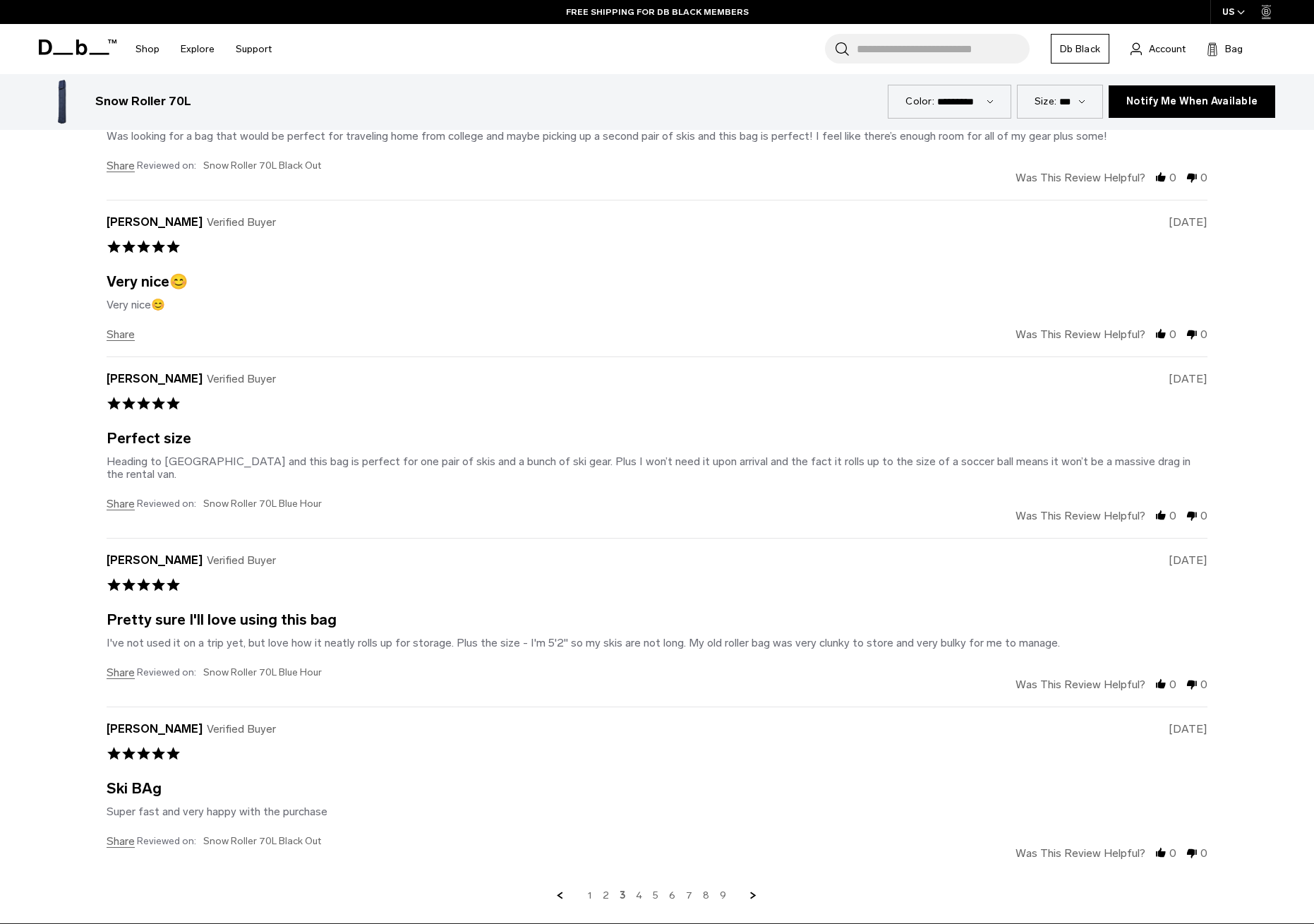
scroll to position [4043, 0]
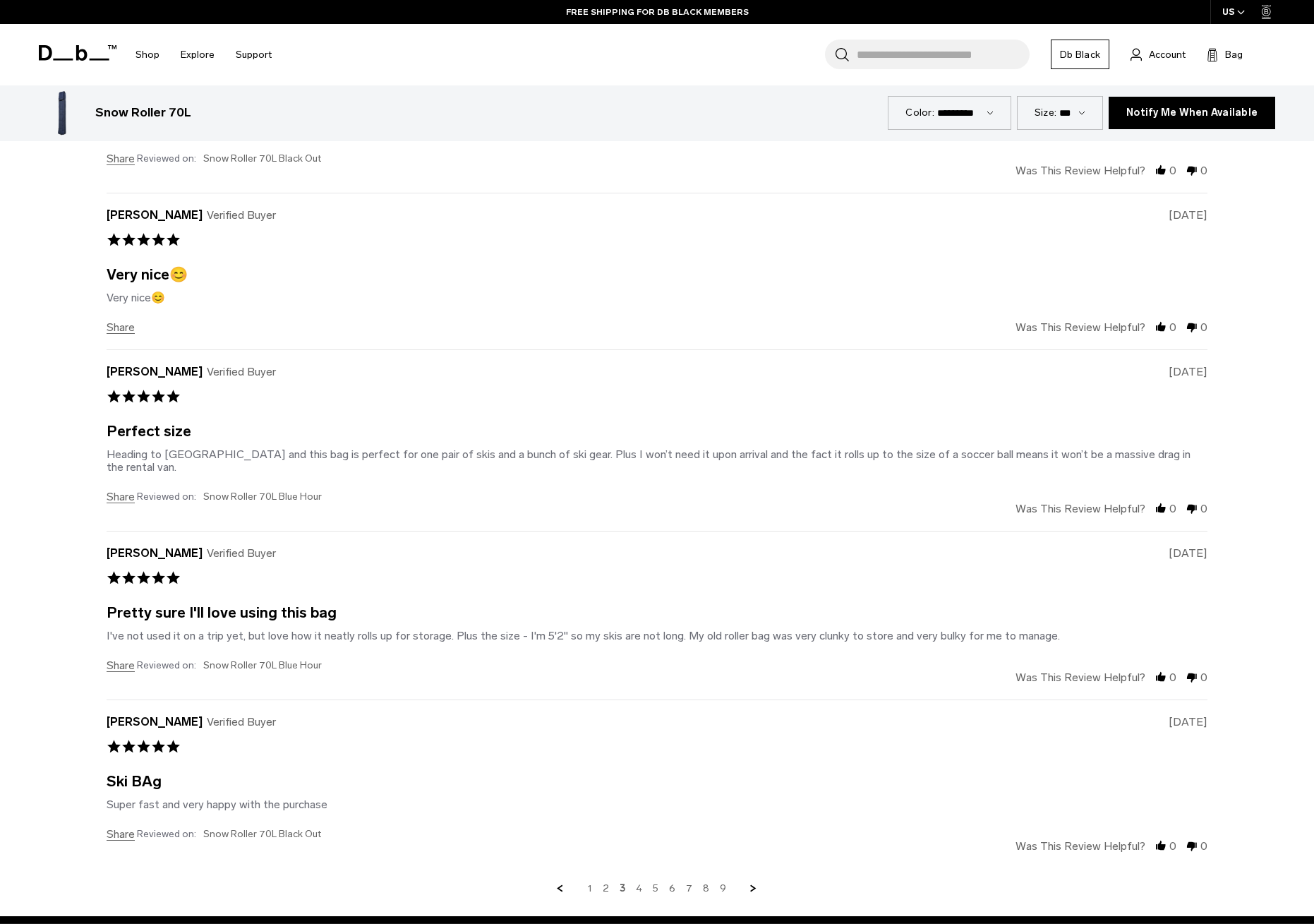
click at [637, 882] on link "4" at bounding box center [639, 889] width 6 height 13
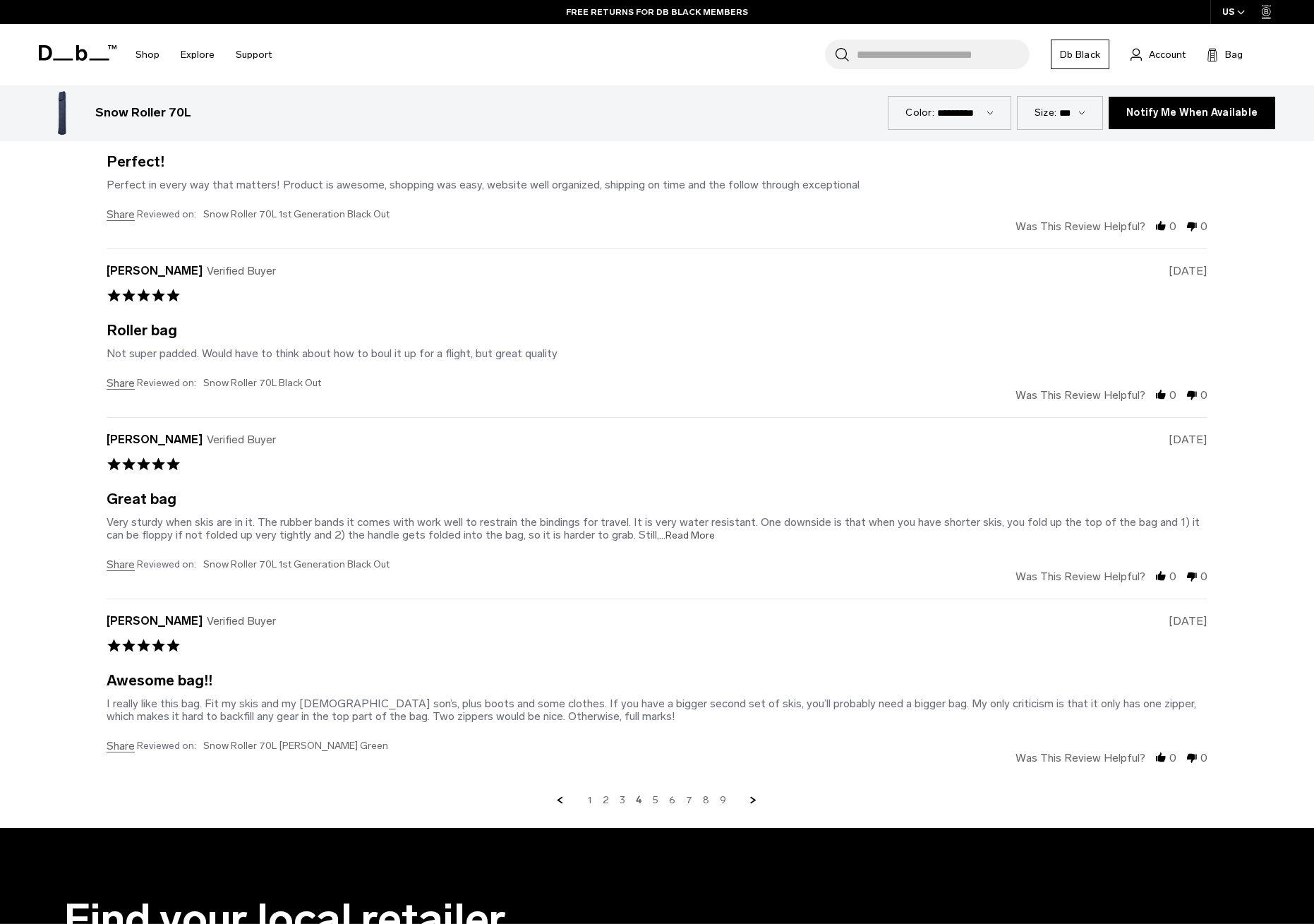
scroll to position [4157, 0]
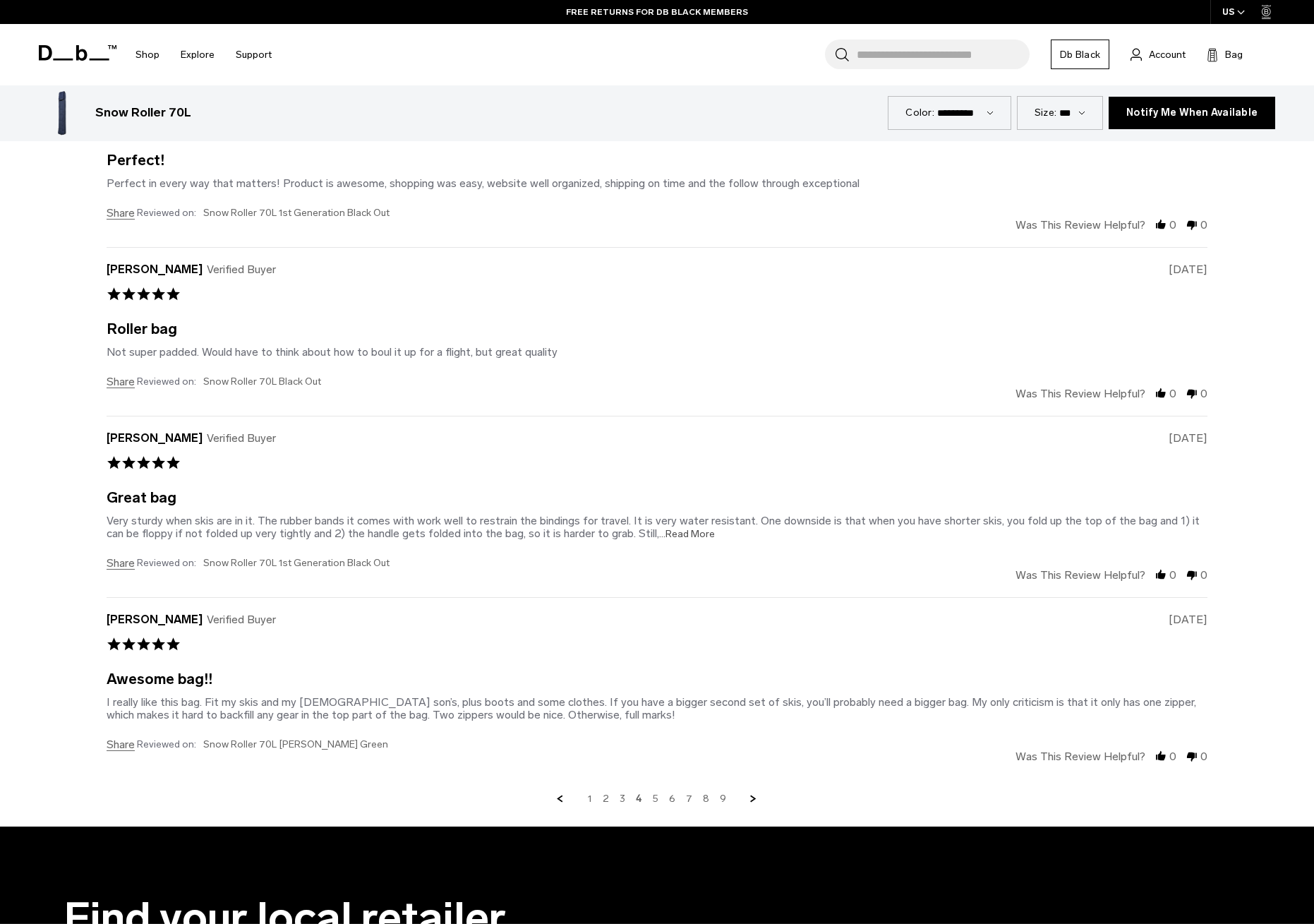
click at [656, 796] on link "5" at bounding box center [656, 799] width 5 height 13
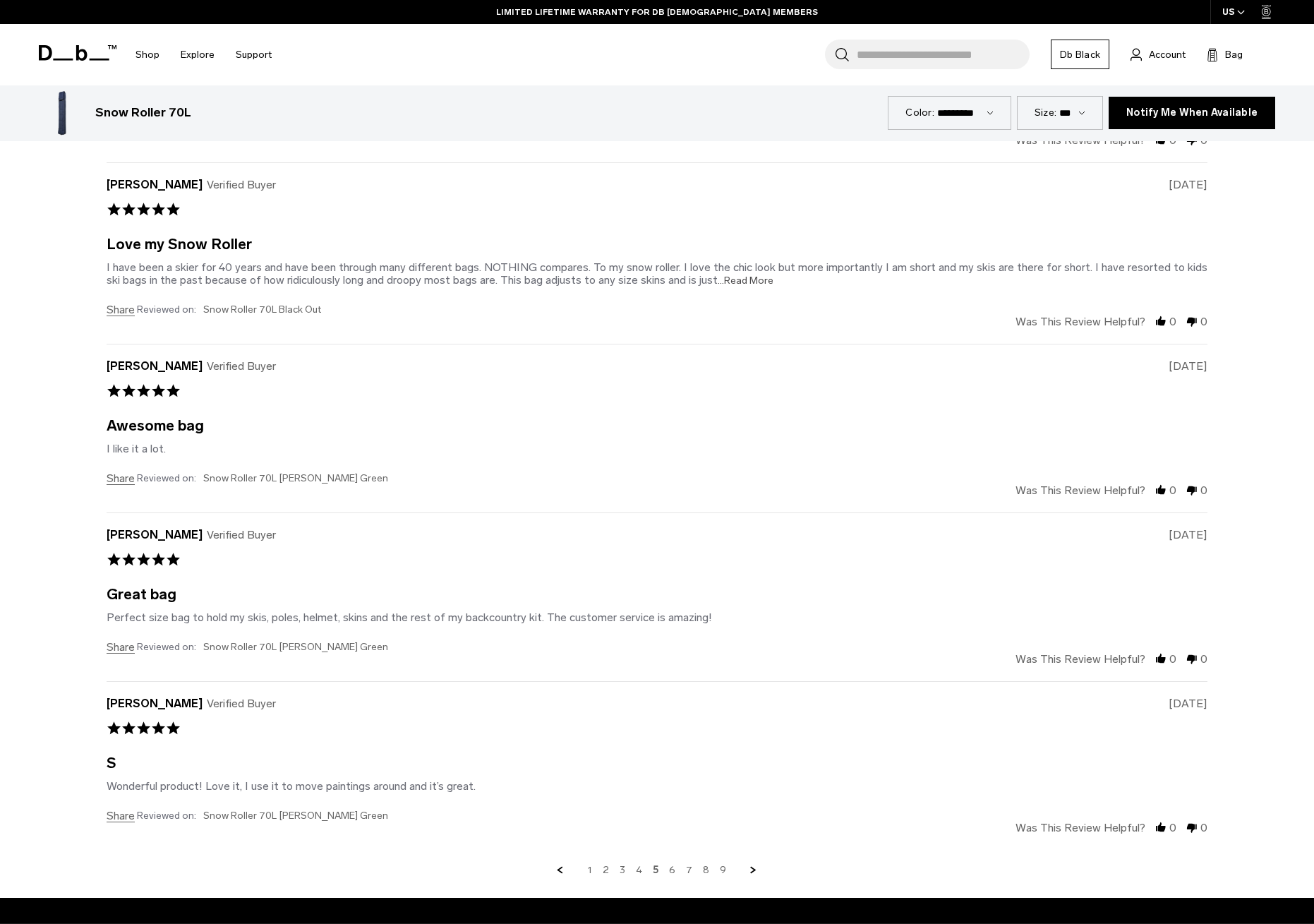
scroll to position [4103, 0]
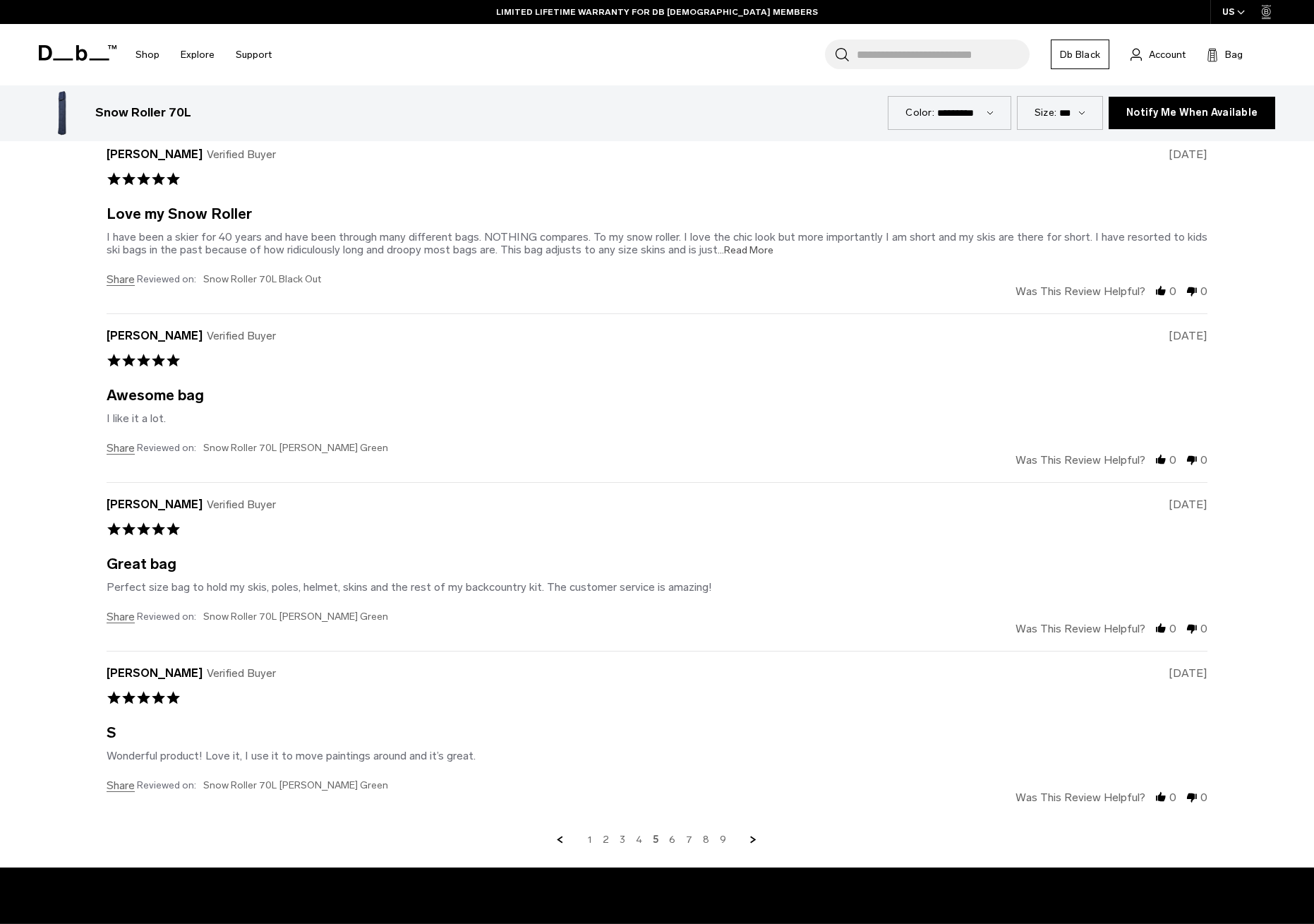
click at [641, 839] on link "4" at bounding box center [639, 840] width 6 height 13
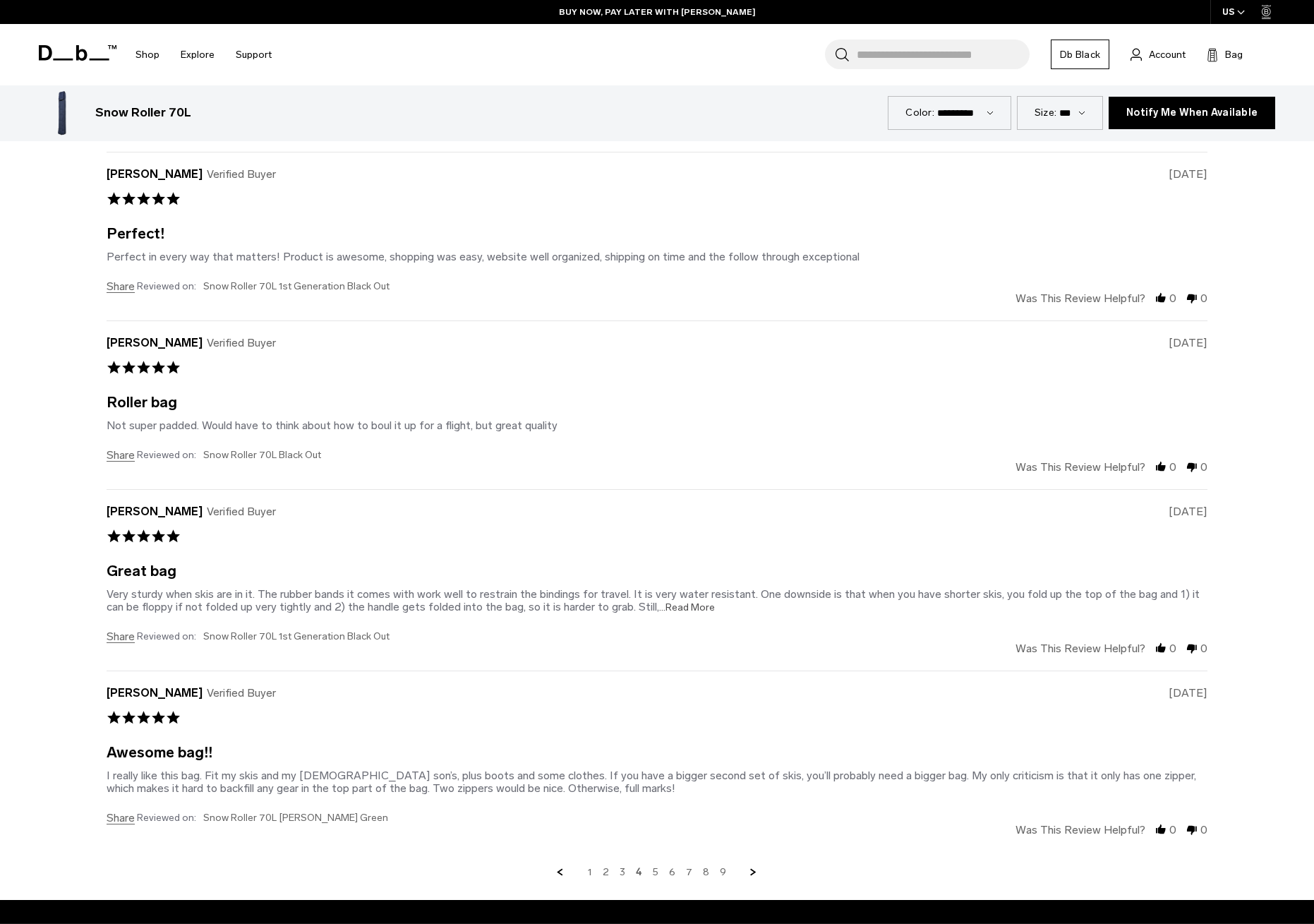
scroll to position [4095, 0]
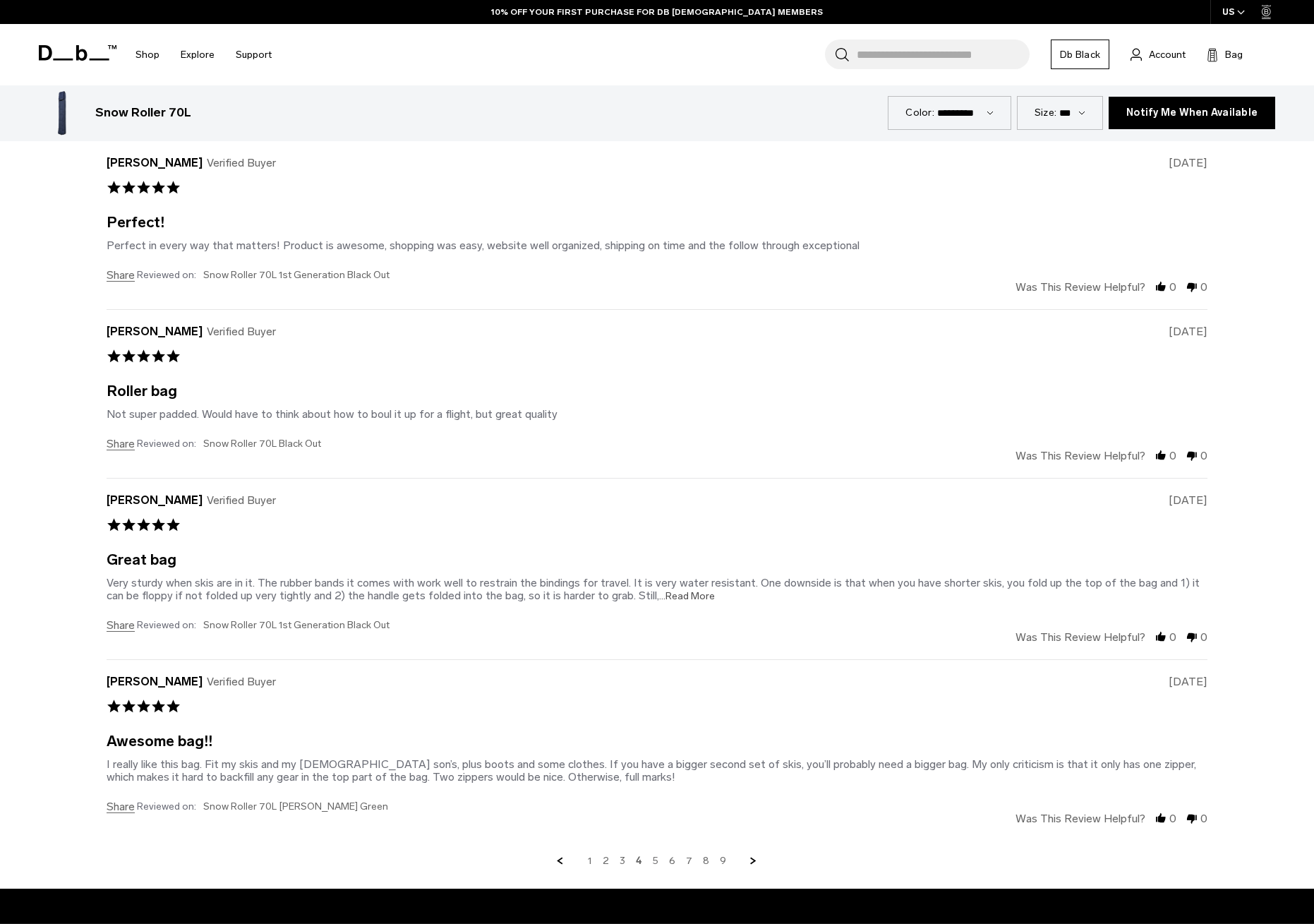
click at [656, 859] on link "5" at bounding box center [656, 862] width 5 height 13
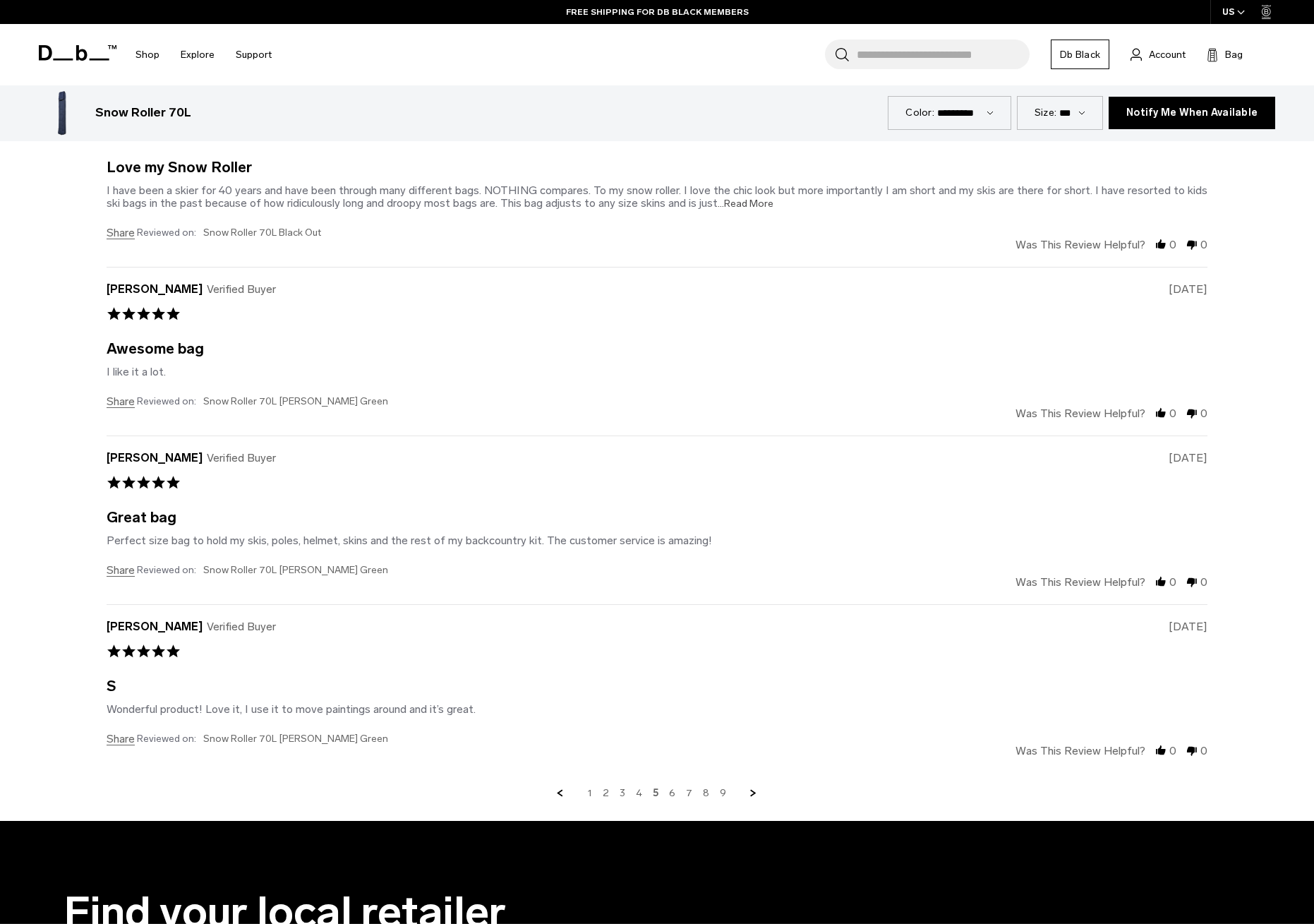
scroll to position [4160, 0]
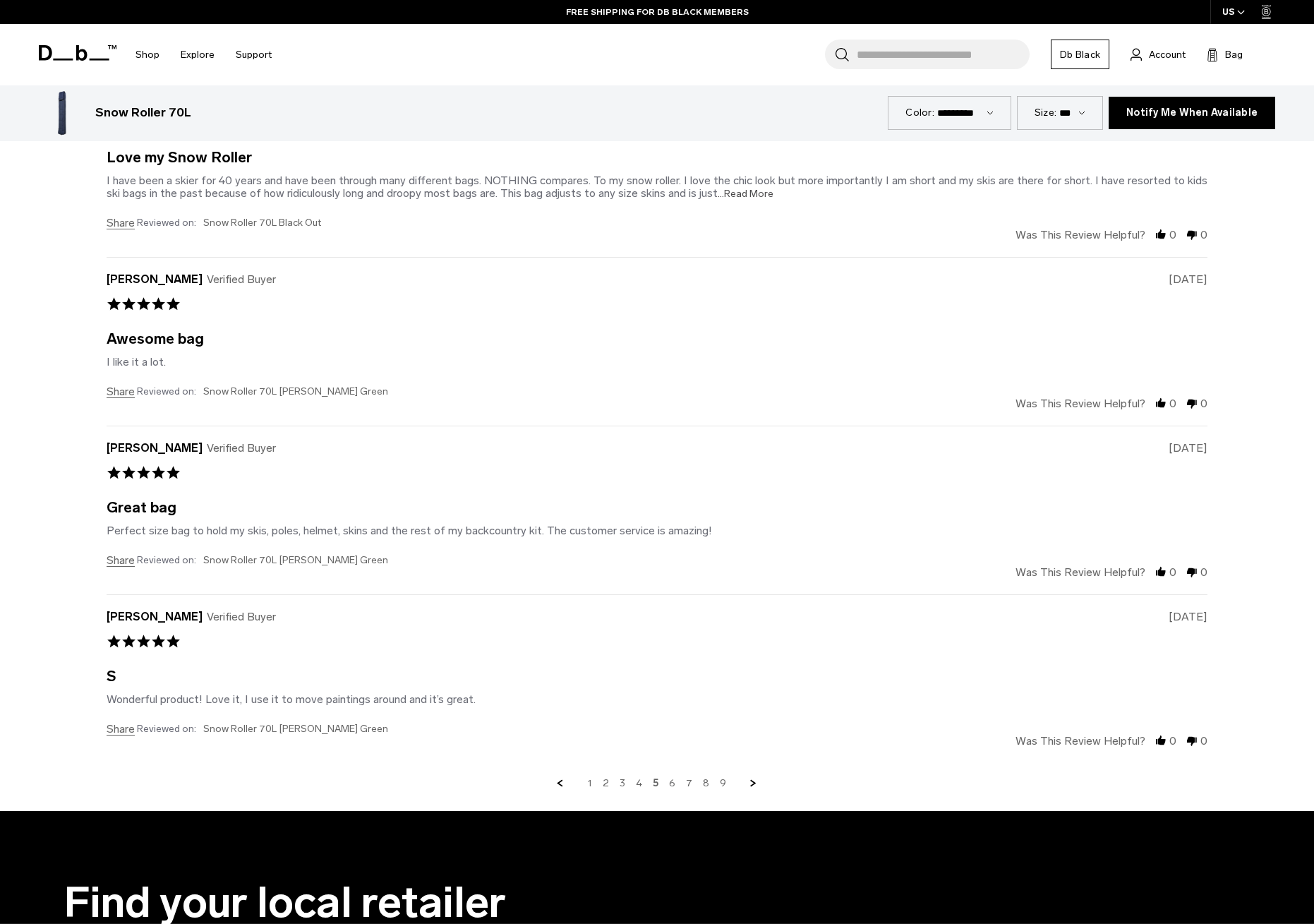
click at [671, 779] on link "6" at bounding box center [671, 784] width 6 height 13
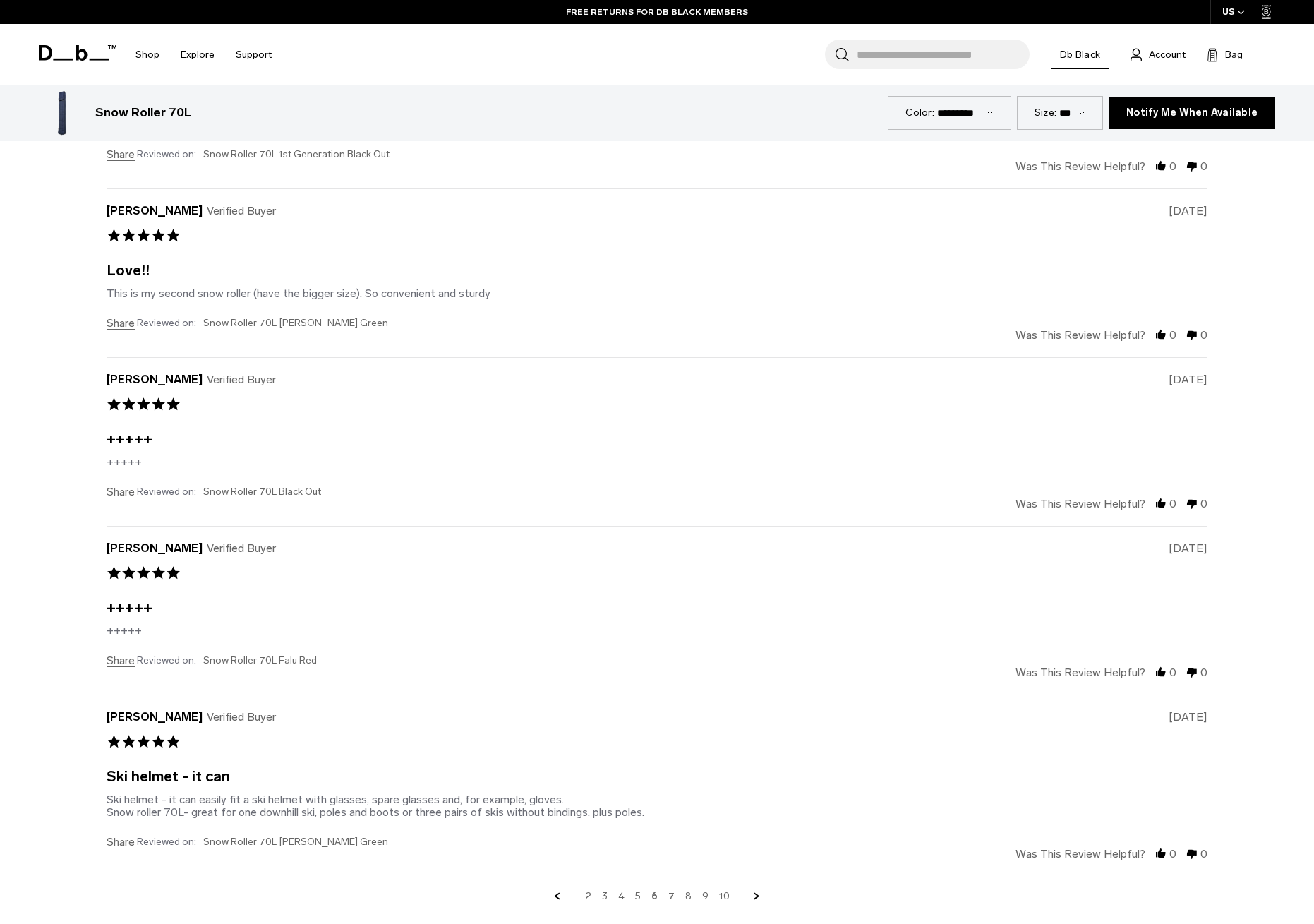
scroll to position [4145, 0]
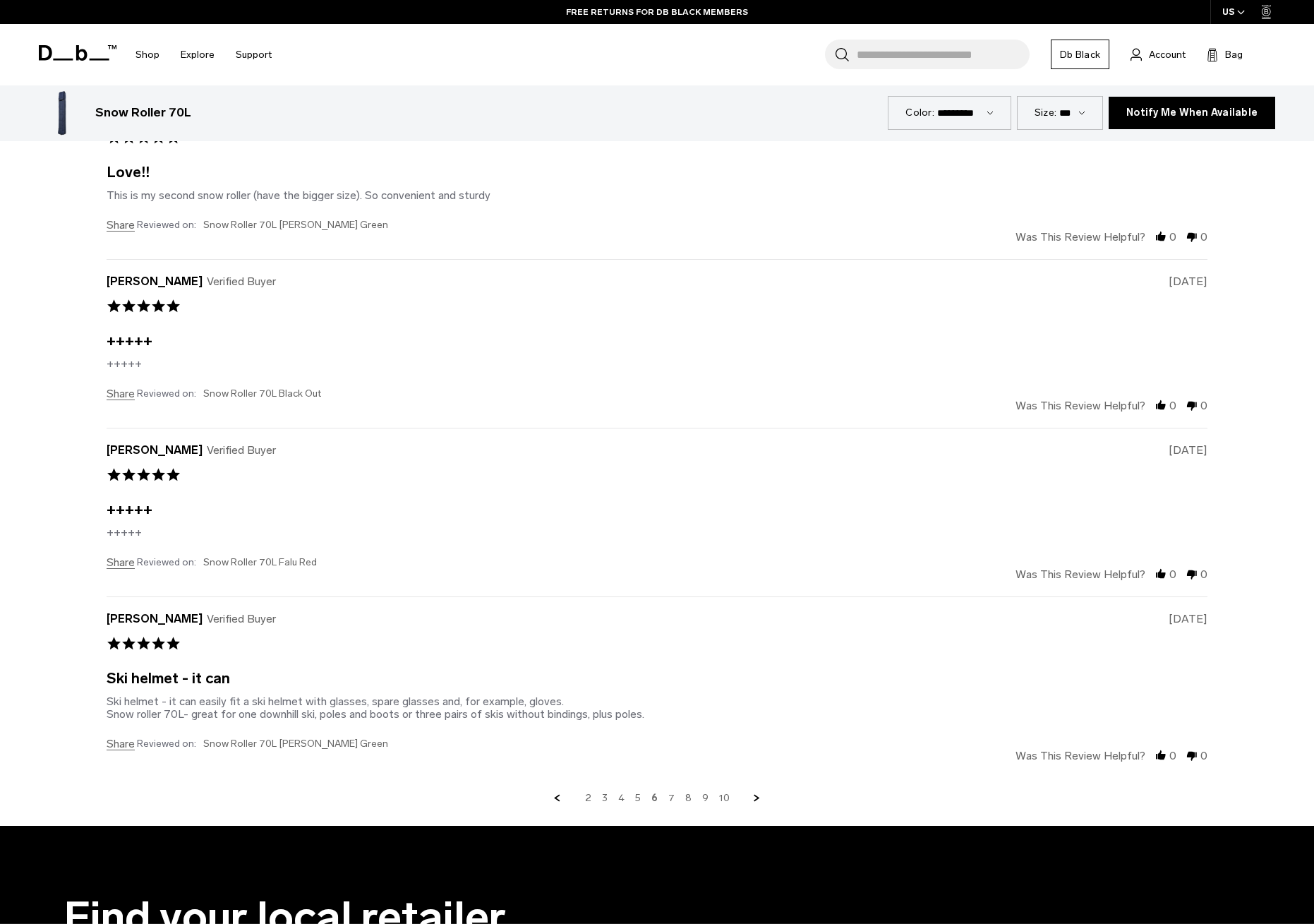
click at [669, 795] on link "7" at bounding box center [671, 798] width 6 height 13
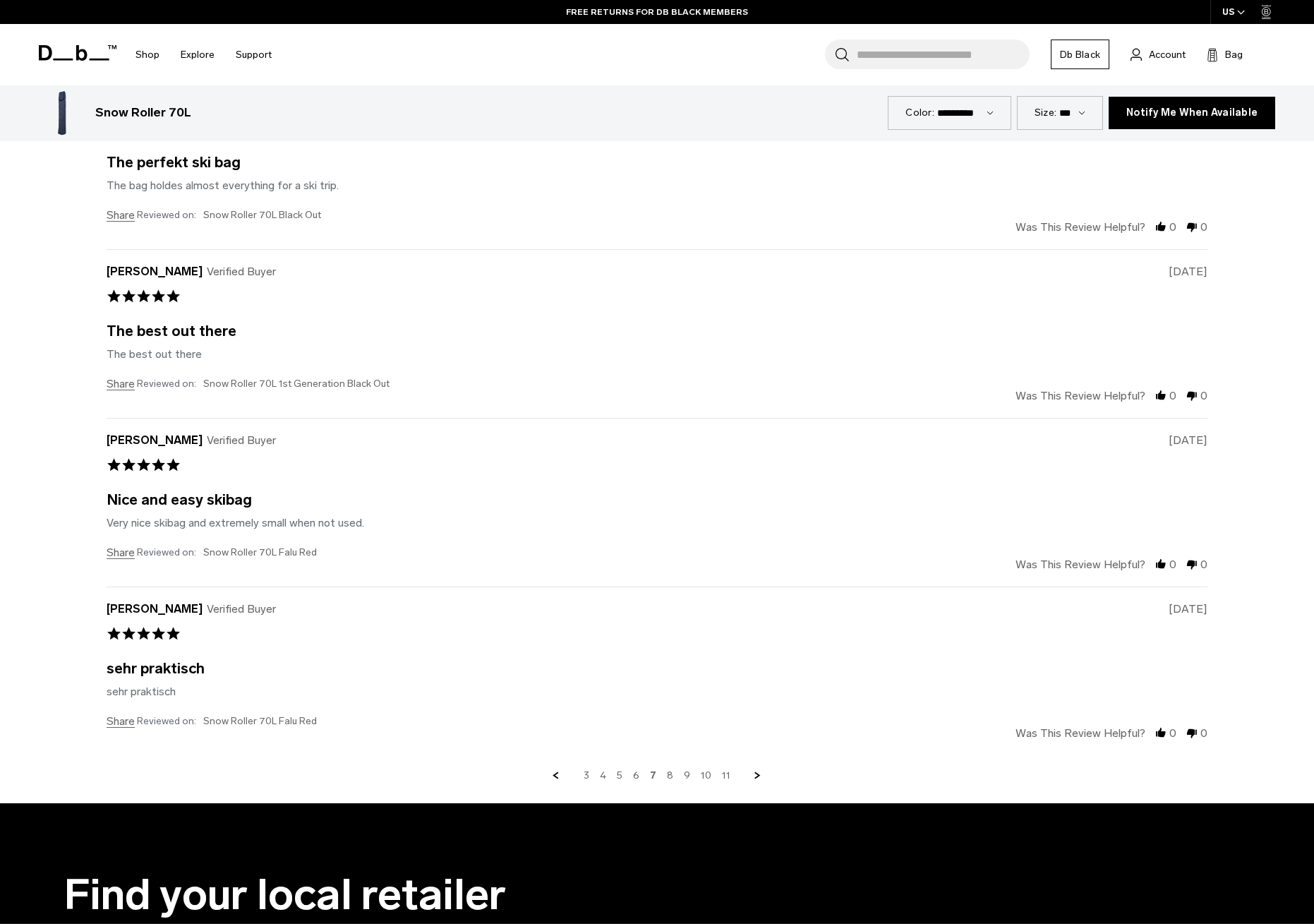
scroll to position [4160, 0]
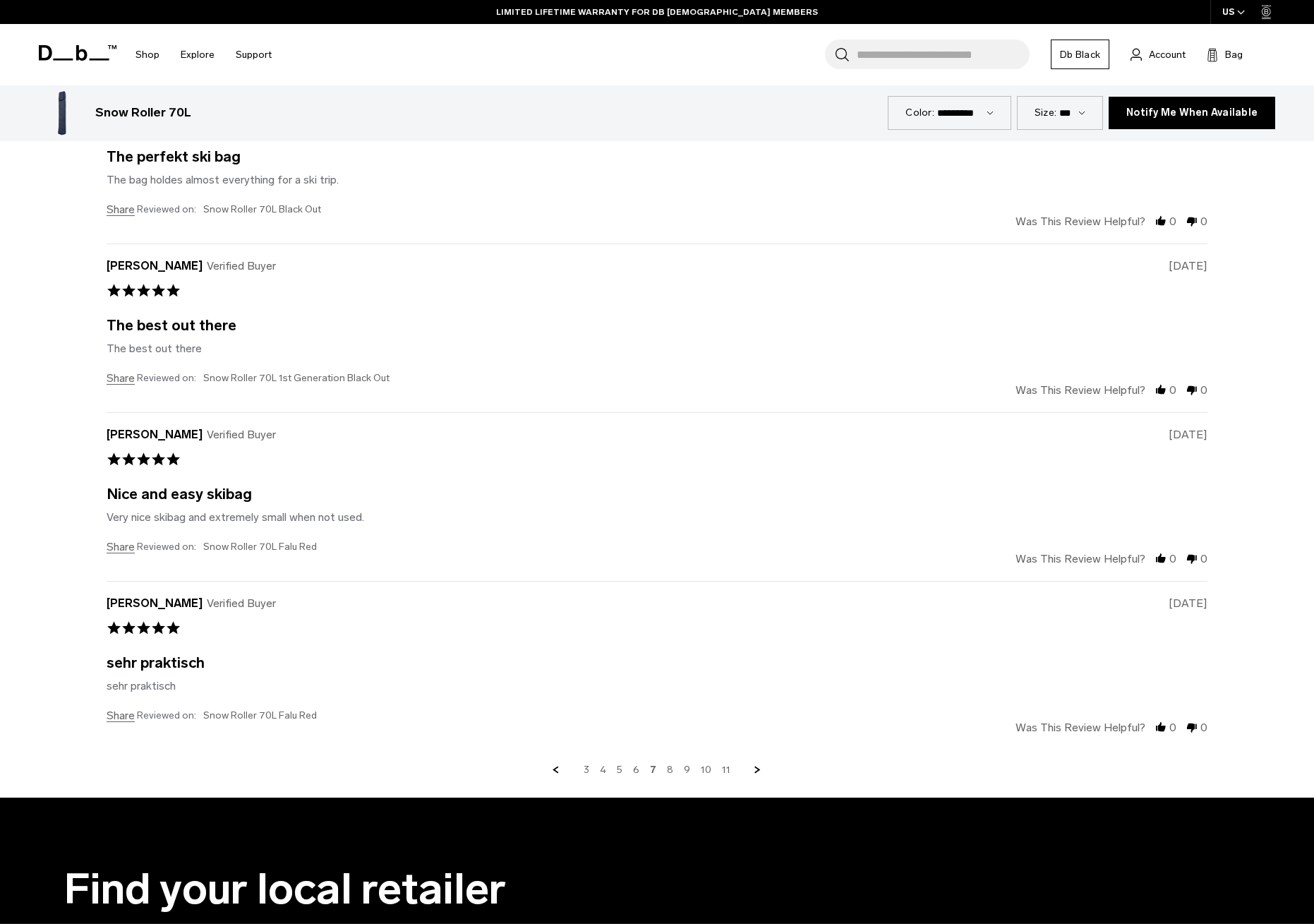
click at [668, 768] on link "8" at bounding box center [670, 770] width 6 height 13
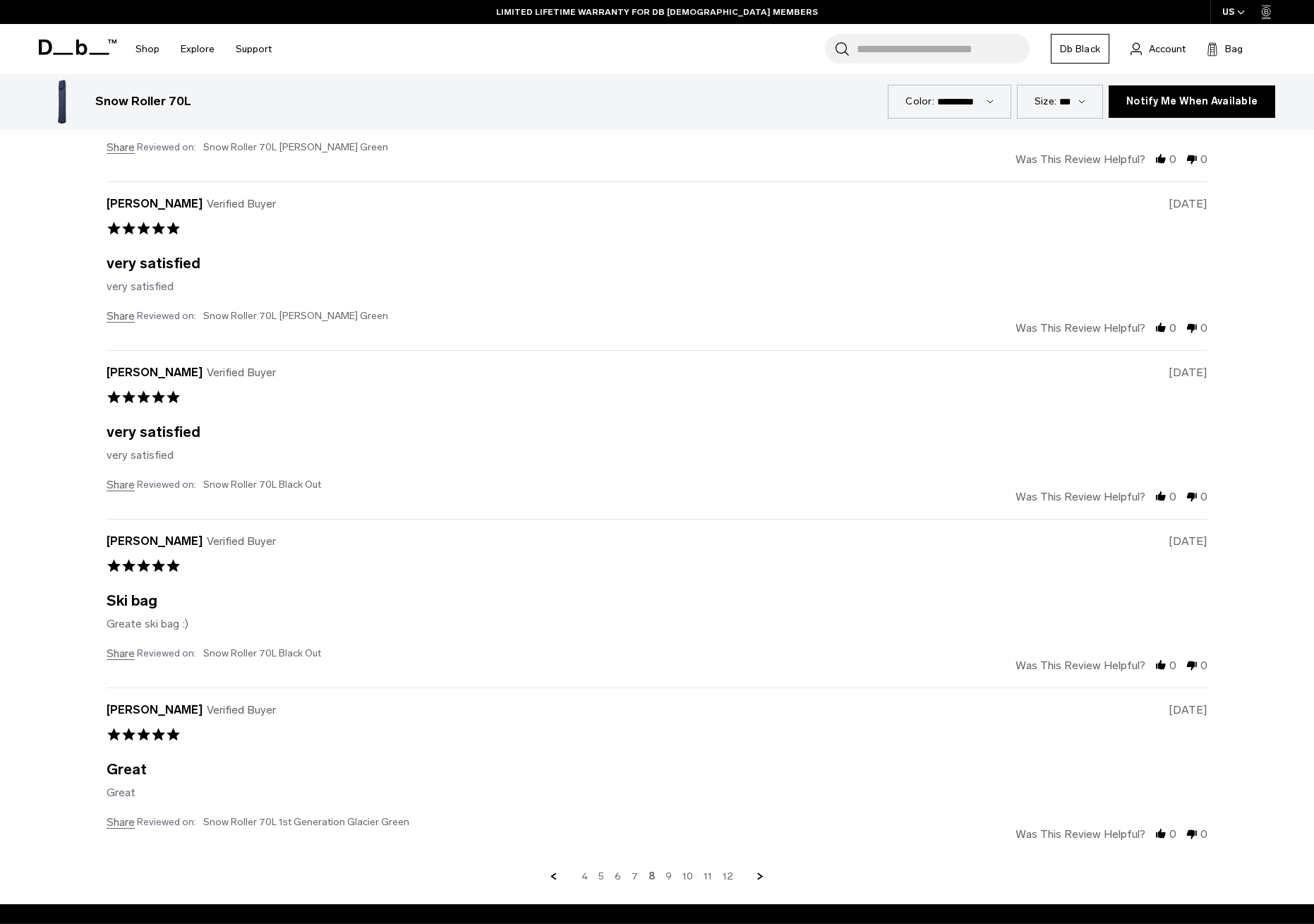
scroll to position [4094, 0]
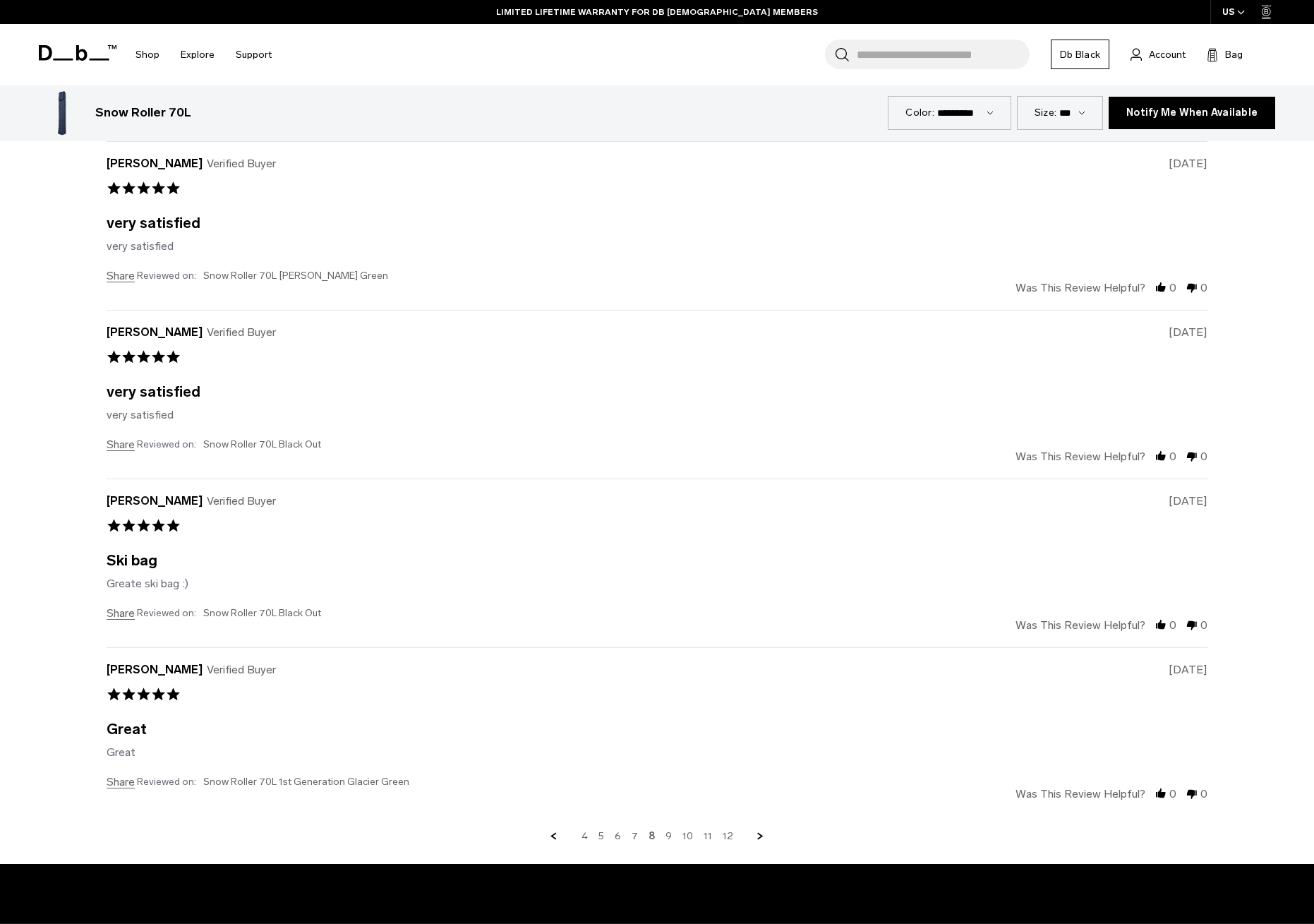
click at [663, 833] on div "4 5 6 7 8 9 10 11 12" at bounding box center [657, 836] width 1101 height 13
click at [667, 834] on link "9" at bounding box center [669, 836] width 6 height 13
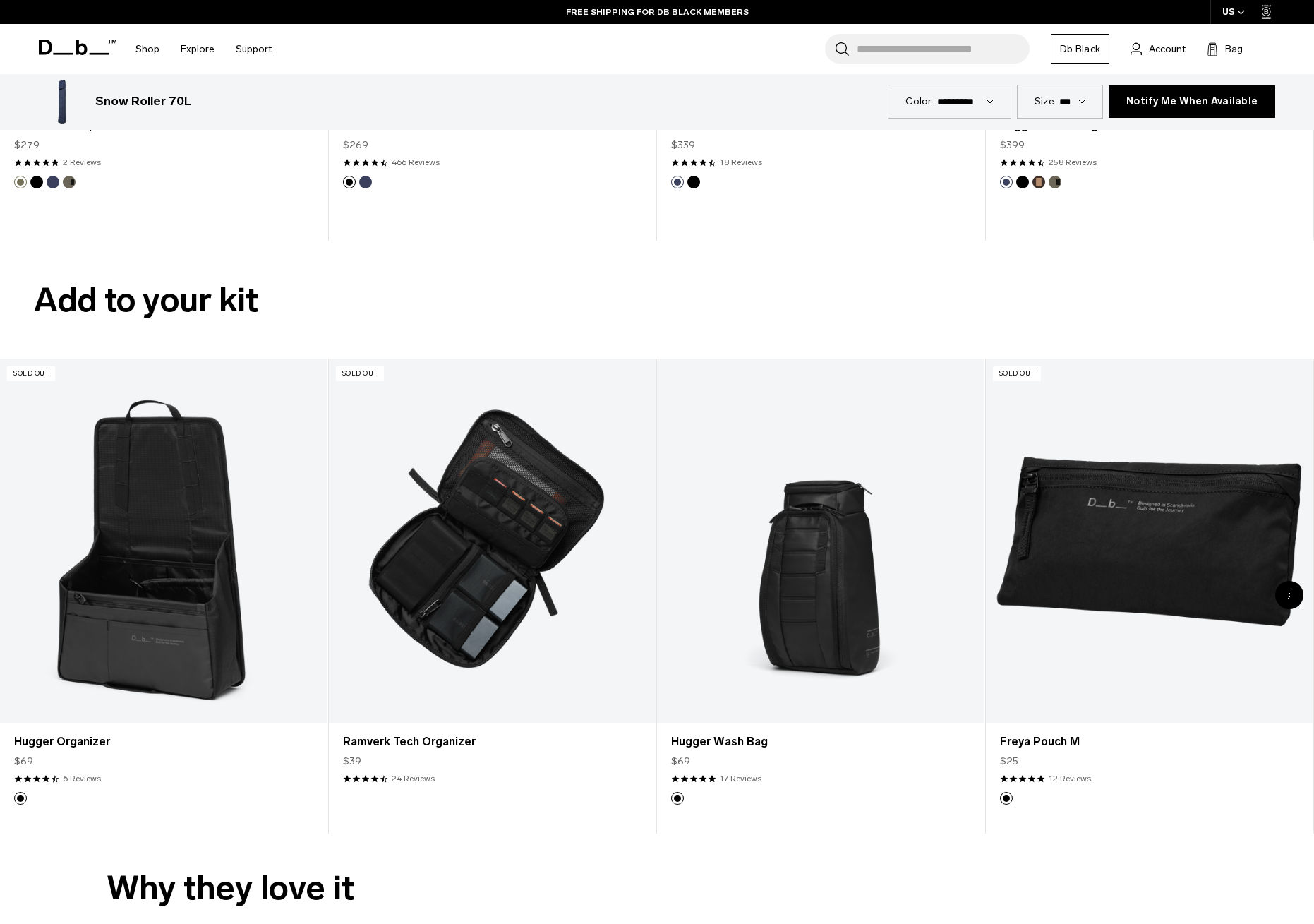
scroll to position [3005, 0]
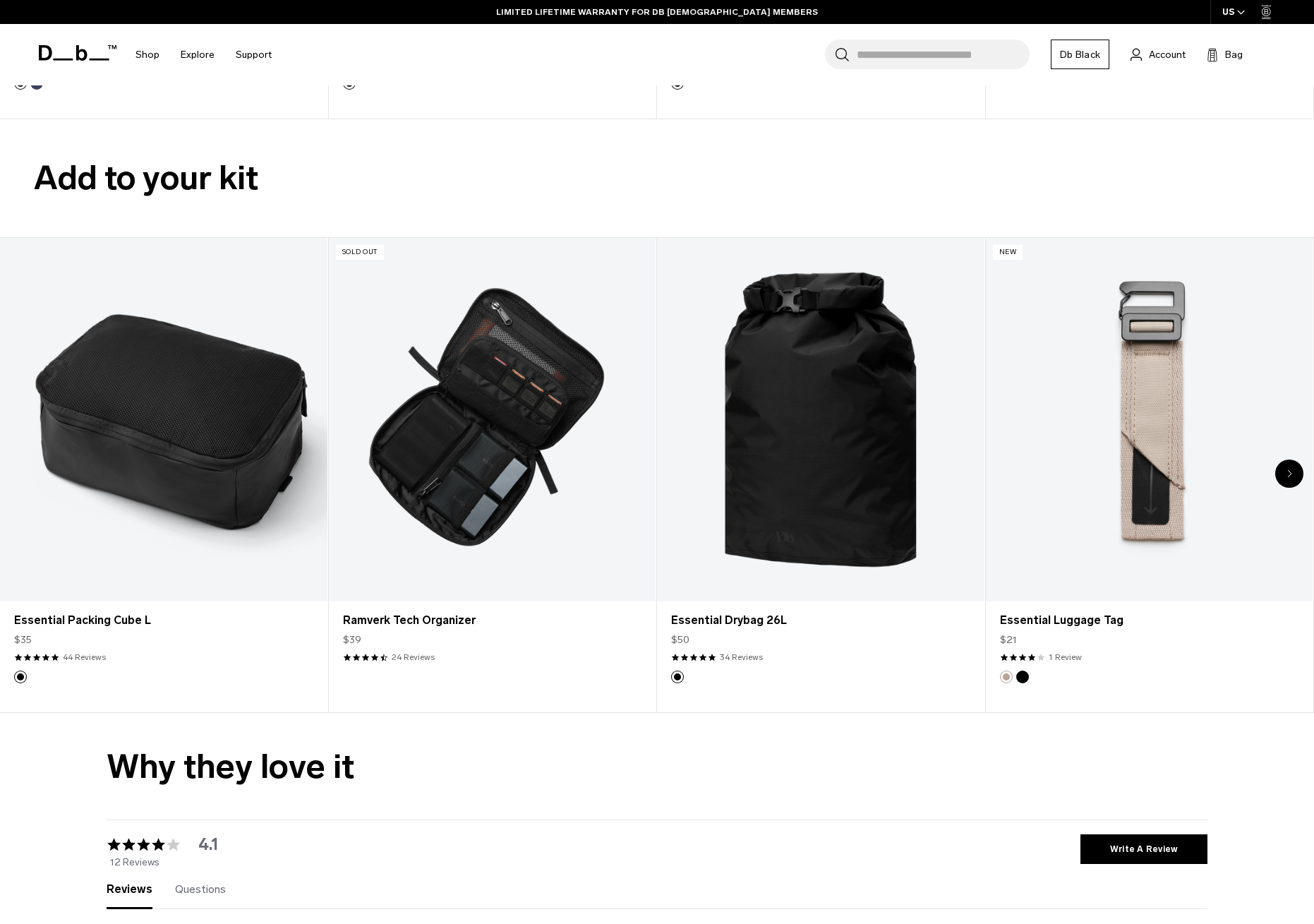
scroll to position [2129, 0]
